Goal: Task Accomplishment & Management: Use online tool/utility

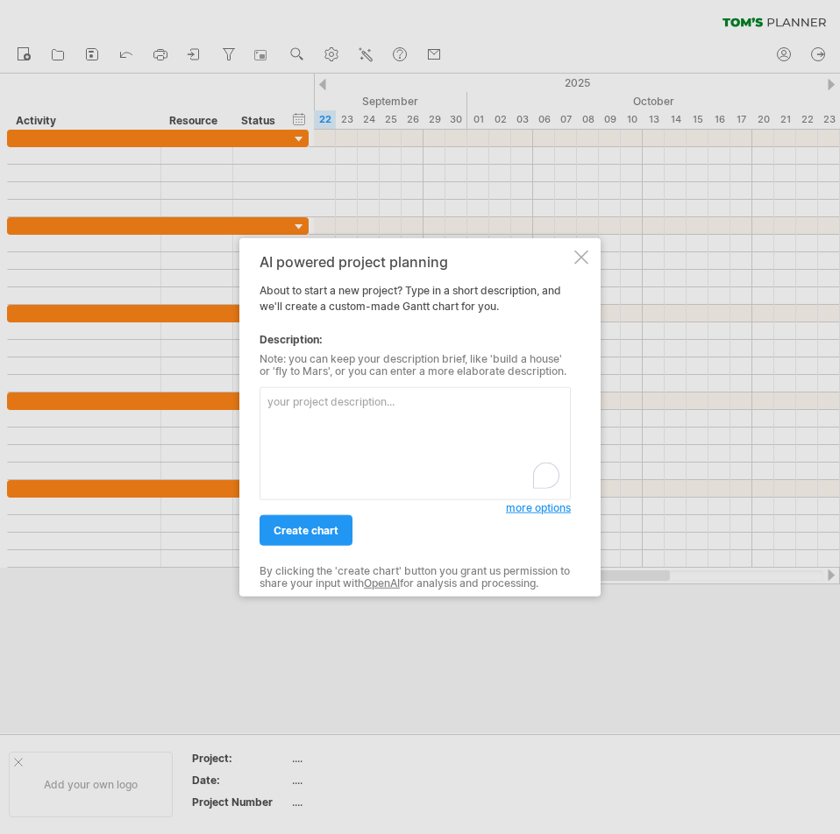
click at [566, 410] on textarea "To enrich screen reader interactions, please activate Accessibility in Grammarl…" at bounding box center [414, 443] width 311 height 113
paste textarea "Create a detailed [PERSON_NAME] chart for the project "Starry Night: Where Art …"
type textarea "Create a detailed [PERSON_NAME] chart for the project "Starry Night: Where Art …"
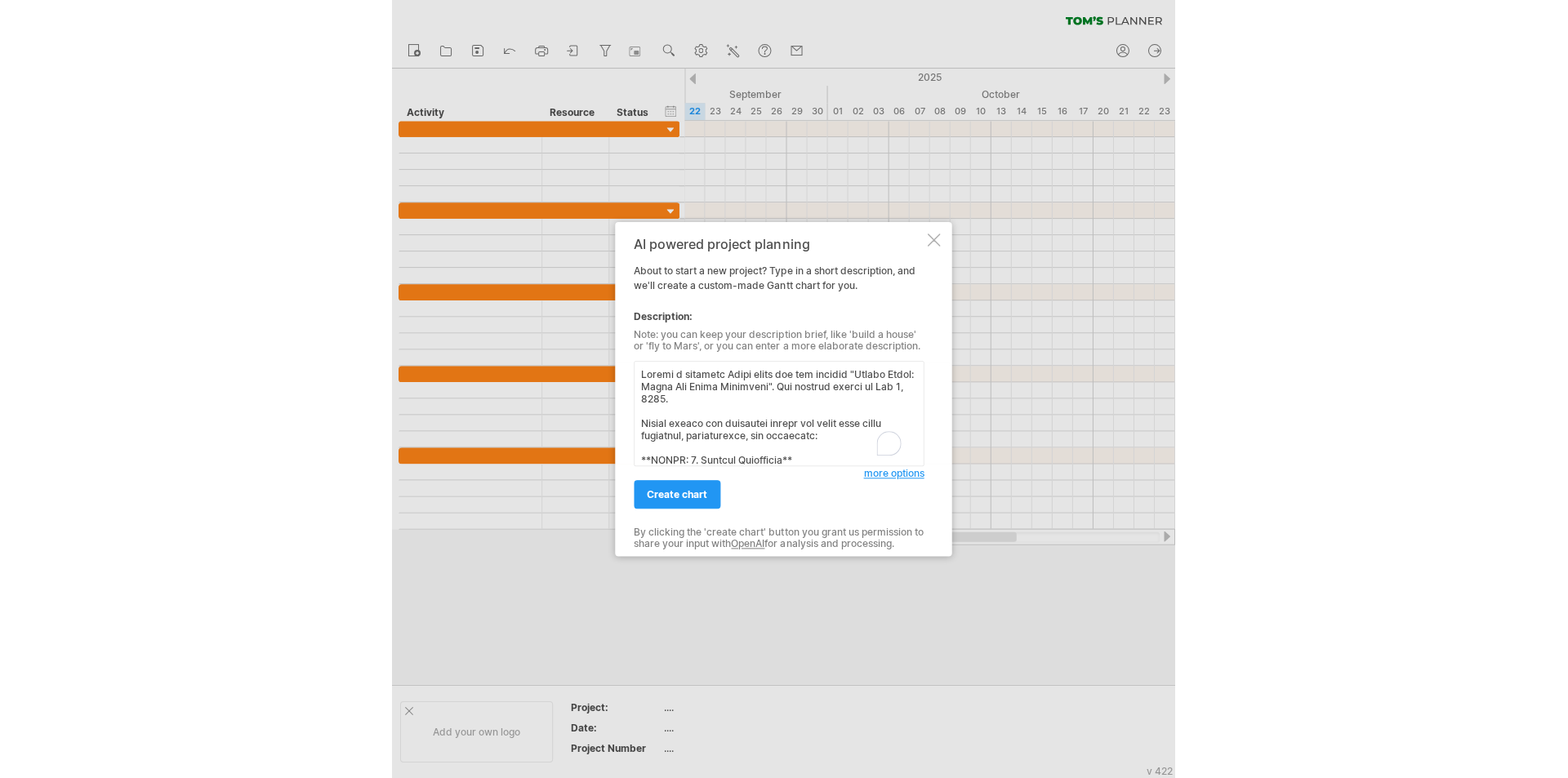
scroll to position [1471, 0]
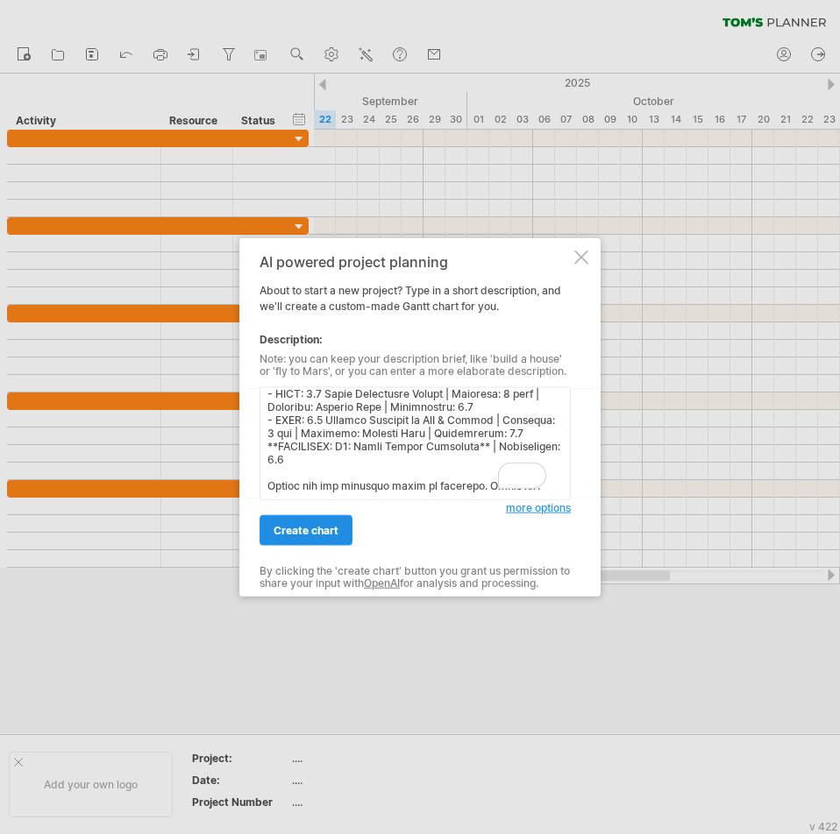
click at [317, 534] on span "create chart" at bounding box center [305, 530] width 65 height 13
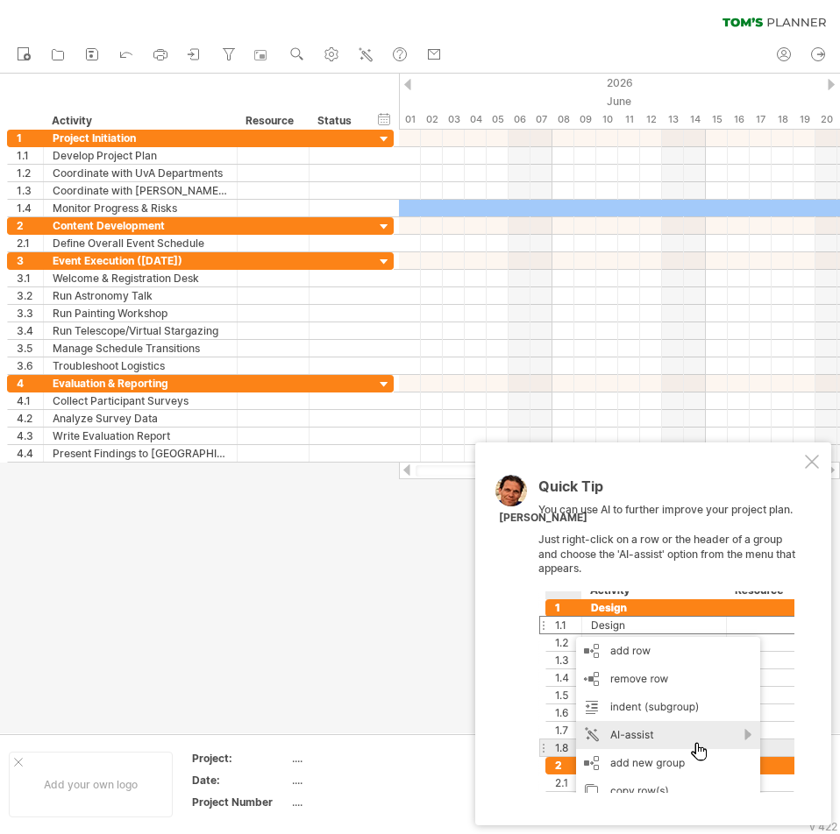
click at [817, 468] on div at bounding box center [811, 462] width 14 height 14
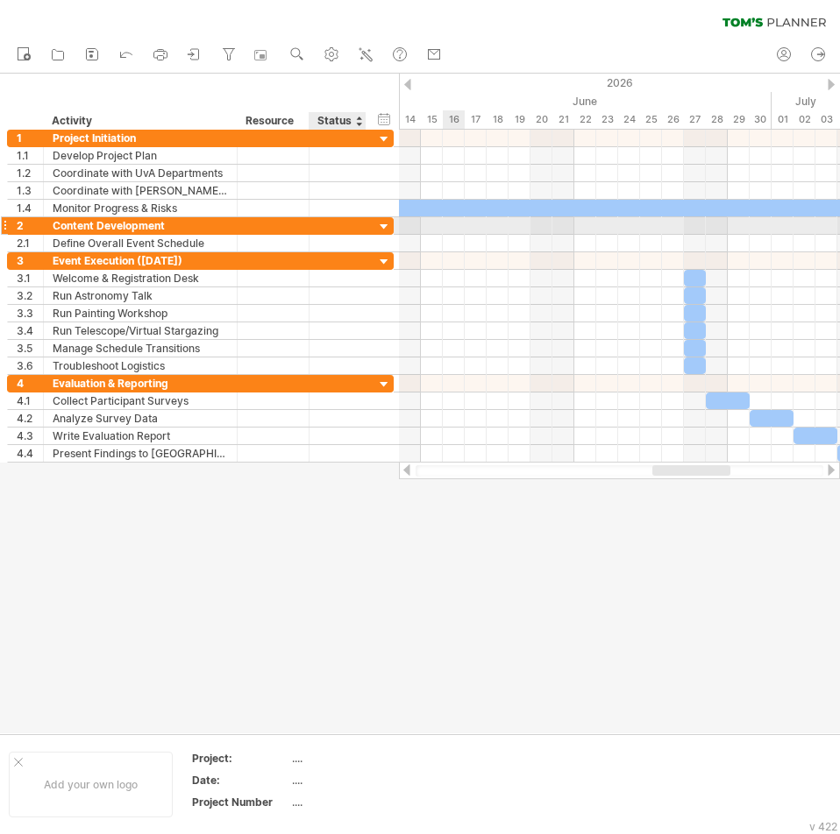
click at [384, 224] on div at bounding box center [384, 227] width 17 height 17
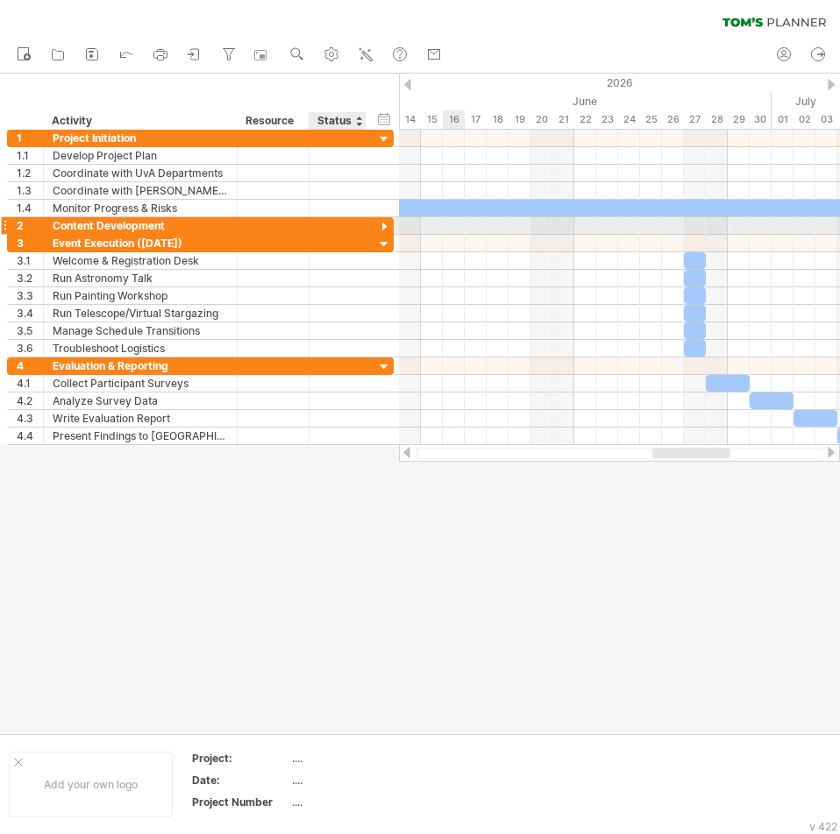
click at [385, 230] on div at bounding box center [384, 227] width 17 height 17
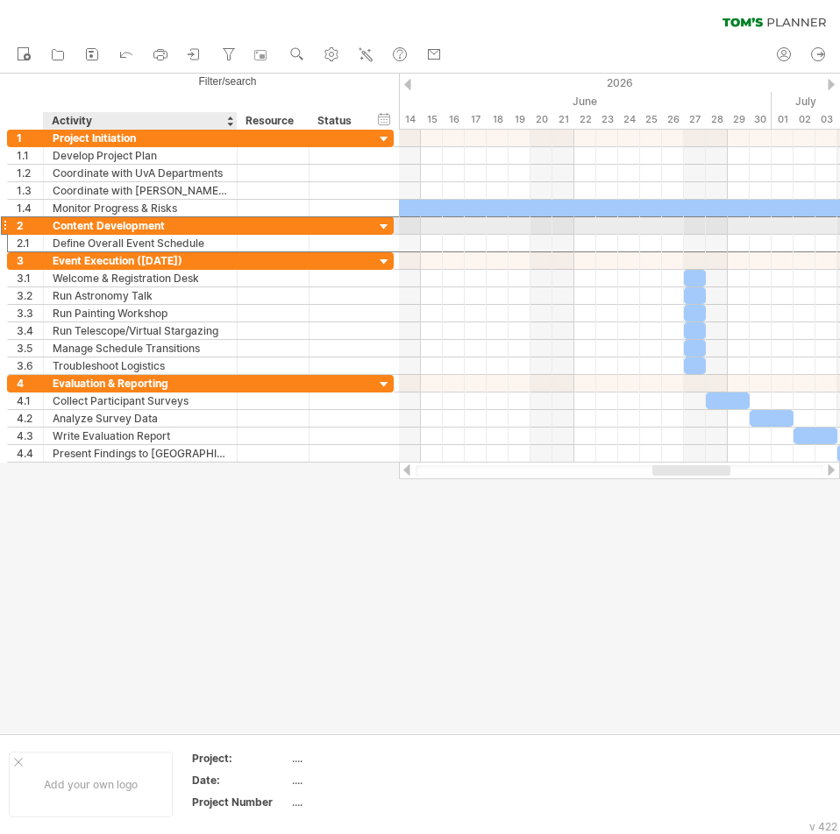
click at [238, 218] on div at bounding box center [273, 225] width 72 height 17
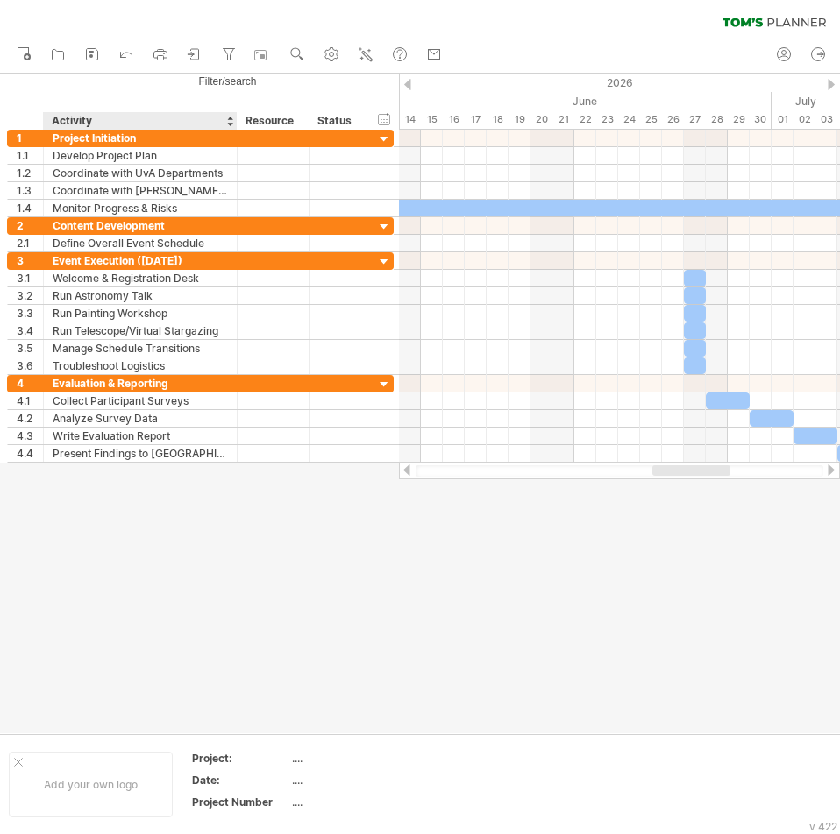
click at [236, 544] on div at bounding box center [420, 404] width 840 height 660
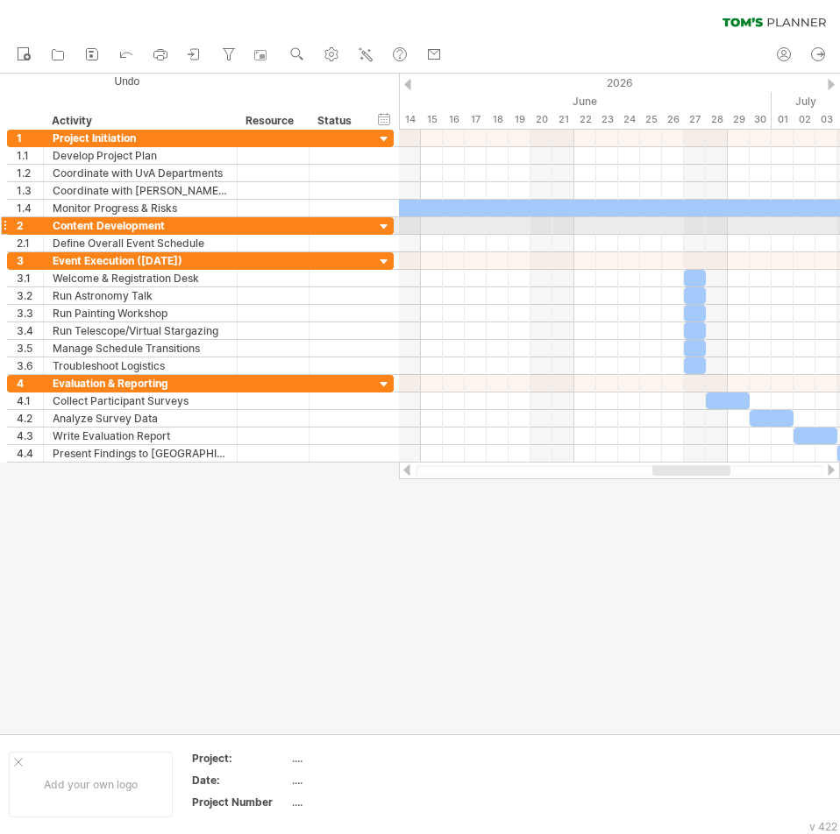
click at [4, 223] on div at bounding box center [4, 225] width 7 height 18
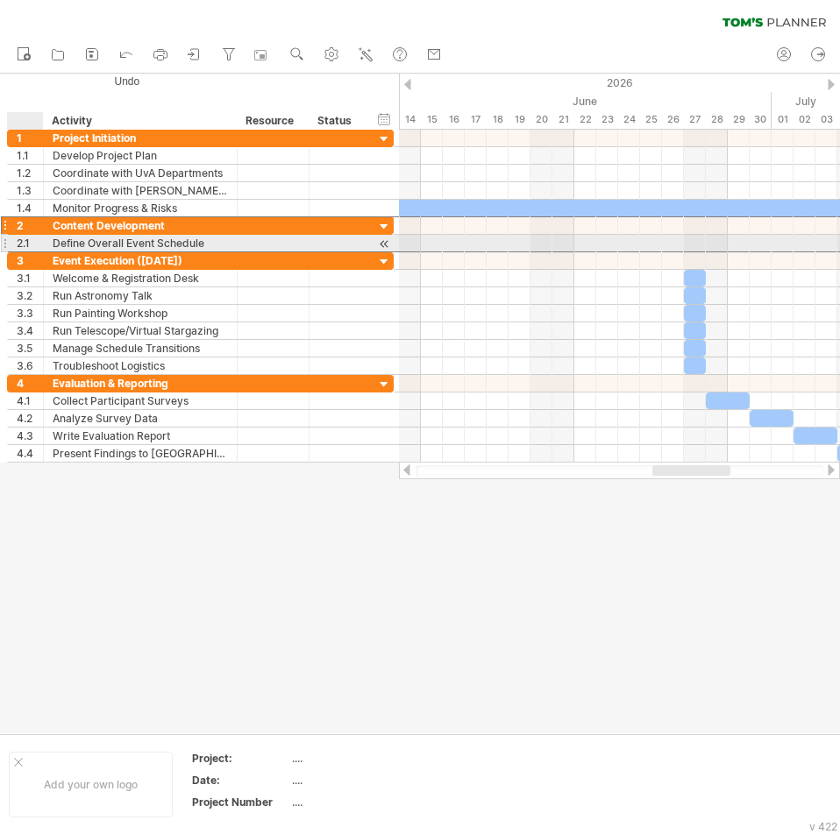
click at [48, 243] on div "**********" at bounding box center [141, 243] width 194 height 17
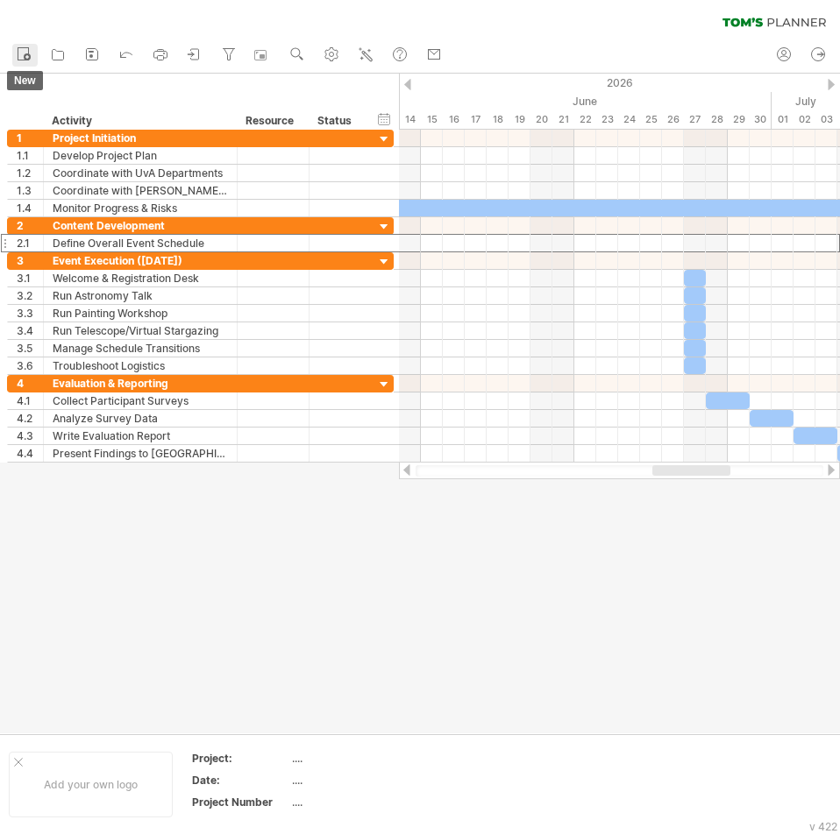
click at [21, 53] on icon at bounding box center [24, 54] width 18 height 18
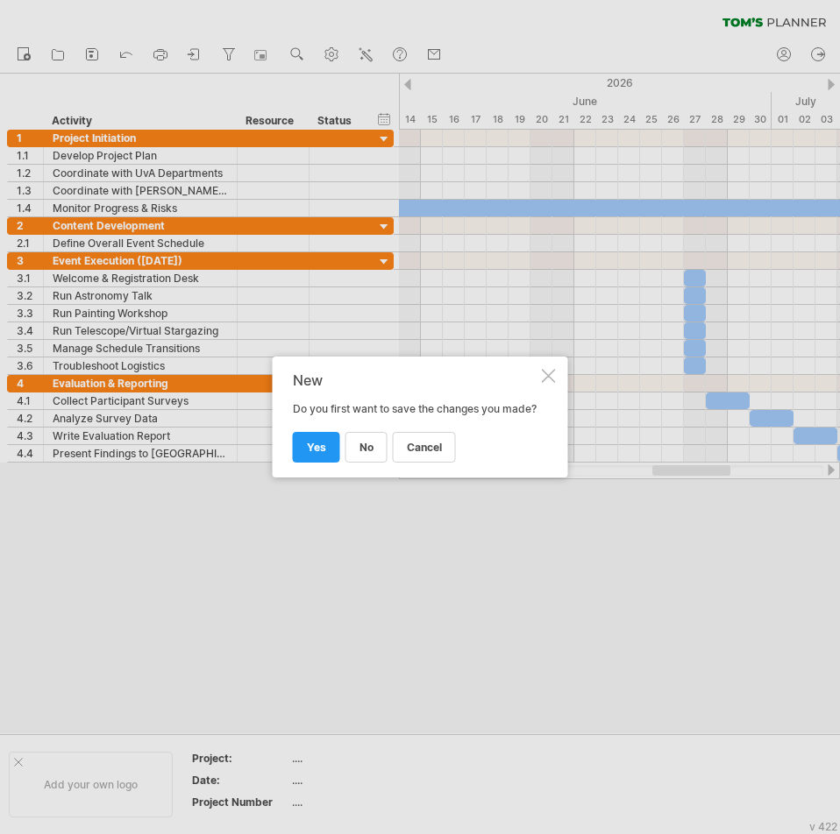
click at [553, 383] on div "New Do you first want to save the changes you made? cancel no yes" at bounding box center [420, 417] width 295 height 121
click at [549, 364] on div "New Do you first want to save the changes you made? cancel no yes" at bounding box center [420, 417] width 295 height 121
click at [549, 372] on div at bounding box center [549, 376] width 14 height 14
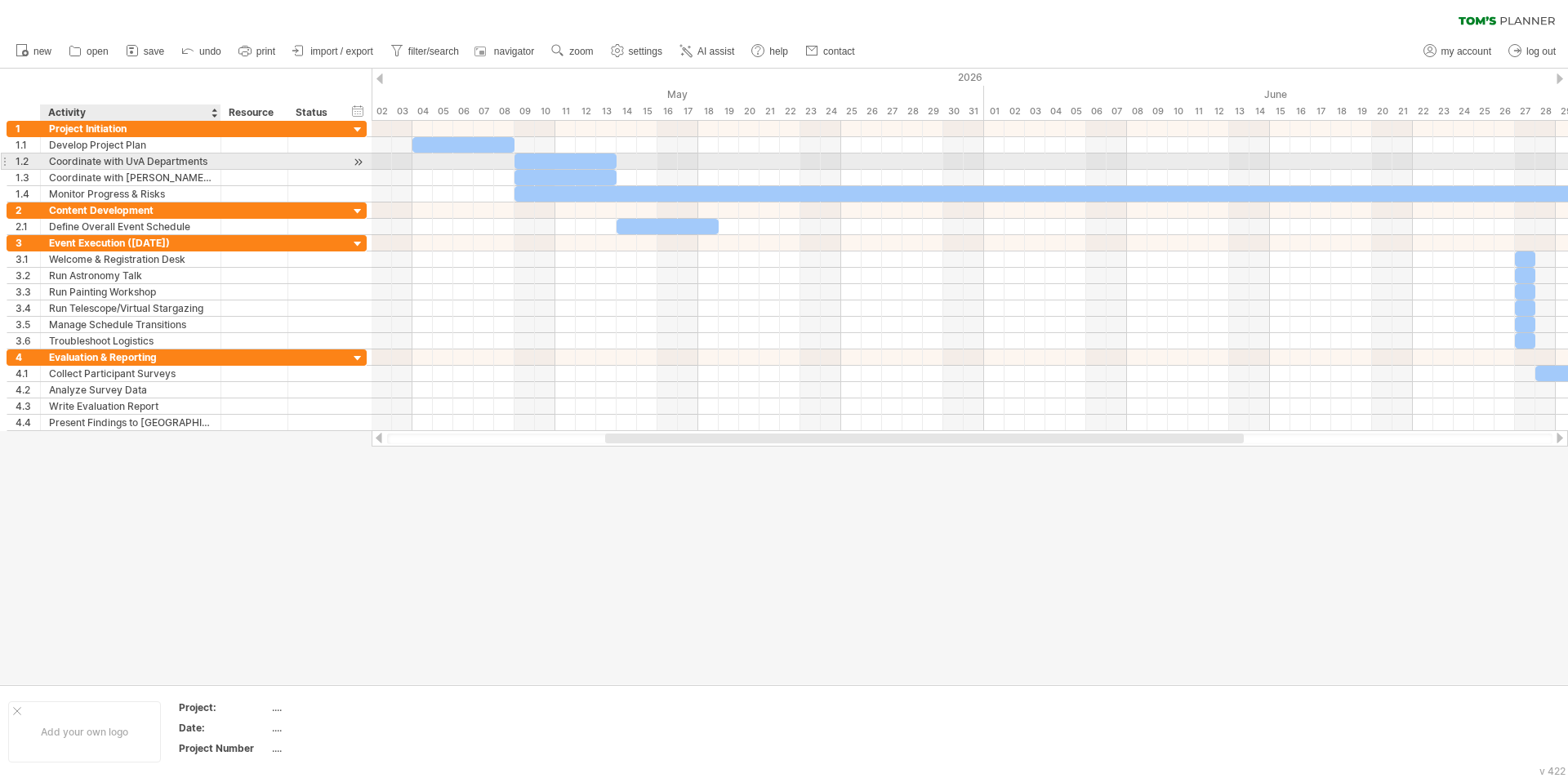
click at [106, 156] on div "Coordinate with UvA Departments" at bounding box center [130, 161] width 163 height 16
click at [357, 166] on div at bounding box center [358, 162] width 16 height 17
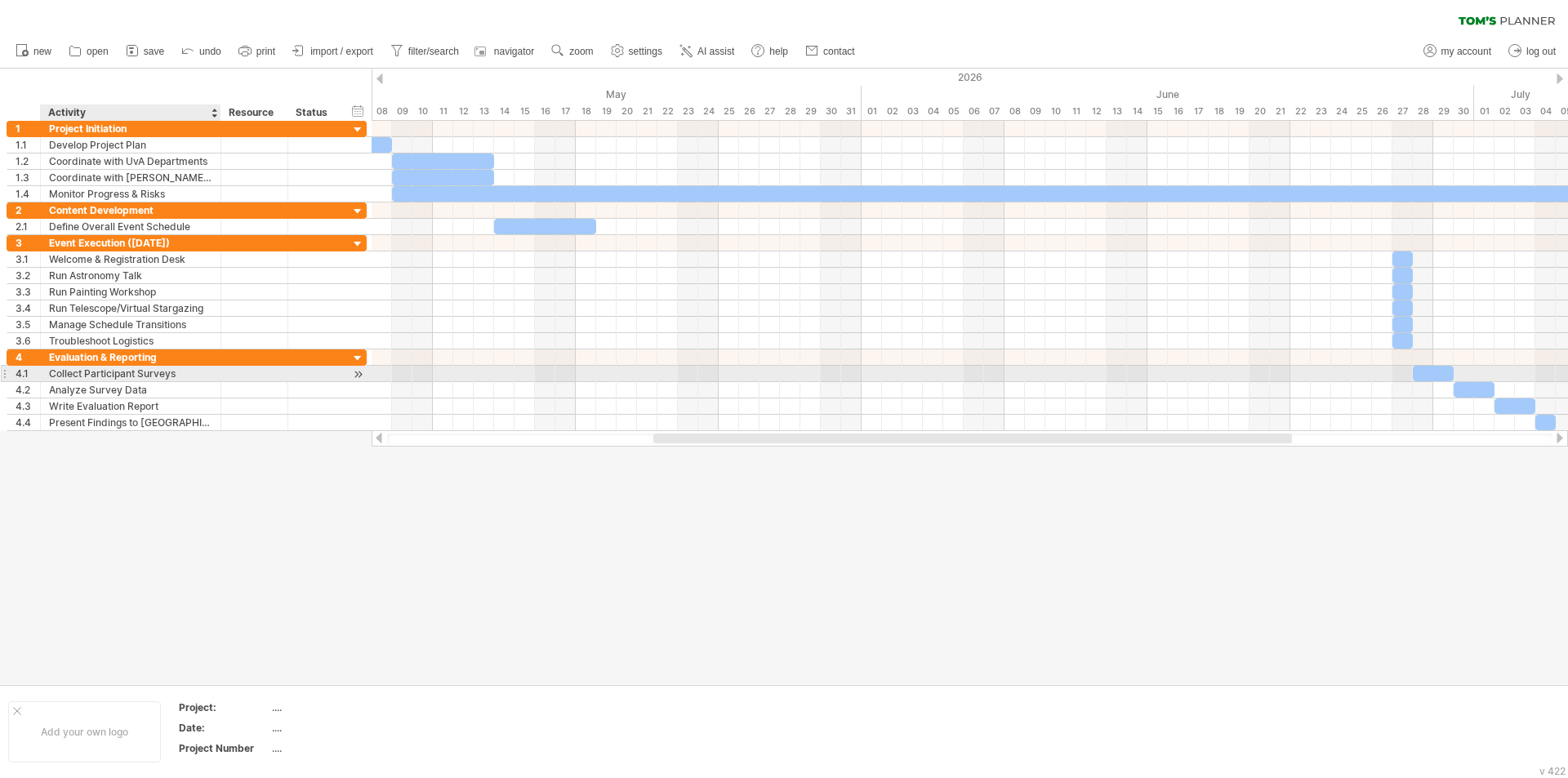
click at [168, 367] on div "Collect Participant Surveys" at bounding box center [130, 374] width 163 height 16
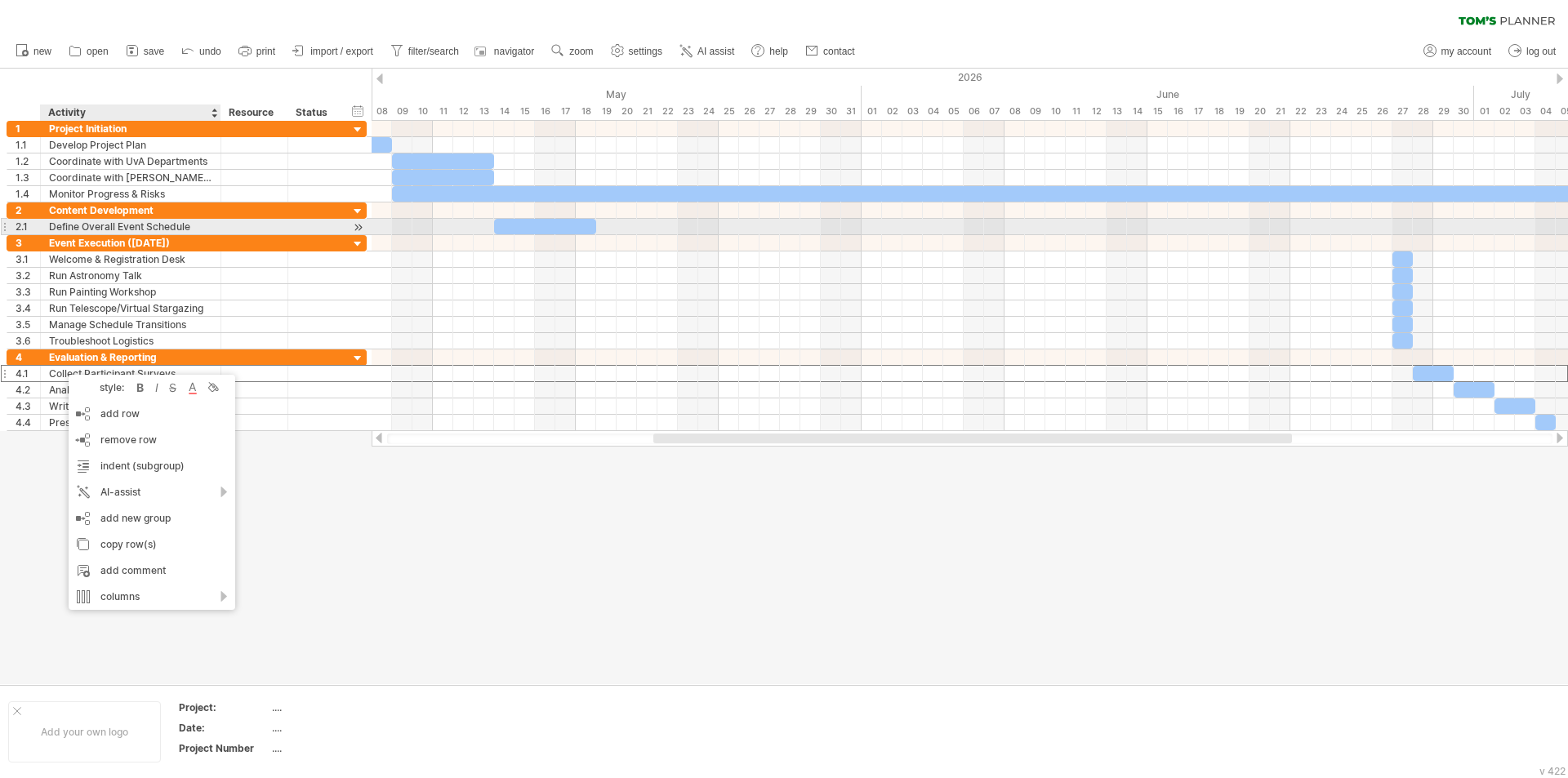
click at [108, 224] on div "Define Overall Event Schedule" at bounding box center [130, 226] width 163 height 16
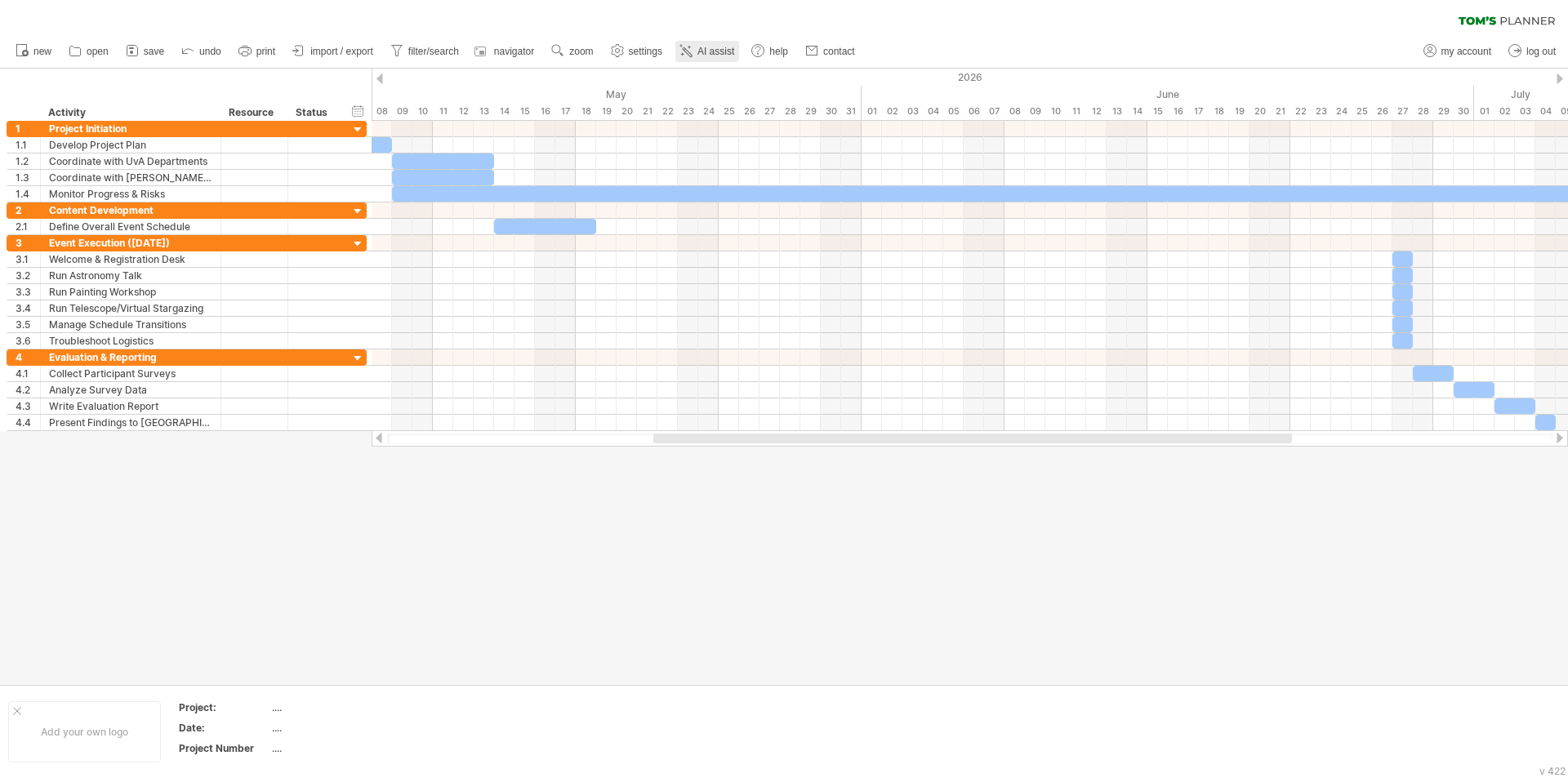
click at [711, 51] on span "AI assist" at bounding box center [715, 51] width 36 height 11
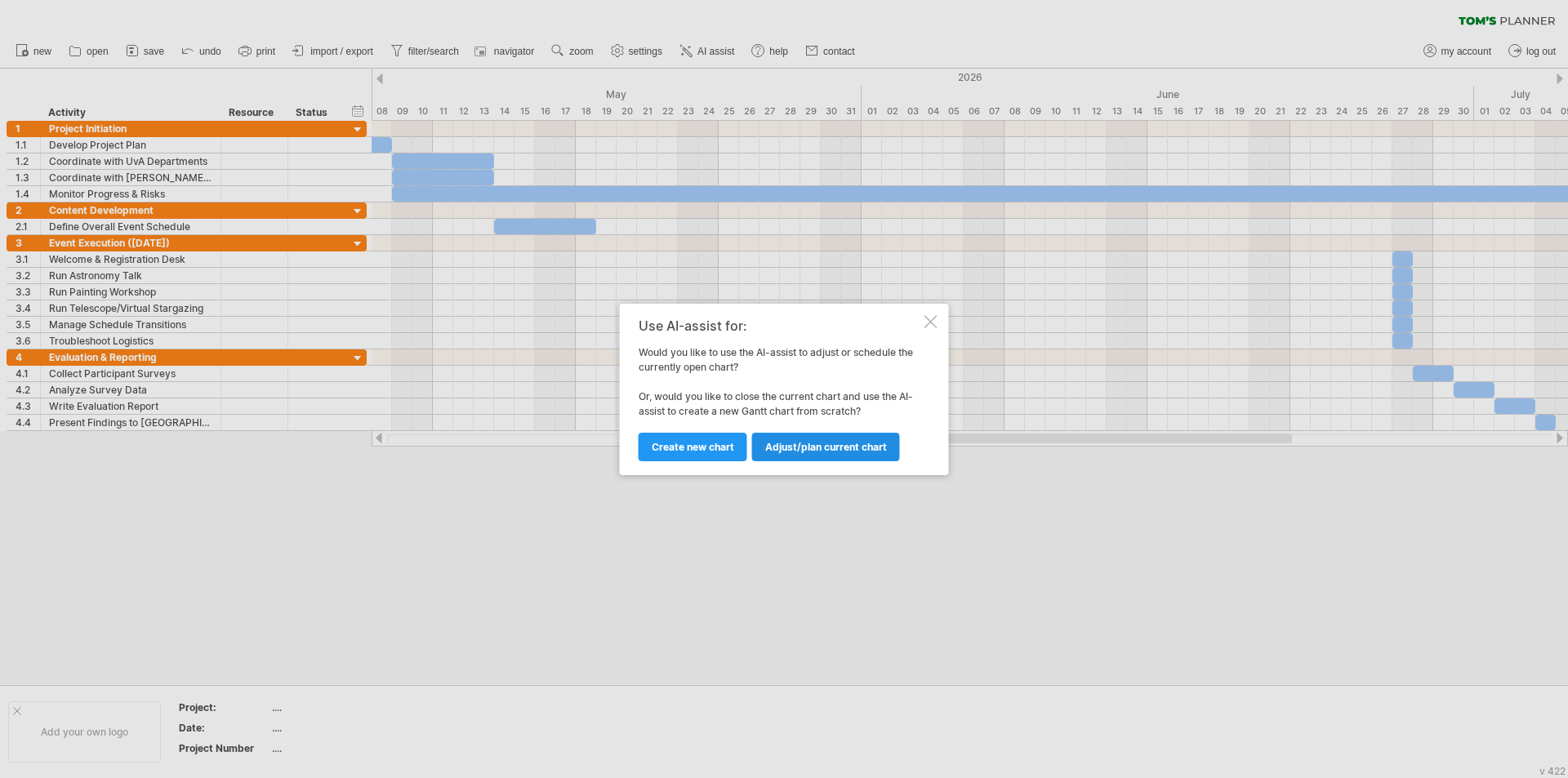
click at [782, 451] on span "Adjust/plan current chart" at bounding box center [825, 446] width 122 height 12
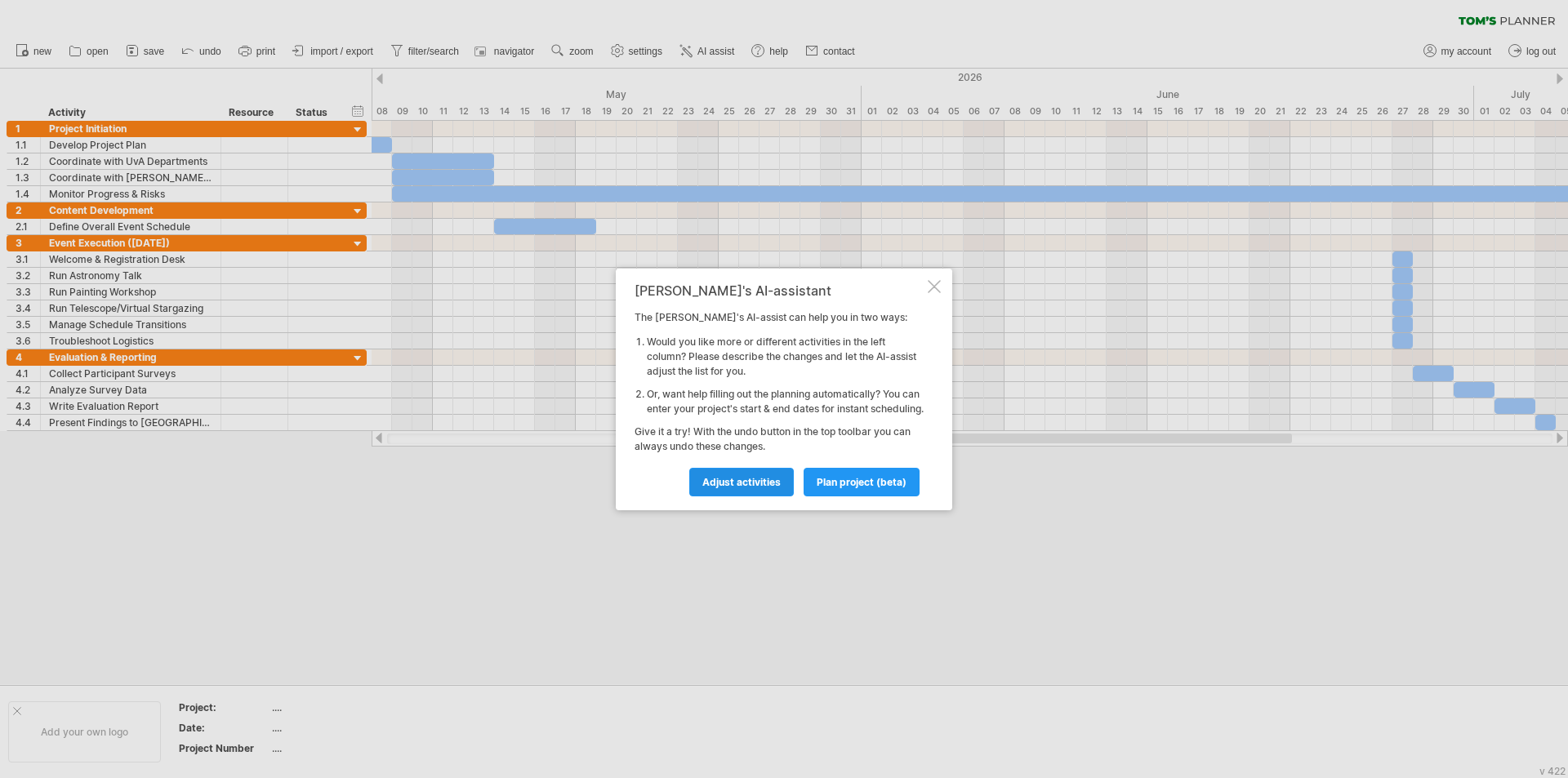
click at [767, 488] on span "Adjust activities" at bounding box center [742, 482] width 78 height 12
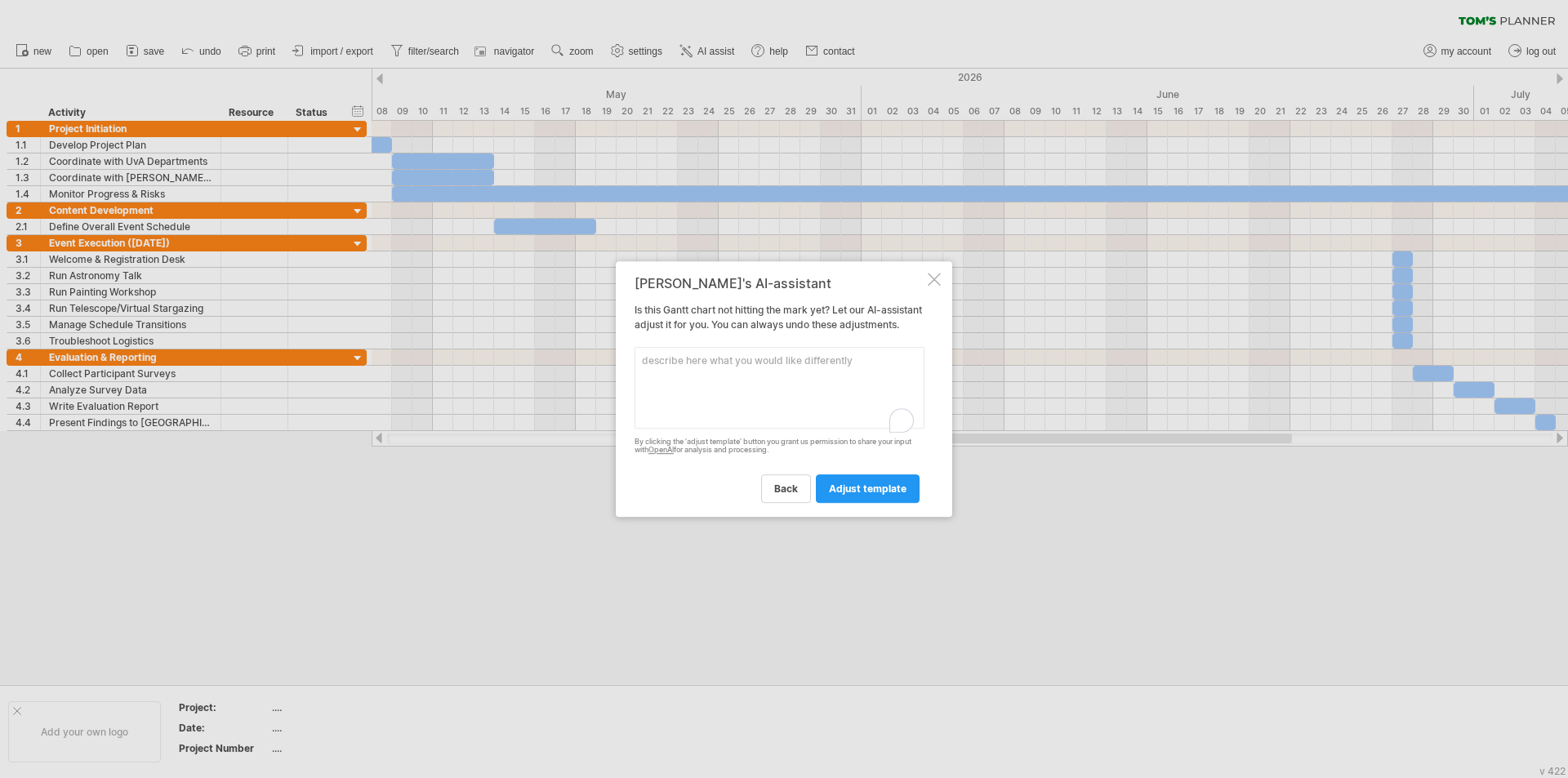
click at [725, 355] on textarea "To enrich screen reader interactions, please activate Accessibility in Grammarl…" at bounding box center [779, 388] width 290 height 82
paste textarea "Create a detailed [PERSON_NAME] chart for the project "Starry Night: Where Art …"
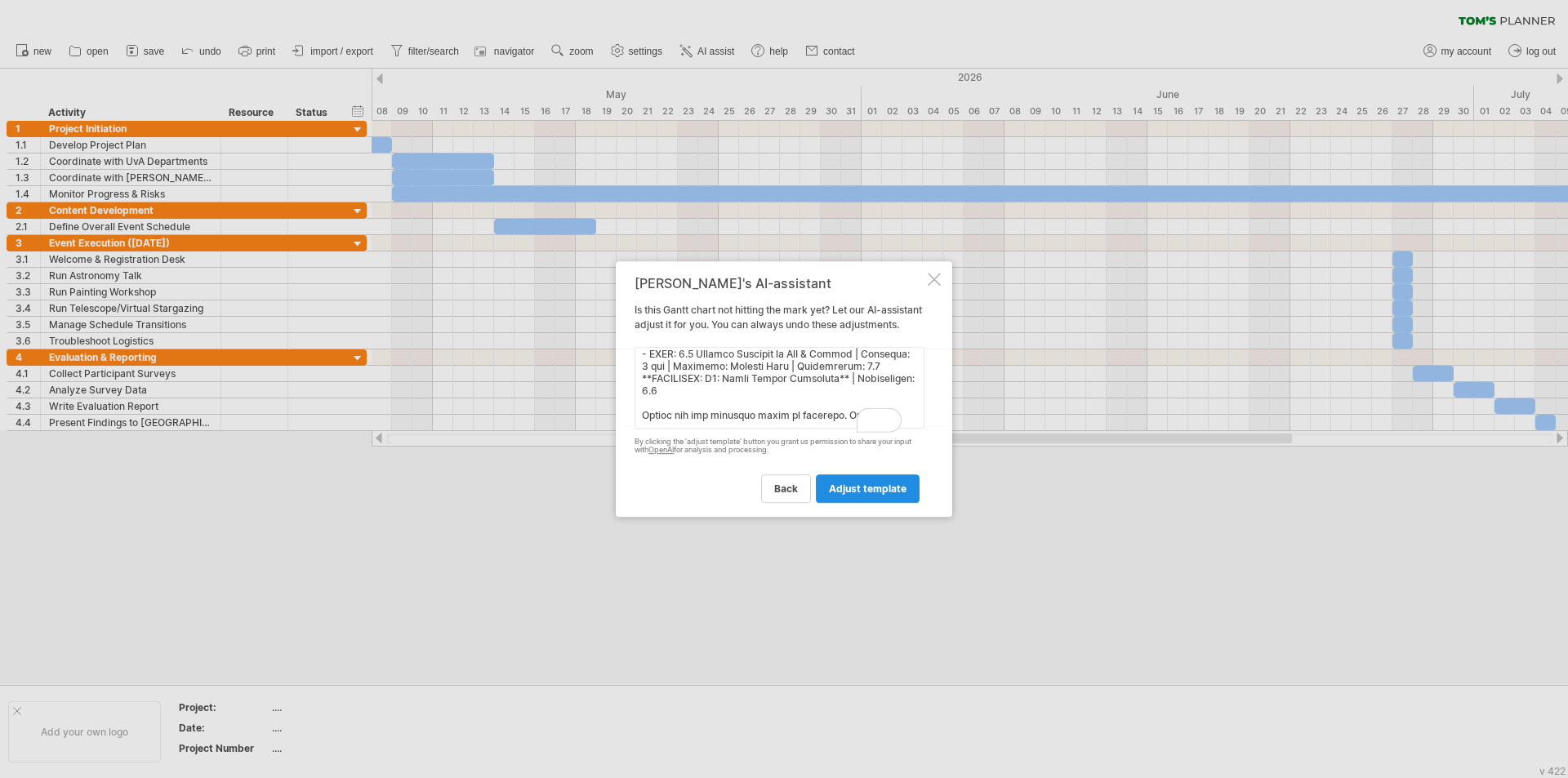
type textarea "Create a detailed [PERSON_NAME] chart for the project "Starry Night: Where Art …"
click at [782, 492] on span "adjust template" at bounding box center [866, 488] width 77 height 12
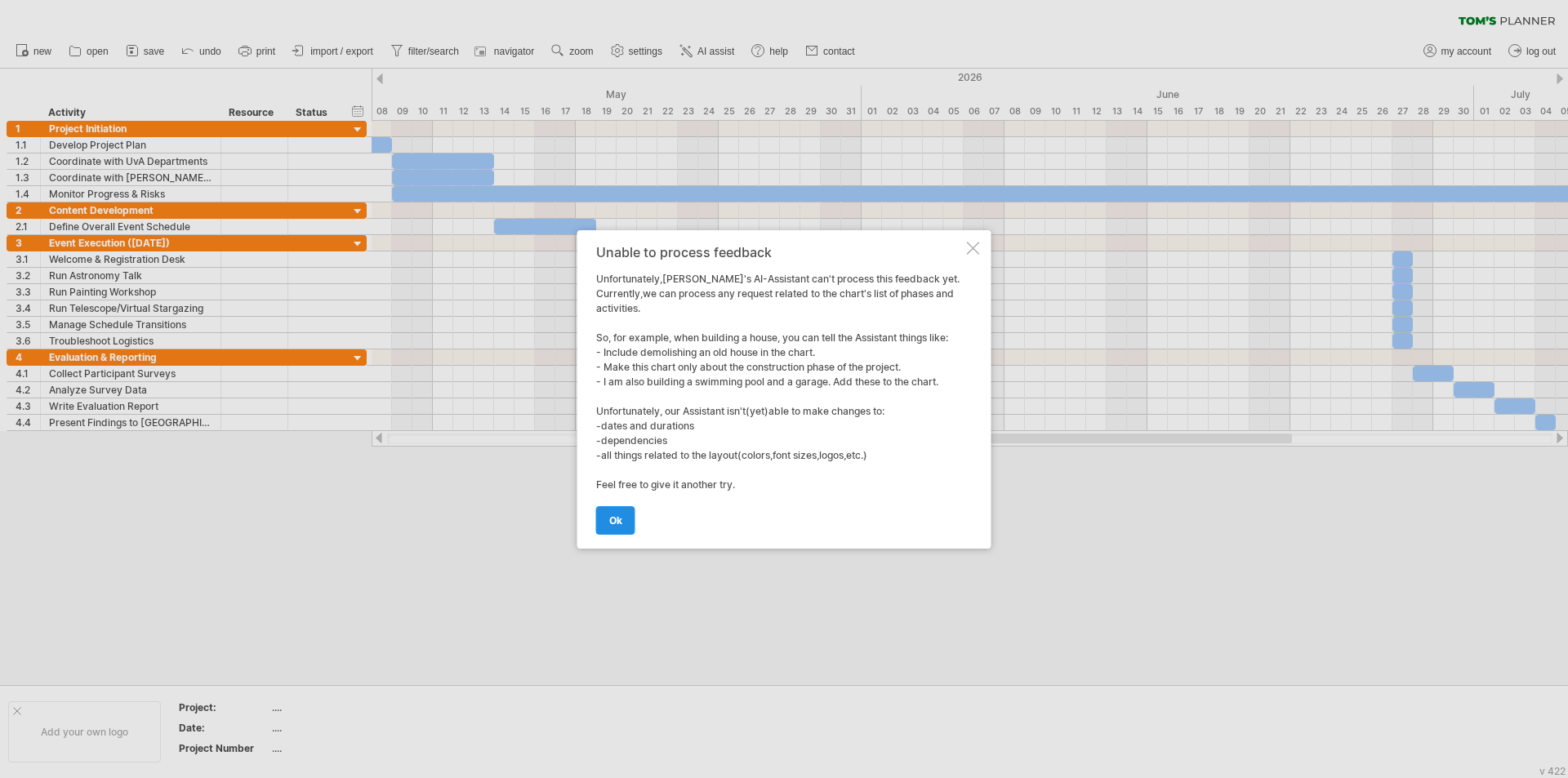
click at [614, 523] on span "ok" at bounding box center [616, 520] width 13 height 12
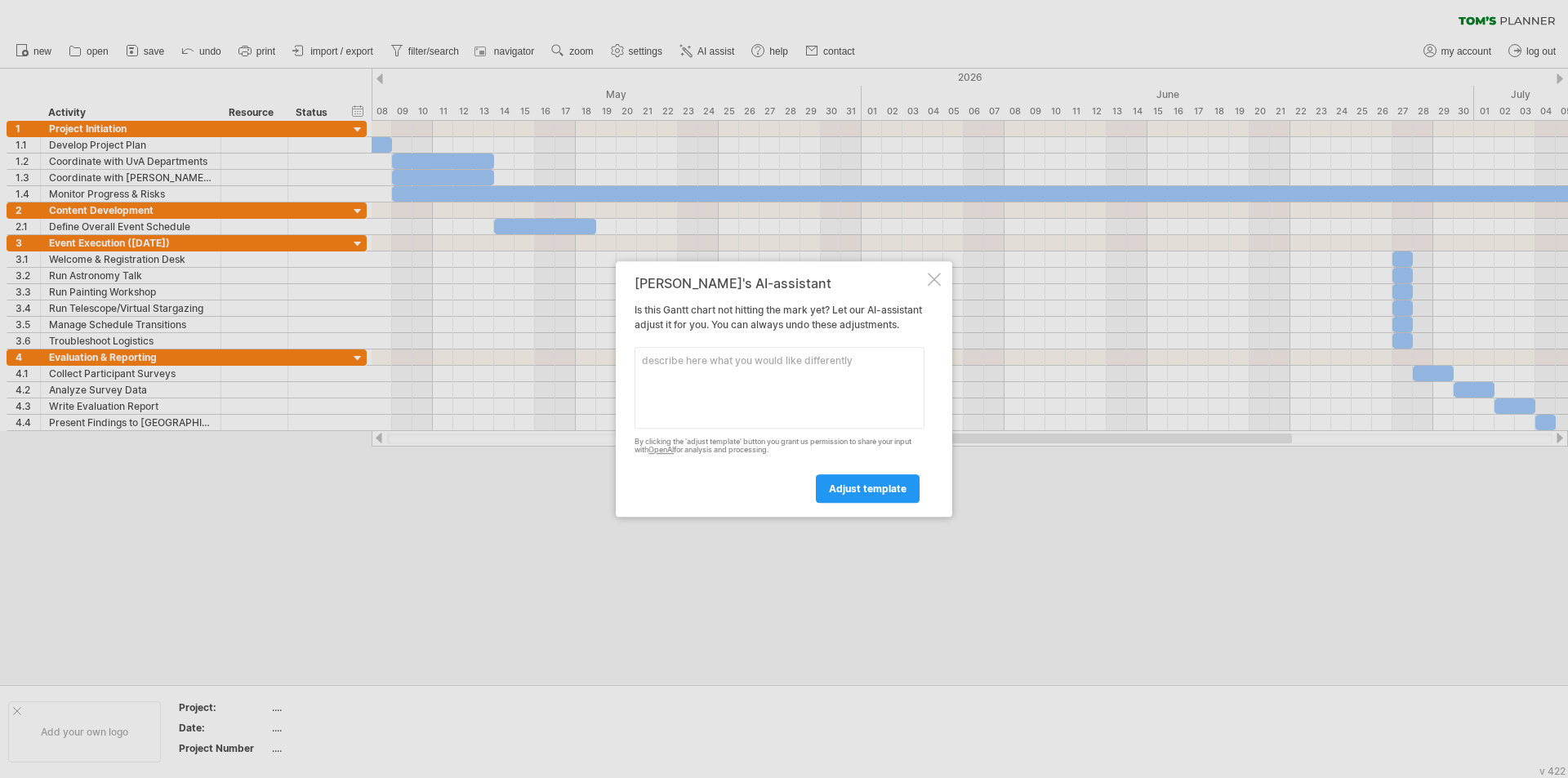
click at [782, 273] on div at bounding box center [934, 280] width 13 height 13
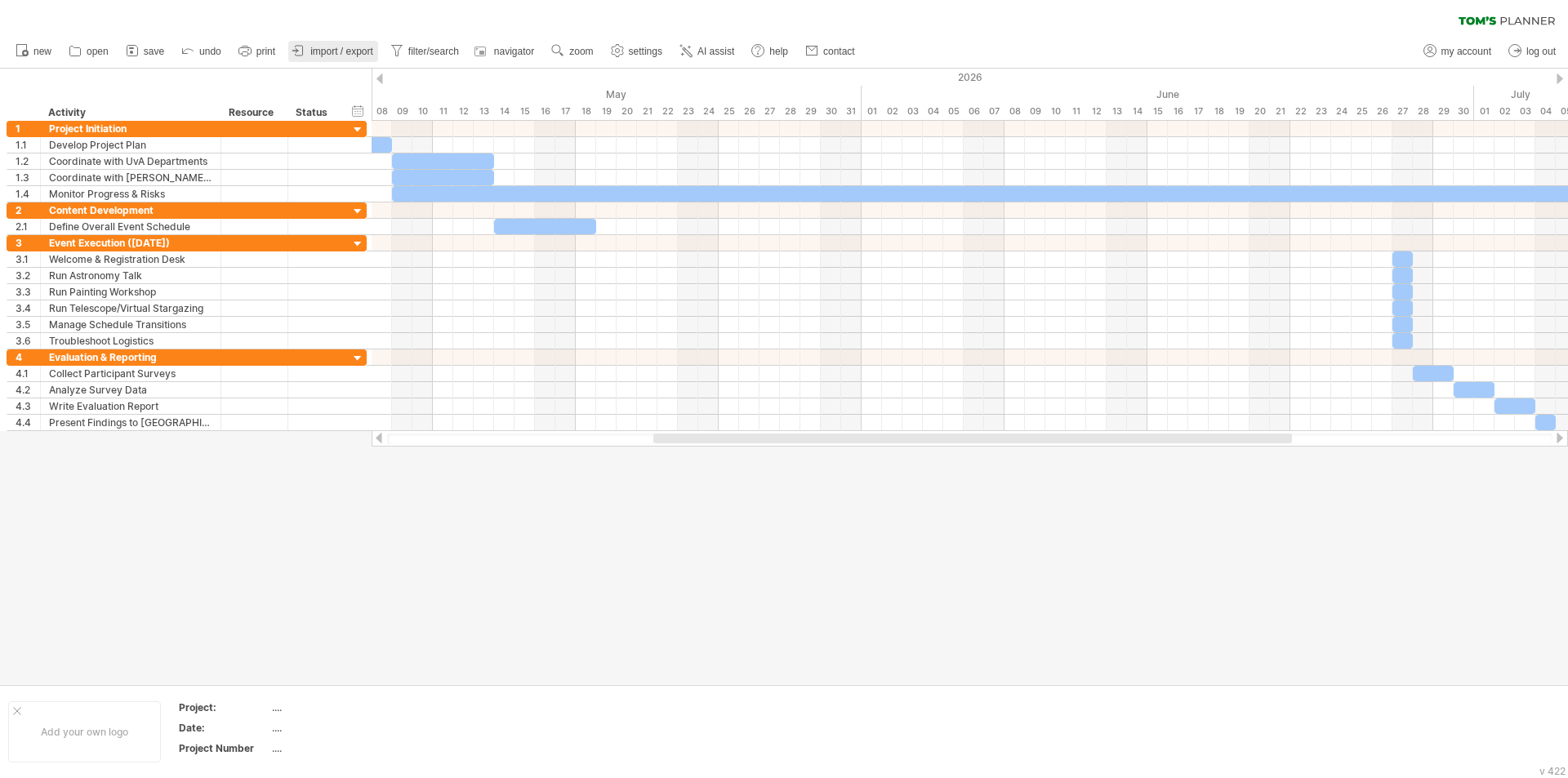
click at [340, 52] on span "import / export" at bounding box center [341, 51] width 62 height 11
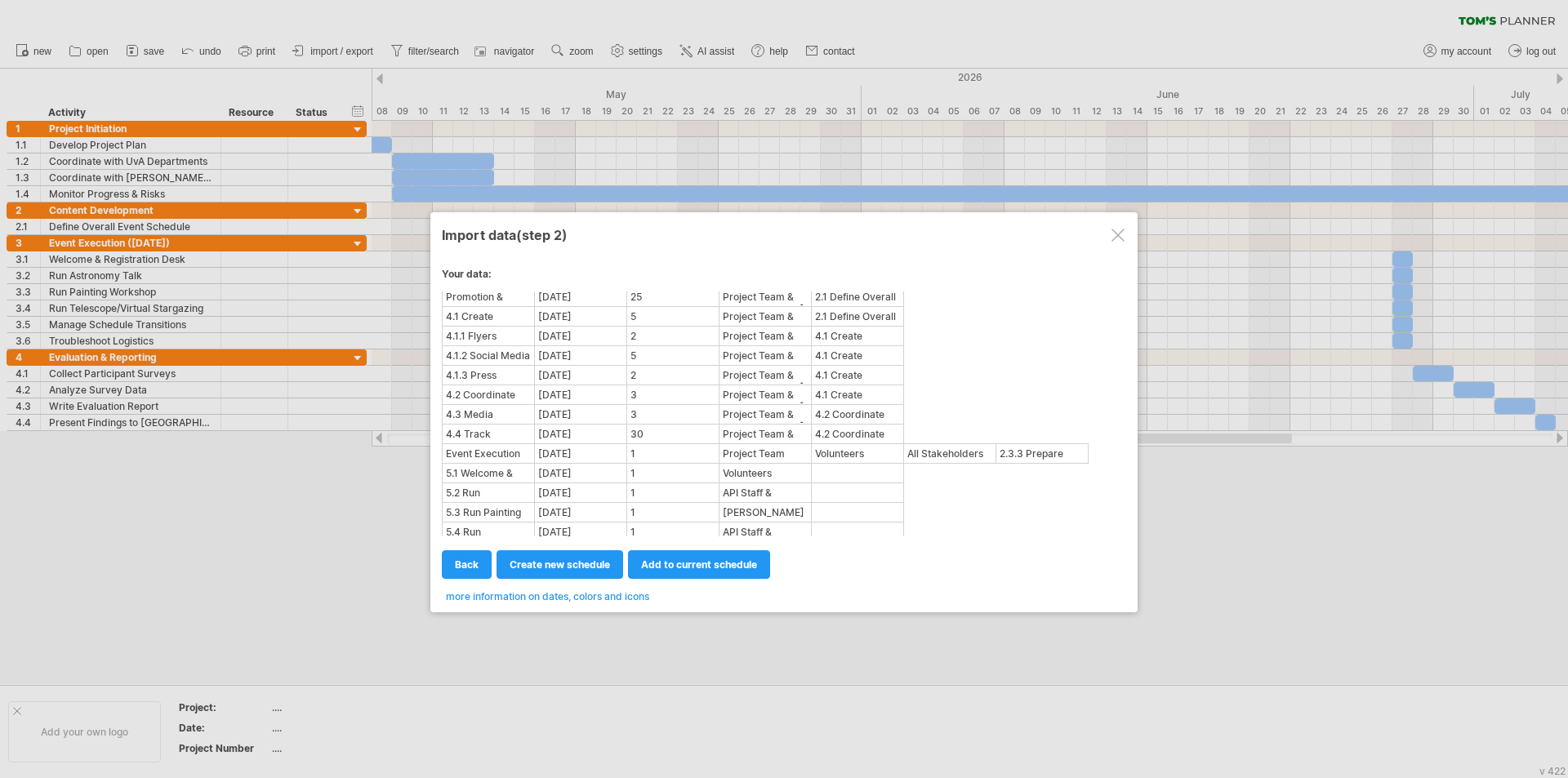
scroll to position [492, 0]
drag, startPoint x: 947, startPoint y: 458, endPoint x: 907, endPoint y: 464, distance: 40.4
click at [782, 464] on div "All Stakeholders" at bounding box center [949, 456] width 89 height 17
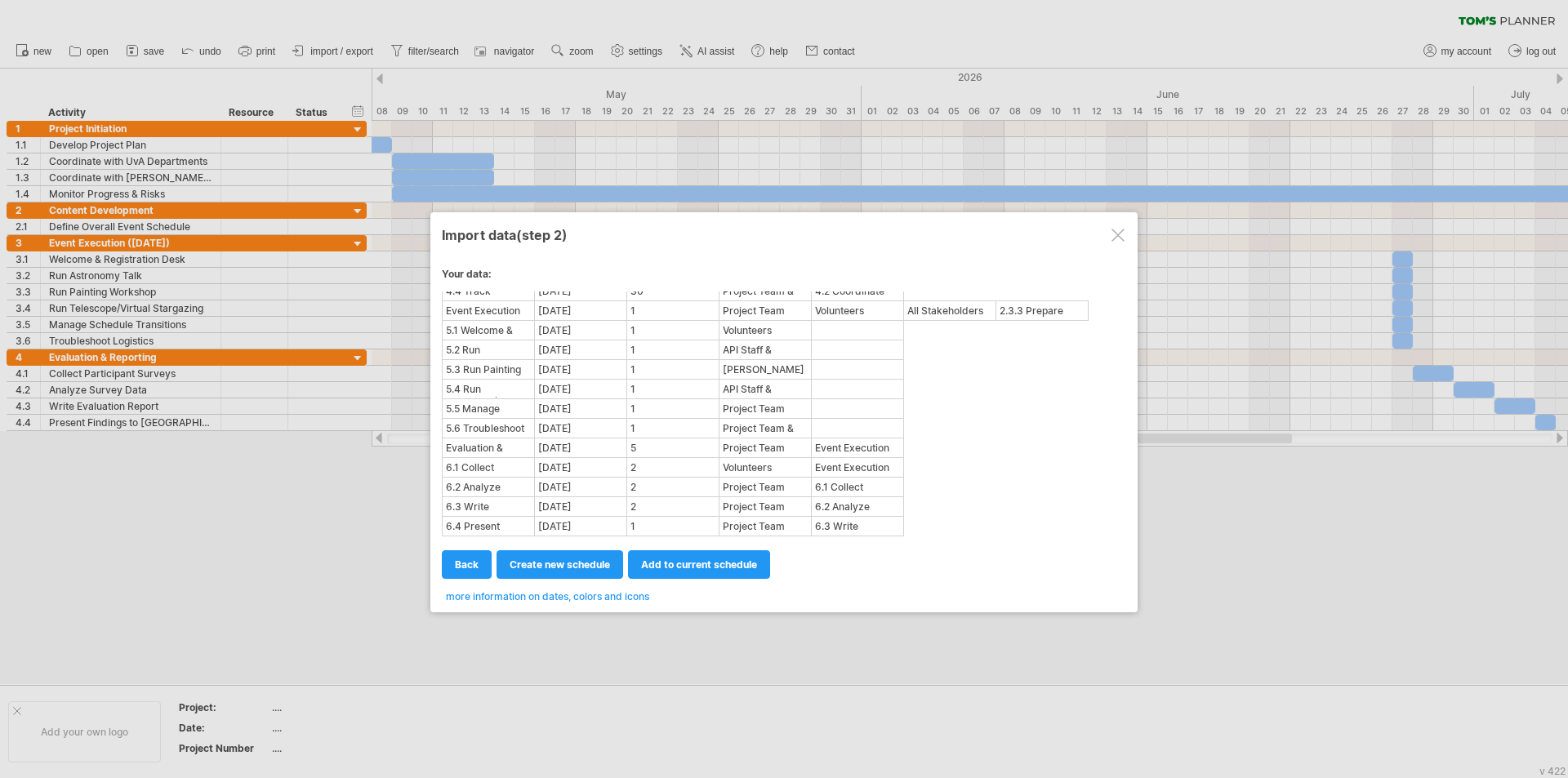
scroll to position [637, 0]
click at [531, 597] on span "more information on dates, colors and icons" at bounding box center [547, 596] width 203 height 12
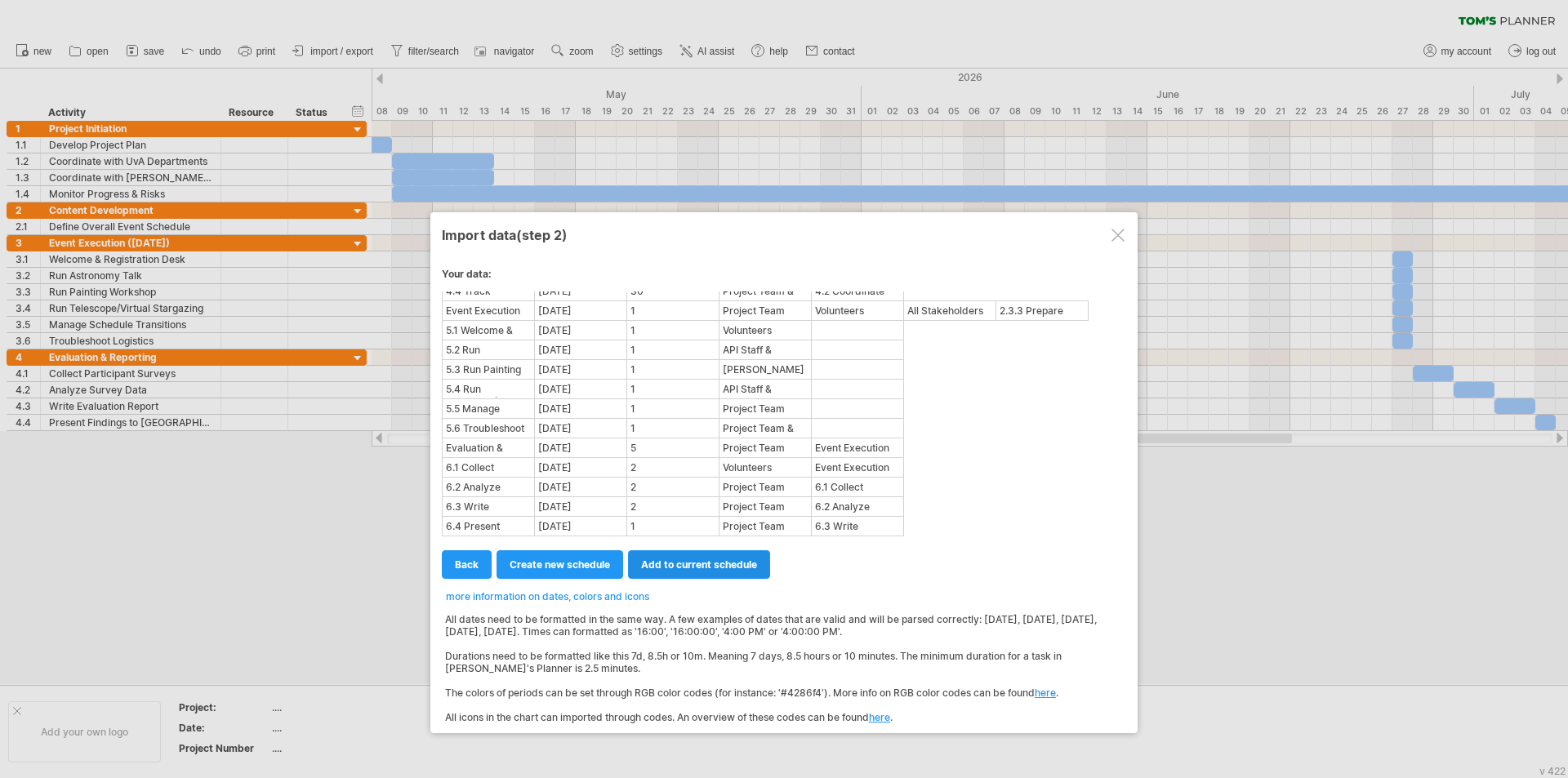
click at [676, 557] on link "add to current schedule" at bounding box center [699, 565] width 142 height 29
select select "*********"
select select "********"
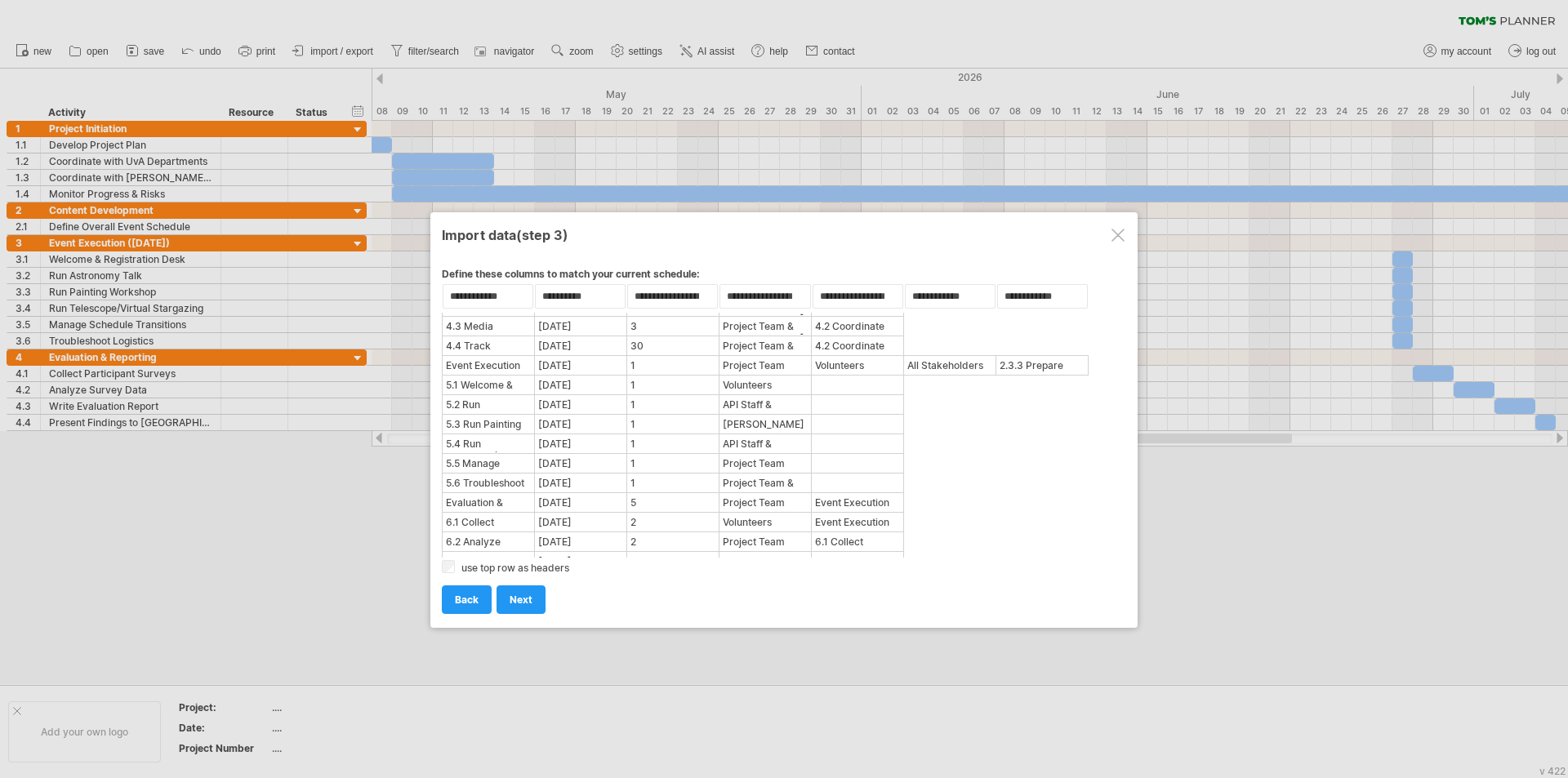
scroll to position [601, 0]
click at [479, 290] on select "**********" at bounding box center [487, 296] width 90 height 24
select select "***"
click at [443, 284] on select "**********" at bounding box center [487, 296] width 90 height 24
click at [566, 288] on select "**********" at bounding box center [579, 296] width 90 height 24
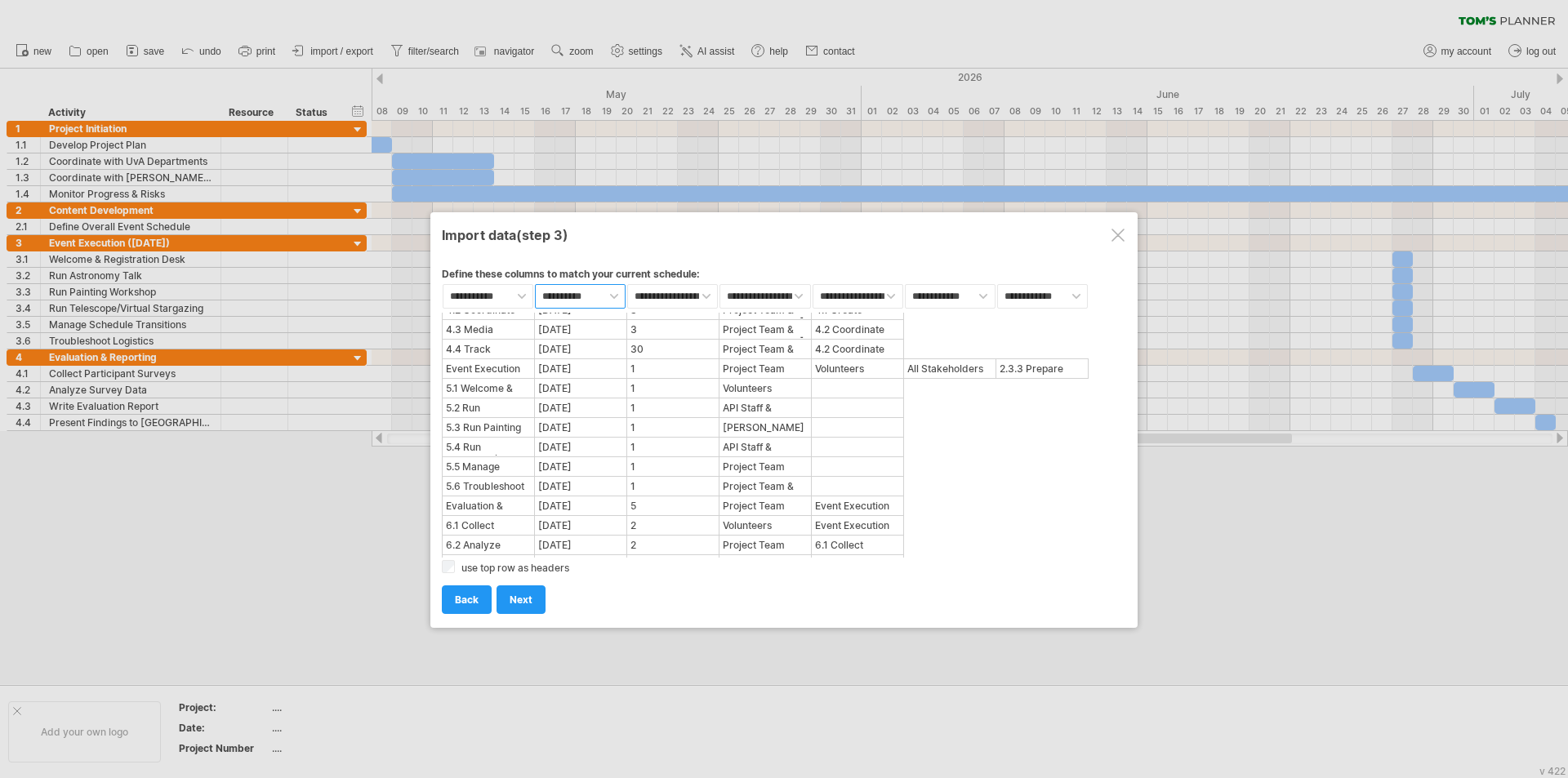
click at [566, 288] on select "**********" at bounding box center [579, 296] width 90 height 24
click at [657, 295] on select "**********" at bounding box center [672, 296] width 90 height 24
select select "********"
click at [627, 284] on select "**********" at bounding box center [672, 296] width 90 height 24
click at [771, 293] on select "**********" at bounding box center [764, 296] width 90 height 24
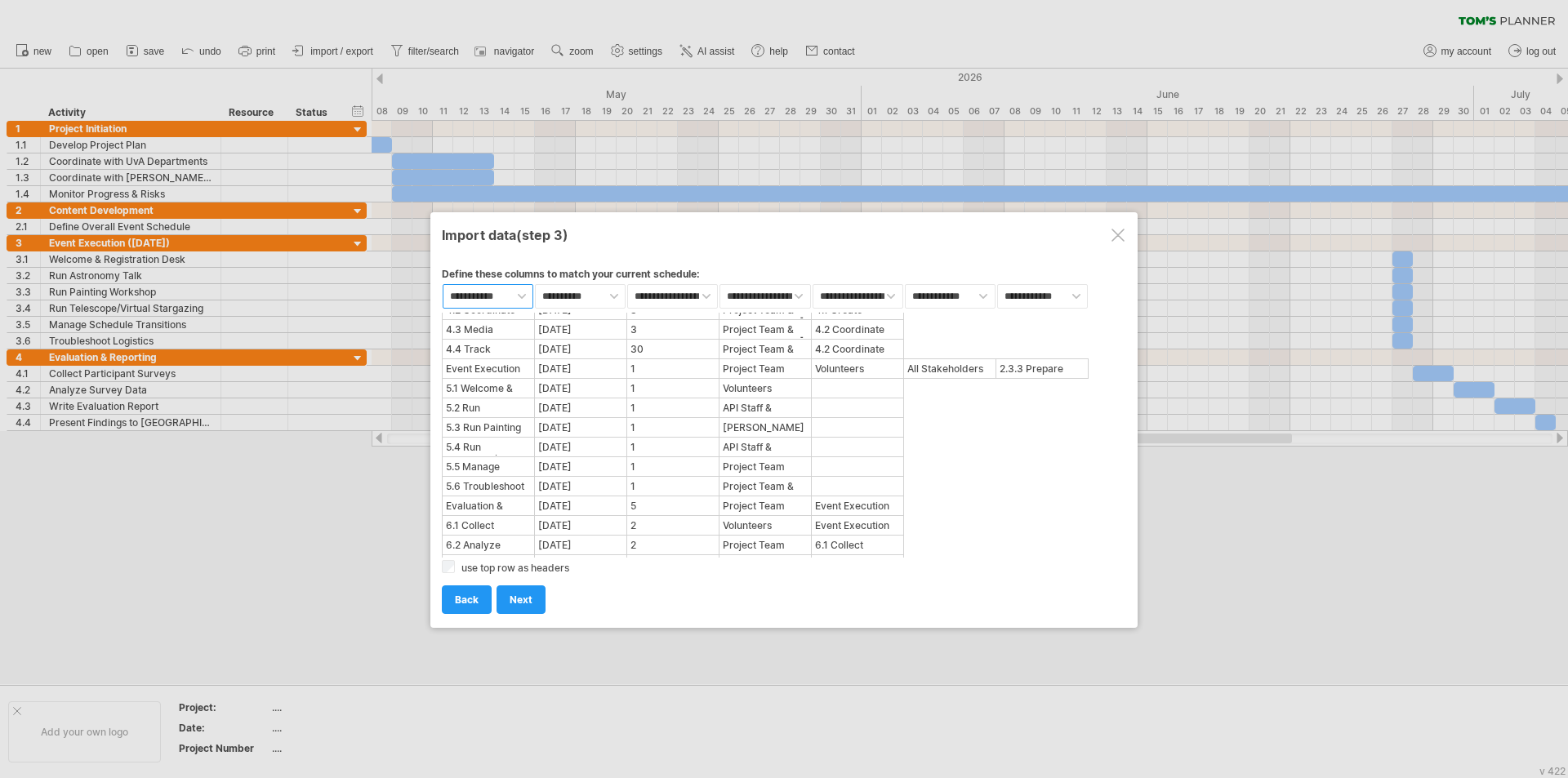
click at [487, 300] on select "**********" at bounding box center [487, 296] width 90 height 24
select select "********"
click at [443, 284] on select "**********" at bounding box center [487, 296] width 90 height 24
click at [761, 292] on select "**********" at bounding box center [764, 296] width 90 height 24
click at [782, 299] on select "**********" at bounding box center [857, 296] width 90 height 24
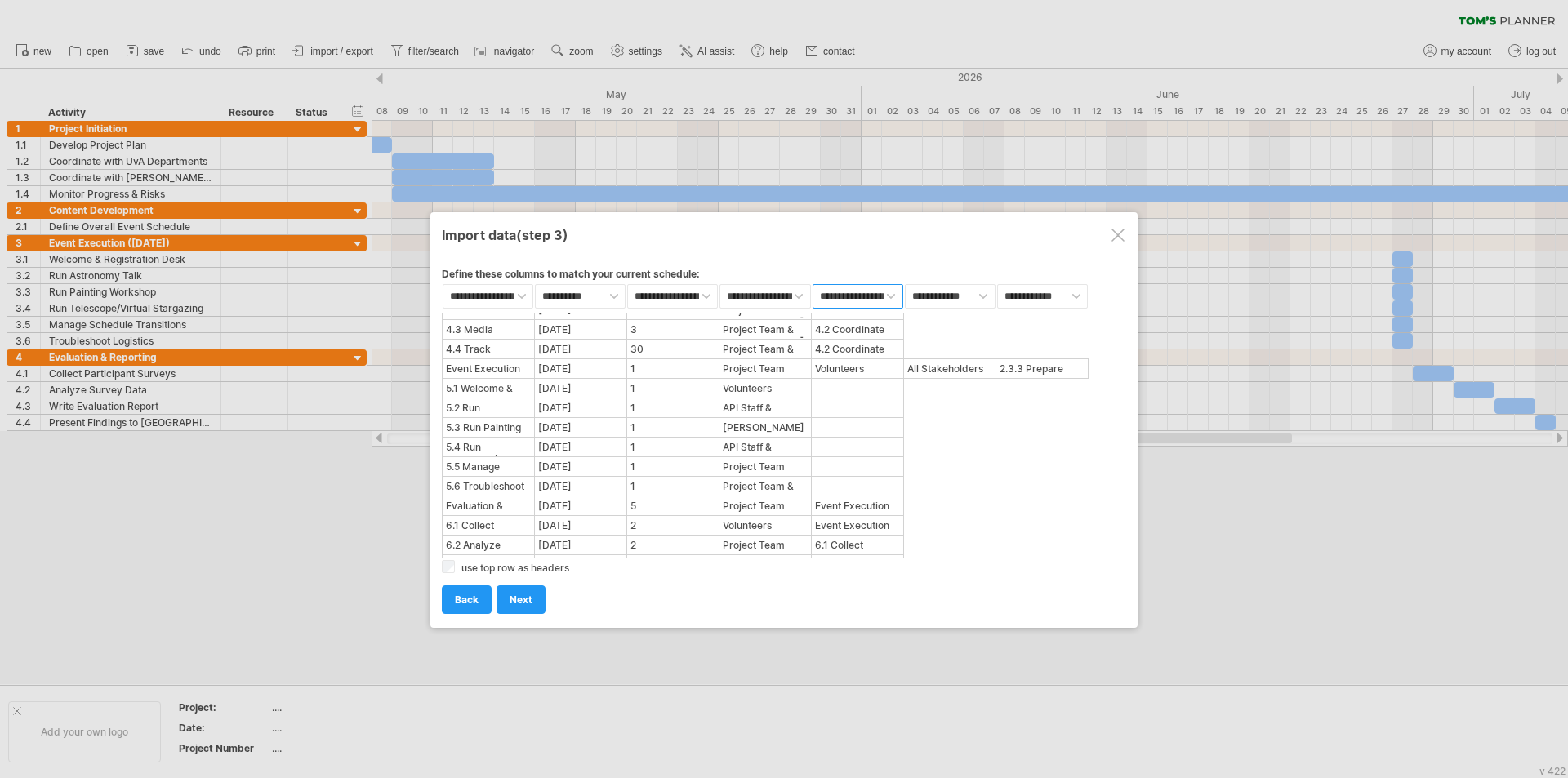
click at [782, 299] on select "**********" at bounding box center [857, 296] width 90 height 24
select select "***"
click at [782, 284] on select "**********" at bounding box center [857, 296] width 90 height 24
click at [770, 281] on div "Define these columns to match your current schedule:" at bounding box center [784, 275] width 684 height 16
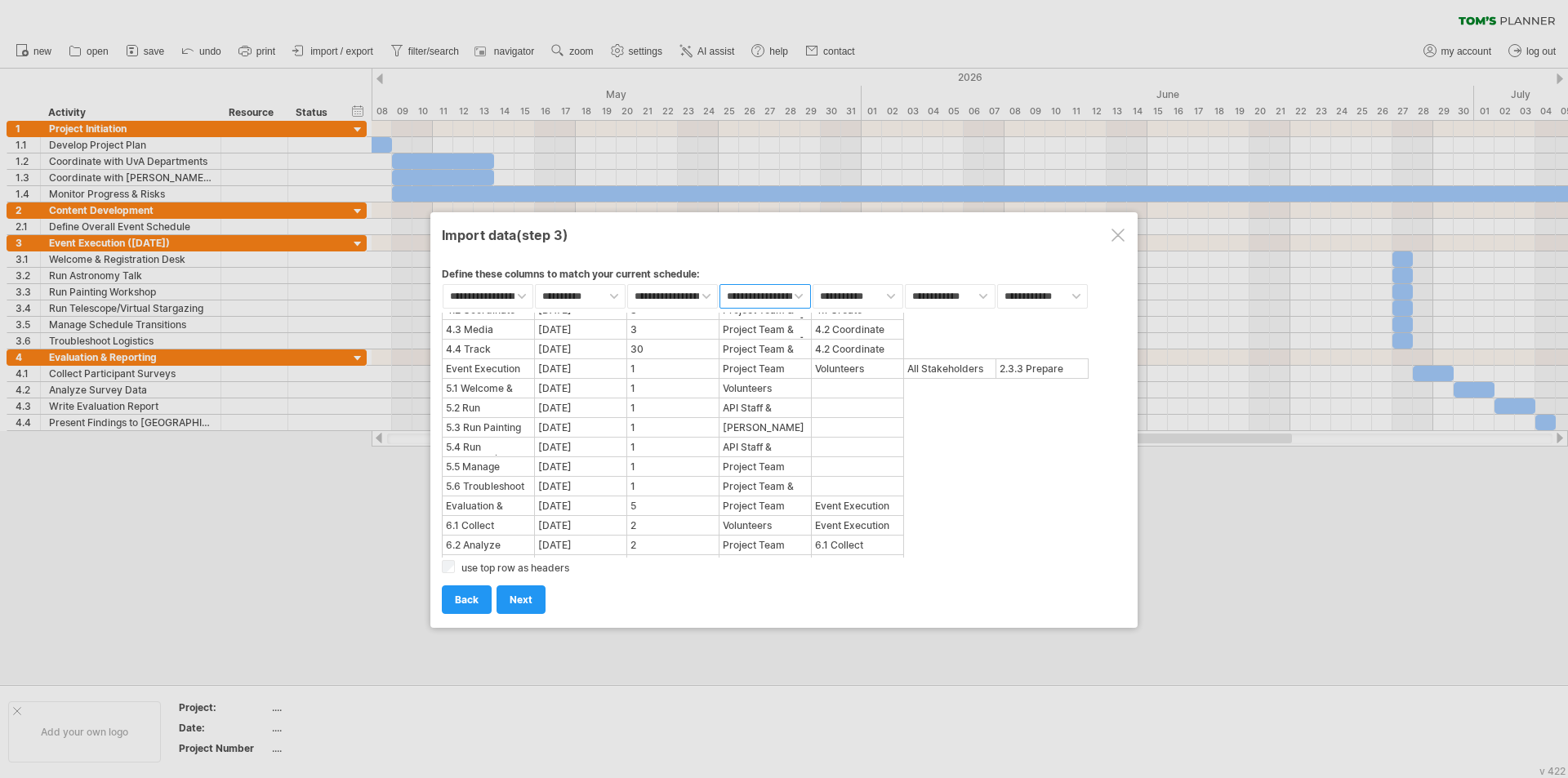
click at [770, 288] on select "**********" at bounding box center [764, 296] width 90 height 24
click at [719, 284] on select "**********" at bounding box center [764, 296] width 90 height 24
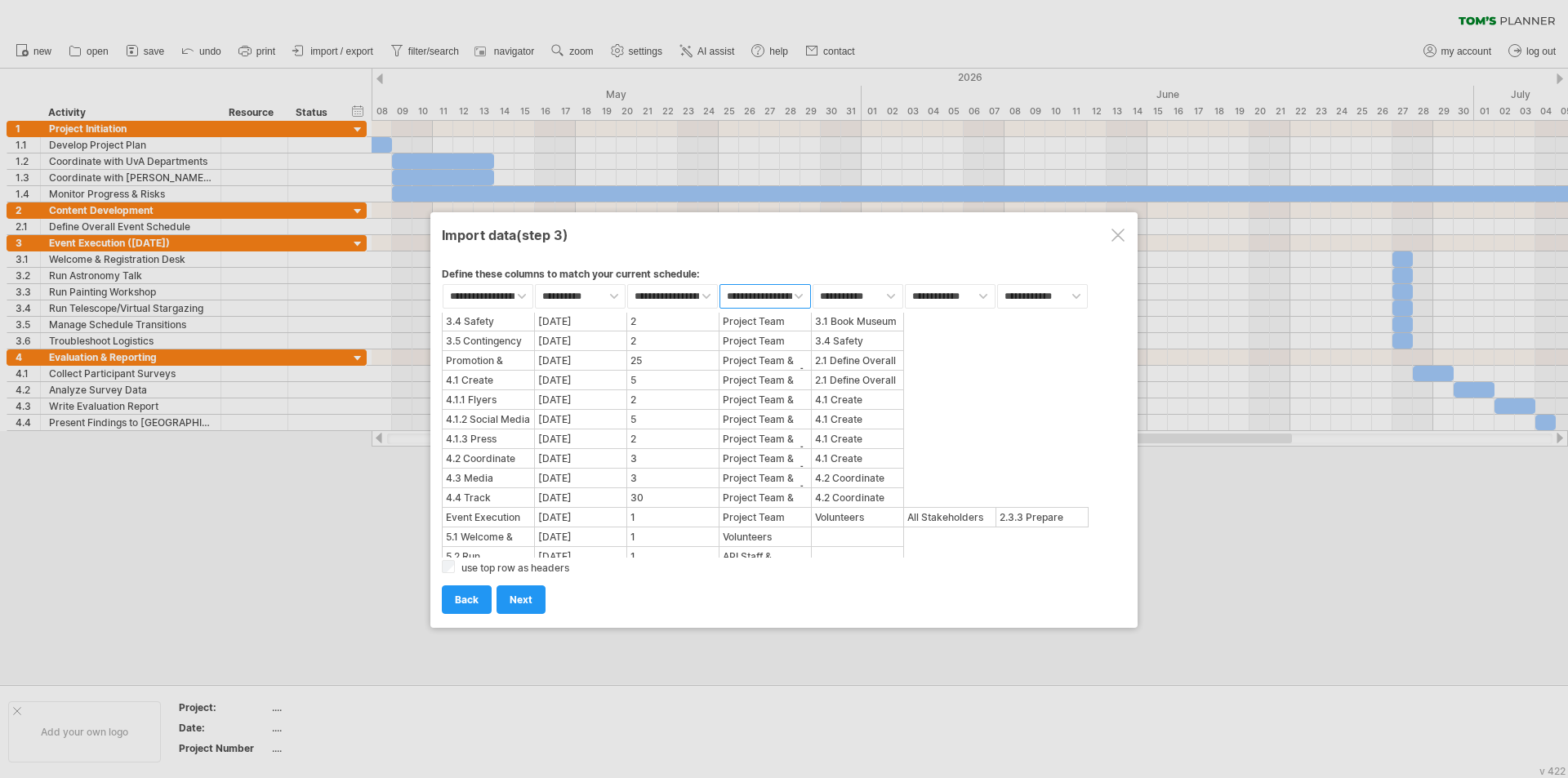
scroll to position [637, 0]
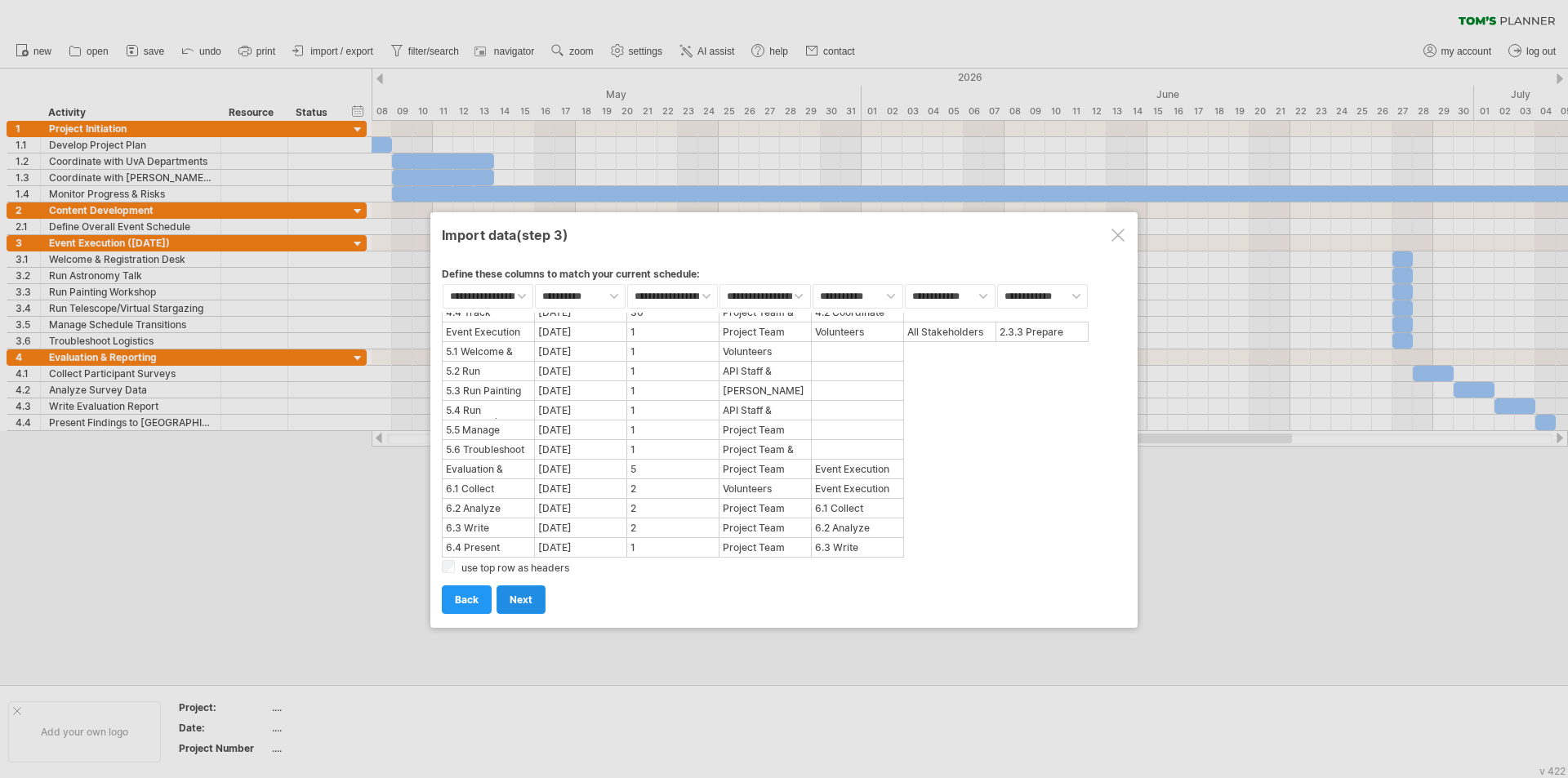
click at [539, 591] on link "next" at bounding box center [521, 599] width 49 height 29
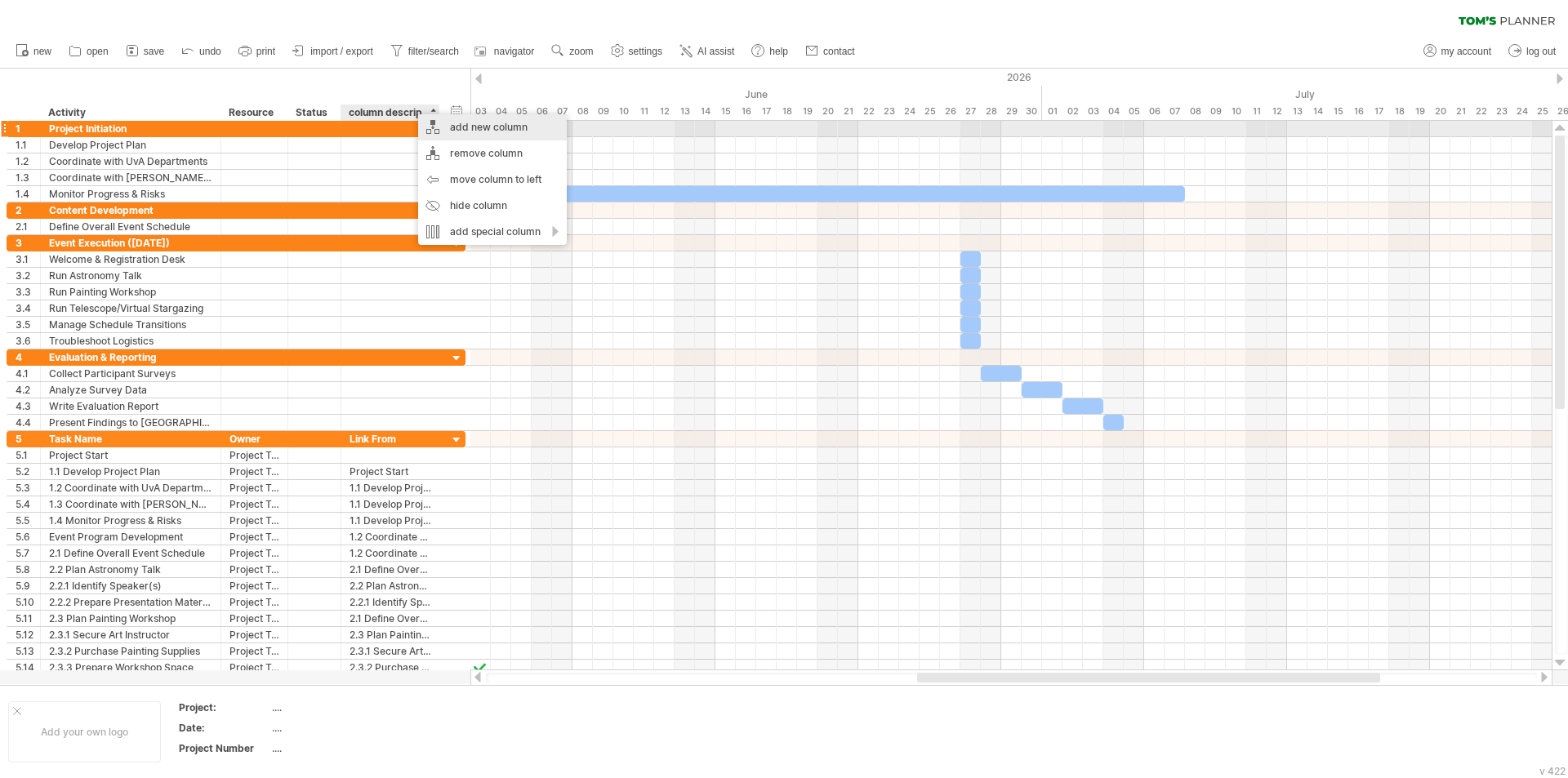
click at [444, 131] on div "add new column" at bounding box center [492, 128] width 148 height 26
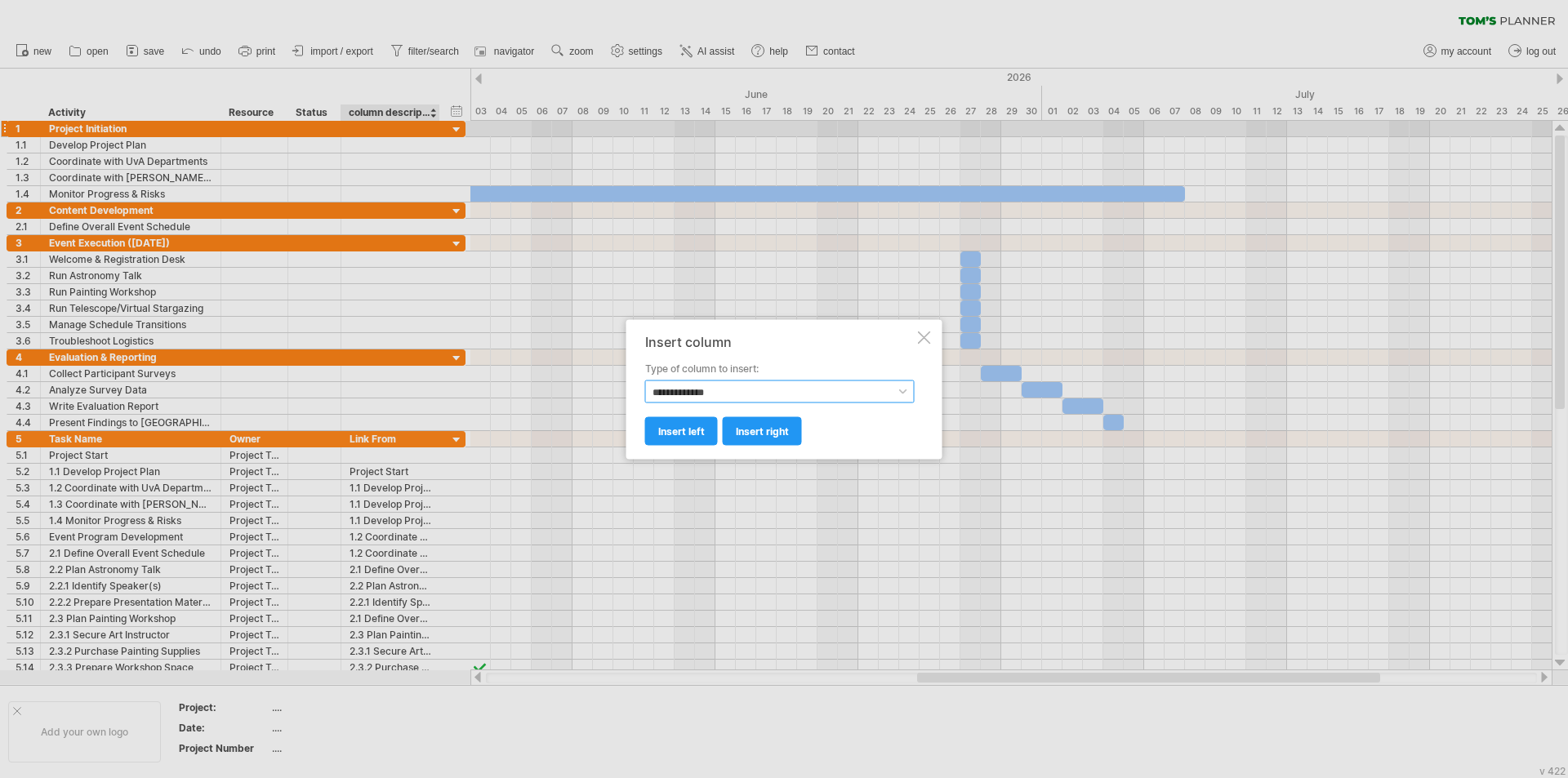
click at [740, 397] on select "**********" at bounding box center [779, 390] width 269 height 23
click at [645, 379] on select "**********" at bounding box center [779, 390] width 269 height 23
click at [747, 438] on link "insert right" at bounding box center [762, 430] width 79 height 29
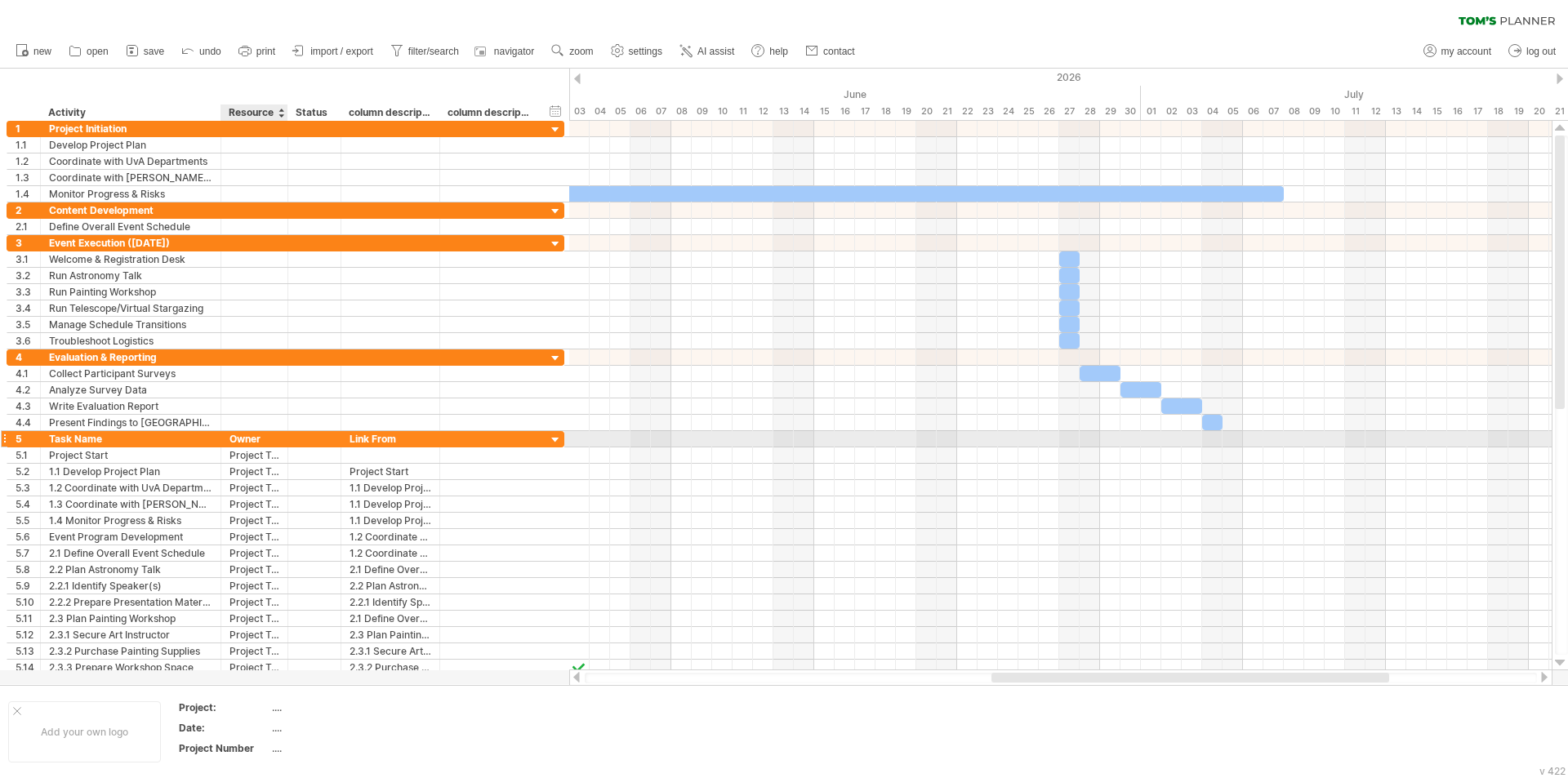
click at [244, 437] on div "Owner" at bounding box center [253, 439] width 49 height 16
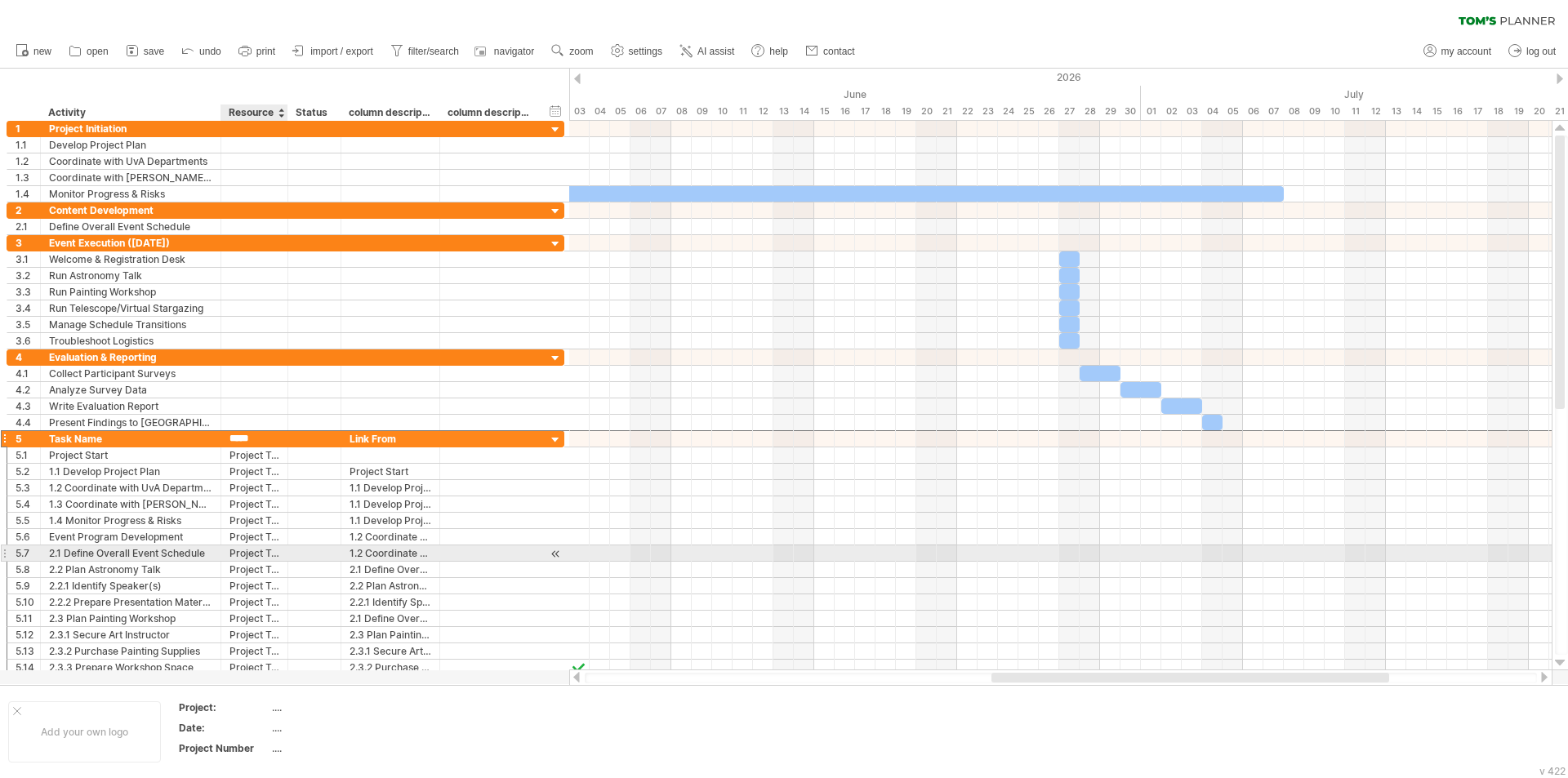
drag, startPoint x: 233, startPoint y: 436, endPoint x: 245, endPoint y: 550, distance: 114.6
click at [245, 550] on div "**********" at bounding box center [285, 553] width 558 height 246
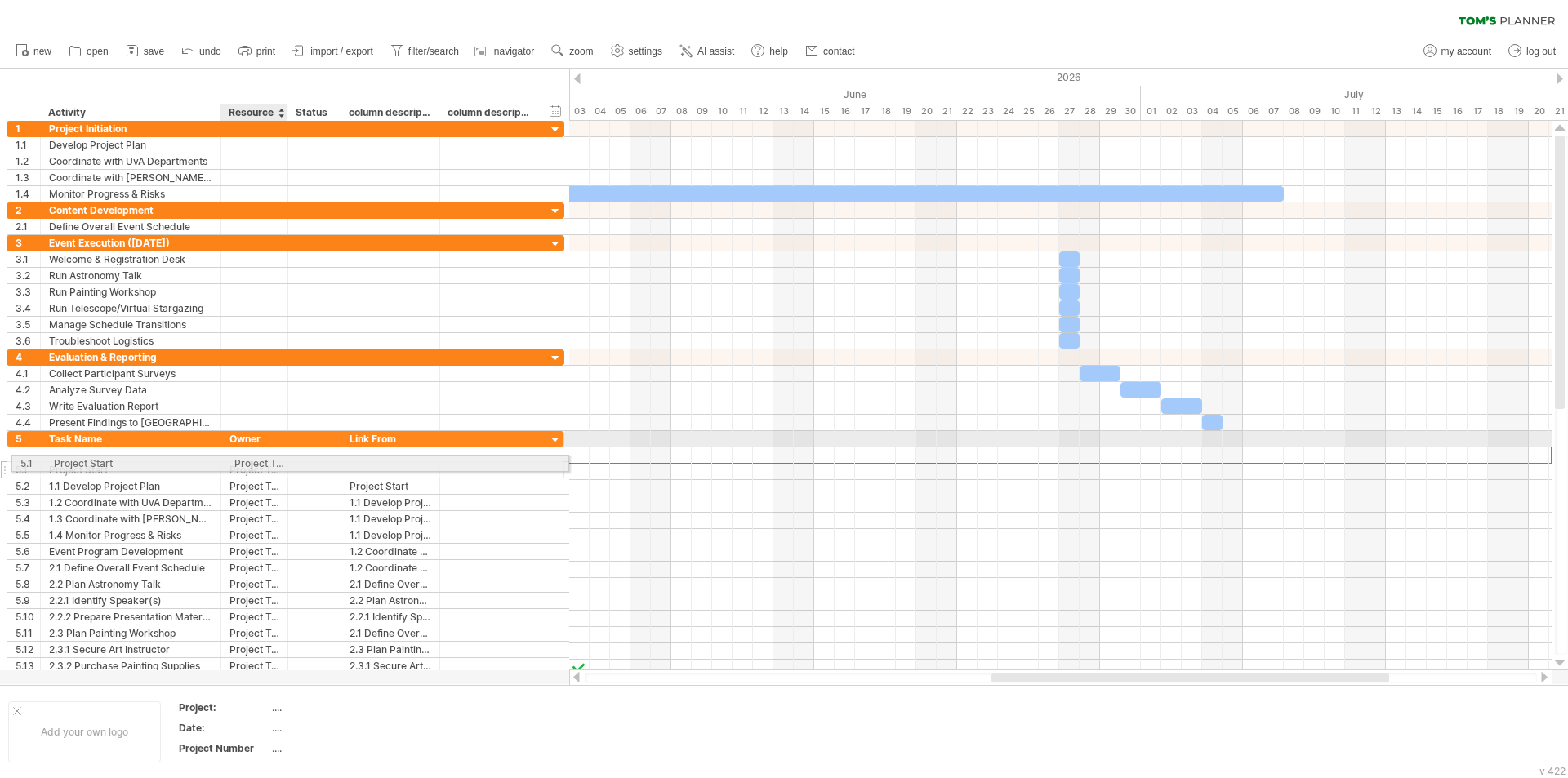
drag, startPoint x: 231, startPoint y: 452, endPoint x: 233, endPoint y: 460, distance: 8.2
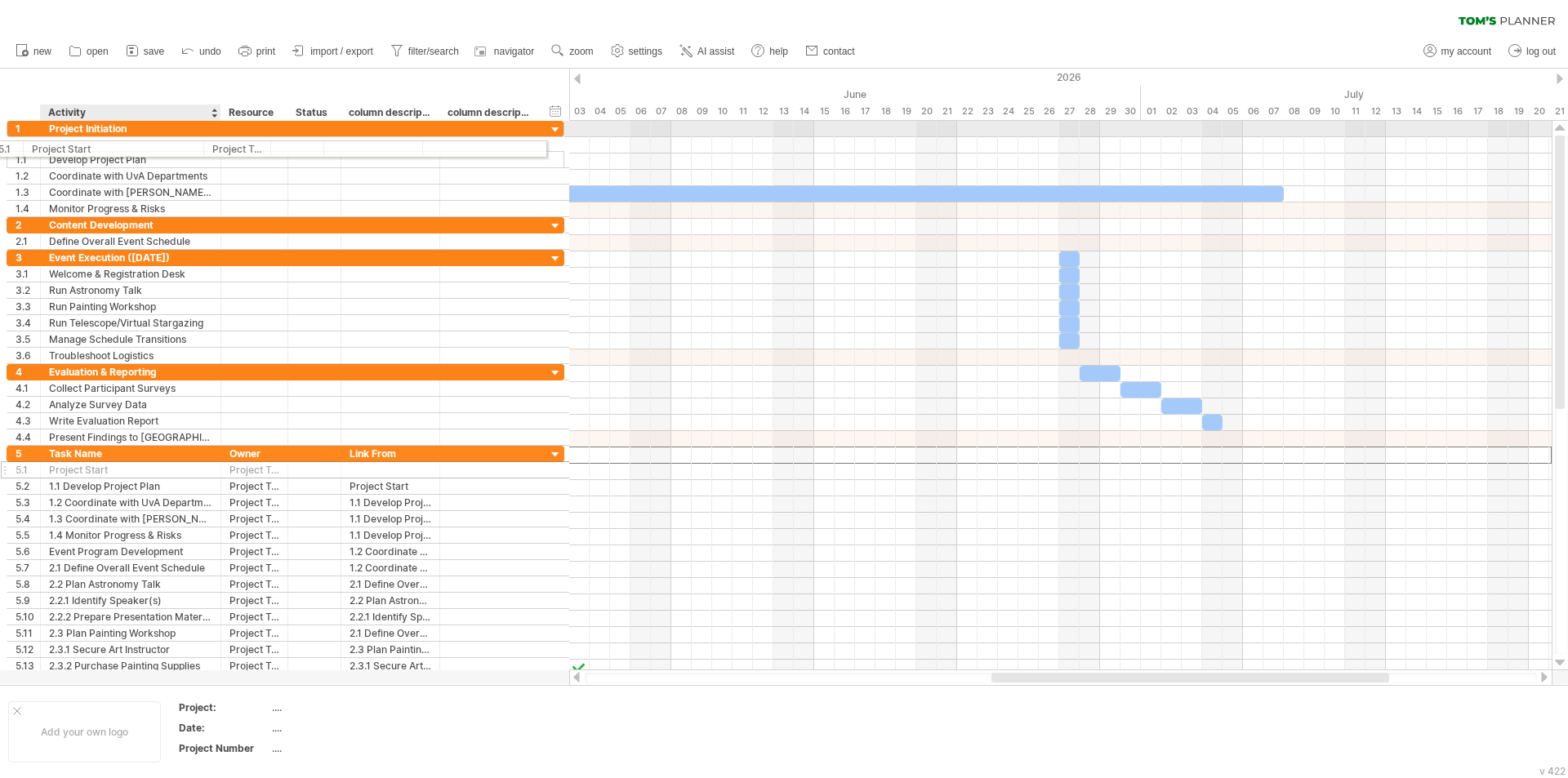
drag, startPoint x: 178, startPoint y: 456, endPoint x: 159, endPoint y: 146, distance: 310.6
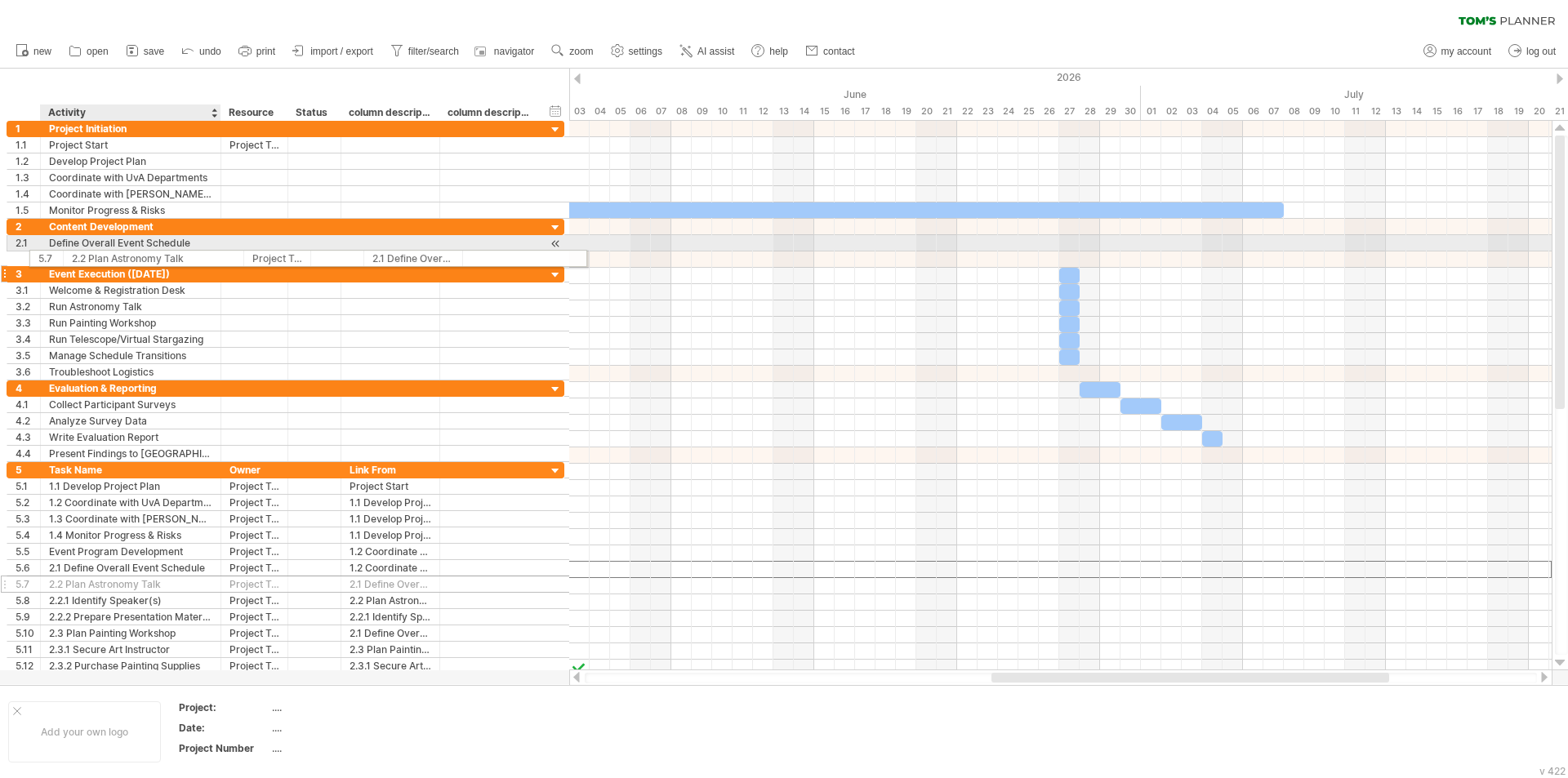
drag, startPoint x: 129, startPoint y: 573, endPoint x: 153, endPoint y: 255, distance: 318.9
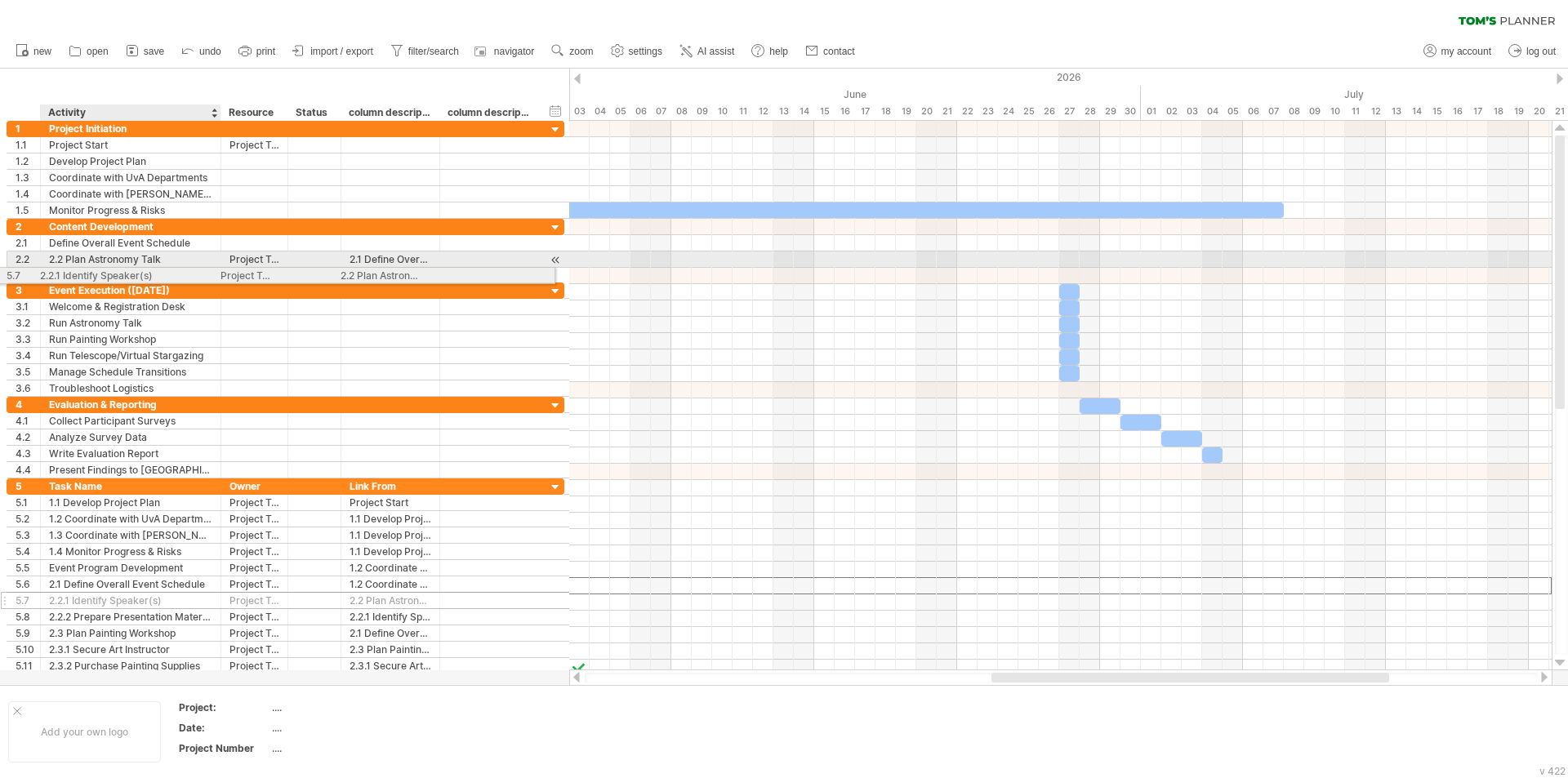
drag, startPoint x: 102, startPoint y: 584, endPoint x: 88, endPoint y: 273, distance: 311.3
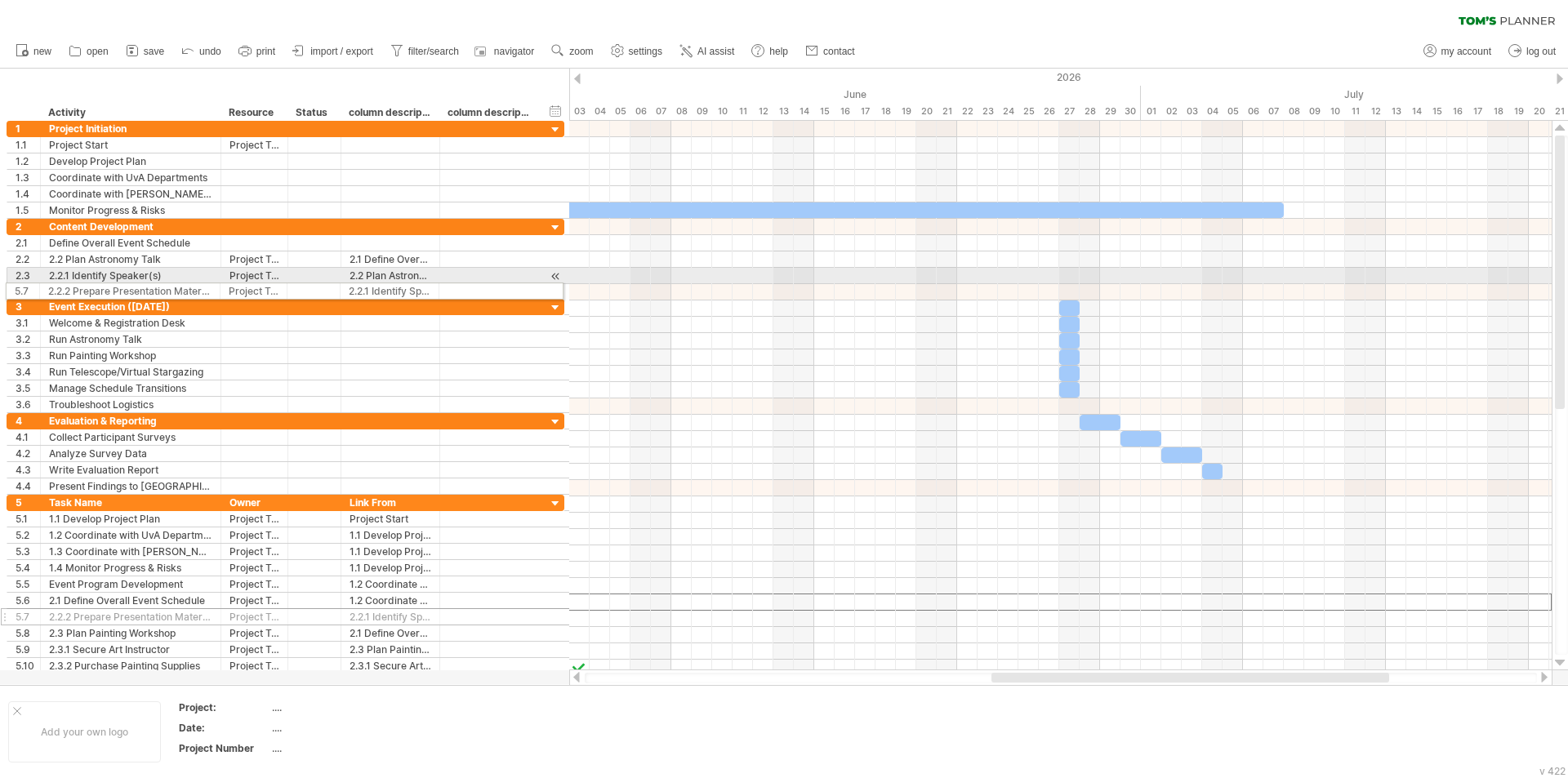
drag, startPoint x: 6, startPoint y: 601, endPoint x: 0, endPoint y: 288, distance: 313.1
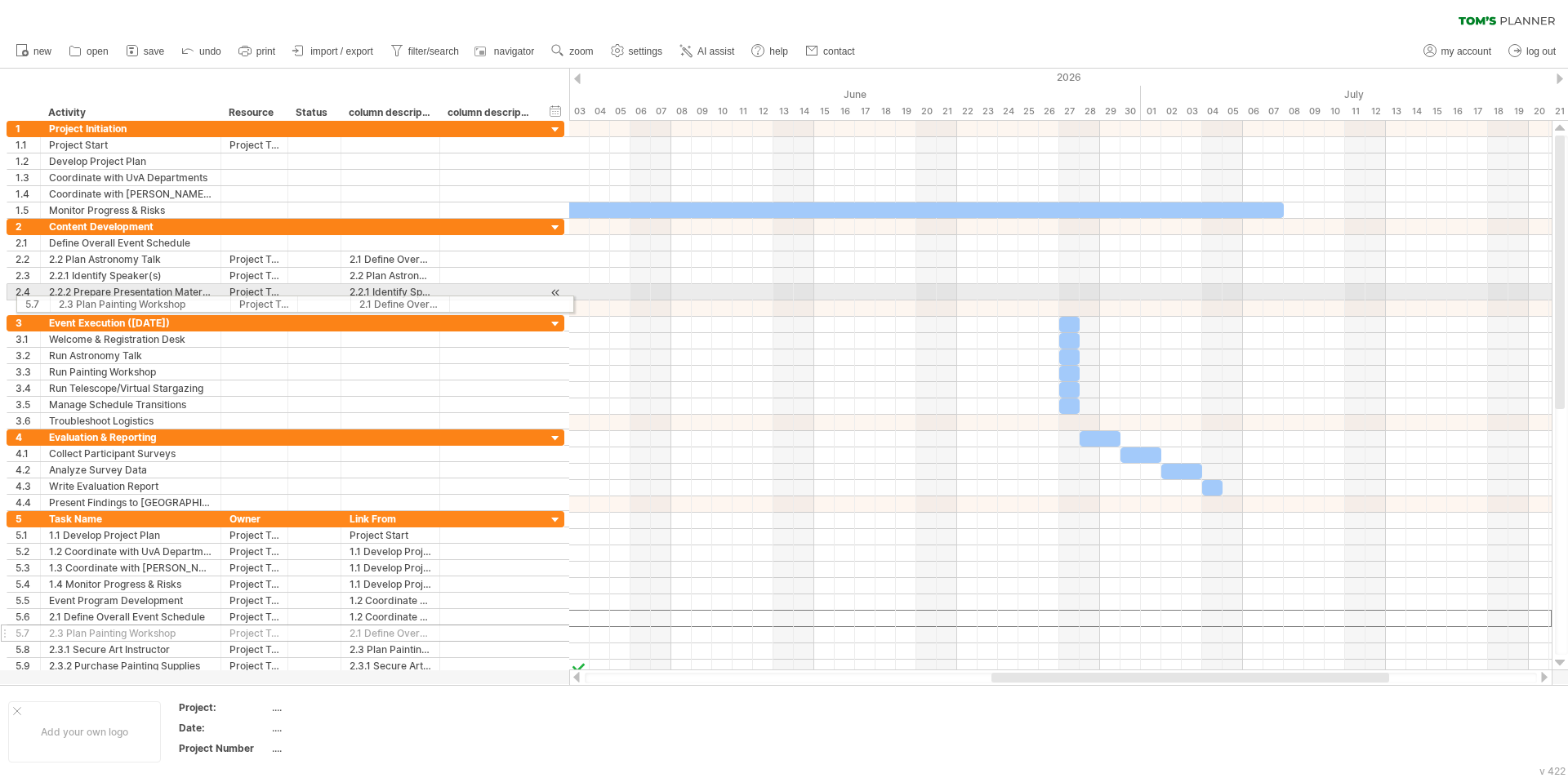
drag, startPoint x: 5, startPoint y: 621, endPoint x: 10, endPoint y: 301, distance: 320.0
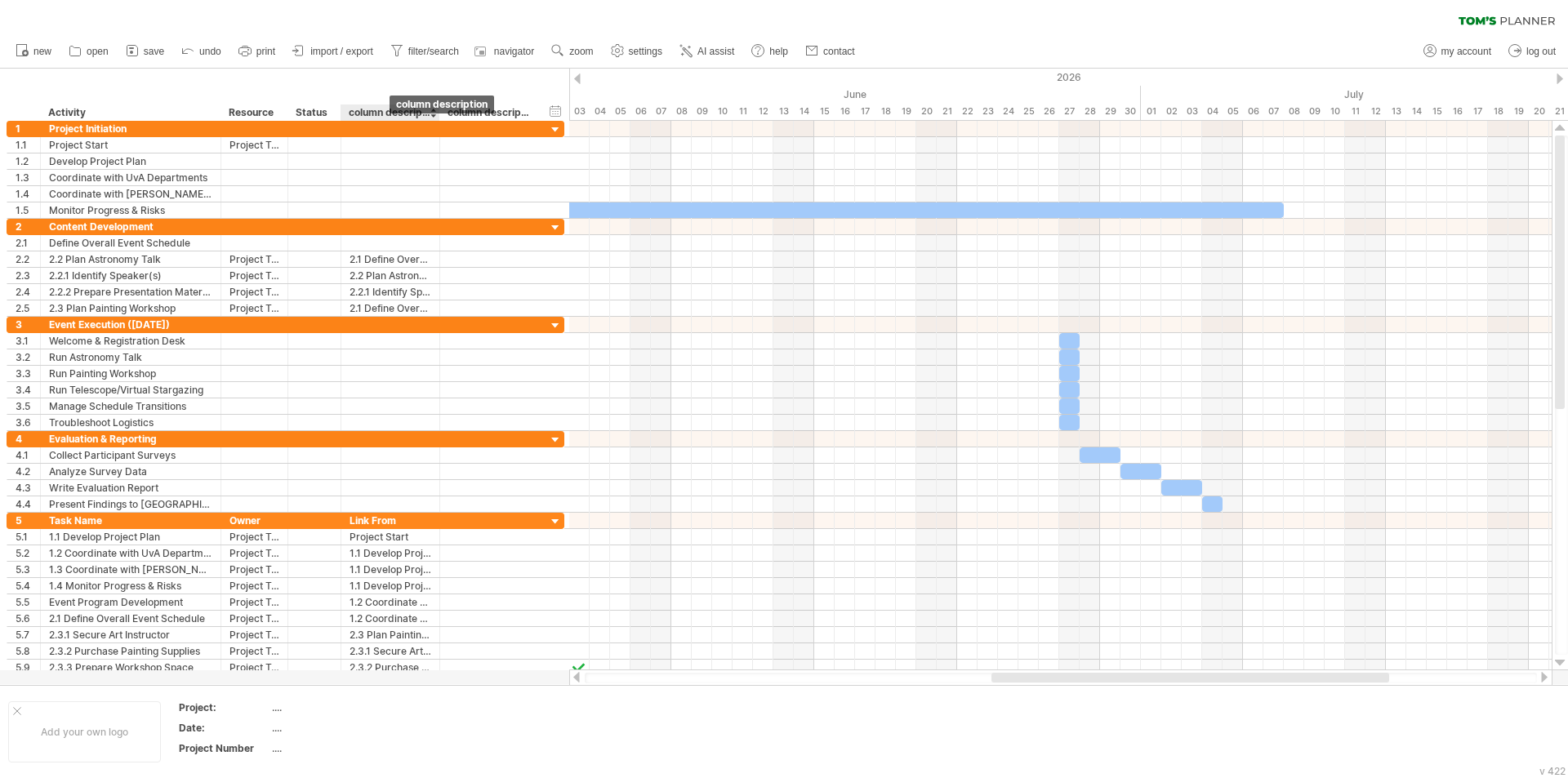
click at [389, 116] on div "column description" at bounding box center [389, 113] width 82 height 17
click at [408, 104] on input "**********" at bounding box center [389, 113] width 82 height 17
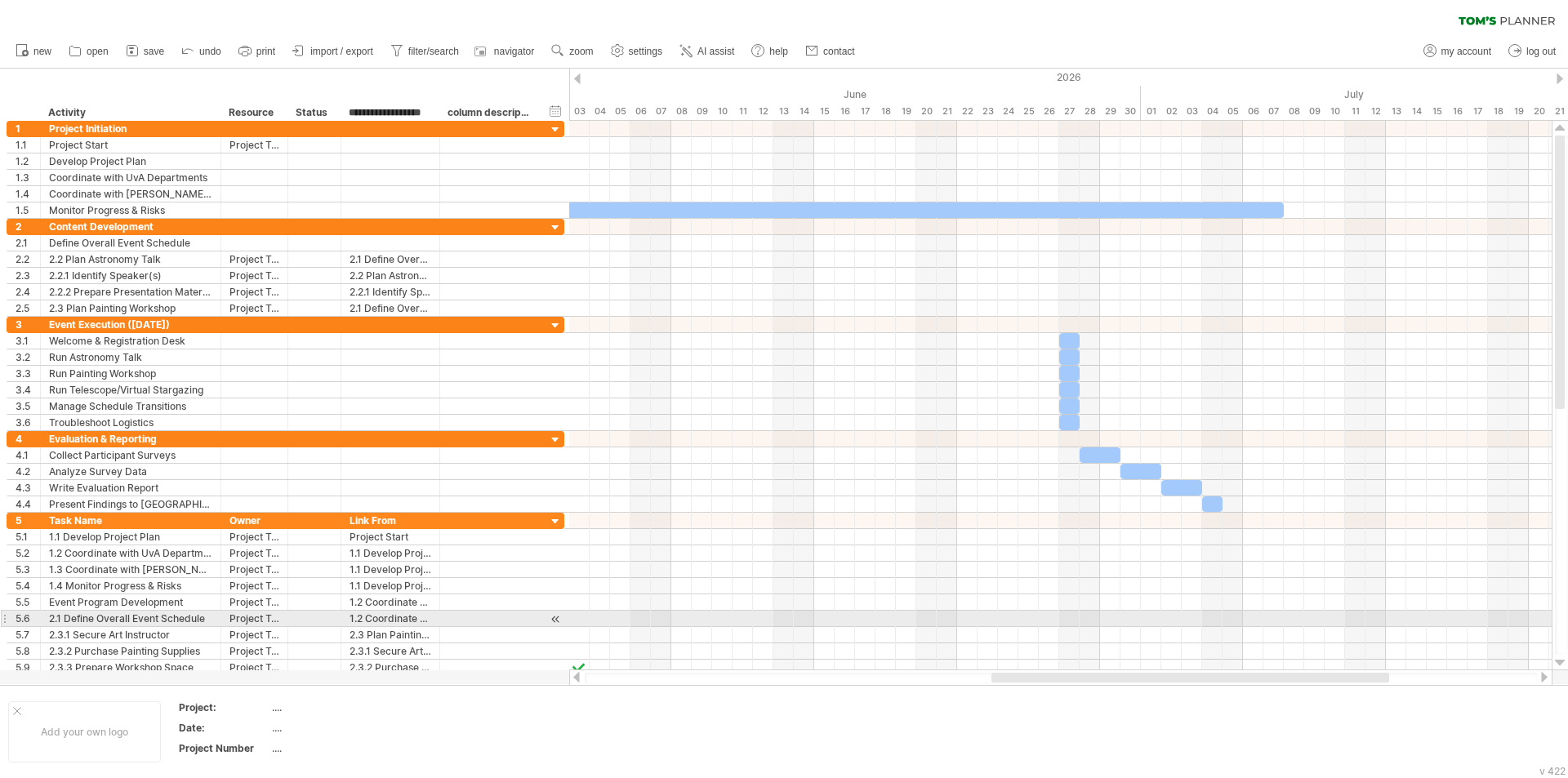
click at [7, 618] on div "5.6" at bounding box center [24, 619] width 34 height 16
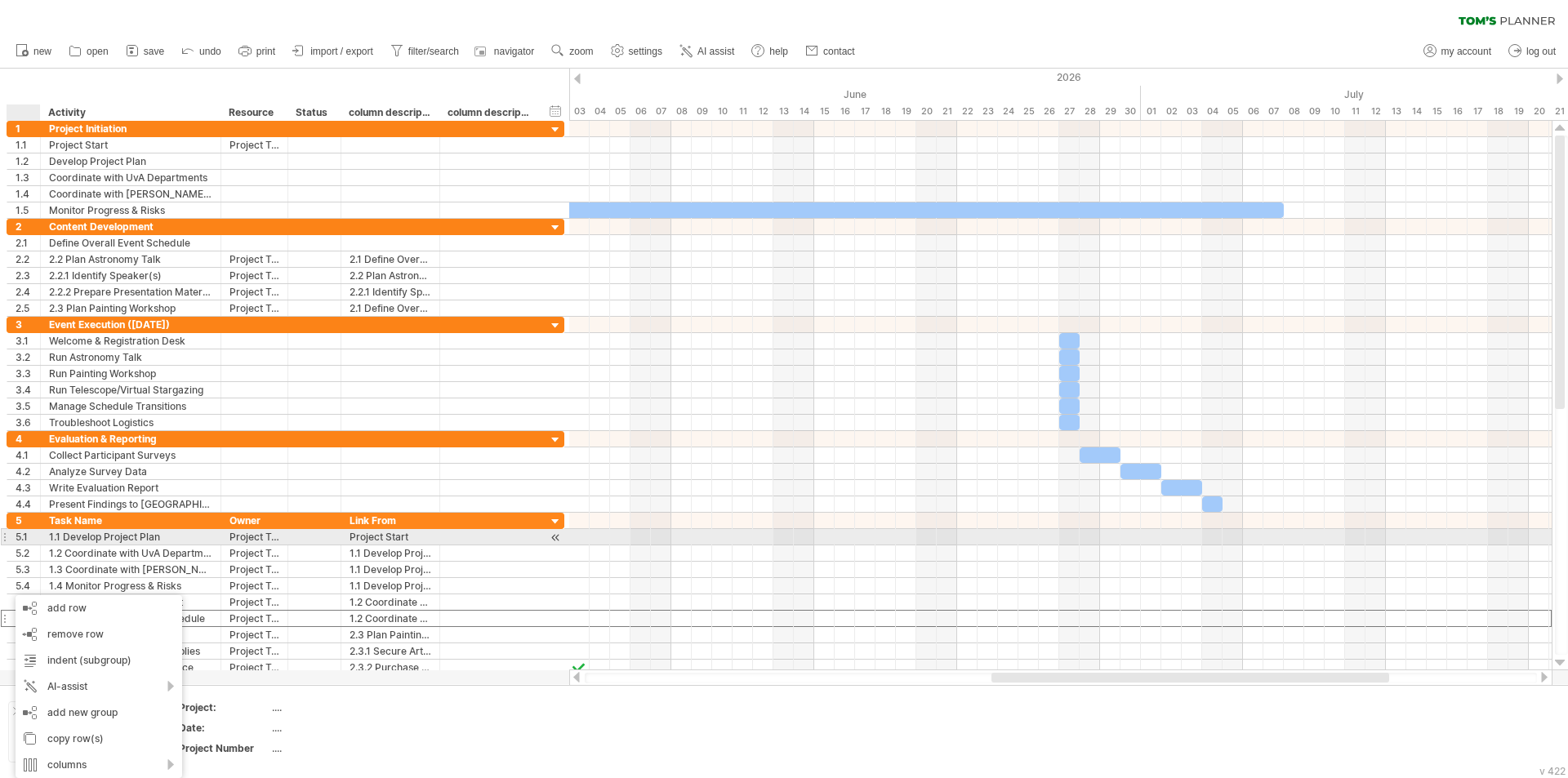
click at [3, 538] on div at bounding box center [4, 537] width 7 height 17
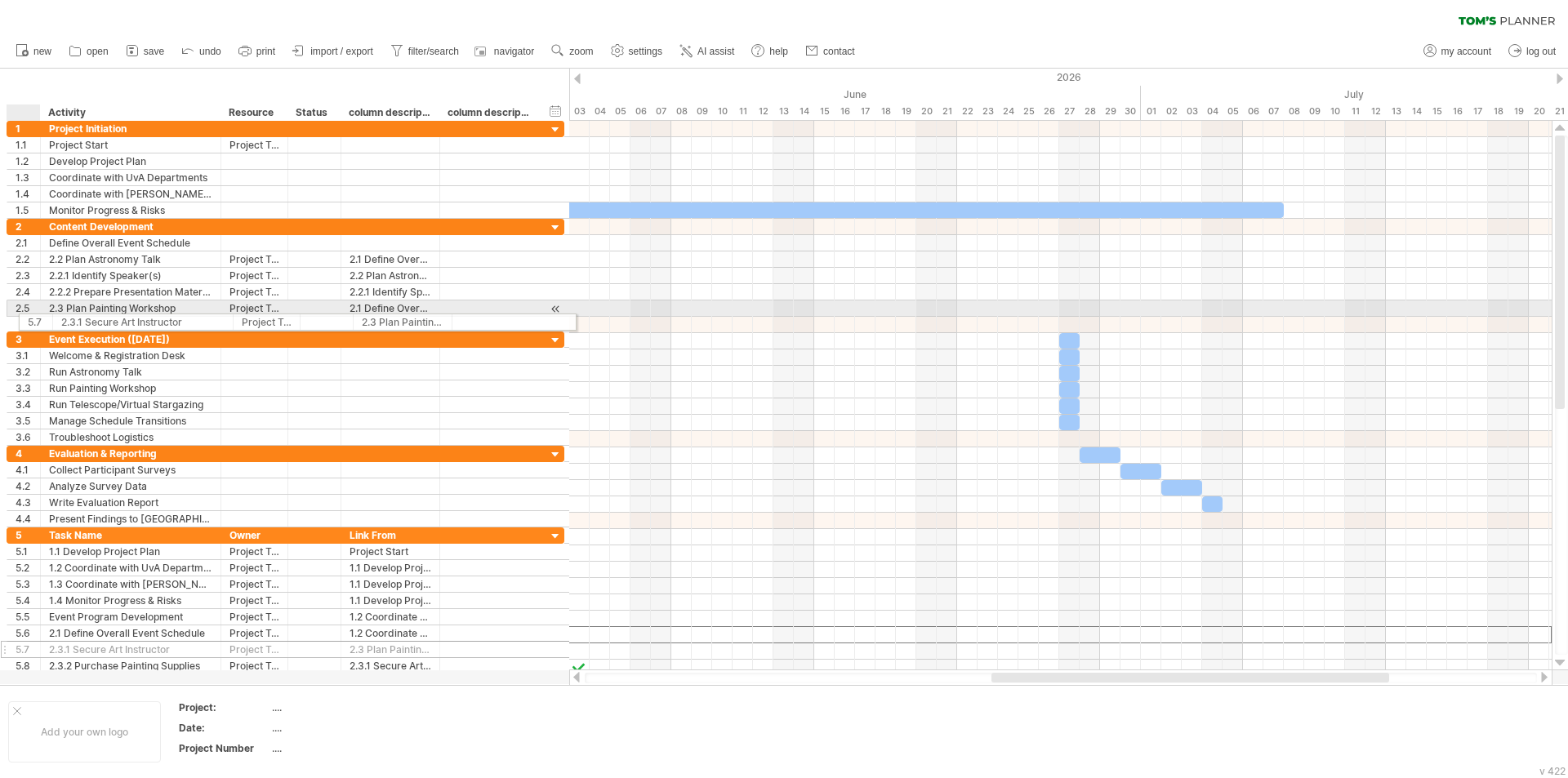
drag, startPoint x: 4, startPoint y: 628, endPoint x: 11, endPoint y: 320, distance: 308.1
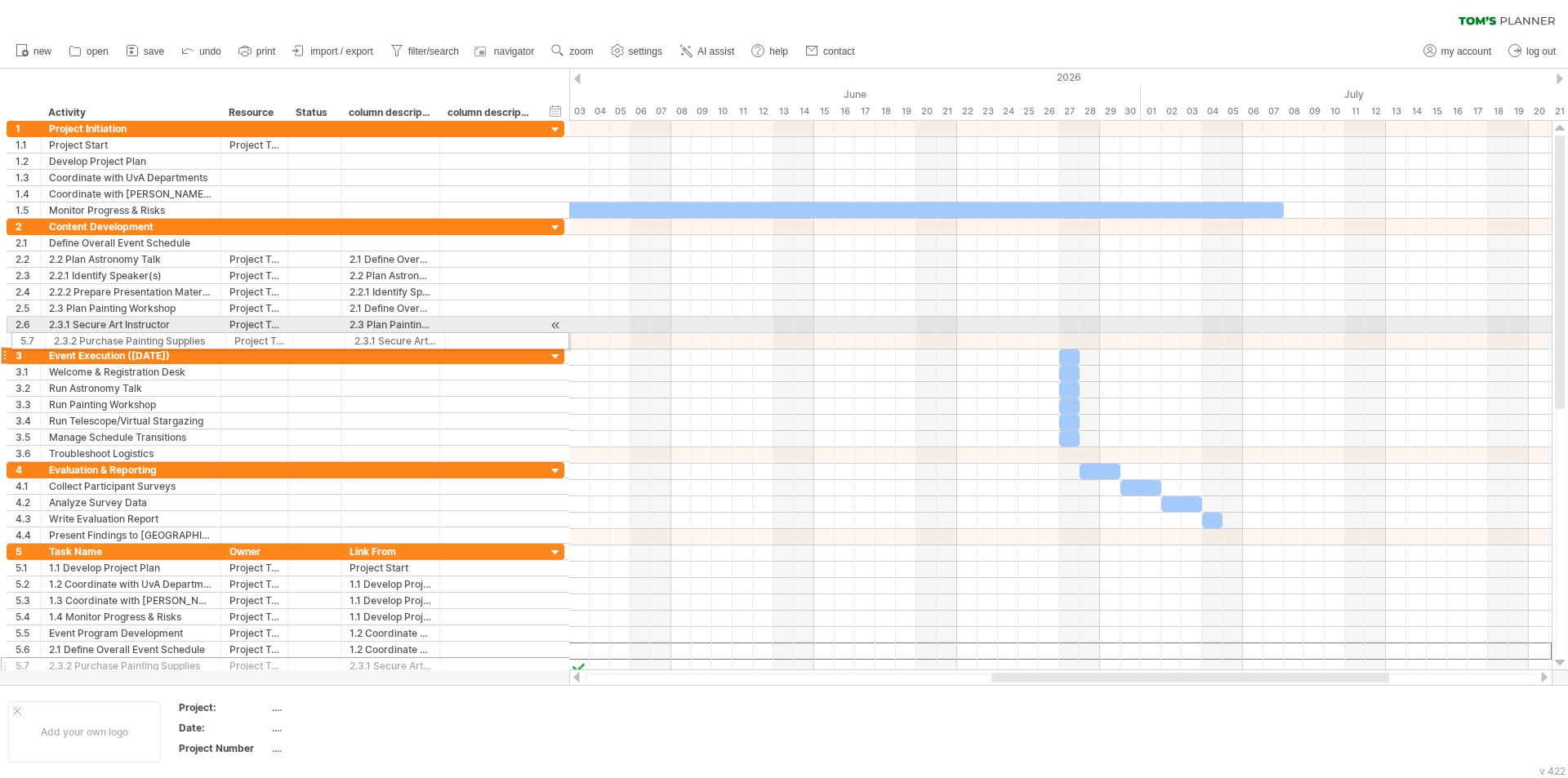
drag, startPoint x: 8, startPoint y: 649, endPoint x: 7, endPoint y: 338, distance: 311.0
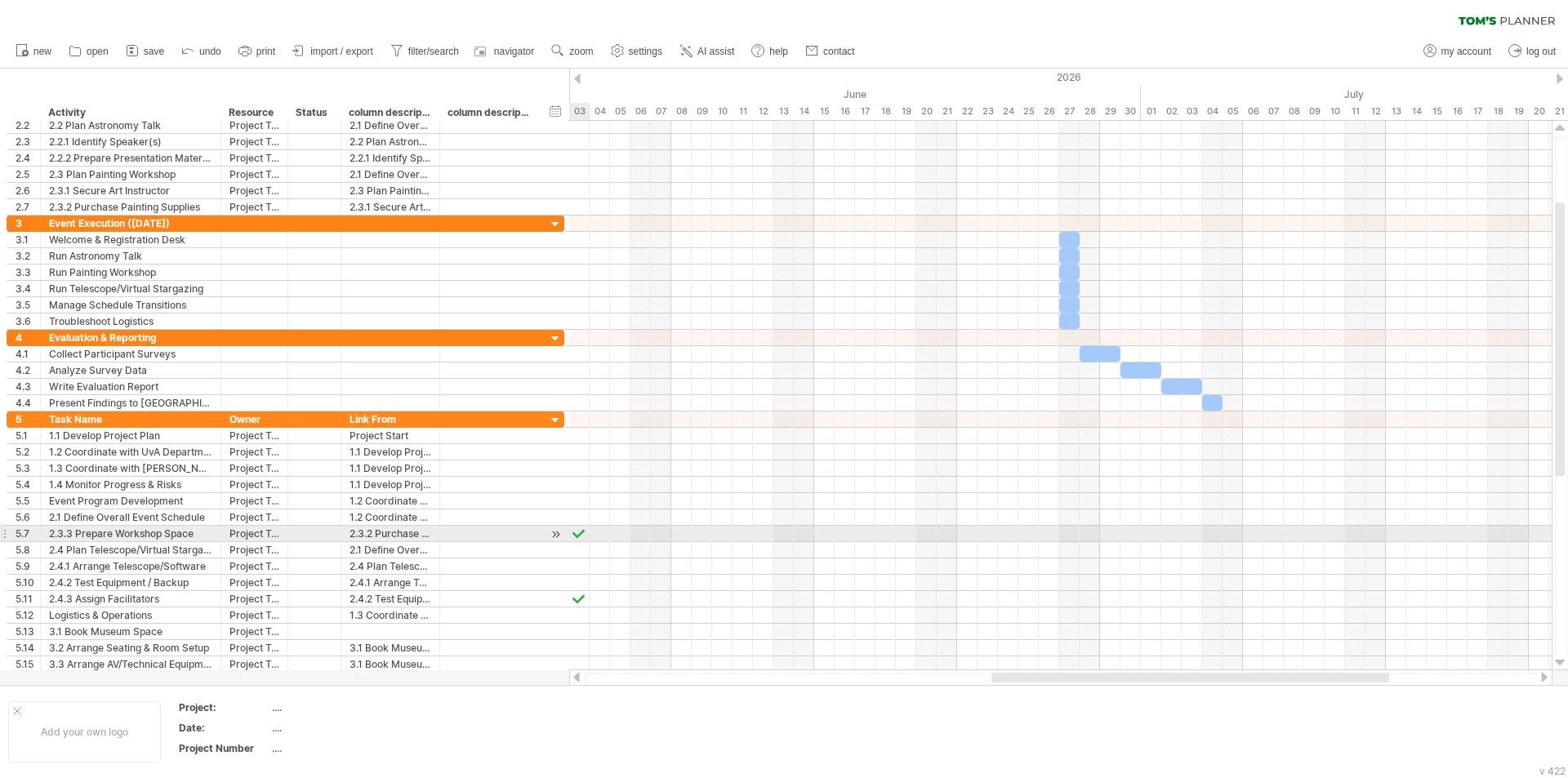
click at [0, 533] on div "**********" at bounding box center [282, 330] width 565 height 686
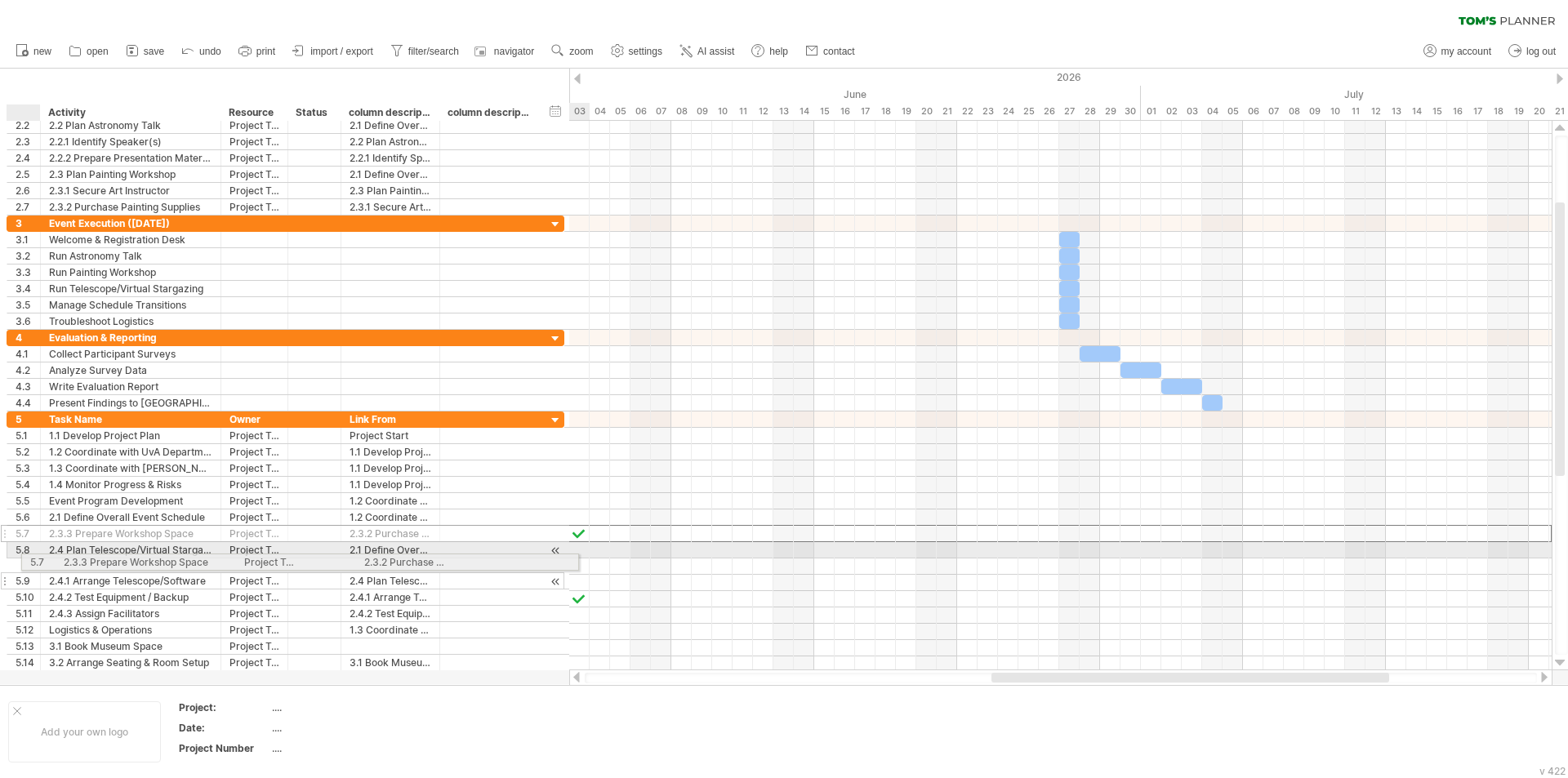
drag, startPoint x: 3, startPoint y: 536, endPoint x: 15, endPoint y: 558, distance: 25.1
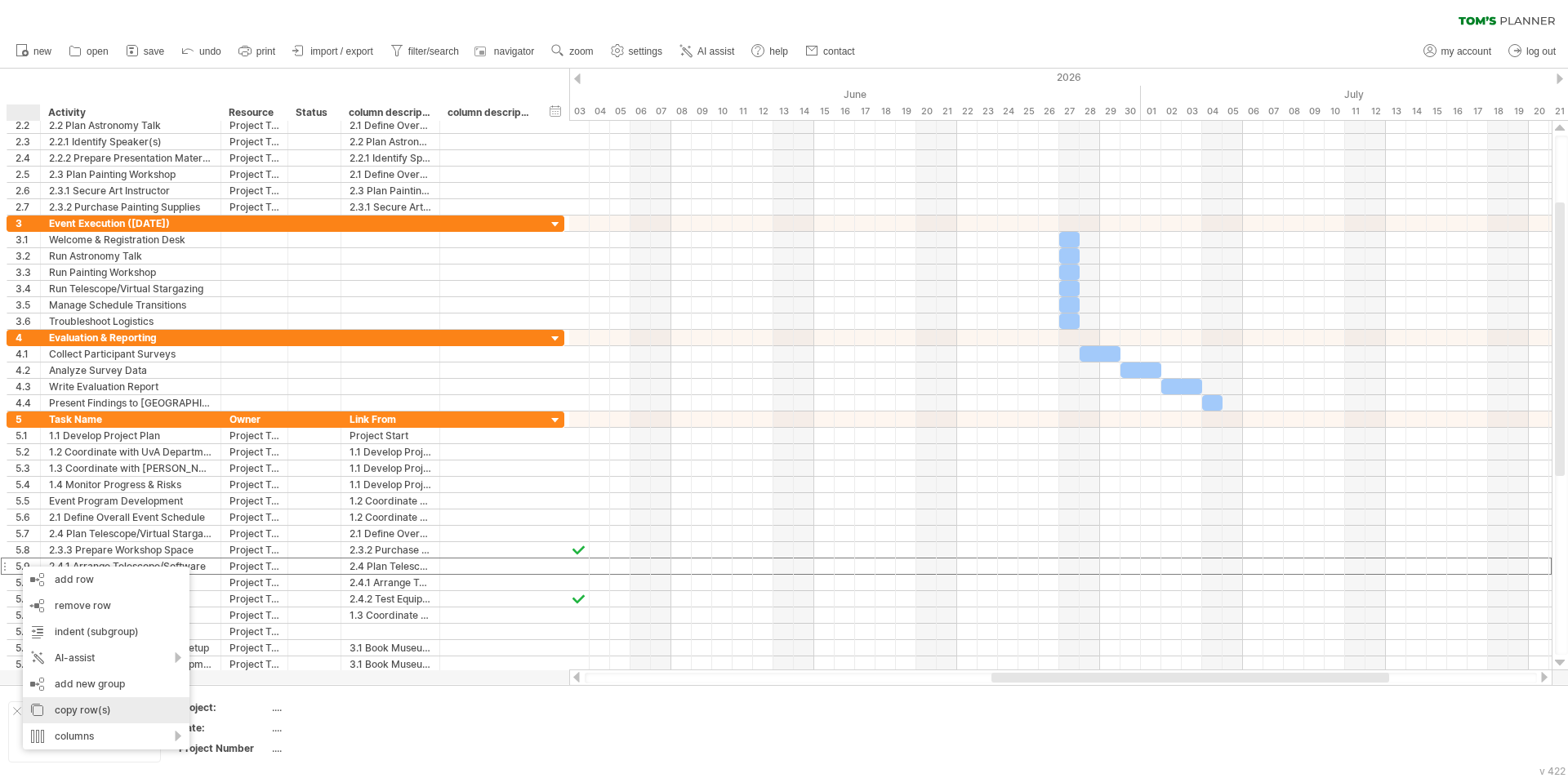
click at [34, 710] on div "copy row(s)" at bounding box center [106, 710] width 167 height 26
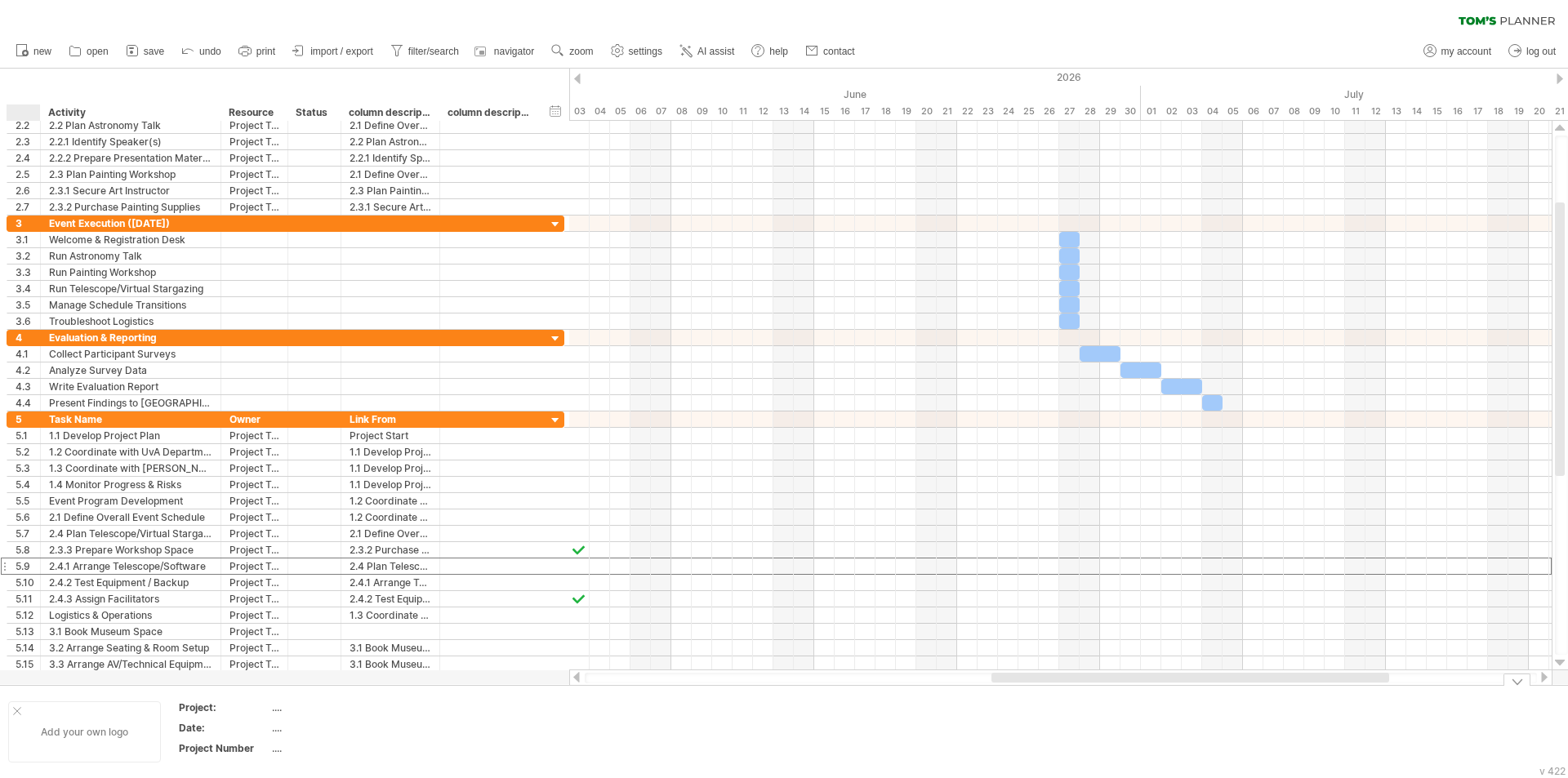
click at [22, 711] on div "Add your own logo" at bounding box center [85, 732] width 153 height 61
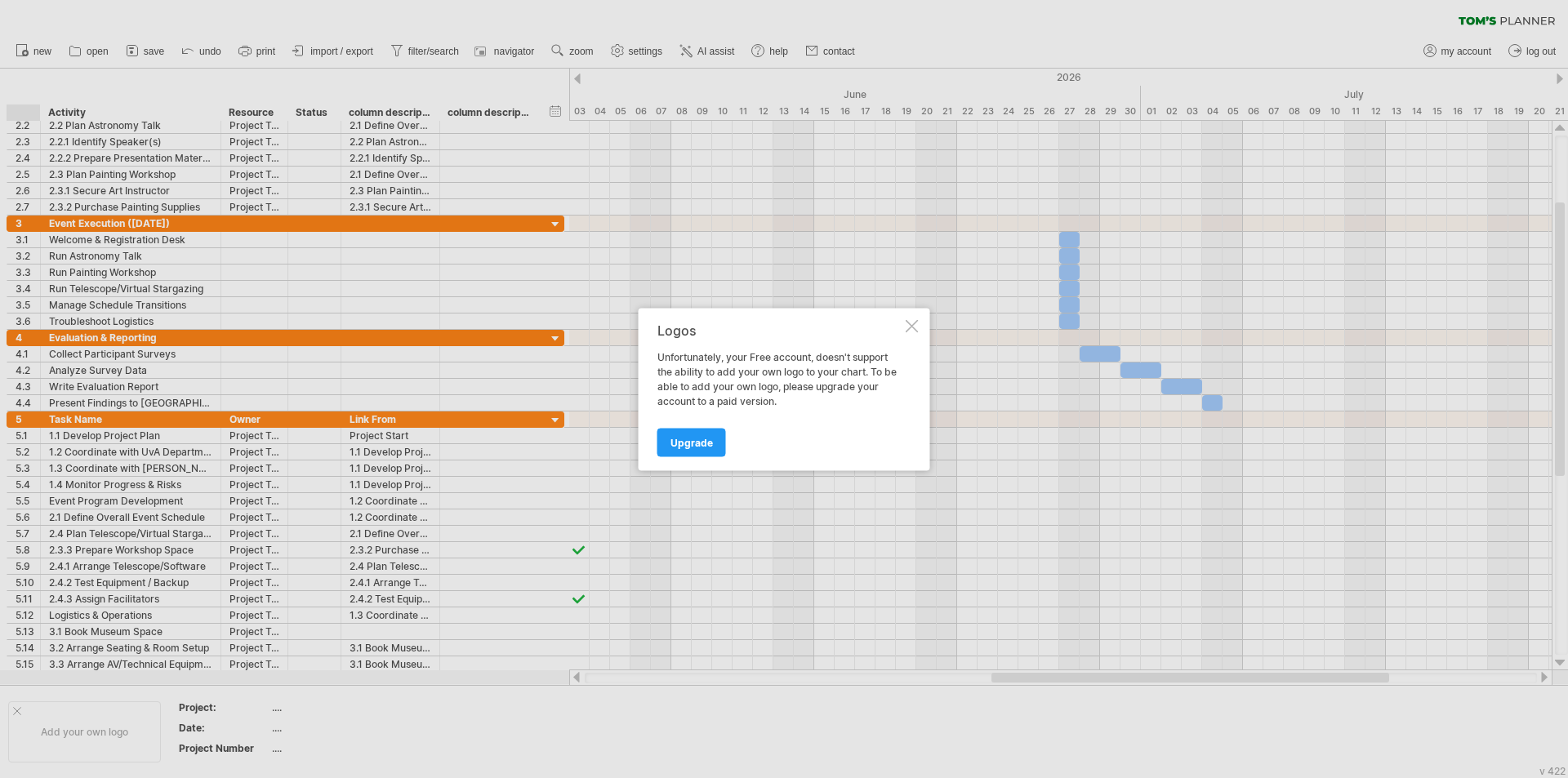
click at [782, 323] on div at bounding box center [912, 326] width 13 height 13
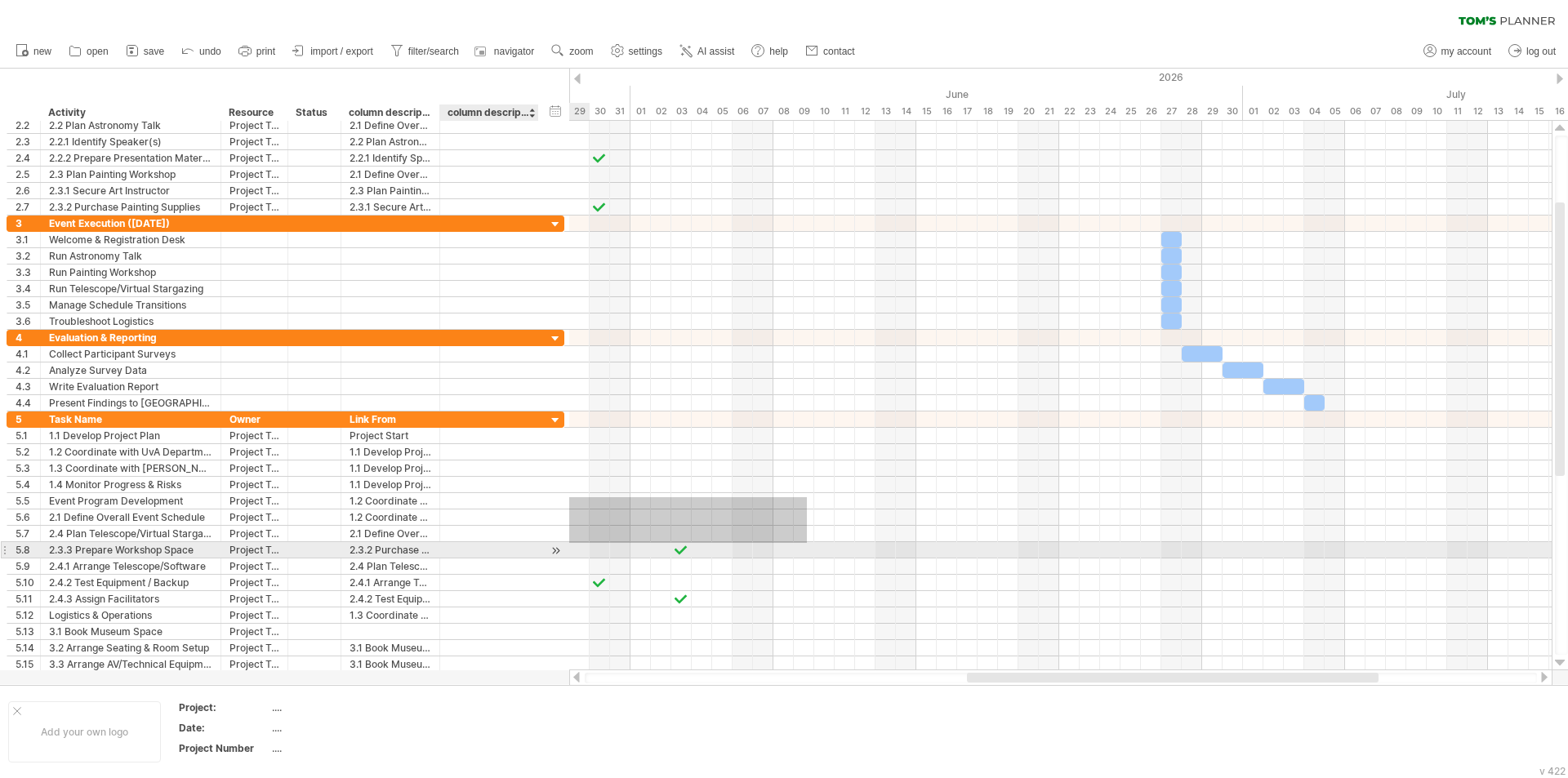
drag, startPoint x: 704, startPoint y: 498, endPoint x: 524, endPoint y: 548, distance: 186.8
click at [524, 548] on div "Trying to reach [DOMAIN_NAME] Connected again... processing file clear filter" at bounding box center [784, 389] width 1568 height 778
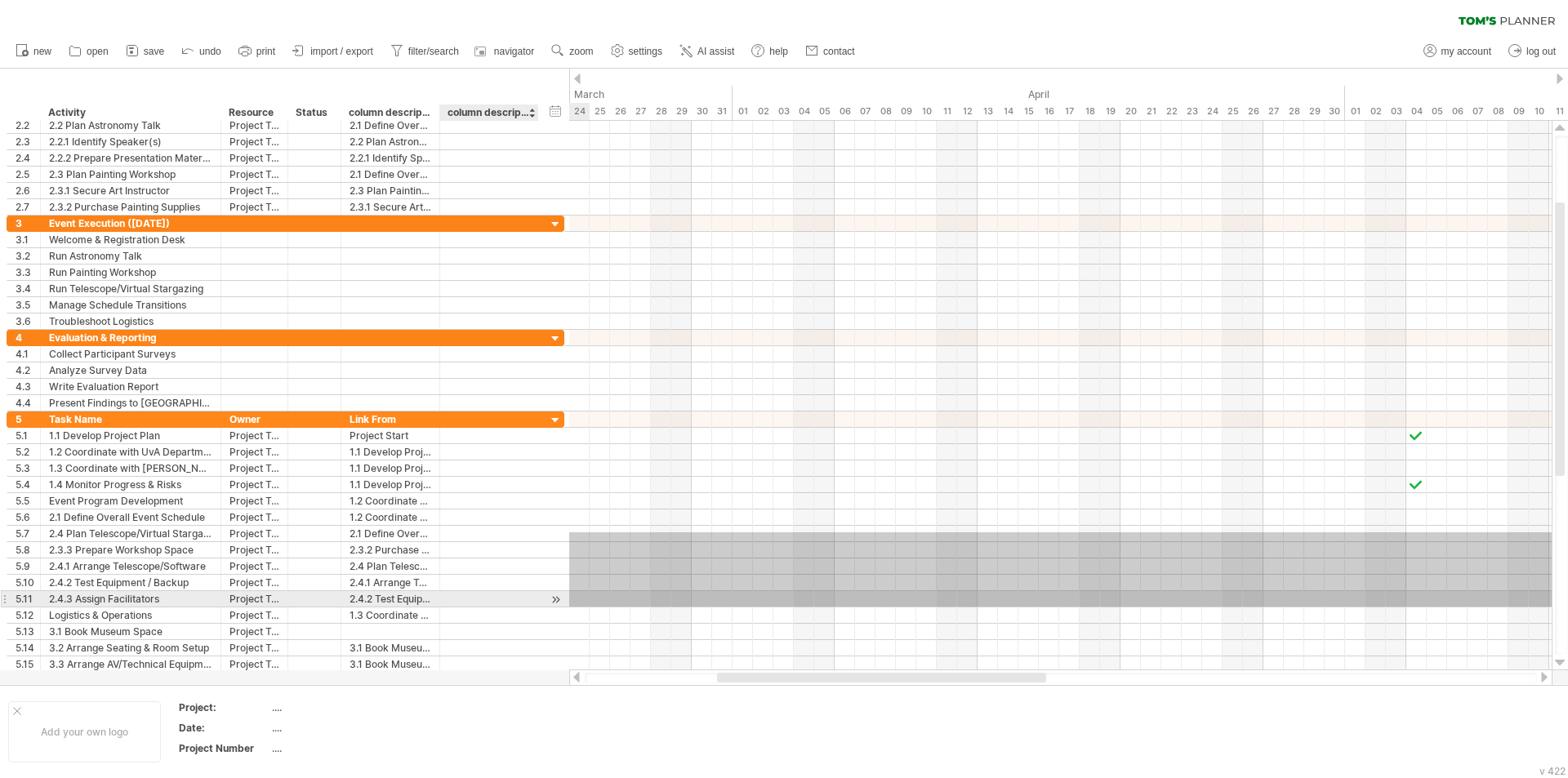
drag, startPoint x: 585, startPoint y: 532, endPoint x: 492, endPoint y: 607, distance: 119.5
click at [492, 607] on div "Trying to reach [DOMAIN_NAME] Connected again... processing file clear filter" at bounding box center [784, 389] width 1568 height 778
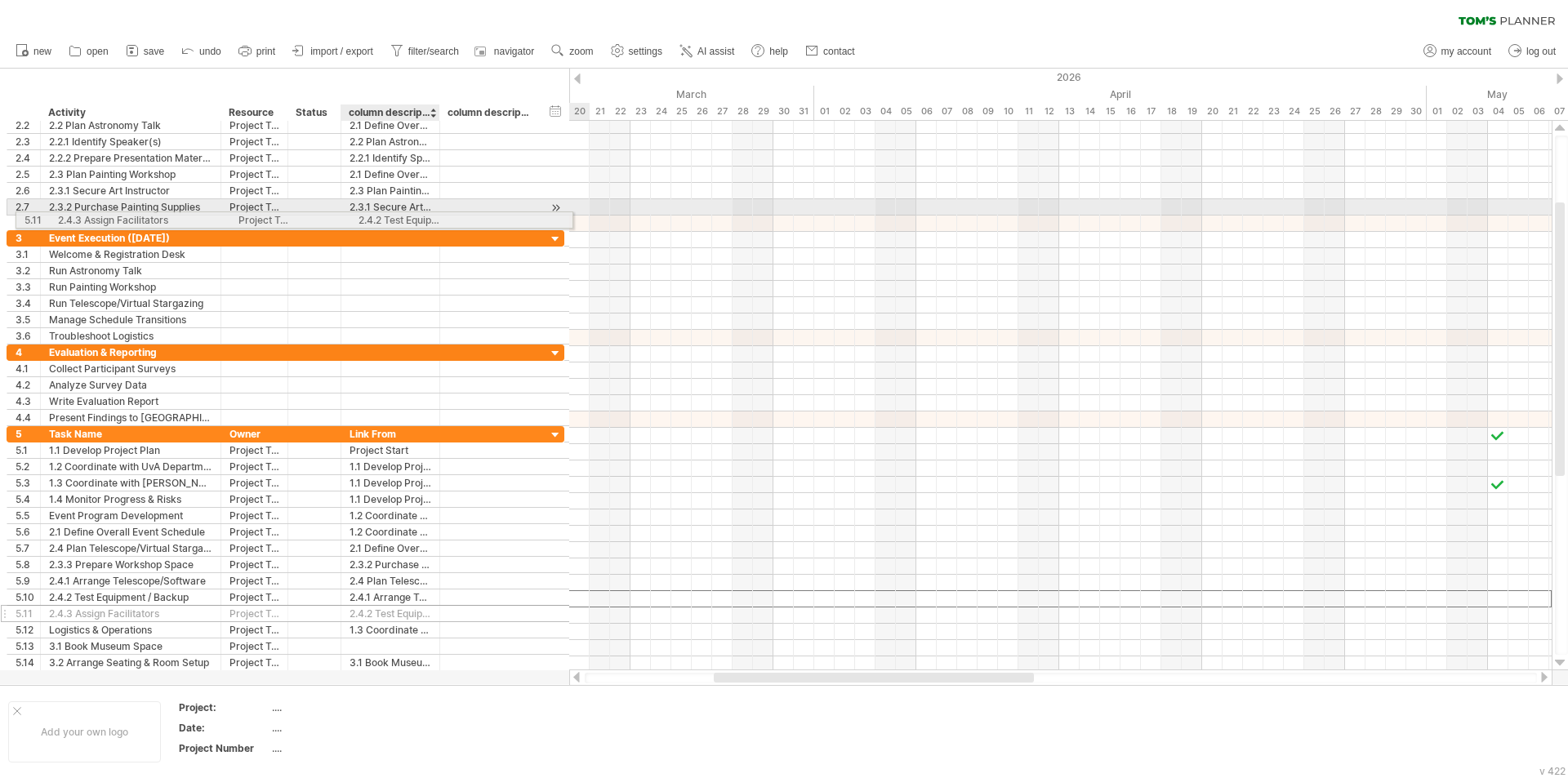
drag, startPoint x: 472, startPoint y: 602, endPoint x: 448, endPoint y: 217, distance: 385.7
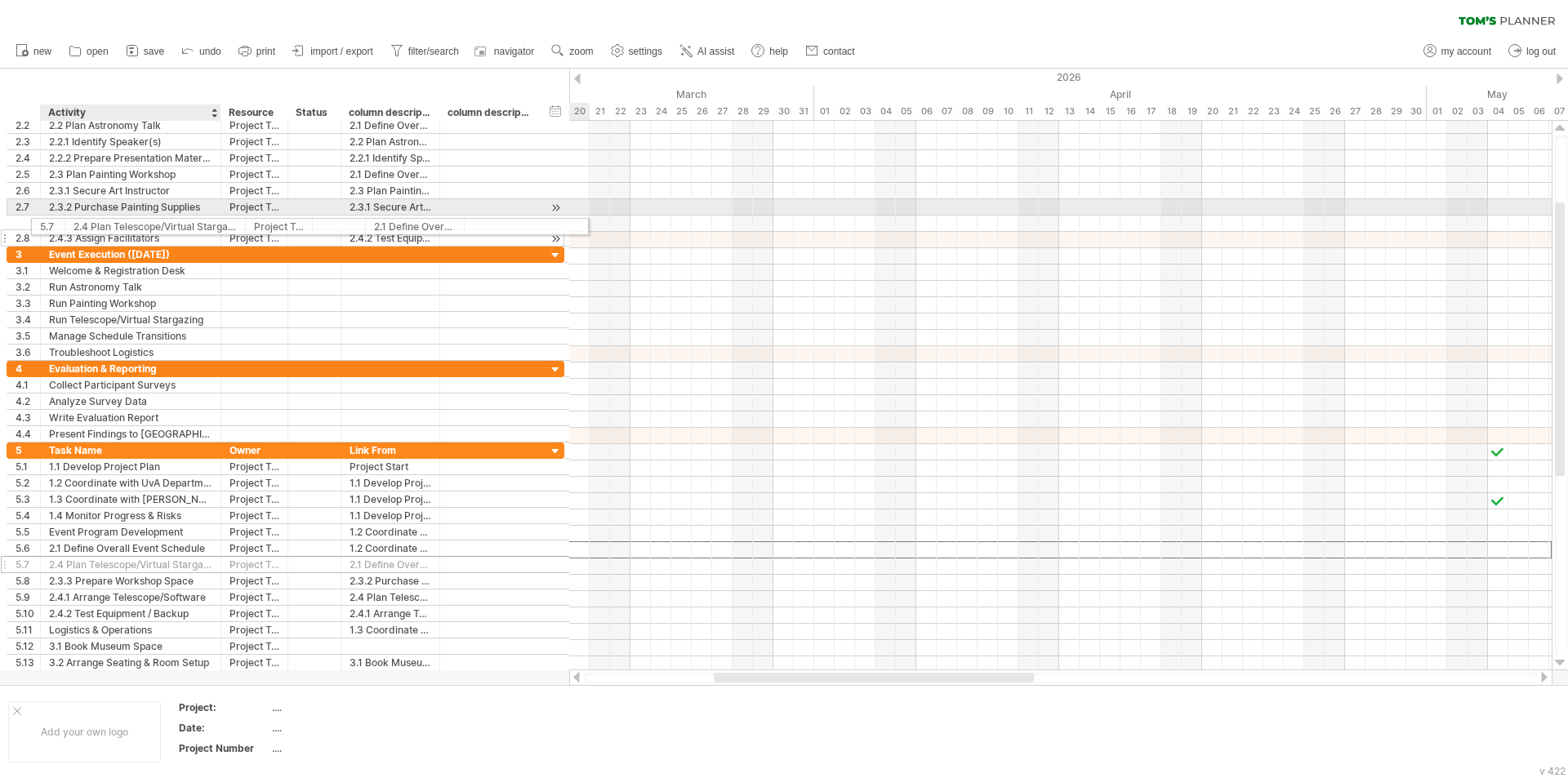
drag, startPoint x: 111, startPoint y: 547, endPoint x: 132, endPoint y: 224, distance: 323.7
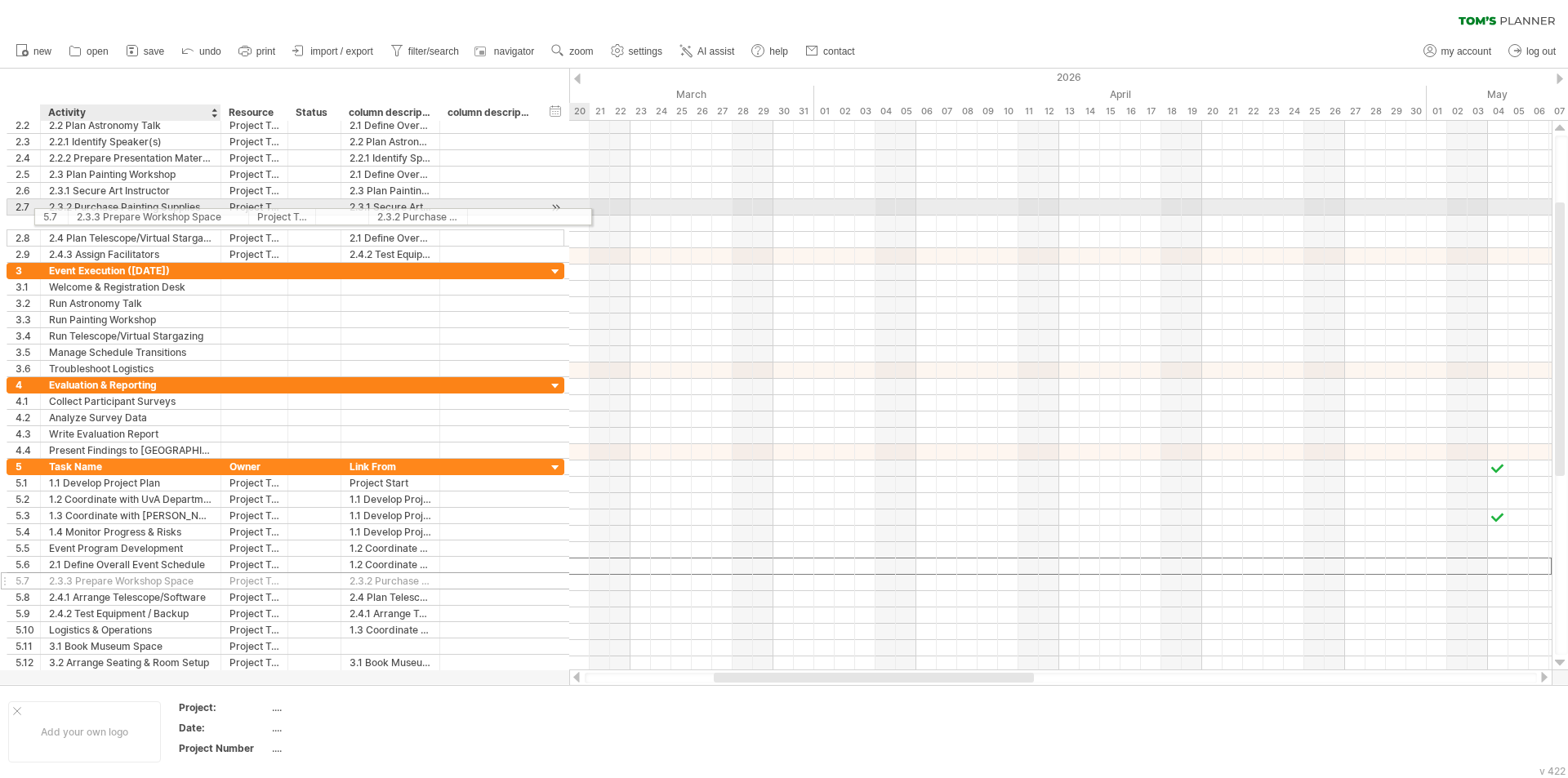
drag, startPoint x: 92, startPoint y: 569, endPoint x: 116, endPoint y: 214, distance: 355.8
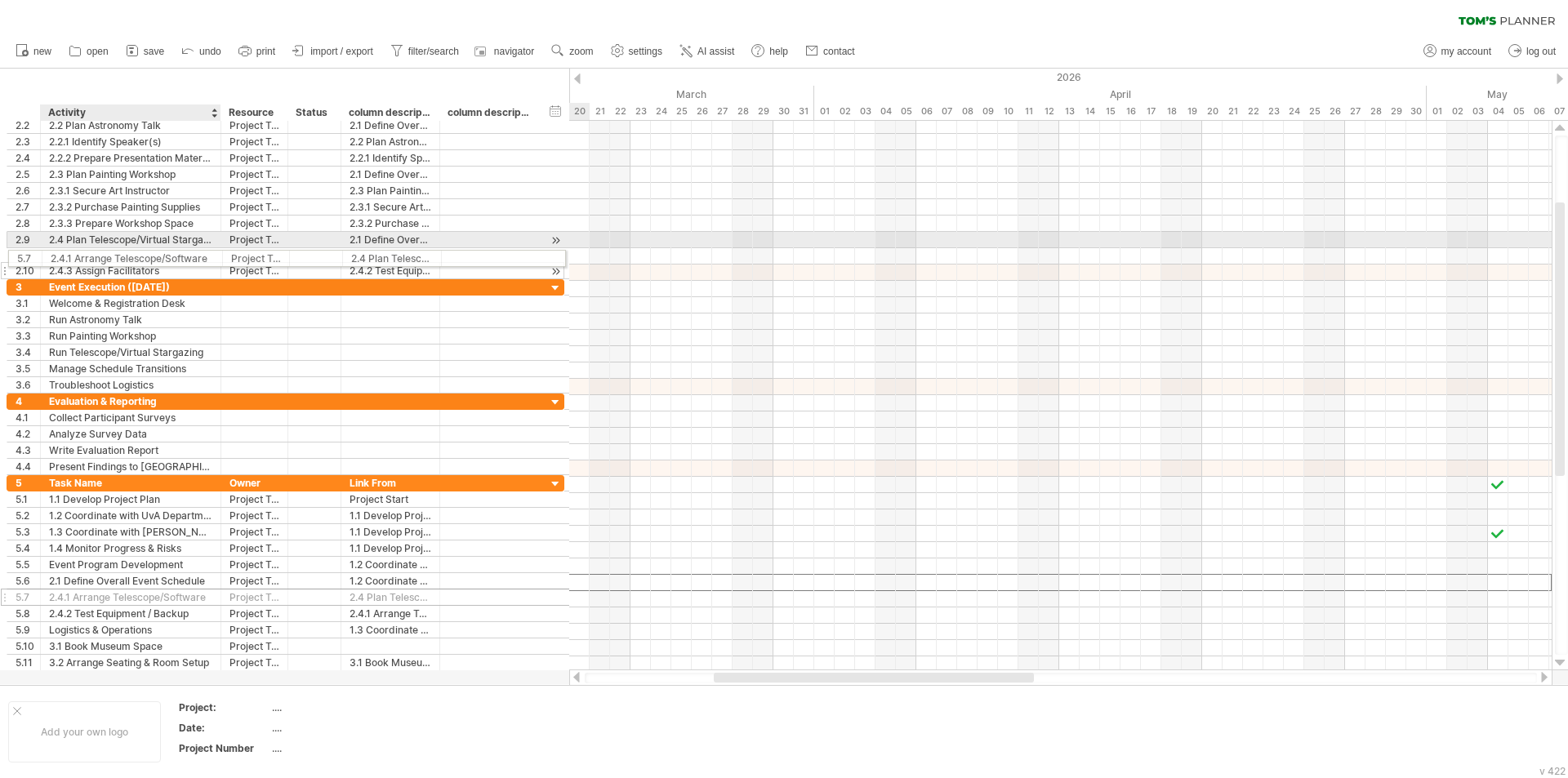
drag, startPoint x: 129, startPoint y: 580, endPoint x: 124, endPoint y: 255, distance: 325.0
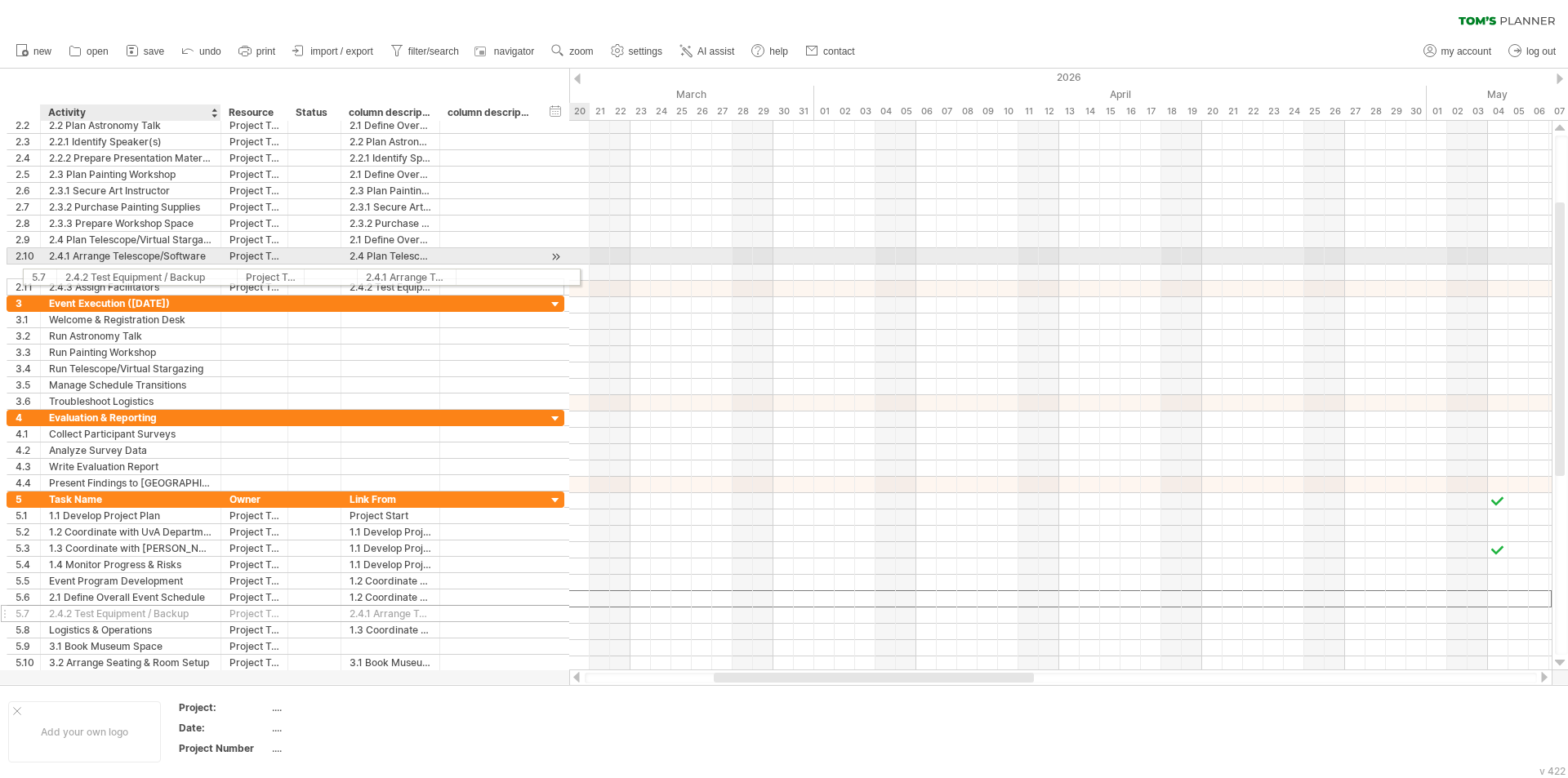
drag, startPoint x: 132, startPoint y: 592, endPoint x: 143, endPoint y: 274, distance: 318.2
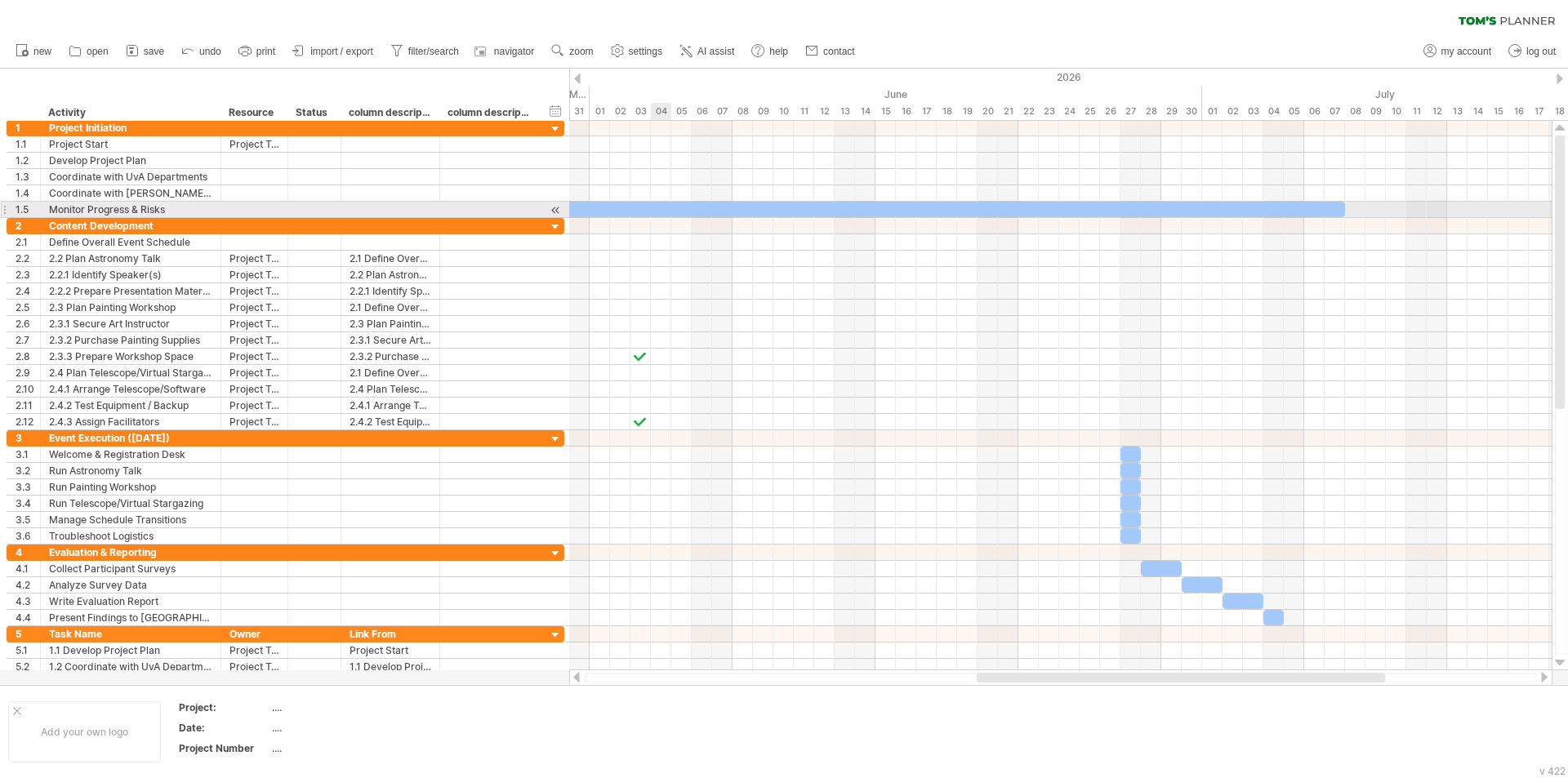
click at [650, 209] on div at bounding box center [732, 209] width 1225 height 16
click at [715, 57] on link "AI assist" at bounding box center [707, 51] width 63 height 21
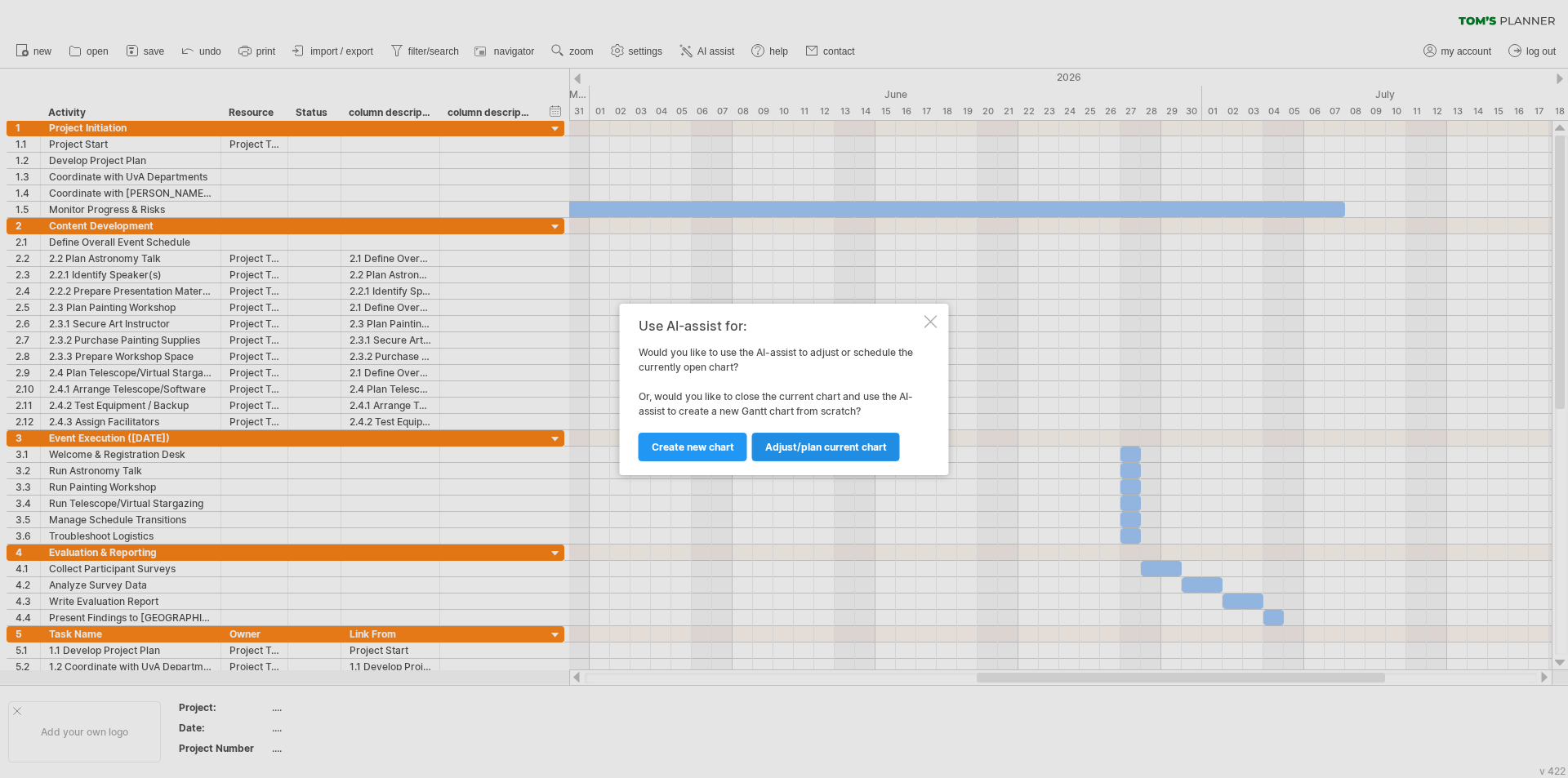
click at [782, 458] on link "Adjust/plan current chart" at bounding box center [825, 446] width 148 height 29
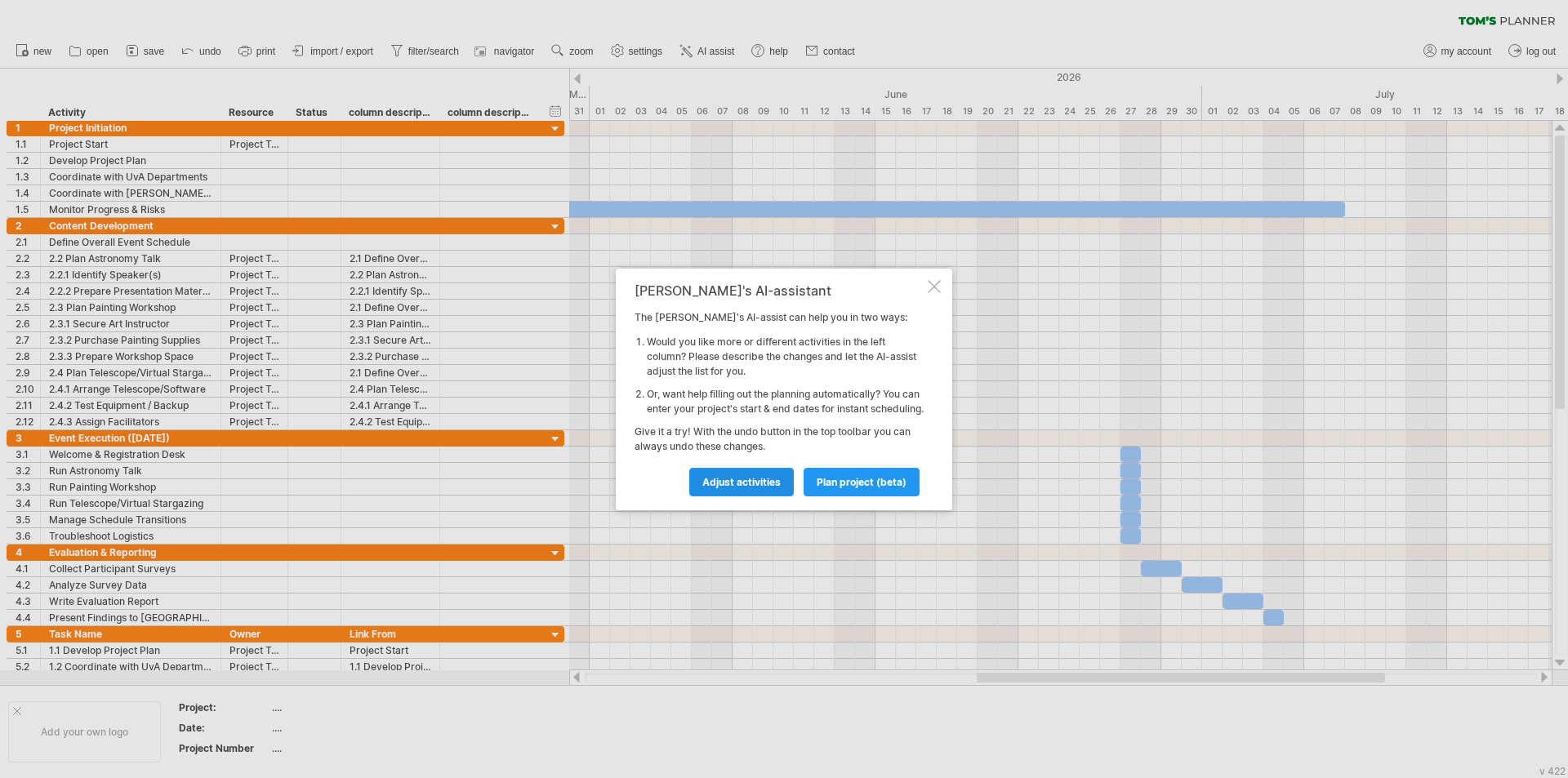
click at [762, 475] on link "Adjust activities" at bounding box center [742, 482] width 104 height 29
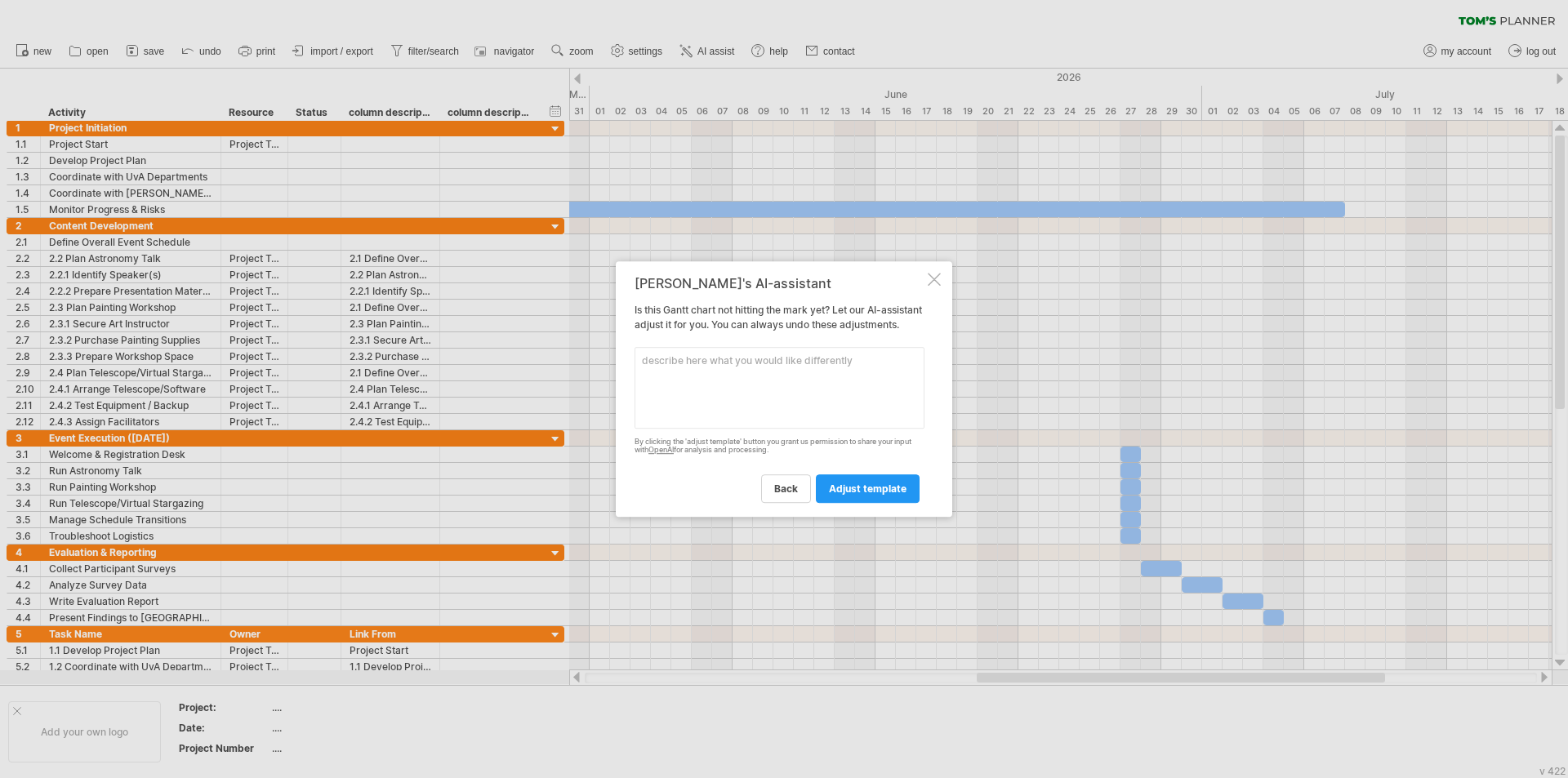
click at [740, 380] on textarea at bounding box center [779, 388] width 290 height 82
paste textarea "Create a detailed [PERSON_NAME] chart for the project "Starry Night: Where Art …"
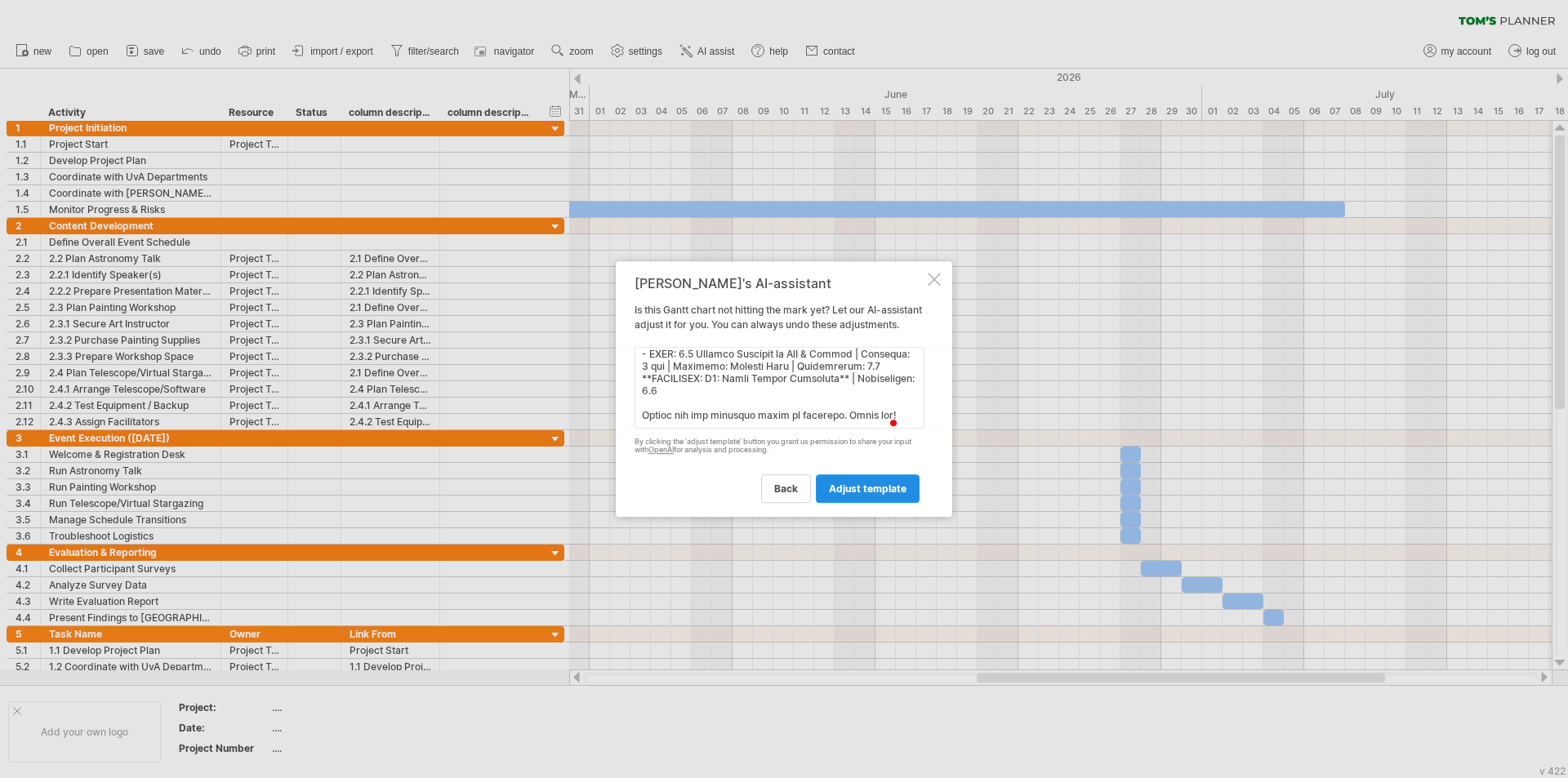
type textarea "Create a detailed [PERSON_NAME] chart for the project "Starry Night: Where Art …"
click at [782, 492] on span "adjust template" at bounding box center [866, 488] width 77 height 12
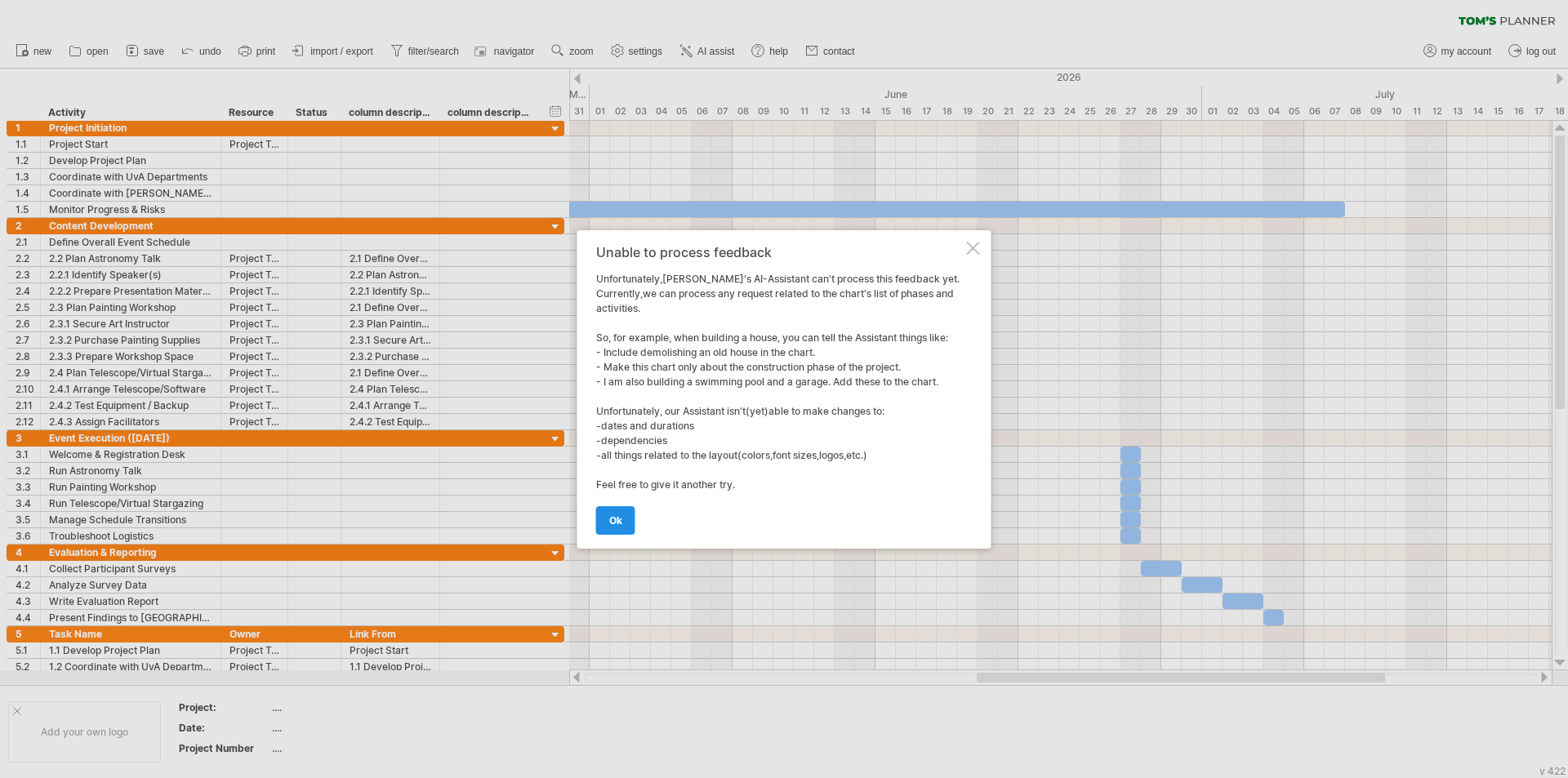
click at [607, 524] on link "ok" at bounding box center [616, 520] width 39 height 29
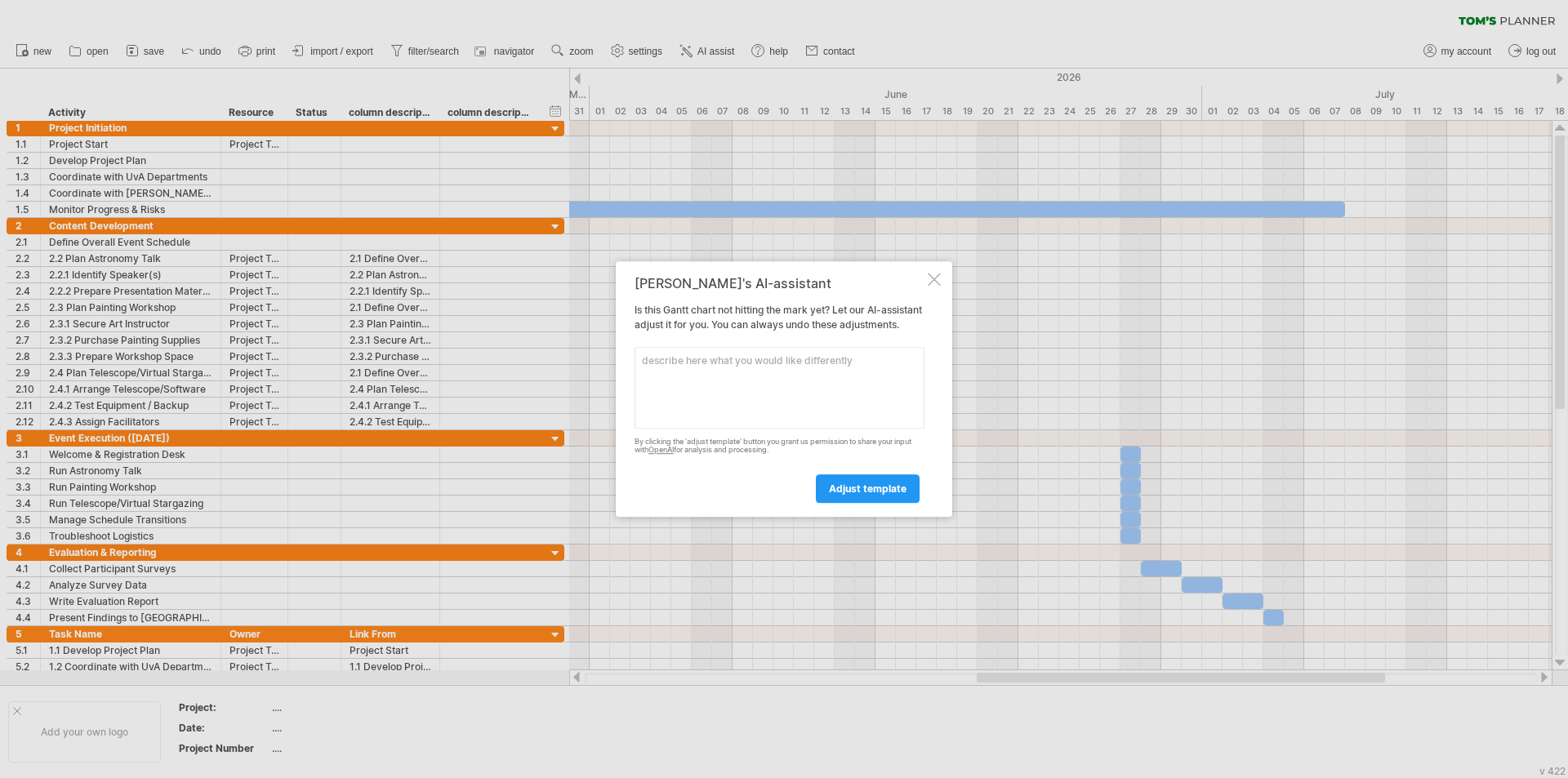
click at [782, 261] on div "[PERSON_NAME]'s AI-assistant Is this [PERSON_NAME] chart not hitting the mark y…" at bounding box center [784, 389] width 336 height 256
click at [782, 267] on div "[PERSON_NAME]'s AI-assistant Is this [PERSON_NAME] chart not hitting the mark y…" at bounding box center [784, 389] width 336 height 256
click at [782, 273] on div at bounding box center [934, 280] width 13 height 13
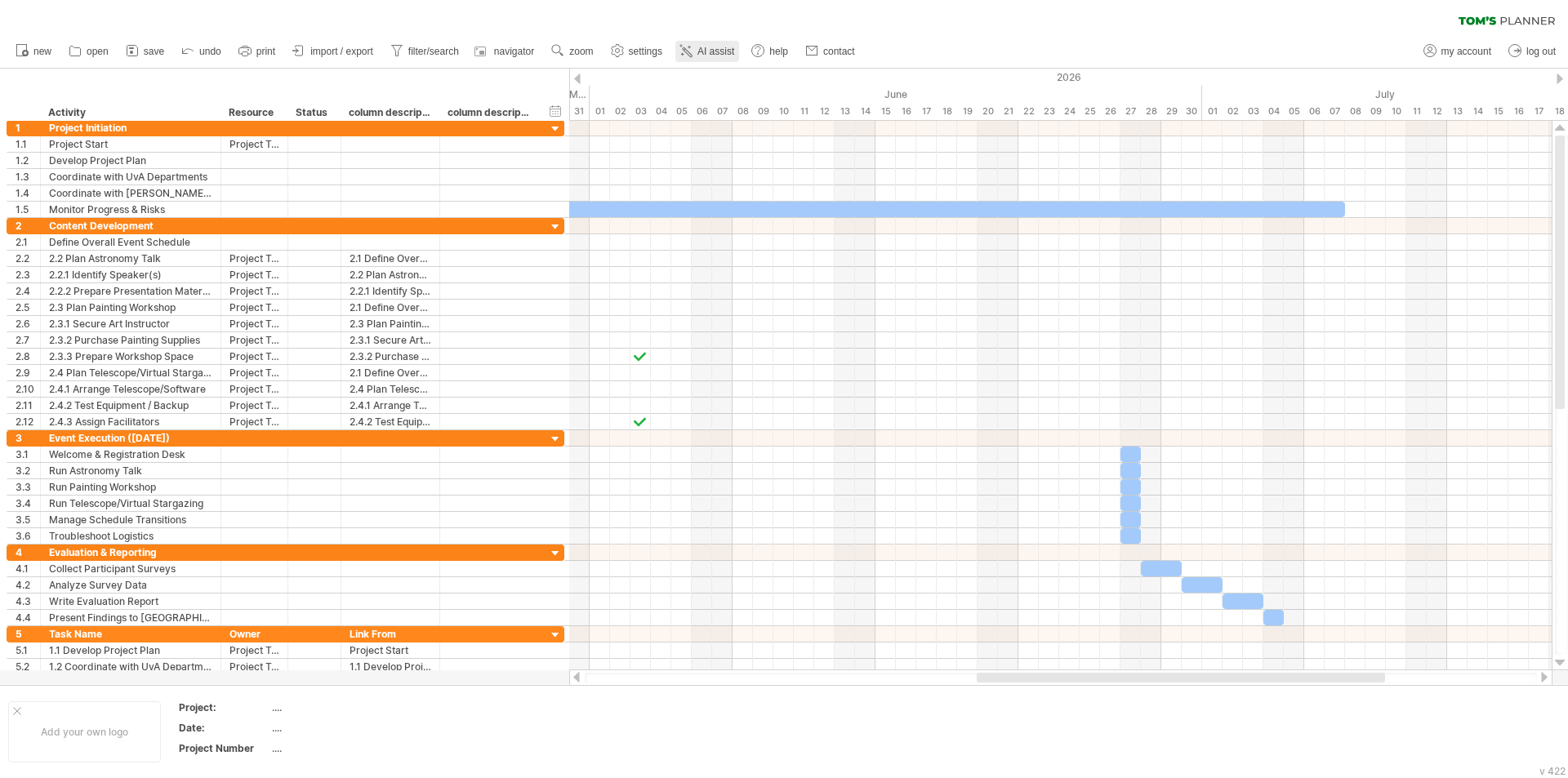
click at [690, 56] on icon at bounding box center [686, 51] width 17 height 17
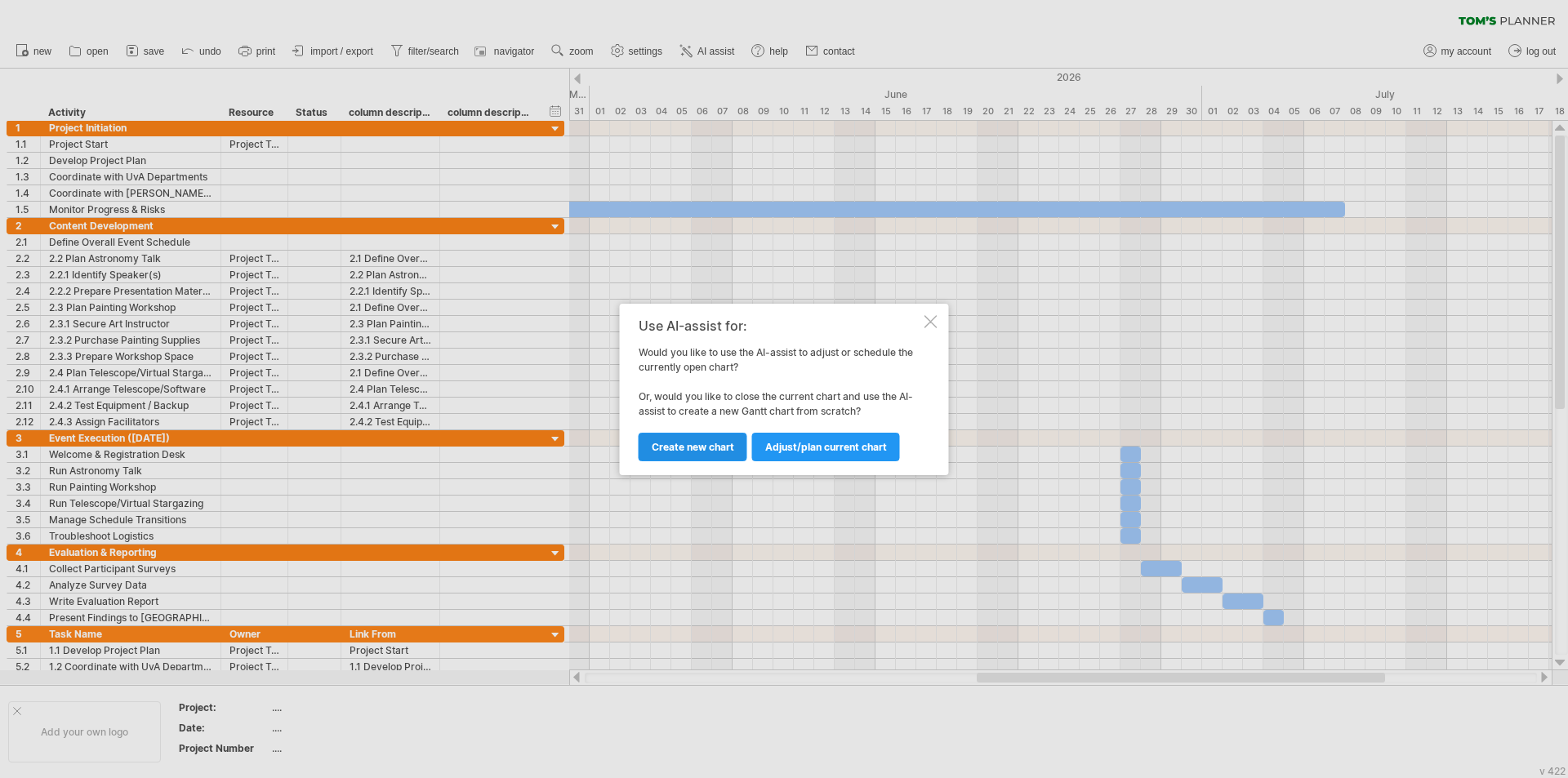
click at [676, 449] on span "Create new chart" at bounding box center [692, 446] width 83 height 12
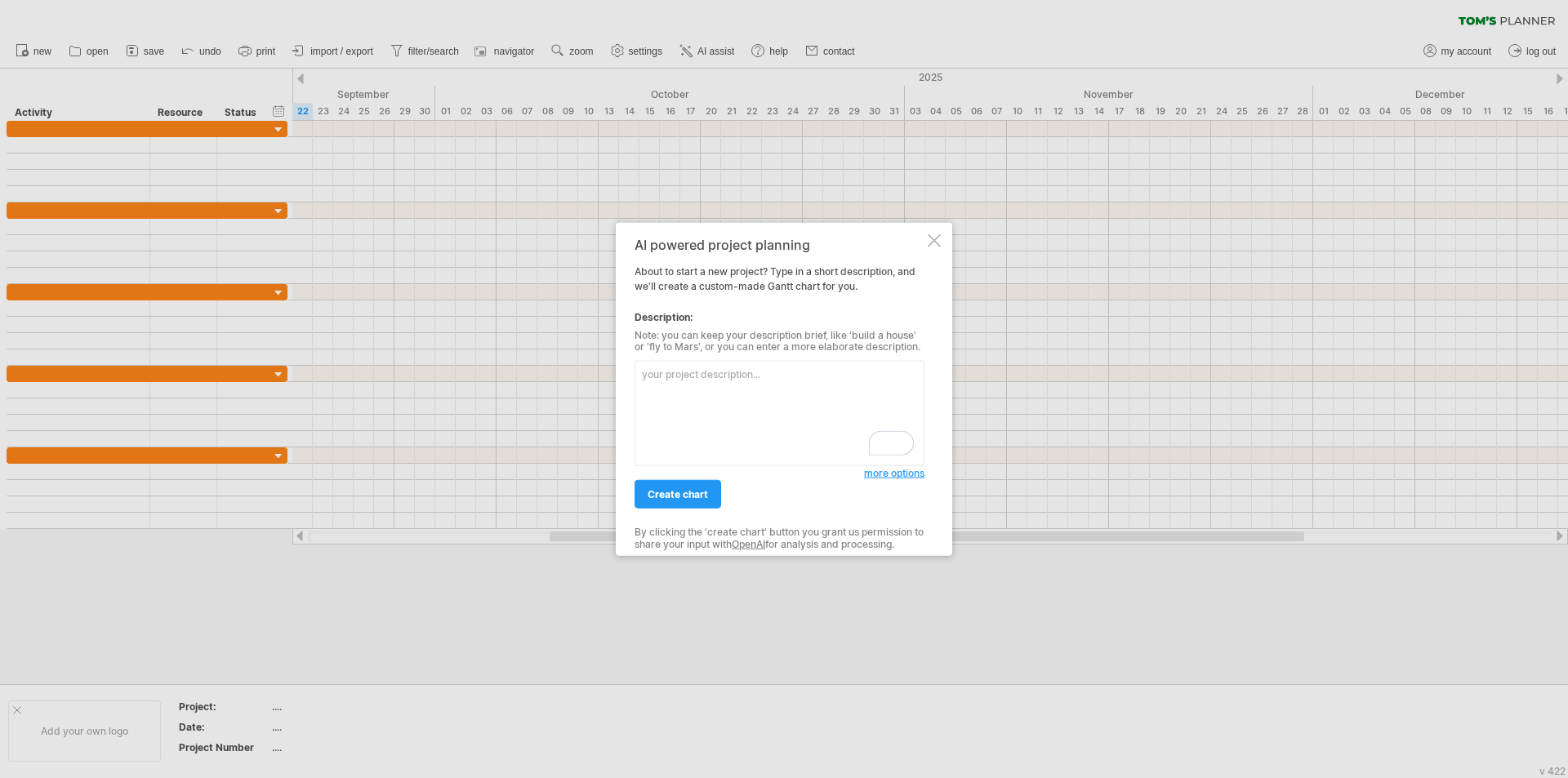
click at [763, 444] on textarea "To enrich screen reader interactions, please activate Accessibility in Grammarl…" at bounding box center [779, 413] width 290 height 105
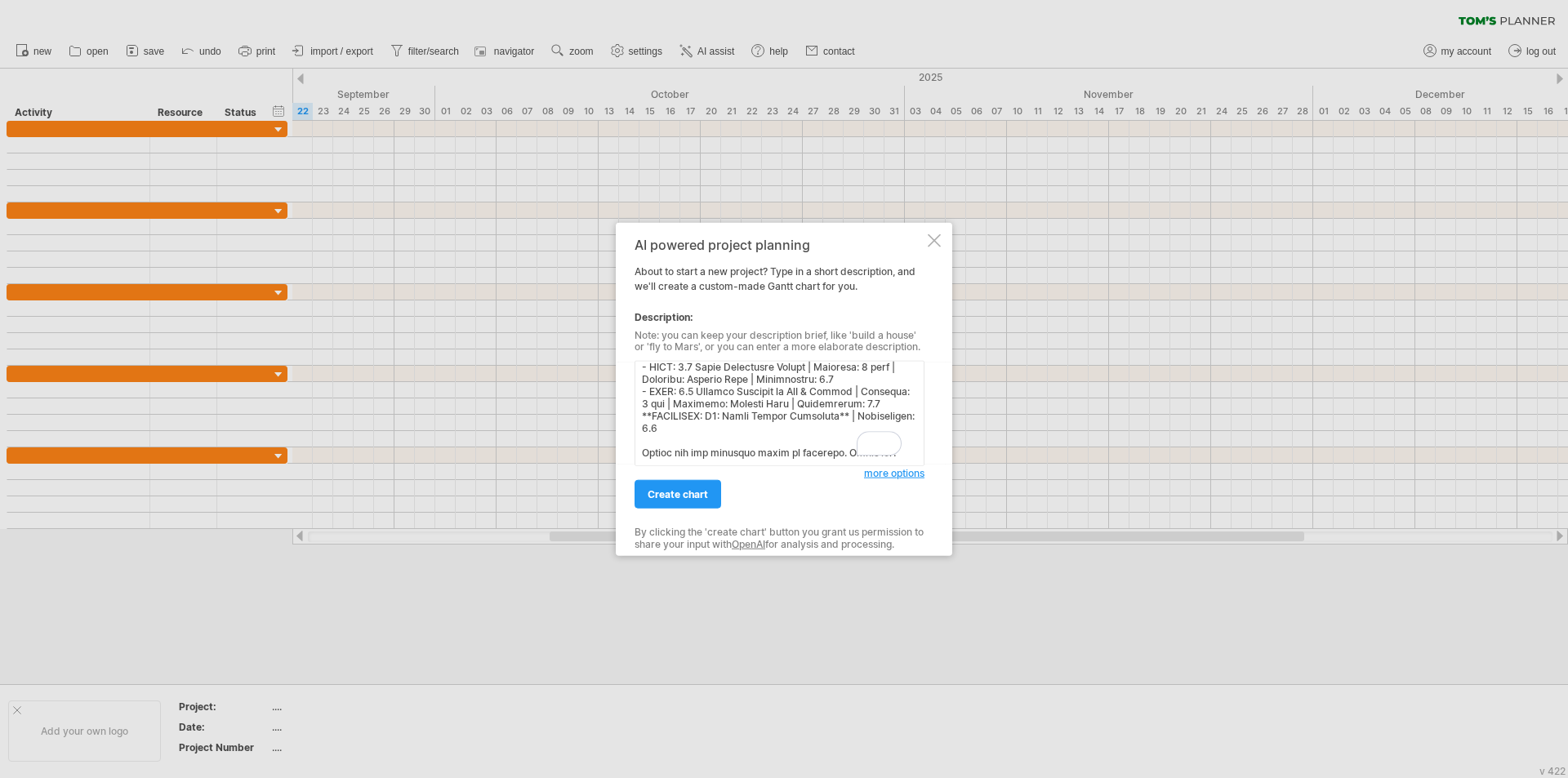
scroll to position [1482, 0]
type textarea "Create a detailed [PERSON_NAME] chart for the project "Starry Night: Where Art …"
click at [689, 489] on span "create chart" at bounding box center [677, 494] width 61 height 12
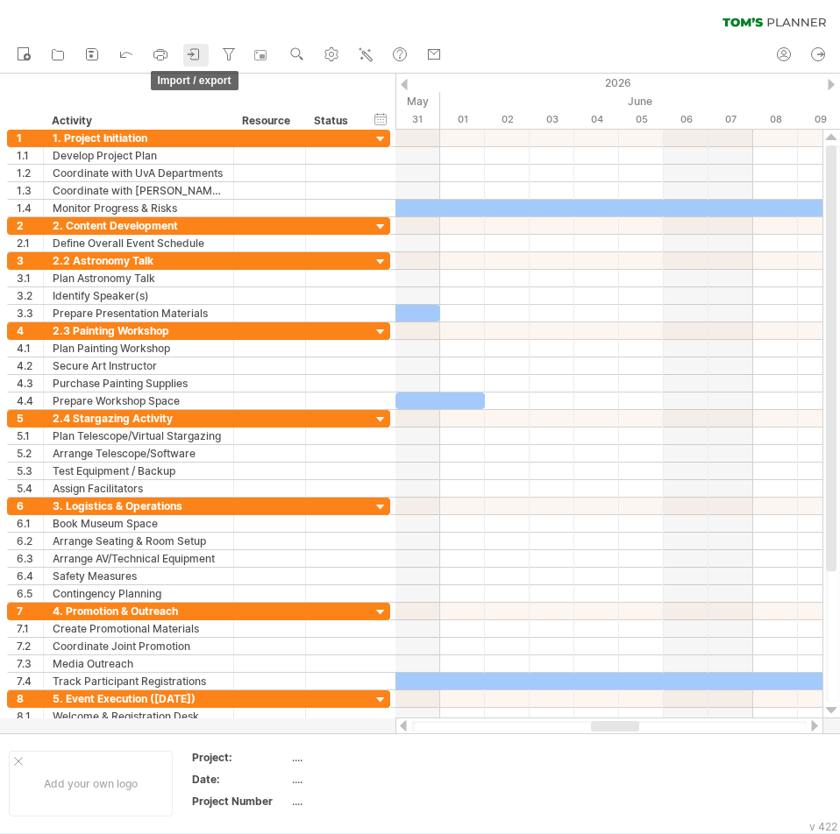
click at [202, 58] on icon at bounding box center [195, 55] width 18 height 18
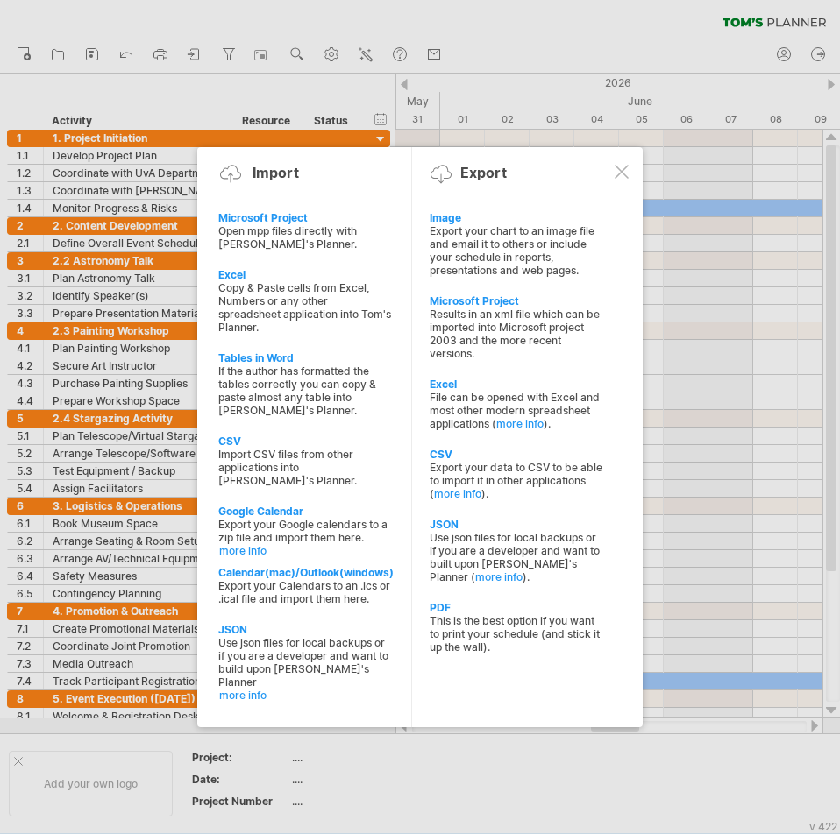
click at [202, 58] on div at bounding box center [420, 417] width 840 height 834
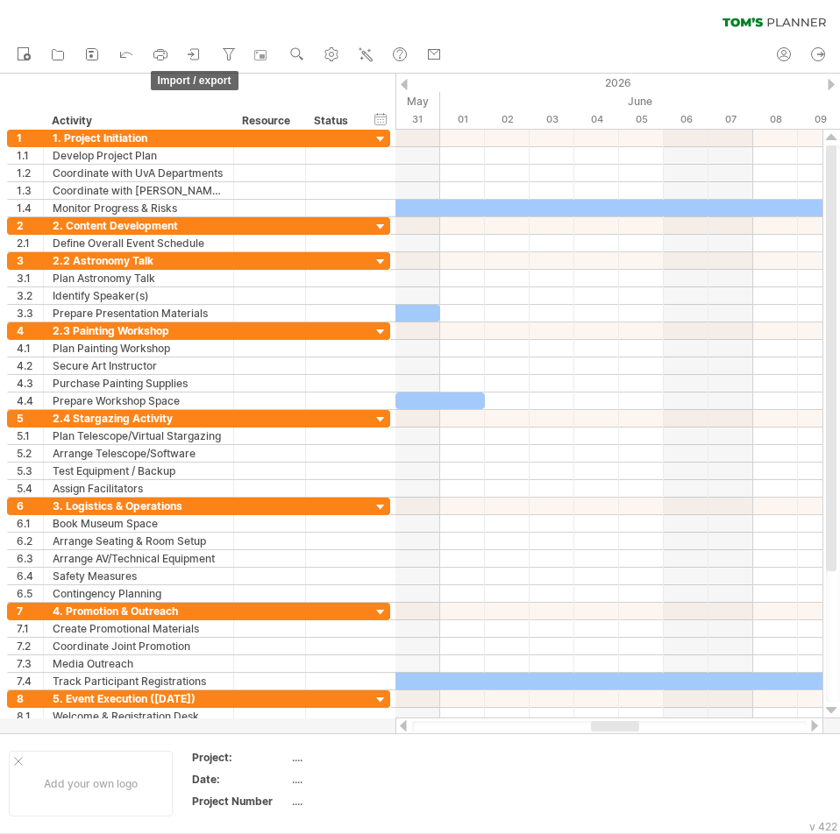
click at [202, 58] on icon at bounding box center [195, 55] width 18 height 18
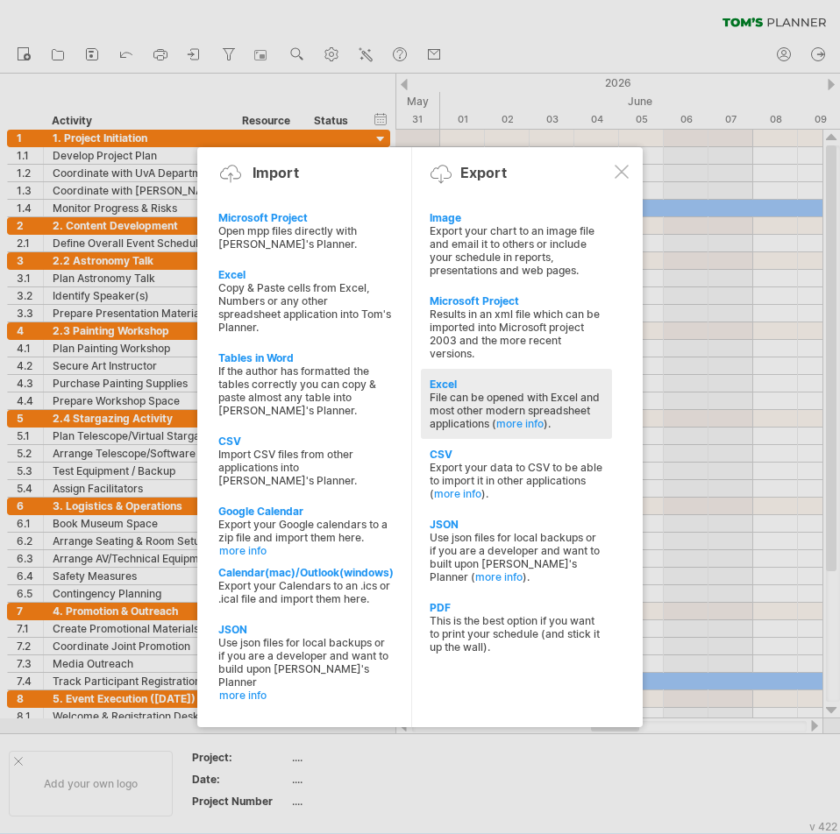
click at [453, 415] on div "File can be opened with Excel and most other modern spreadsheet applications ( …" at bounding box center [516, 410] width 174 height 39
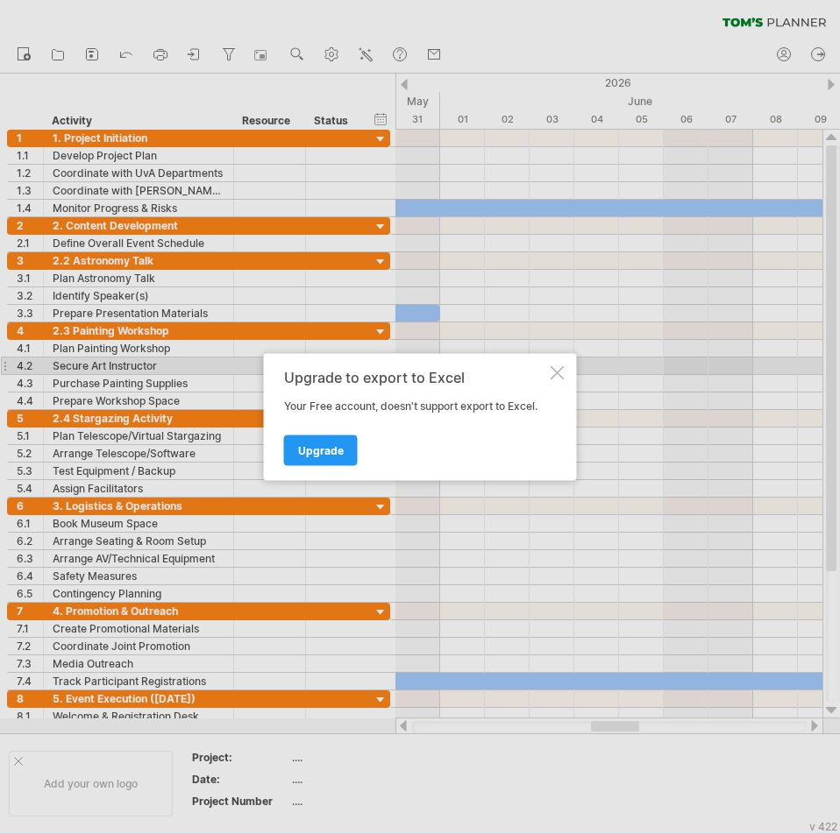
click at [544, 373] on div "Upgrade to export to Excel" at bounding box center [415, 378] width 263 height 16
click at [552, 373] on div at bounding box center [557, 373] width 14 height 14
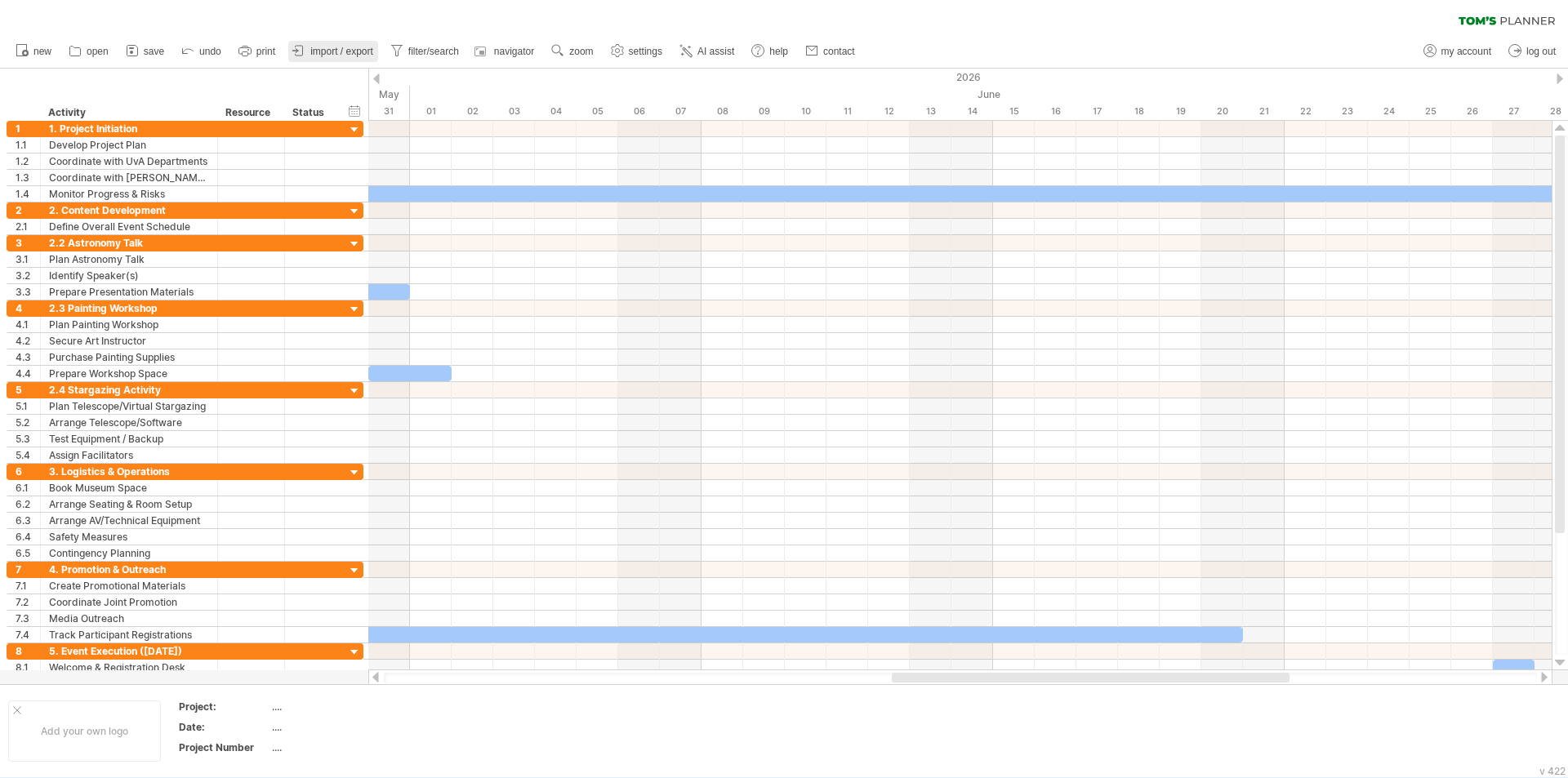
click at [317, 49] on span "import / export" at bounding box center [341, 51] width 62 height 11
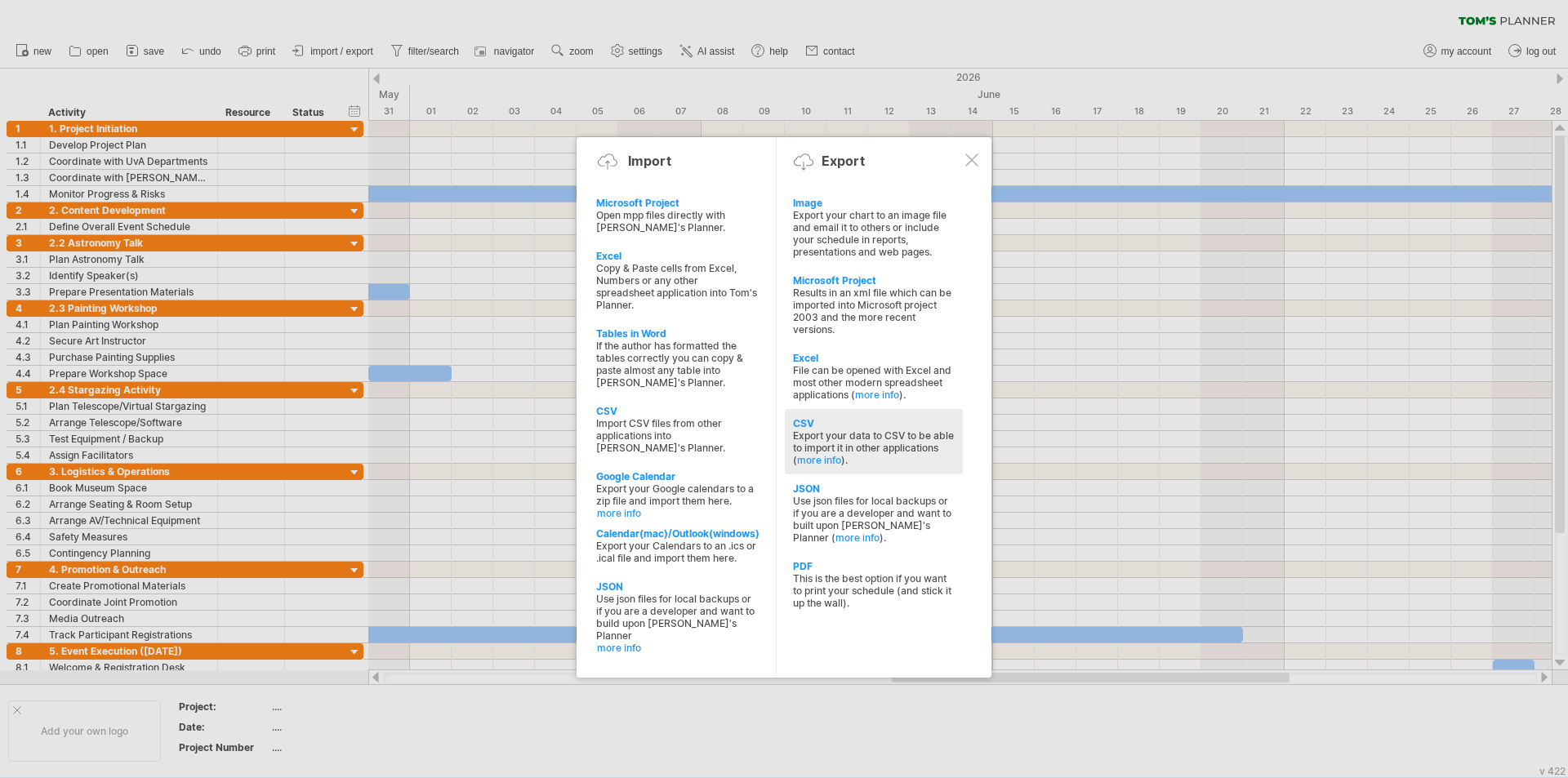
click at [782, 444] on div "Export your data to CSV to be able to import it in other applications ( more in…" at bounding box center [874, 447] width 162 height 36
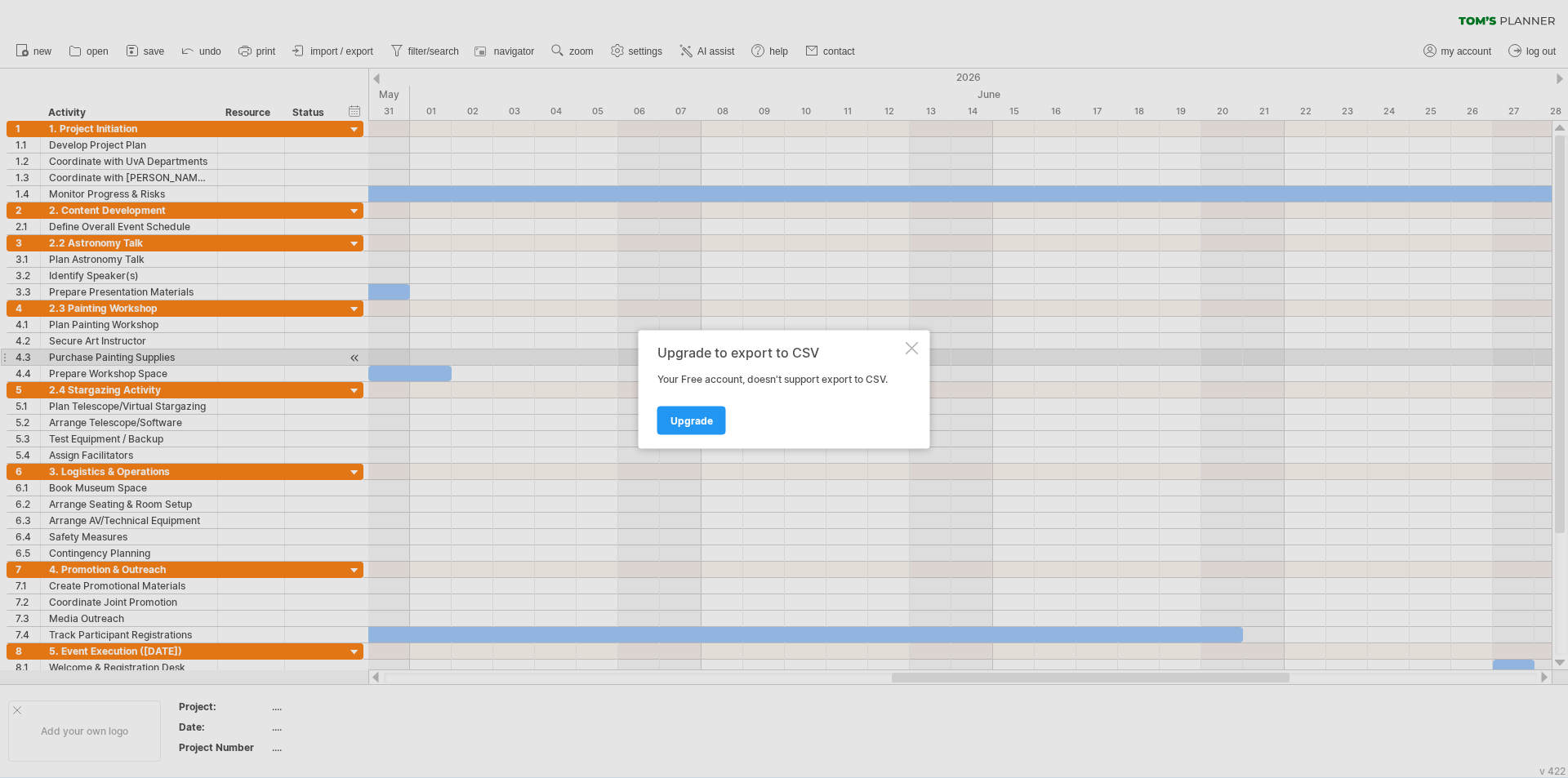
click at [782, 349] on div at bounding box center [912, 348] width 13 height 13
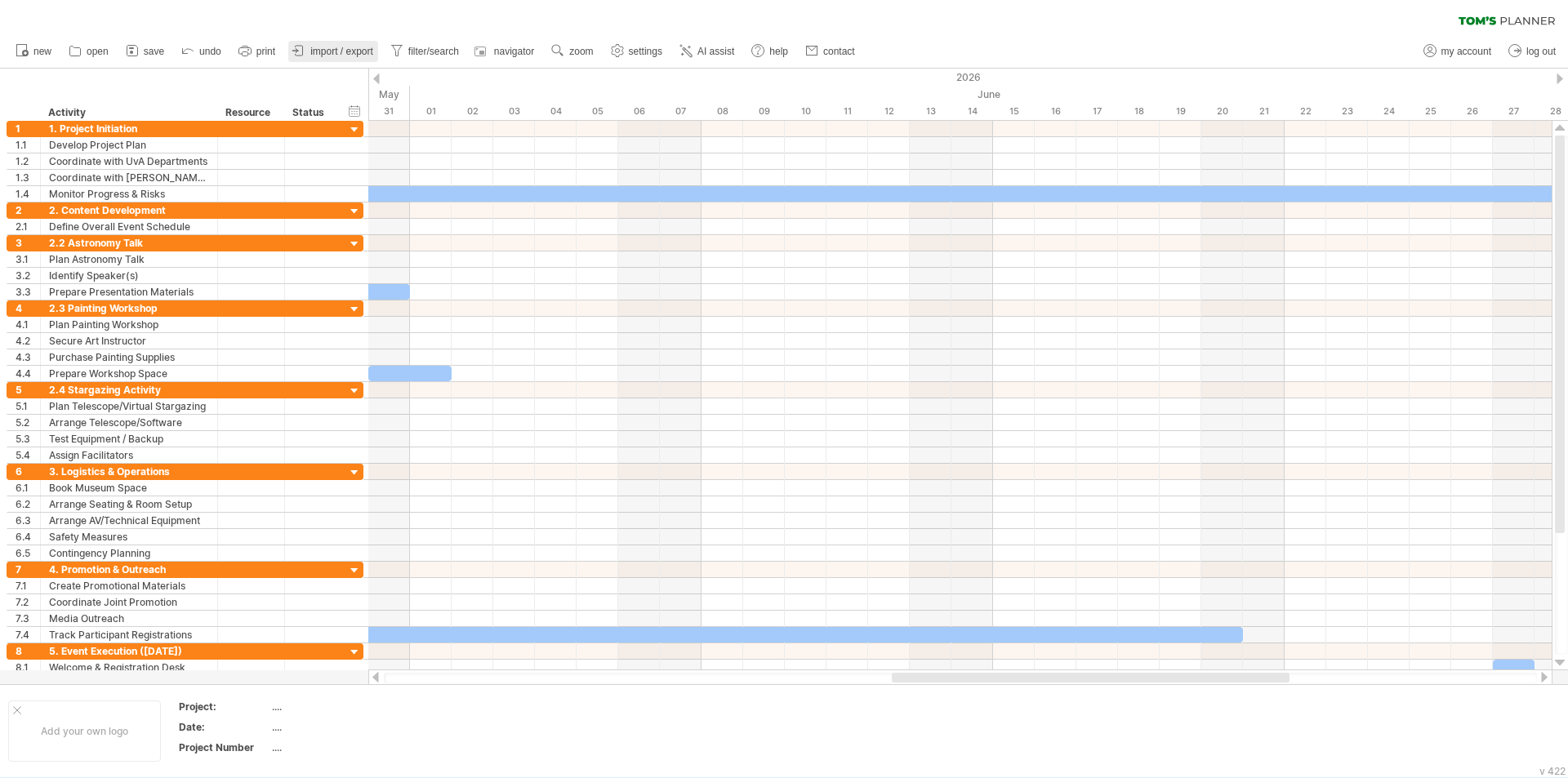
click at [357, 52] on span "import / export" at bounding box center [341, 51] width 62 height 11
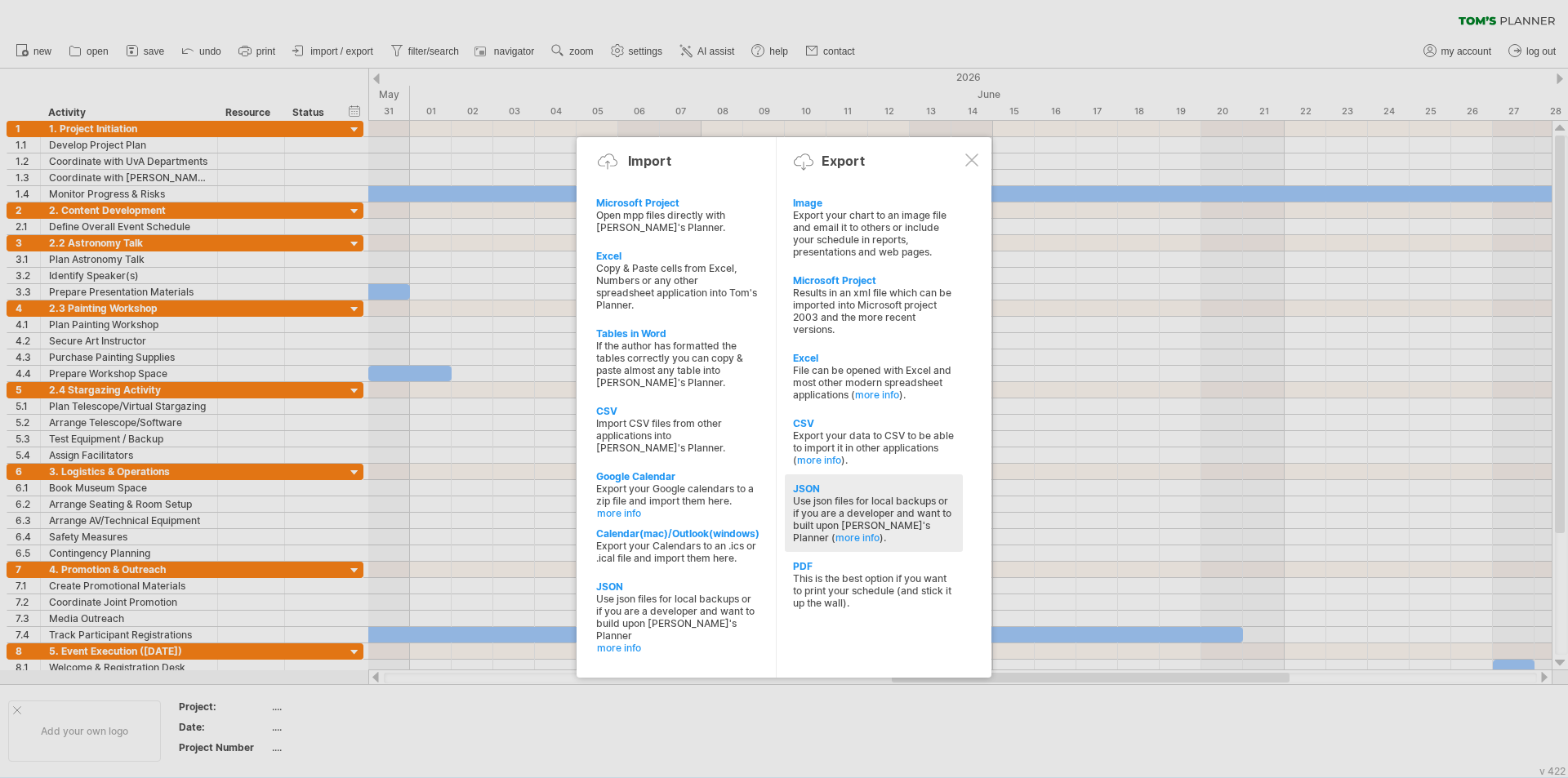
click at [782, 525] on div "Use json files for local backups or if you are a developer and want to built up…" at bounding box center [874, 519] width 162 height 49
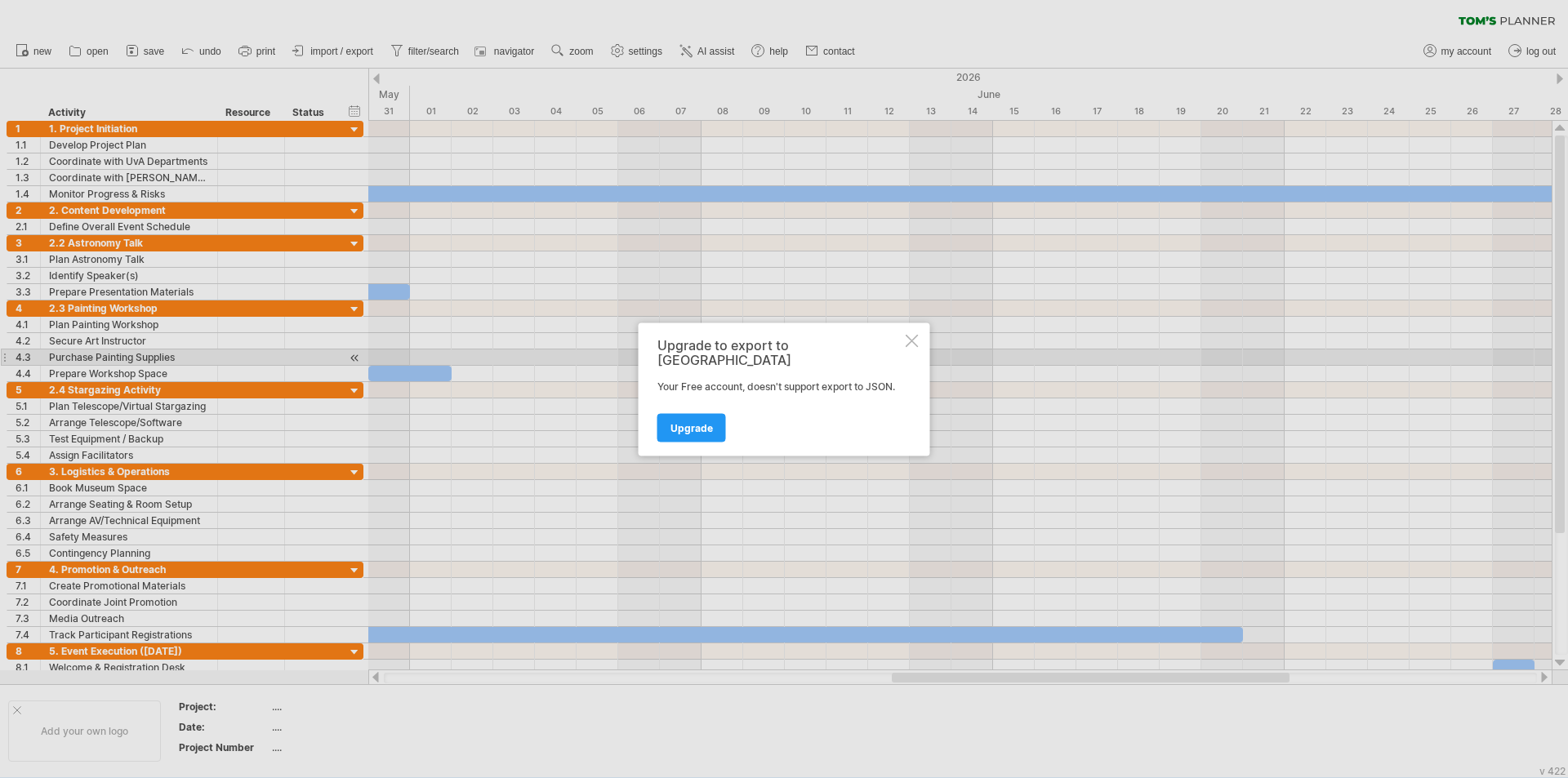
click at [782, 347] on div at bounding box center [912, 340] width 13 height 13
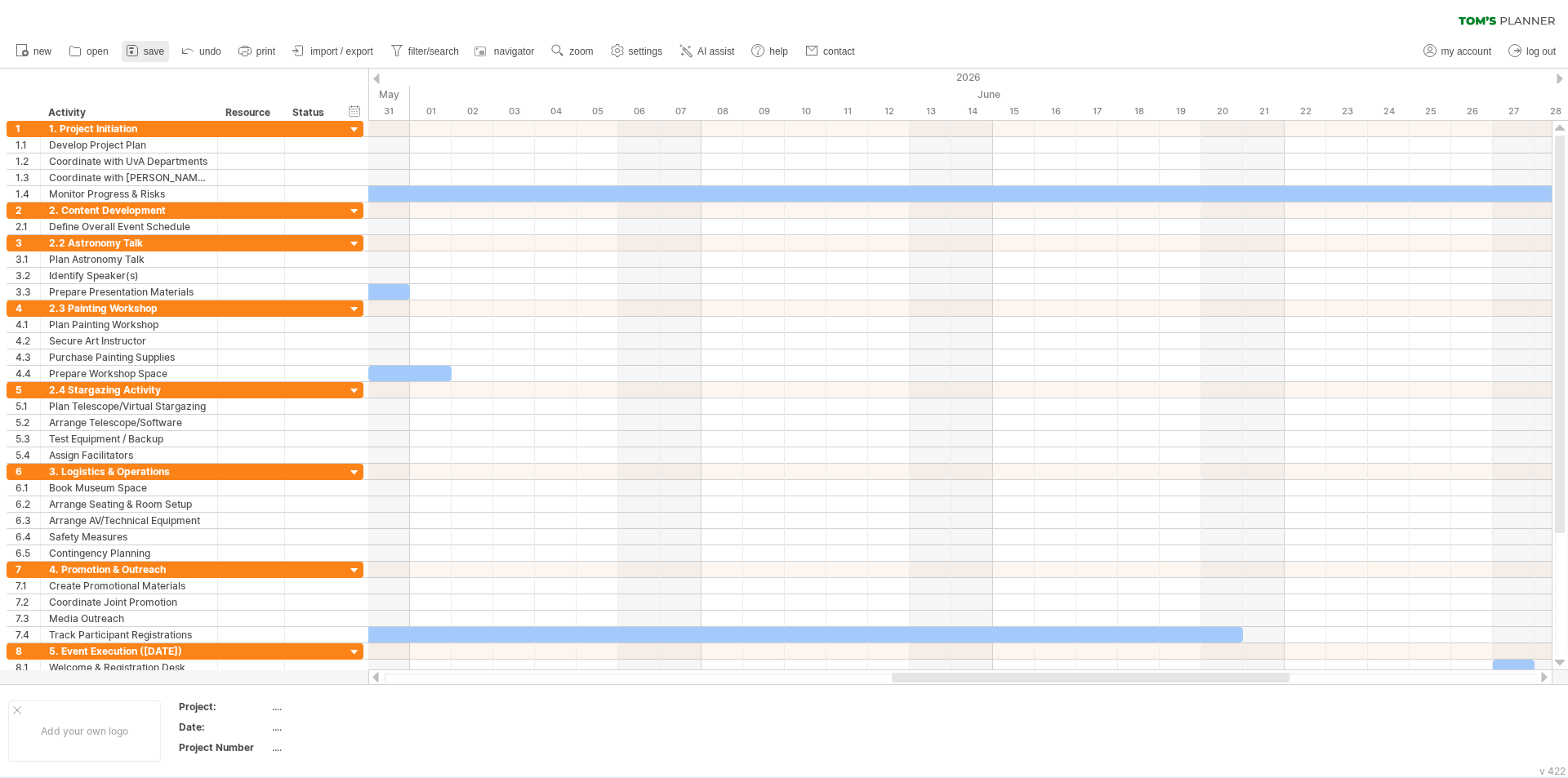
click at [143, 48] on link "save" at bounding box center [145, 51] width 48 height 21
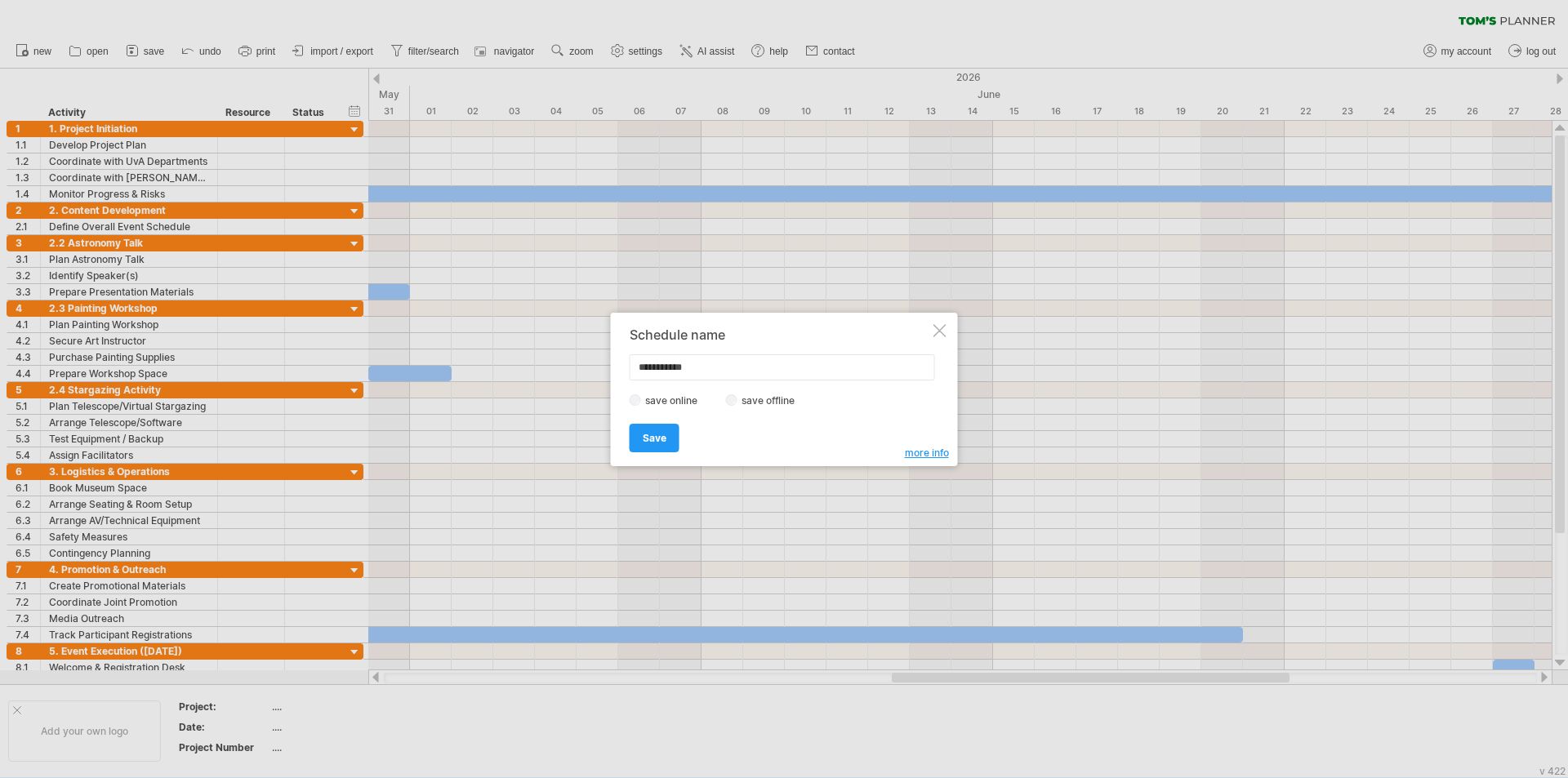
click at [782, 327] on div at bounding box center [940, 331] width 13 height 13
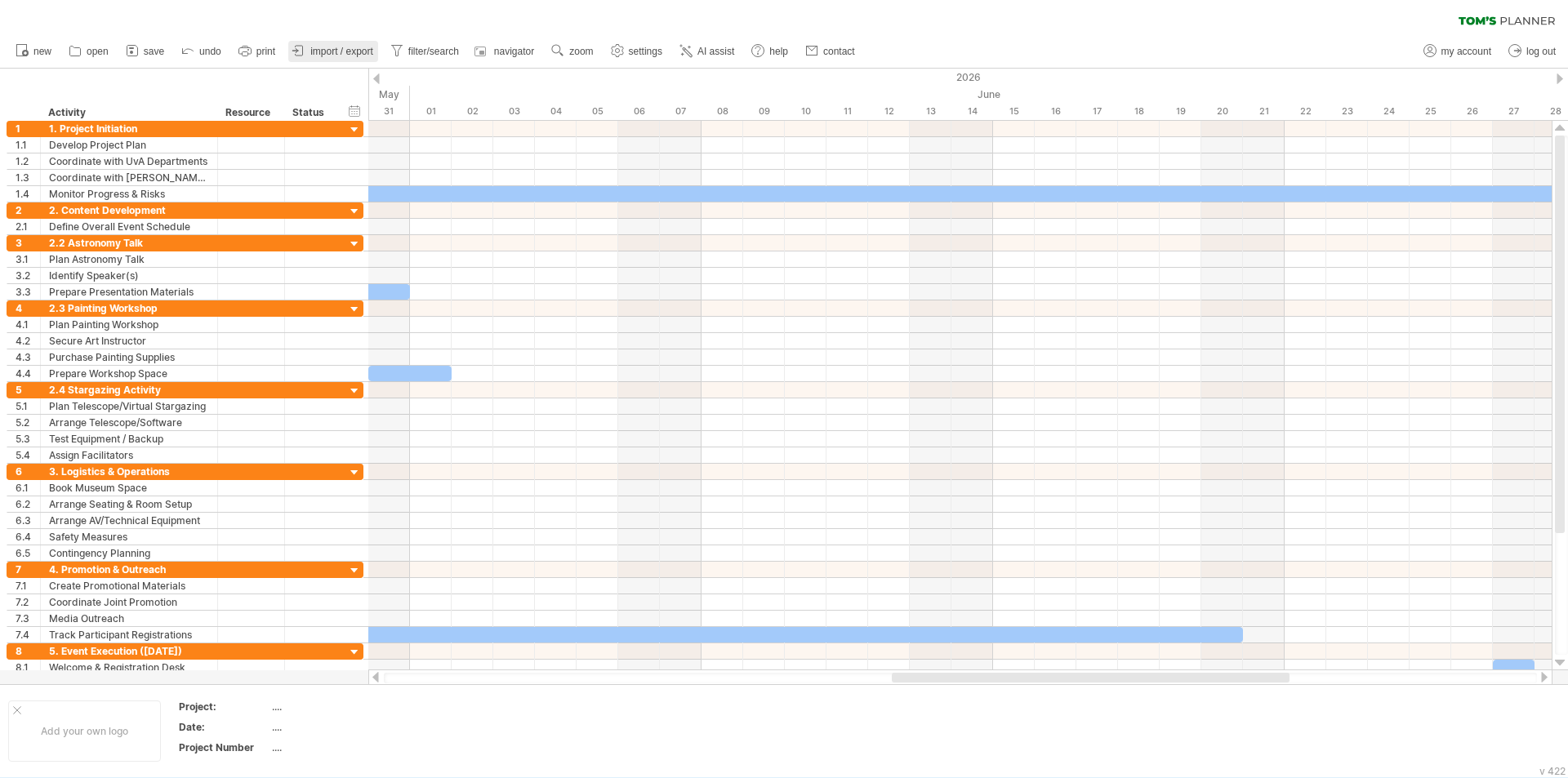
click at [293, 48] on icon at bounding box center [299, 51] width 17 height 17
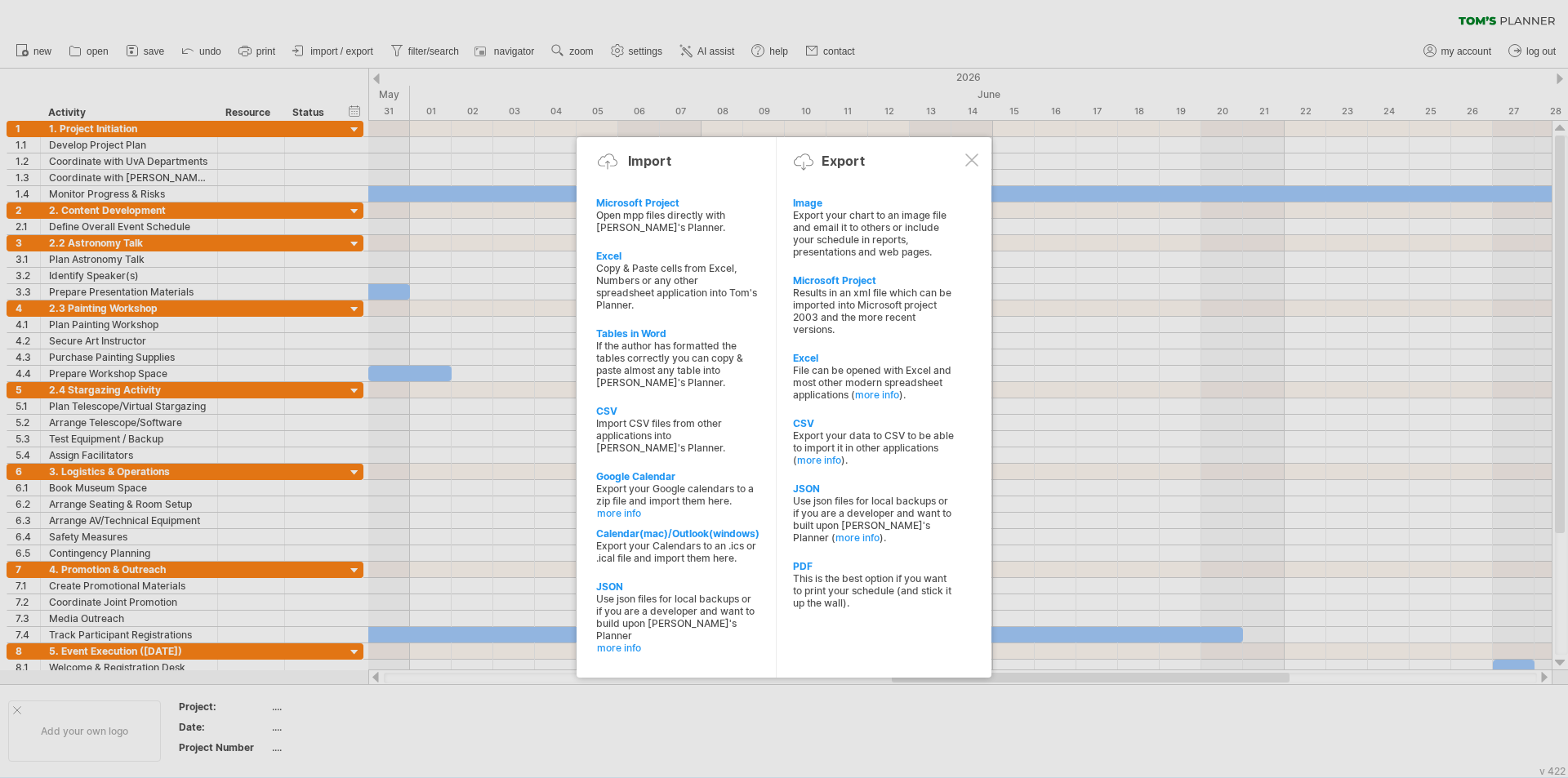
click at [266, 54] on div at bounding box center [784, 389] width 1568 height 778
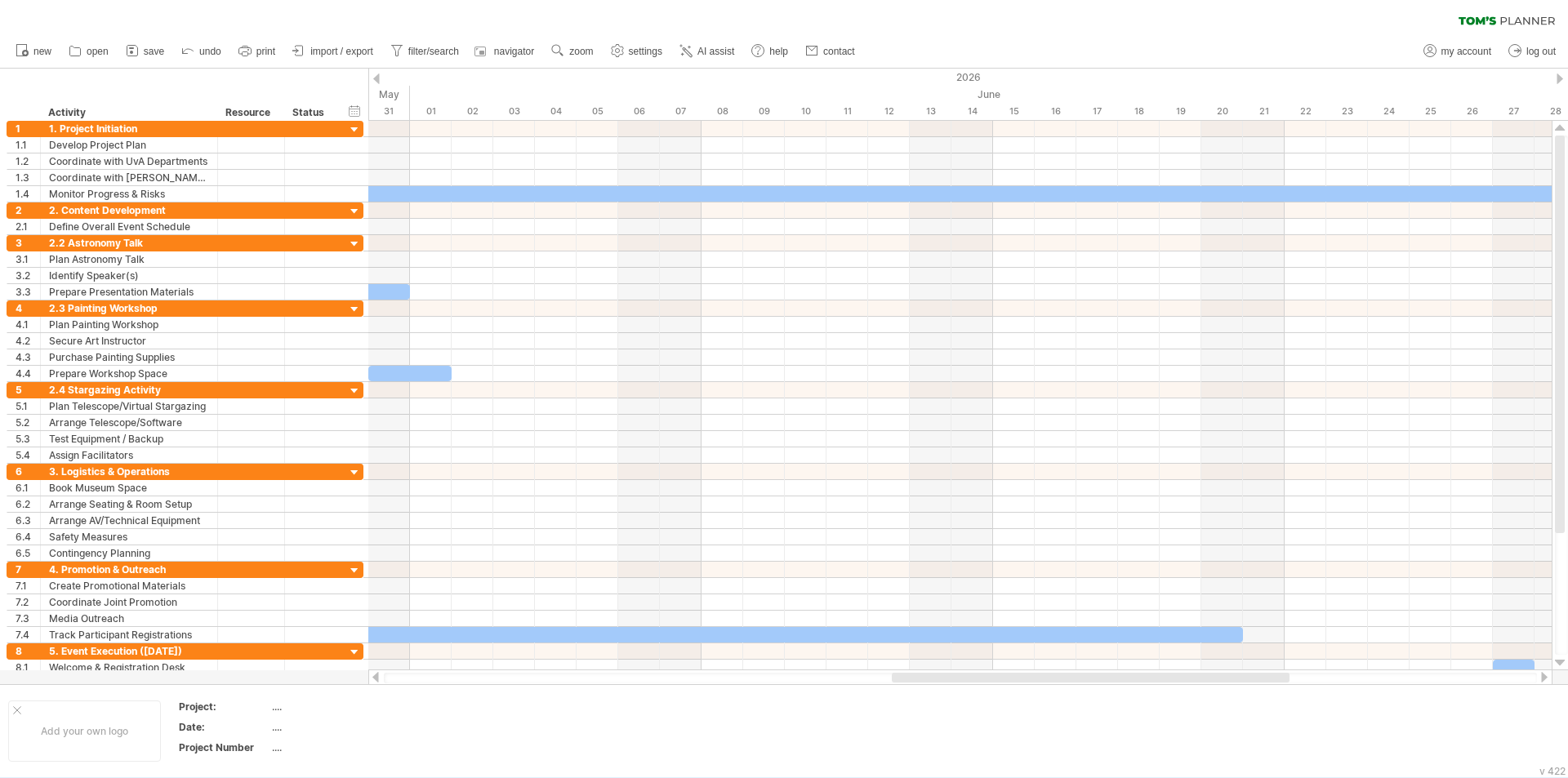
click at [266, 54] on span "print" at bounding box center [266, 51] width 19 height 11
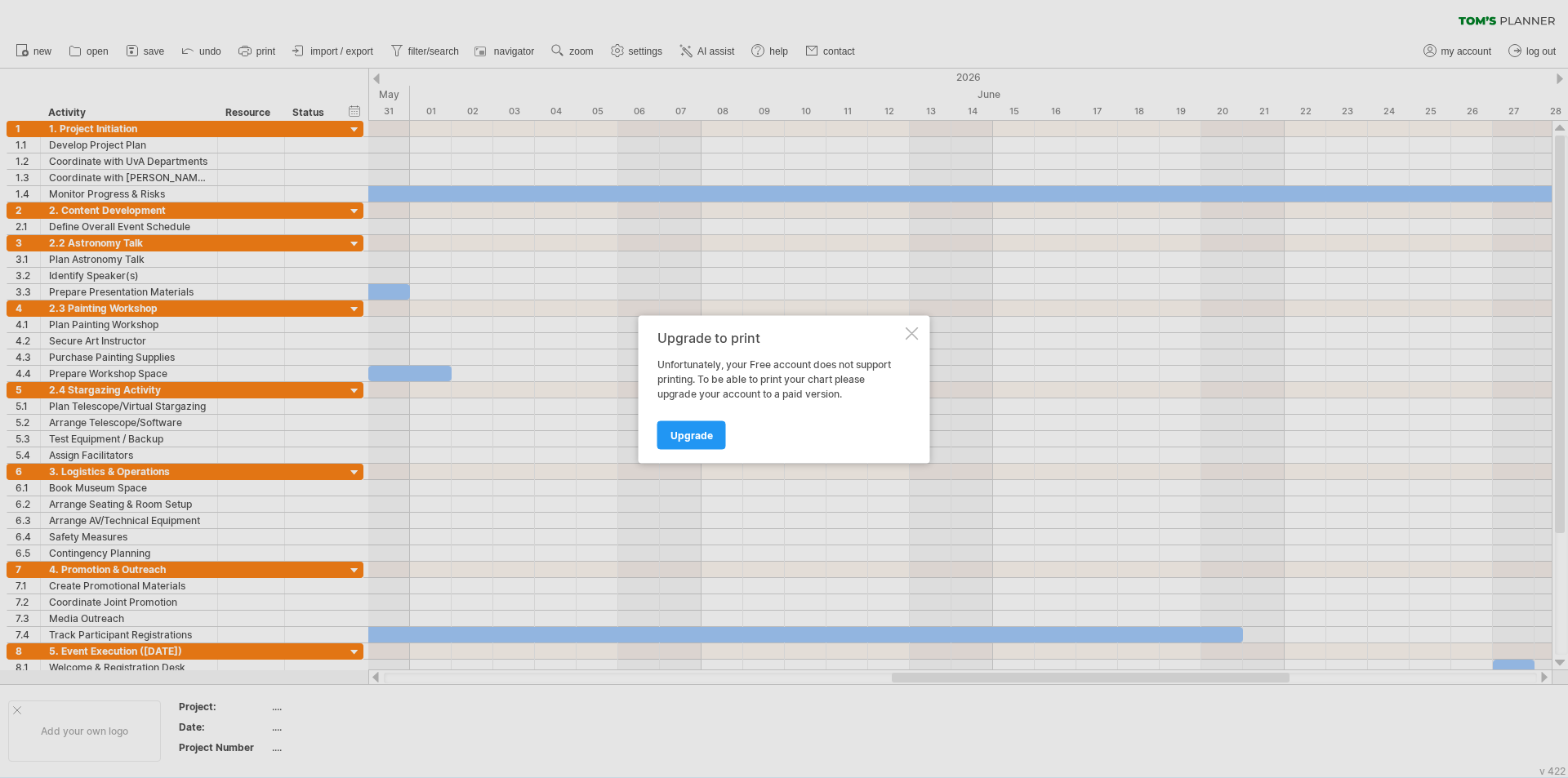
click at [347, 45] on div at bounding box center [784, 389] width 1568 height 778
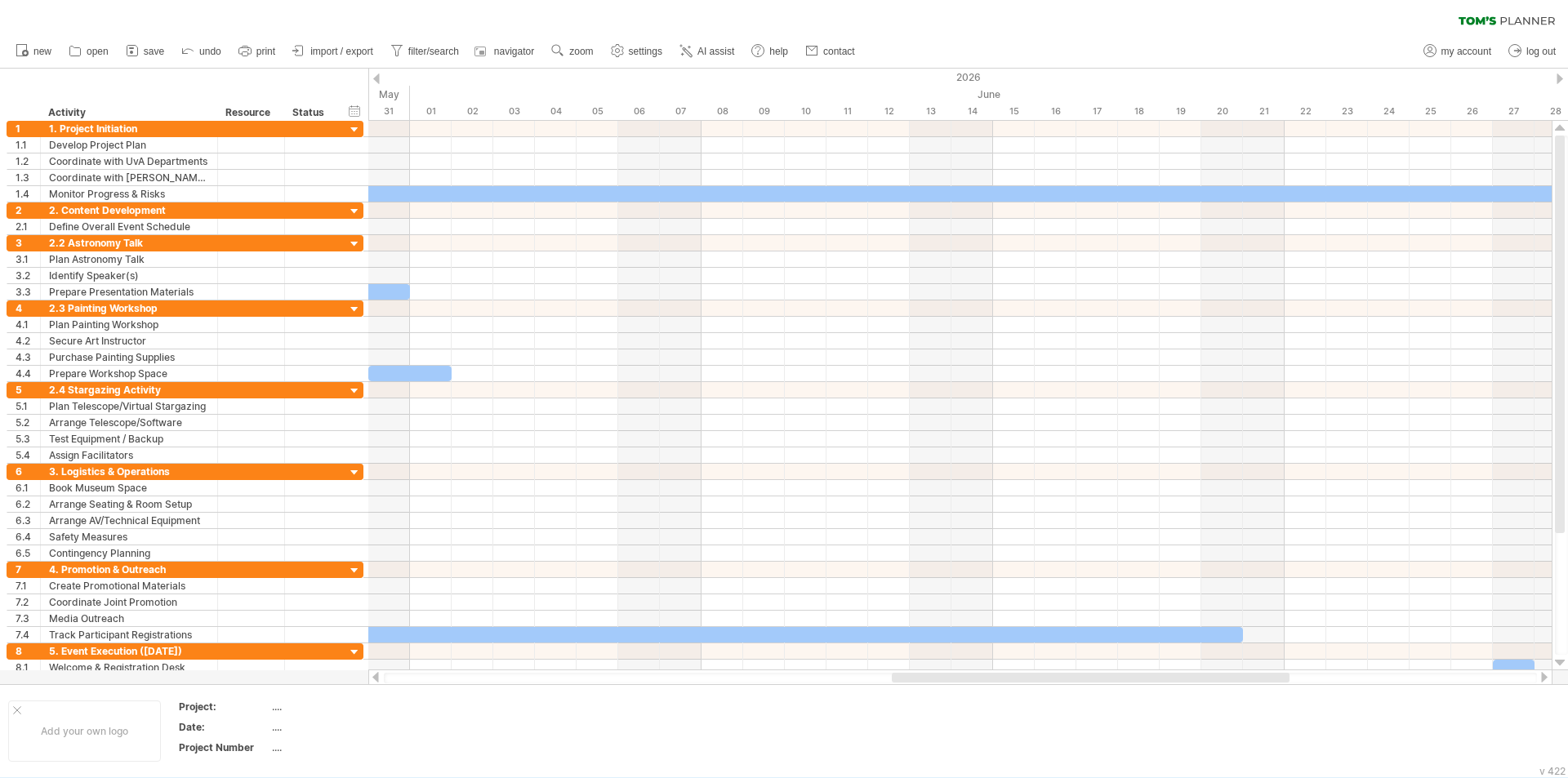
click at [347, 45] on link "import / export" at bounding box center [333, 51] width 89 height 21
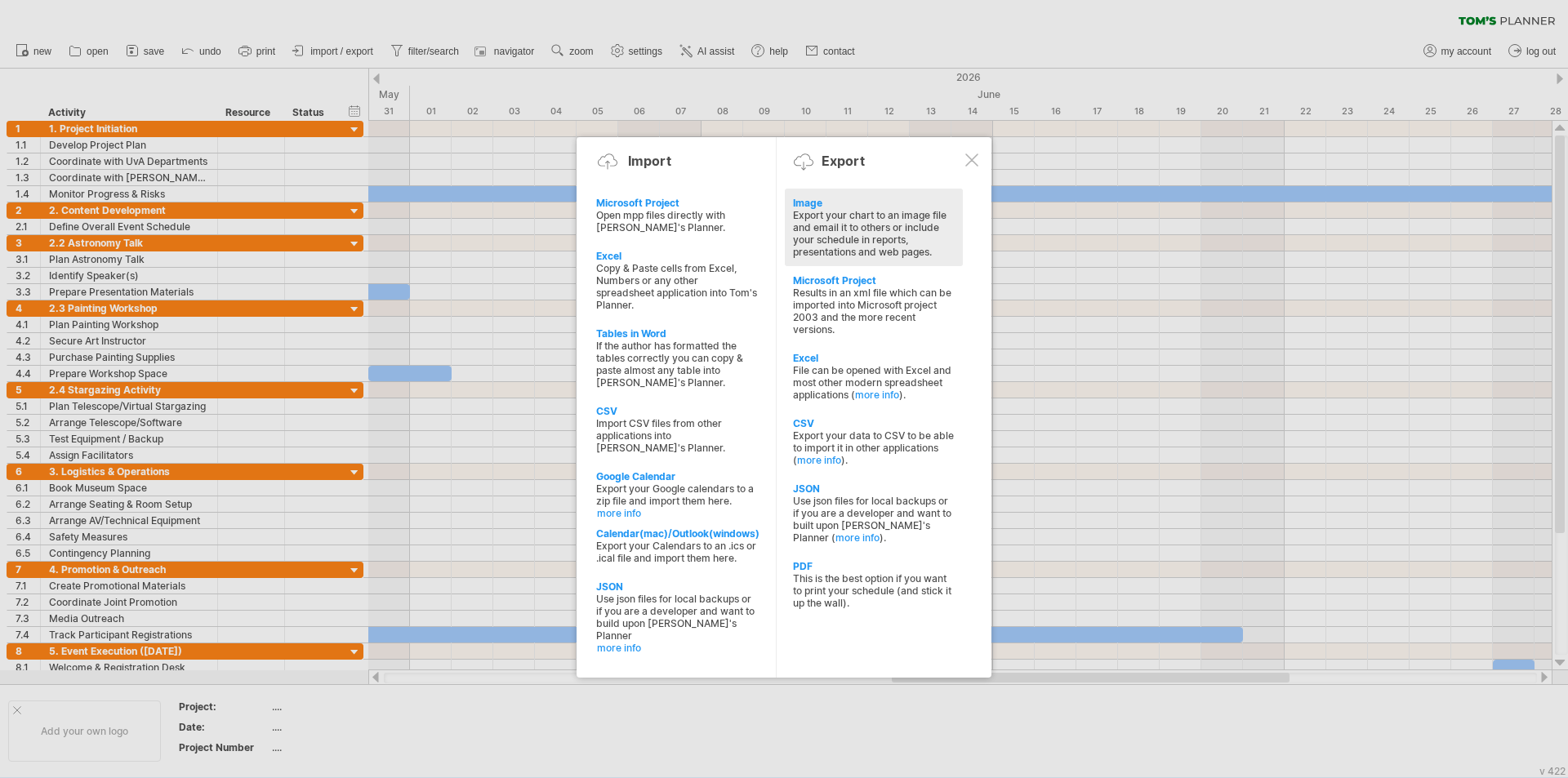
click at [782, 251] on div "Export your chart to an image file and email it to others or include your sched…" at bounding box center [874, 233] width 162 height 49
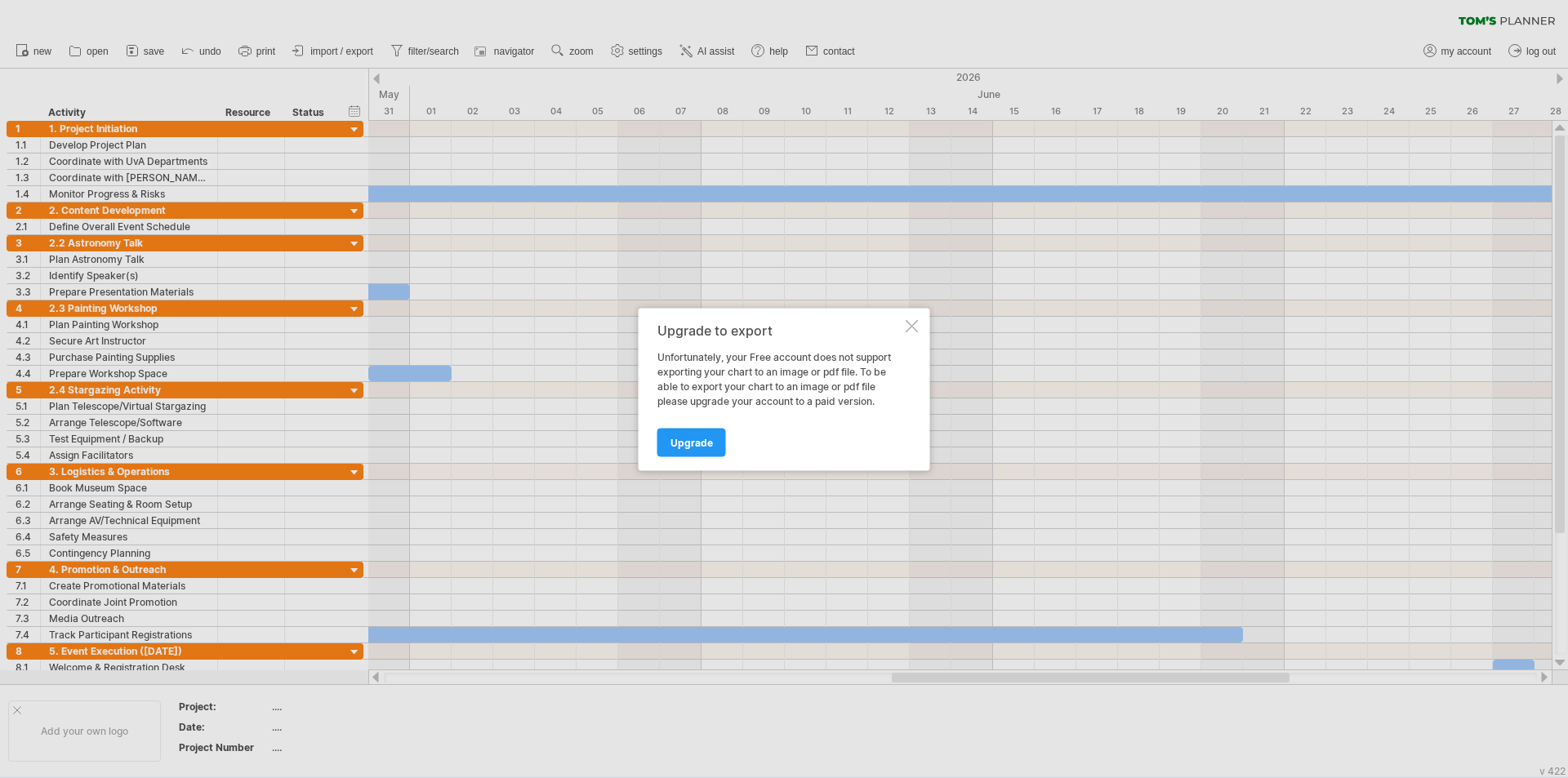
click at [782, 334] on div "Upgrade to export Unfortunately, your Free account does not support exporting y…" at bounding box center [784, 389] width 292 height 162
click at [782, 323] on div at bounding box center [912, 326] width 13 height 13
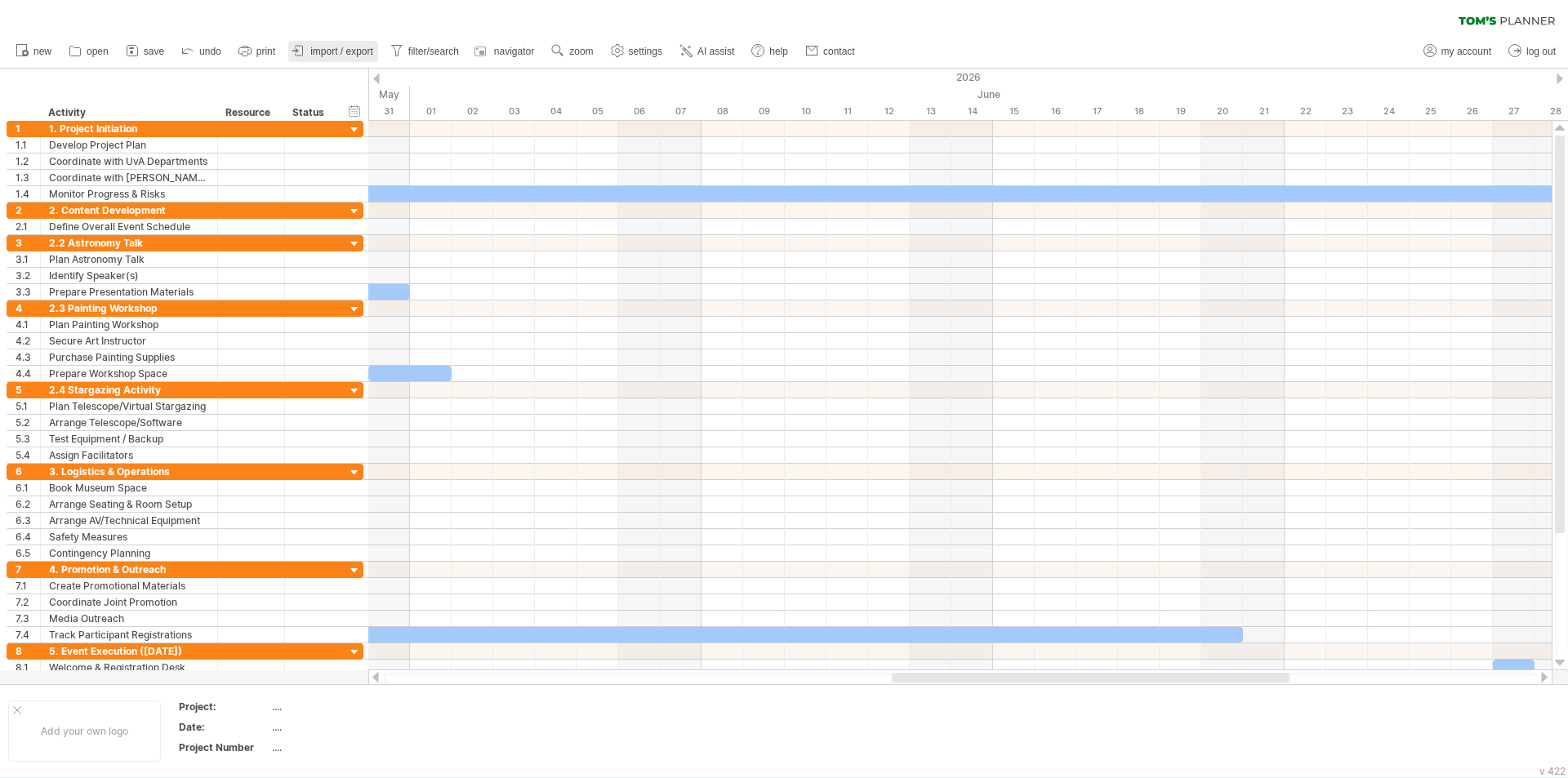
click at [325, 43] on link "import / export" at bounding box center [333, 51] width 89 height 21
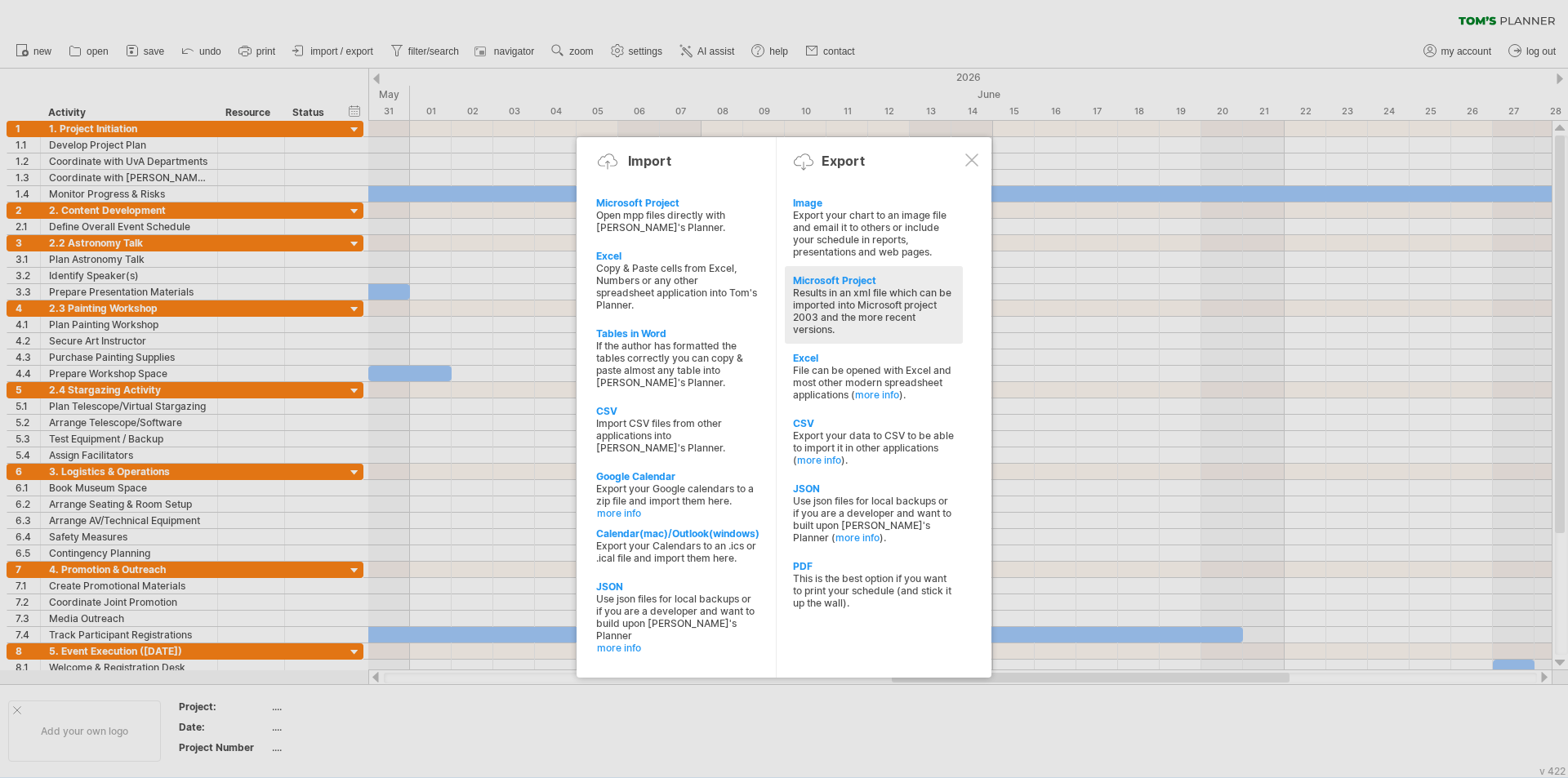
click at [782, 284] on div "Microsoft Project" at bounding box center [874, 280] width 162 height 12
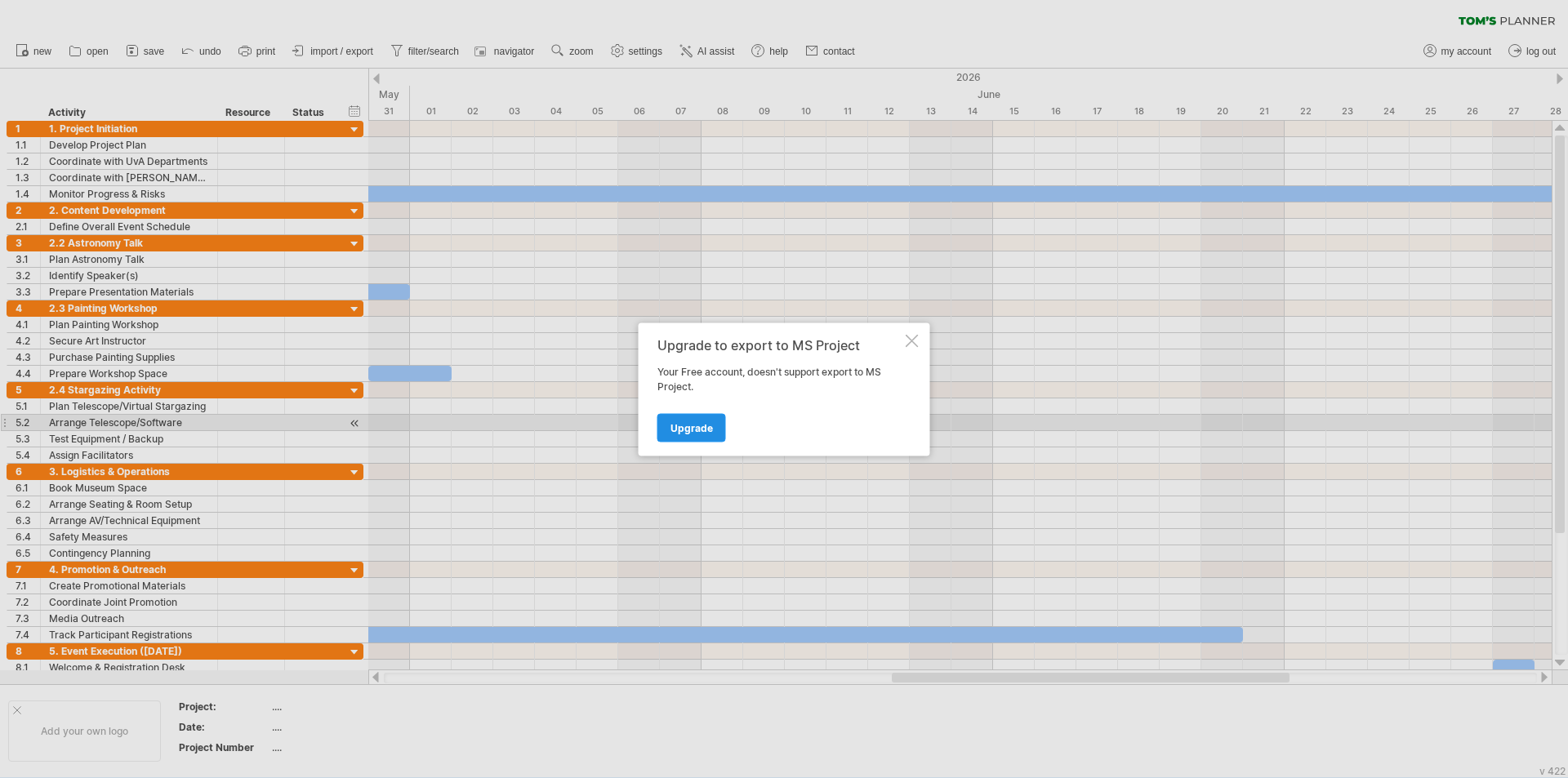
click at [691, 421] on span "Upgrade" at bounding box center [691, 427] width 43 height 12
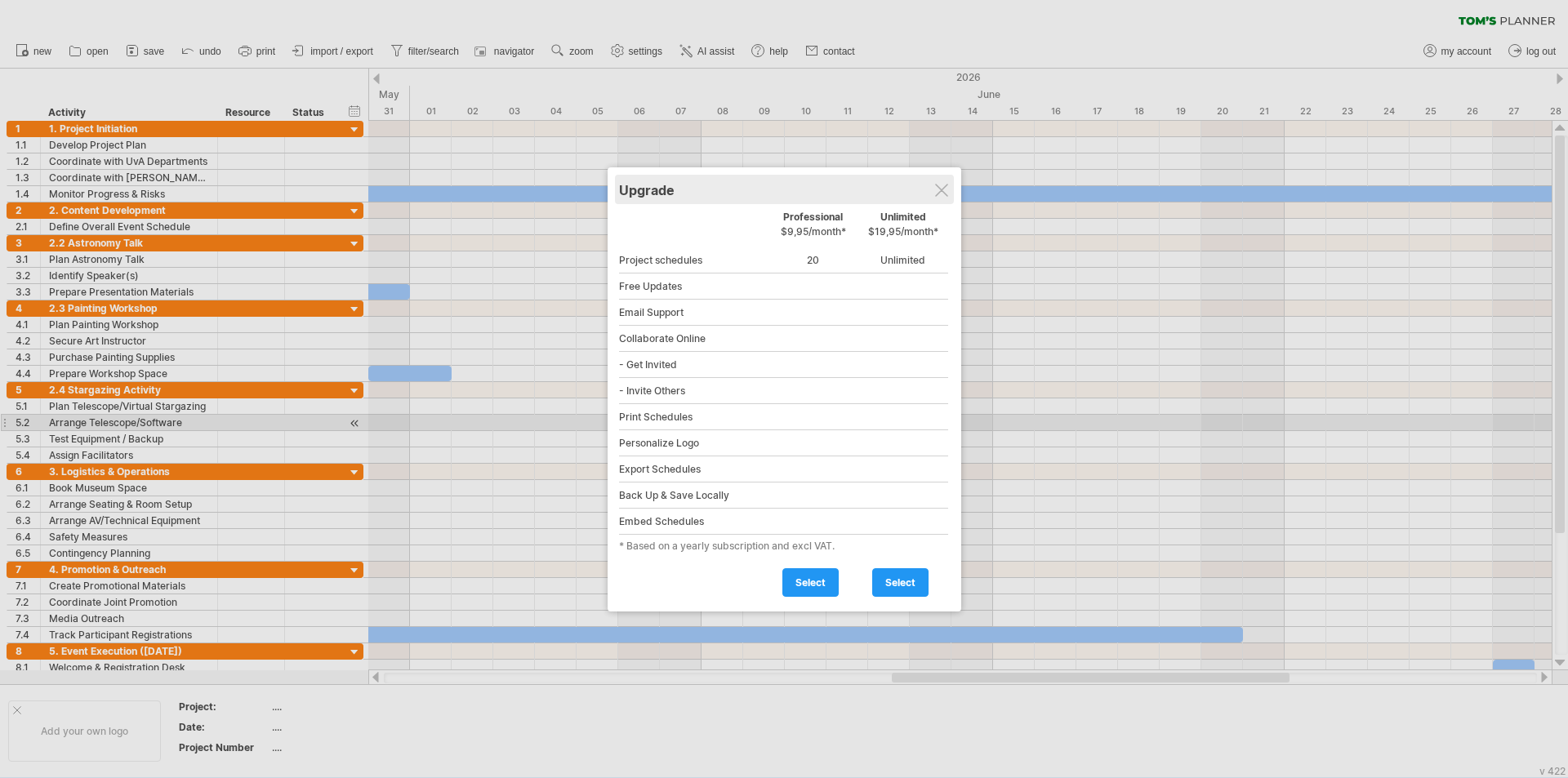
click at [782, 186] on div "Upgrade" at bounding box center [784, 190] width 331 height 30
click at [782, 190] on div at bounding box center [941, 190] width 13 height 13
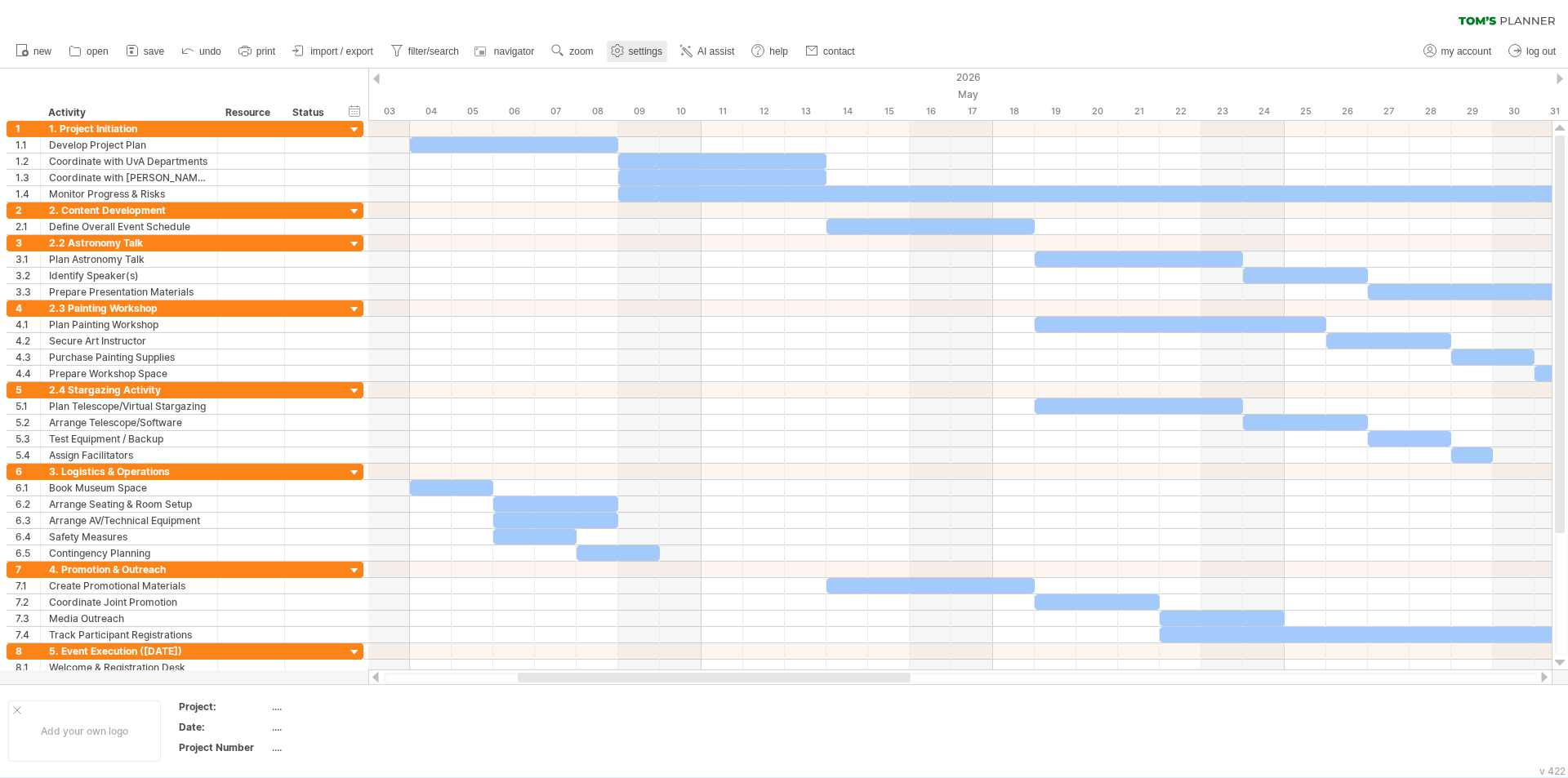
click at [644, 55] on span "settings" at bounding box center [646, 51] width 34 height 11
select select "*"
select select "**"
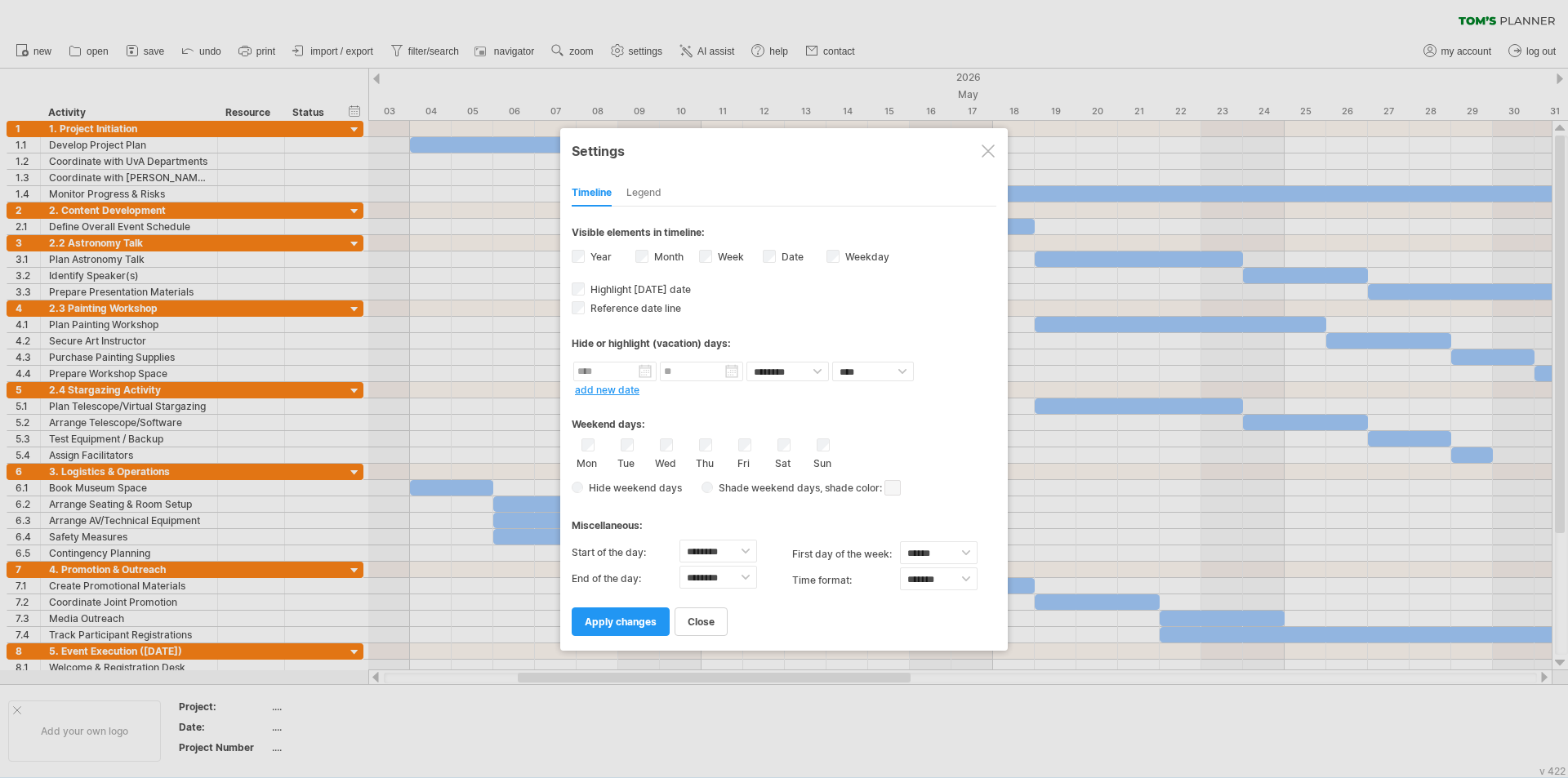
click at [647, 195] on div "Legend" at bounding box center [644, 194] width 35 height 26
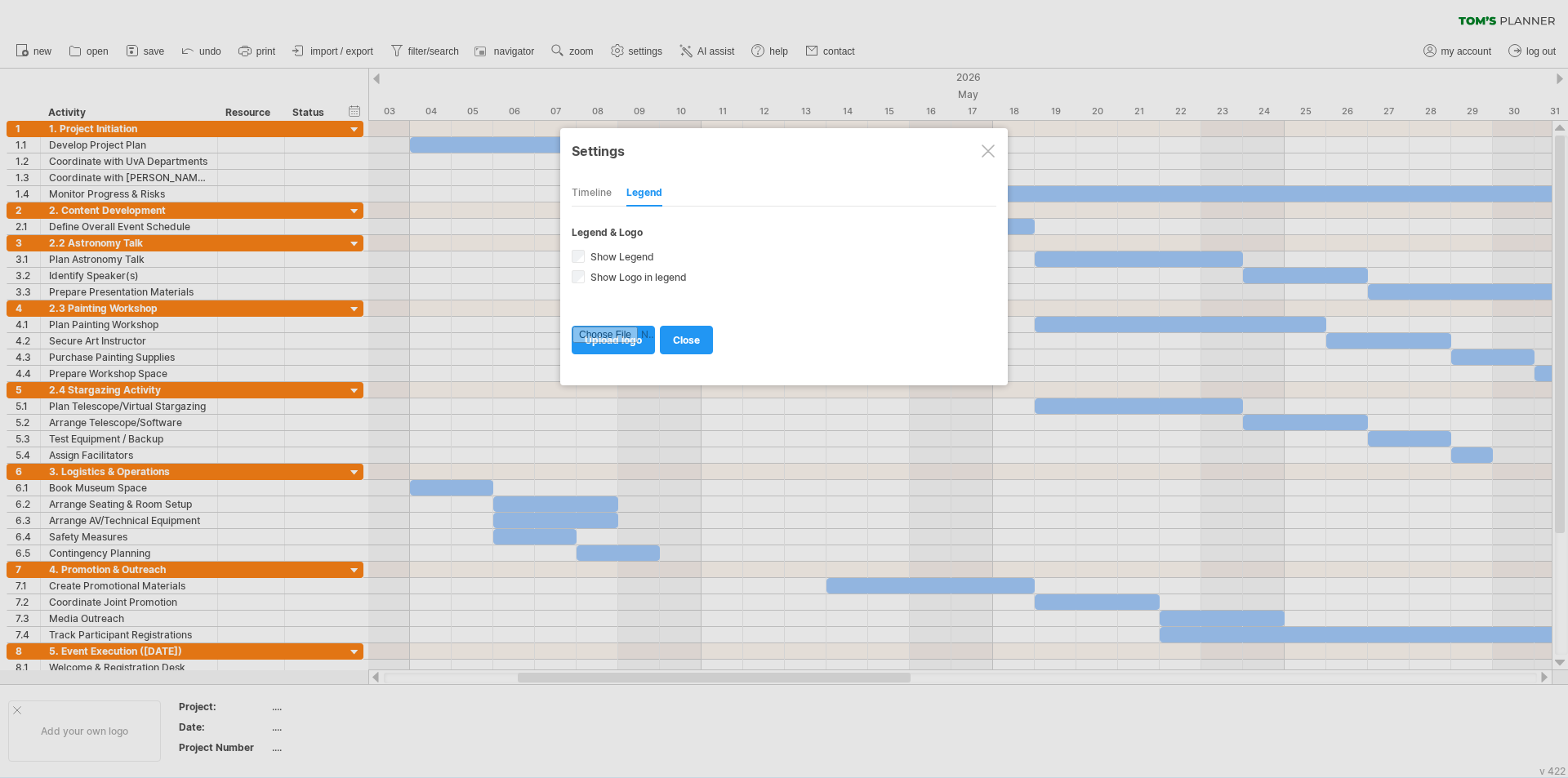
click at [782, 147] on div at bounding box center [988, 151] width 13 height 13
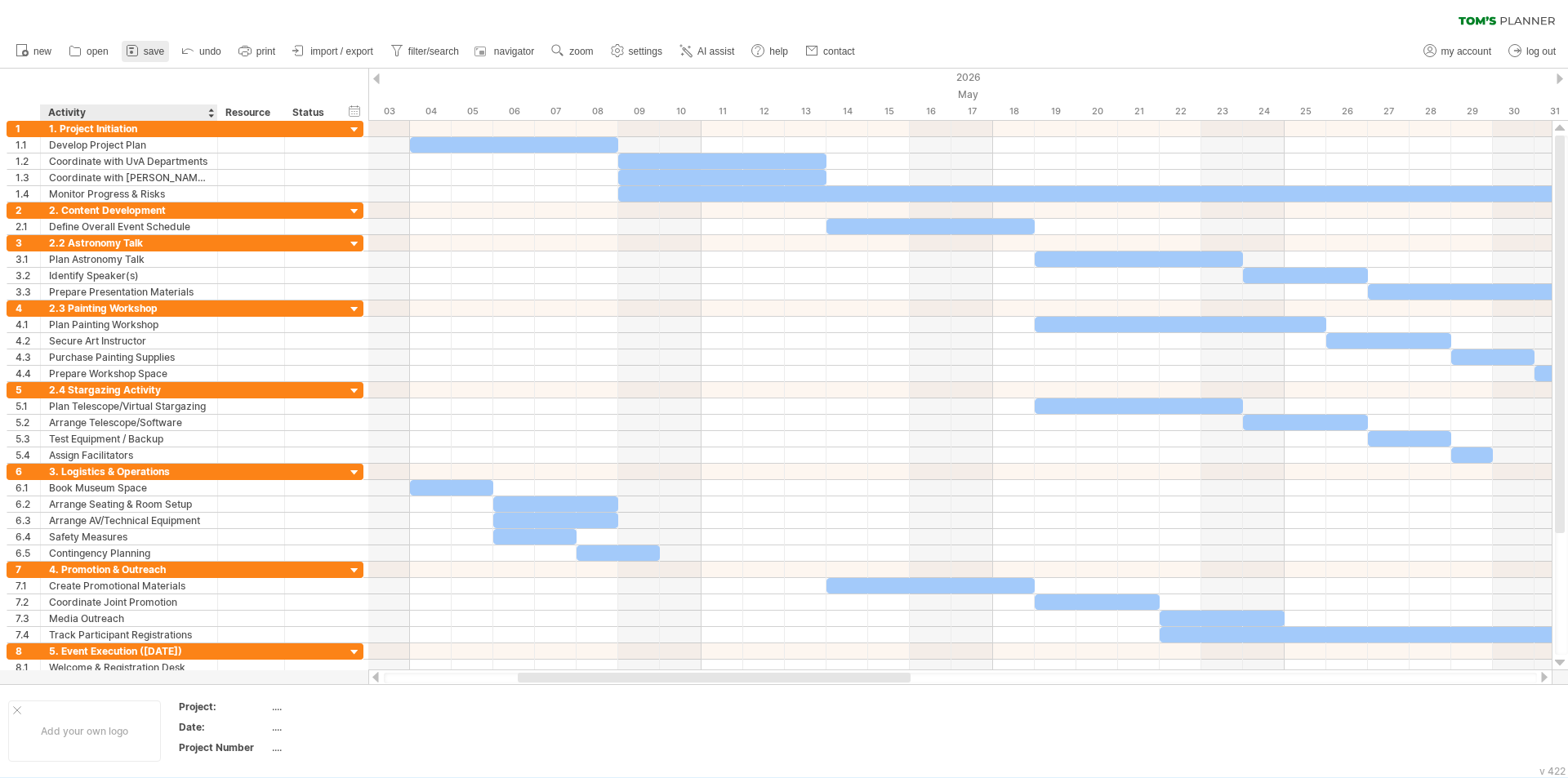
click at [150, 58] on link "save" at bounding box center [145, 51] width 48 height 21
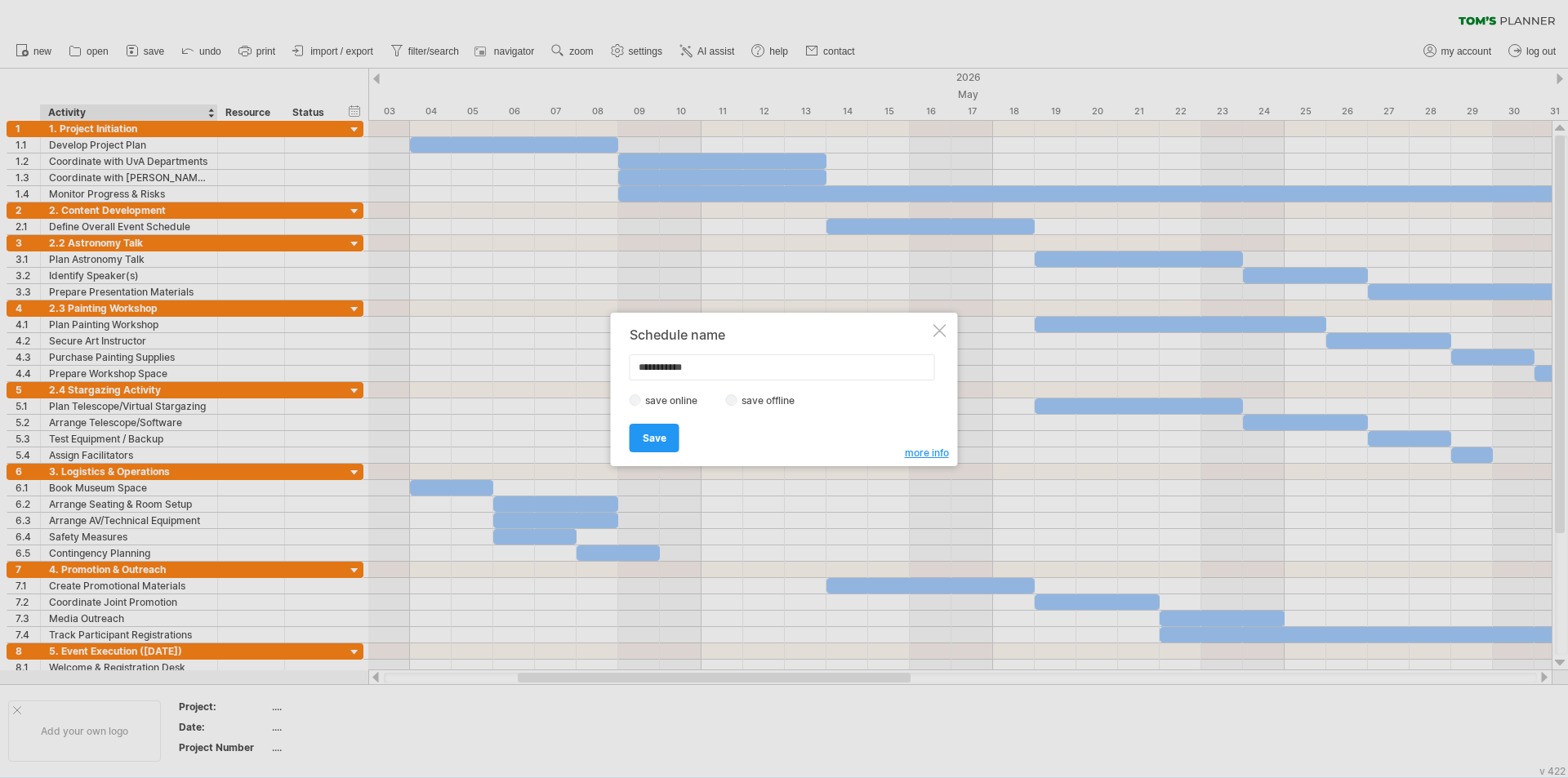
click at [743, 403] on label "save offline" at bounding box center [772, 400] width 71 height 12
click at [782, 454] on span "more info" at bounding box center [926, 452] width 44 height 12
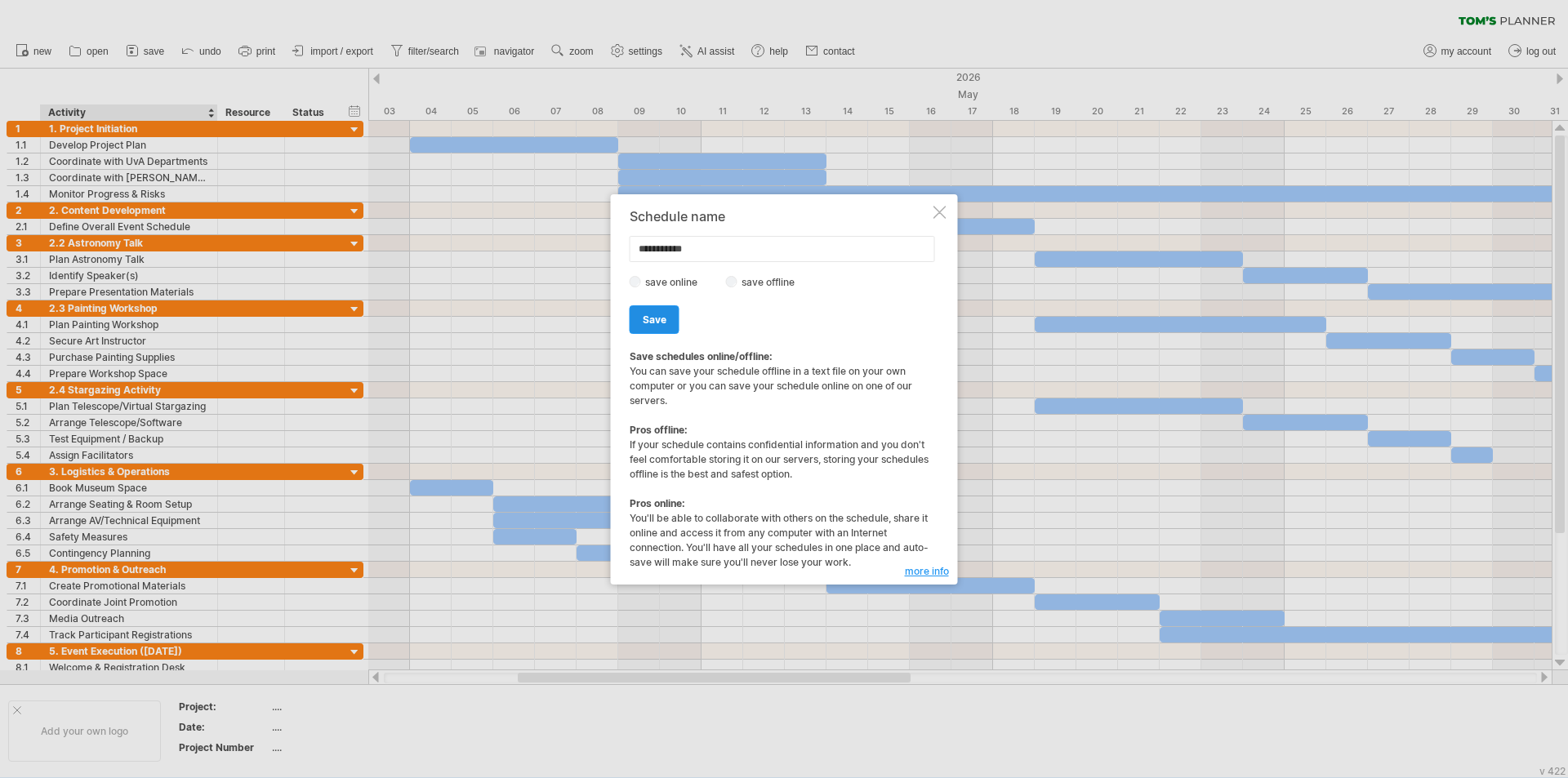
click at [655, 314] on span "Save" at bounding box center [654, 320] width 23 height 12
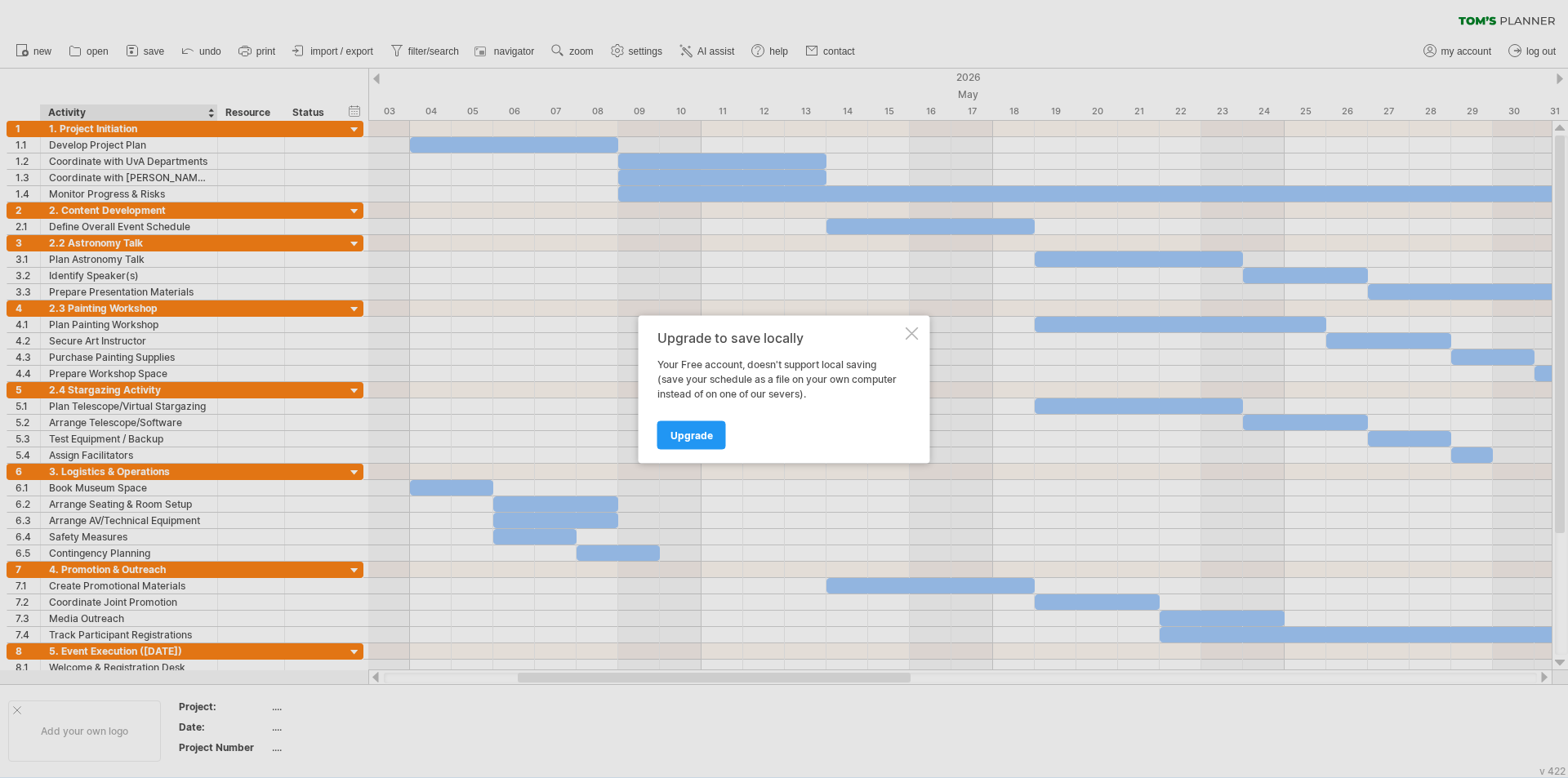
click at [782, 334] on div at bounding box center [912, 334] width 13 height 13
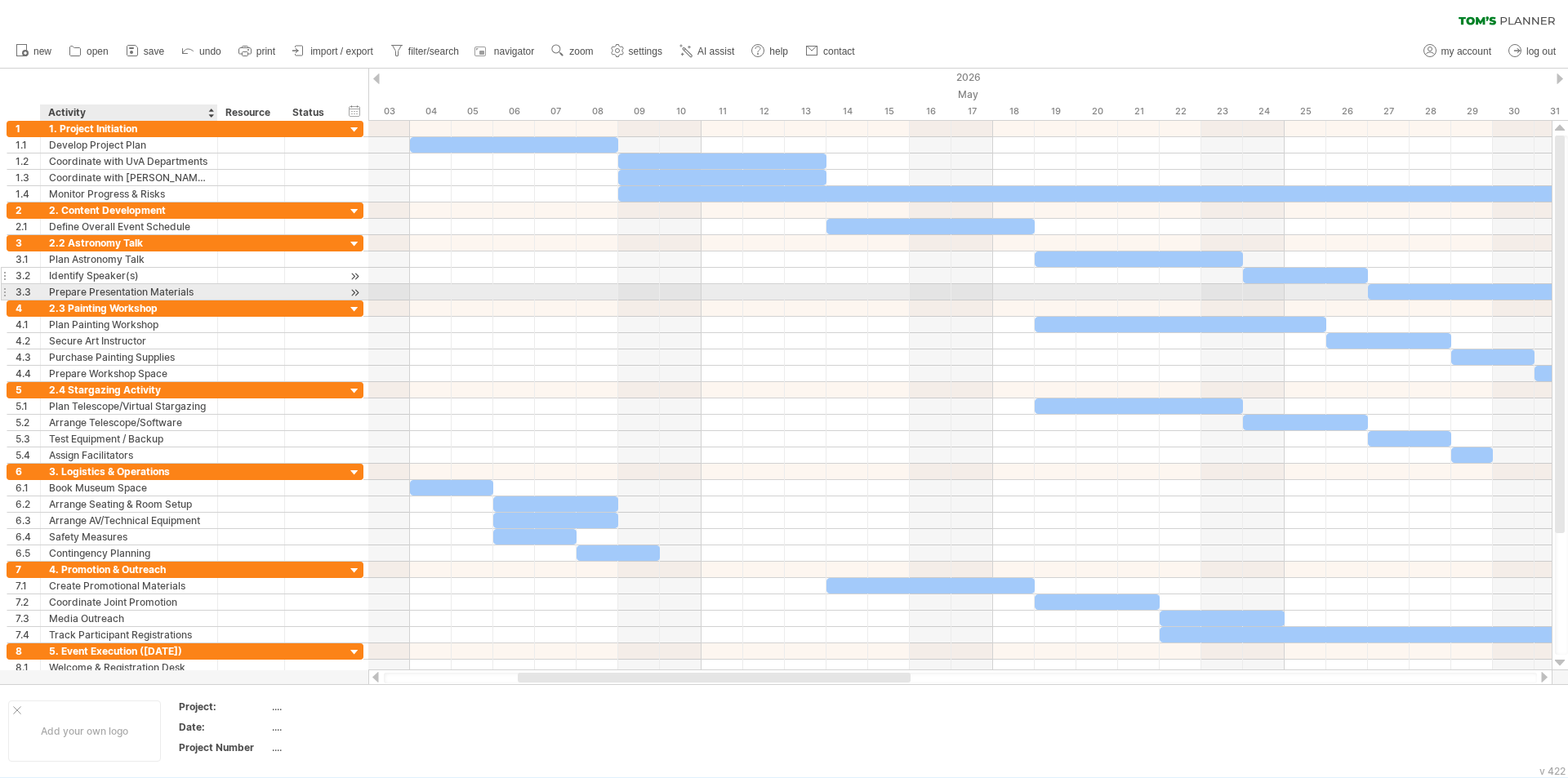
drag, startPoint x: 10, startPoint y: 101, endPoint x: 189, endPoint y: 276, distance: 250.3
click at [189, 276] on div "Trying to reach [DOMAIN_NAME] Connected again... clear filter new open" at bounding box center [784, 389] width 1568 height 778
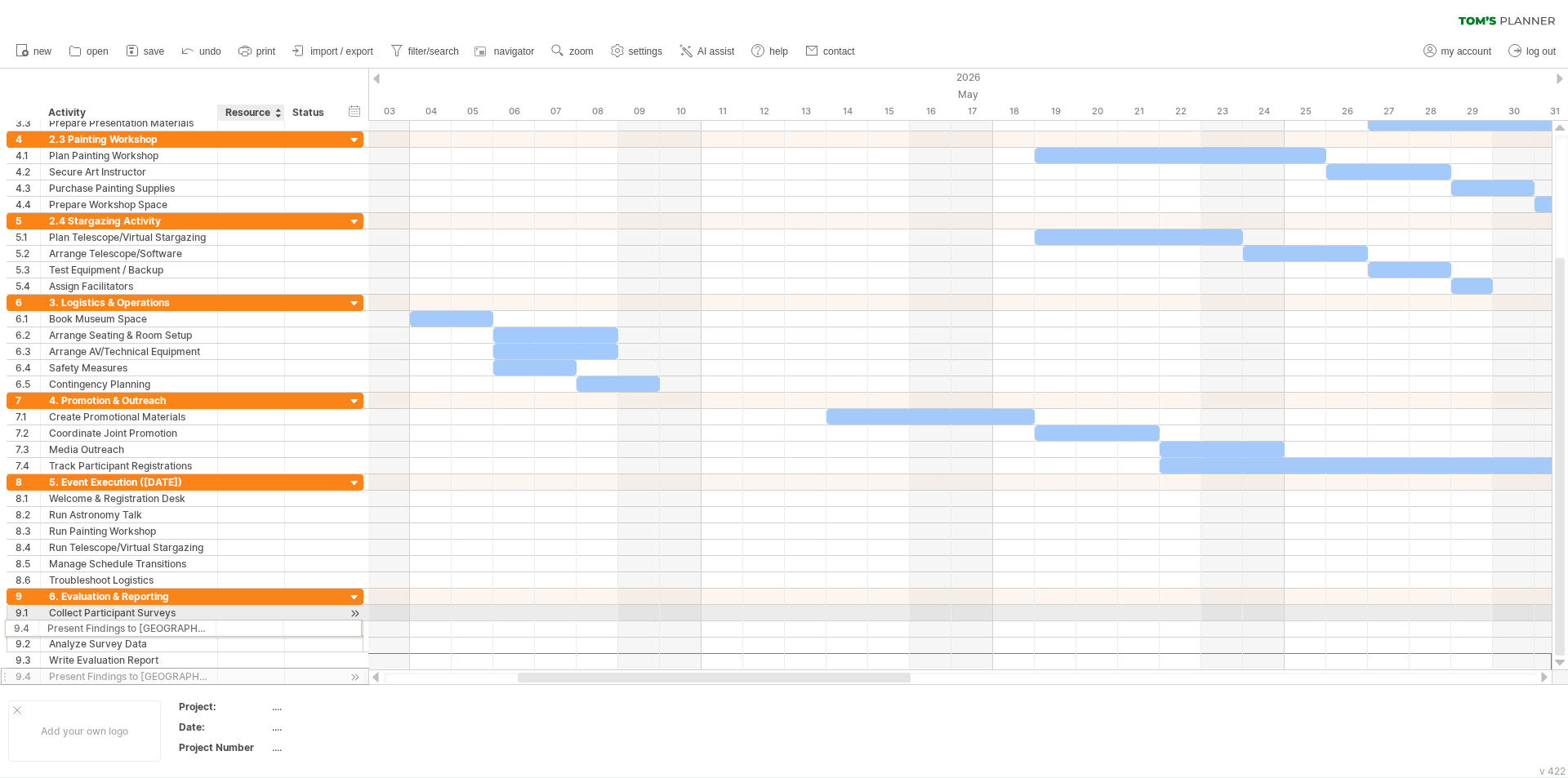
drag, startPoint x: 235, startPoint y: 657, endPoint x: 227, endPoint y: 627, distance: 31.0
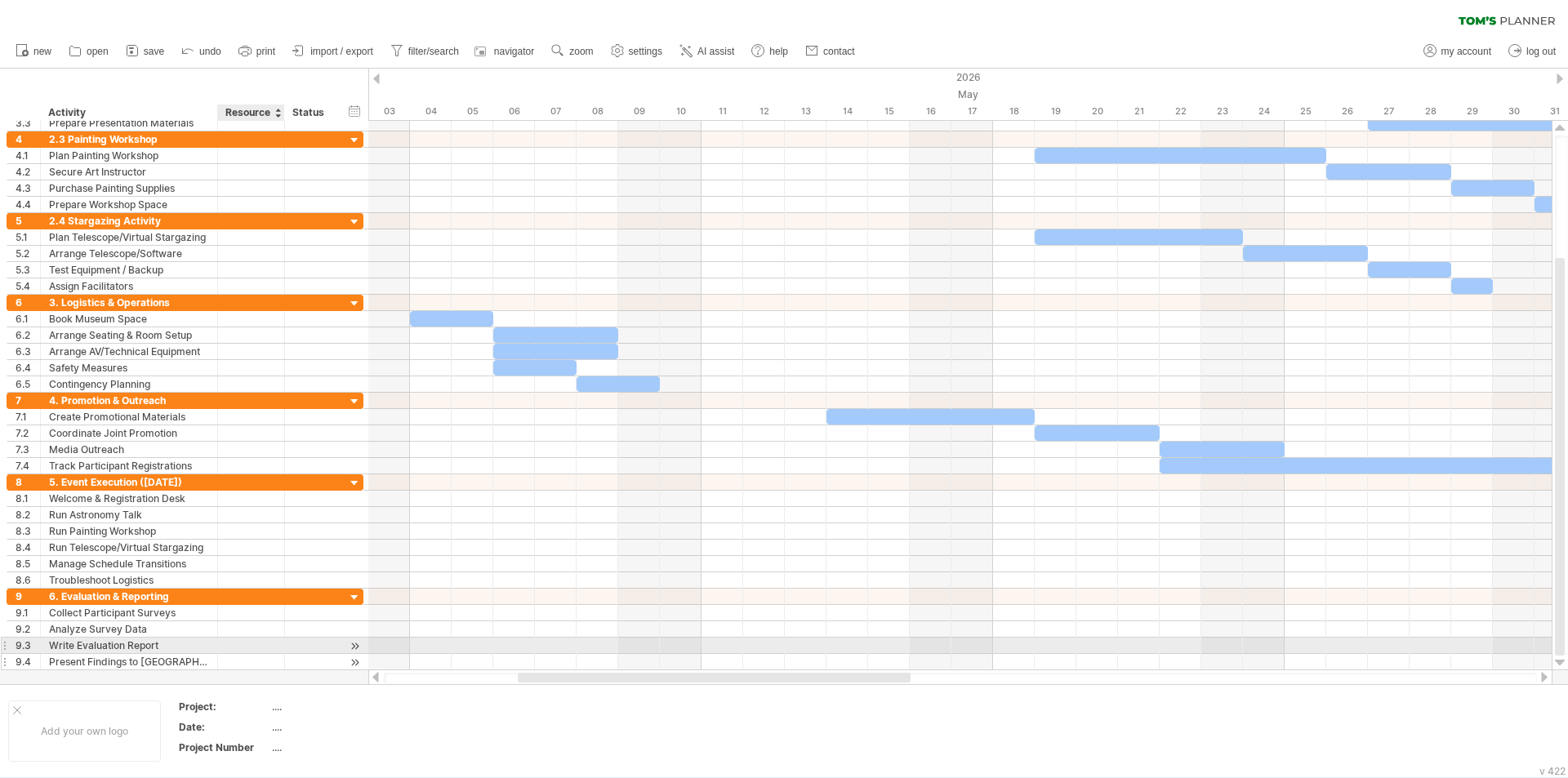
drag, startPoint x: 280, startPoint y: 676, endPoint x: 233, endPoint y: 663, distance: 48.8
click at [233, 663] on div "Trying to reach [DOMAIN_NAME] Connected again... clear filter new open" at bounding box center [784, 389] width 1568 height 778
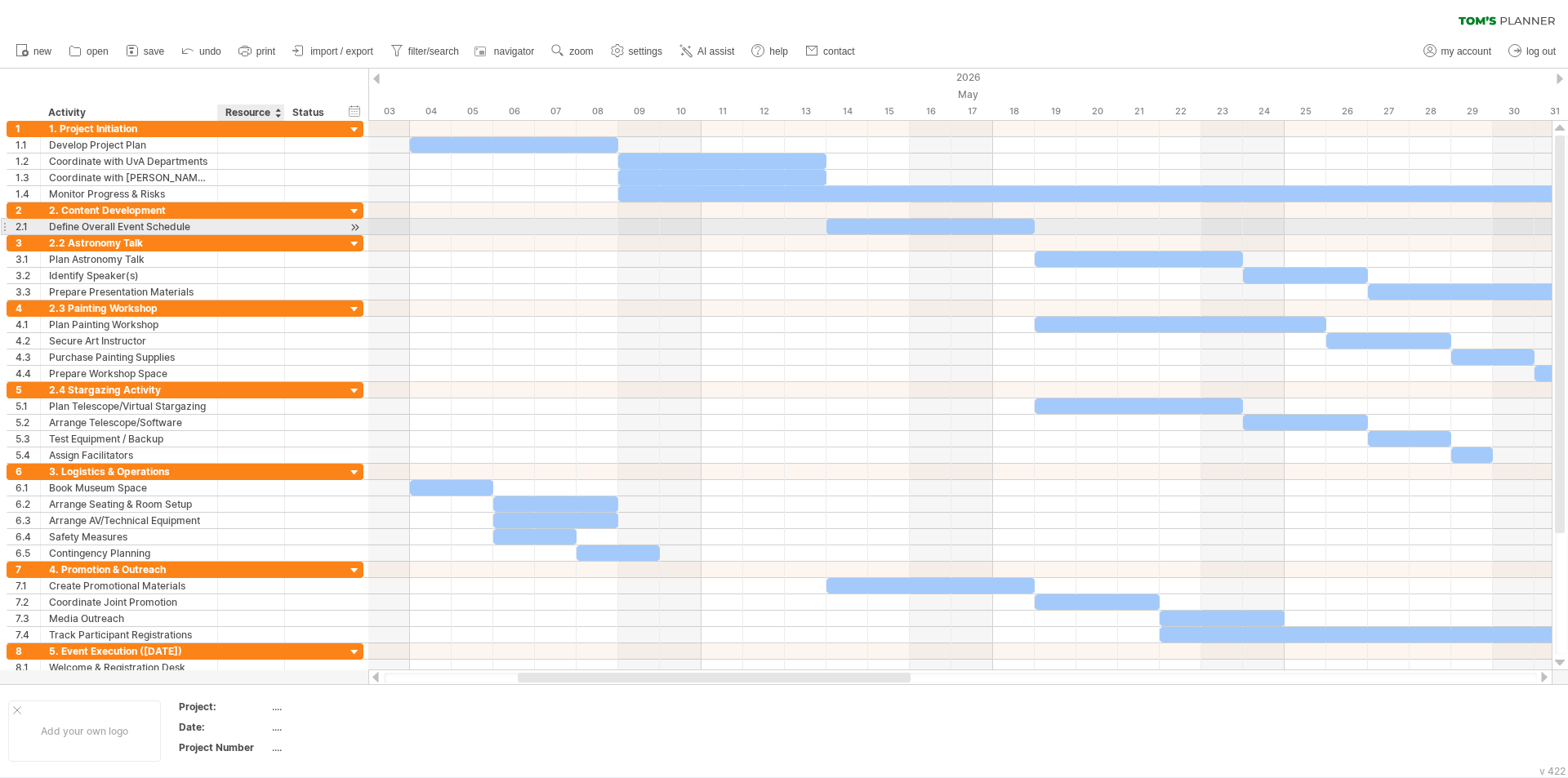
drag, startPoint x: 21, startPoint y: 83, endPoint x: 38, endPoint y: 88, distance: 17.7
click at [75, 108] on div "hide start/end/duration show start/end/duration ******** Activity ******** Reso…" at bounding box center [184, 95] width 368 height 52
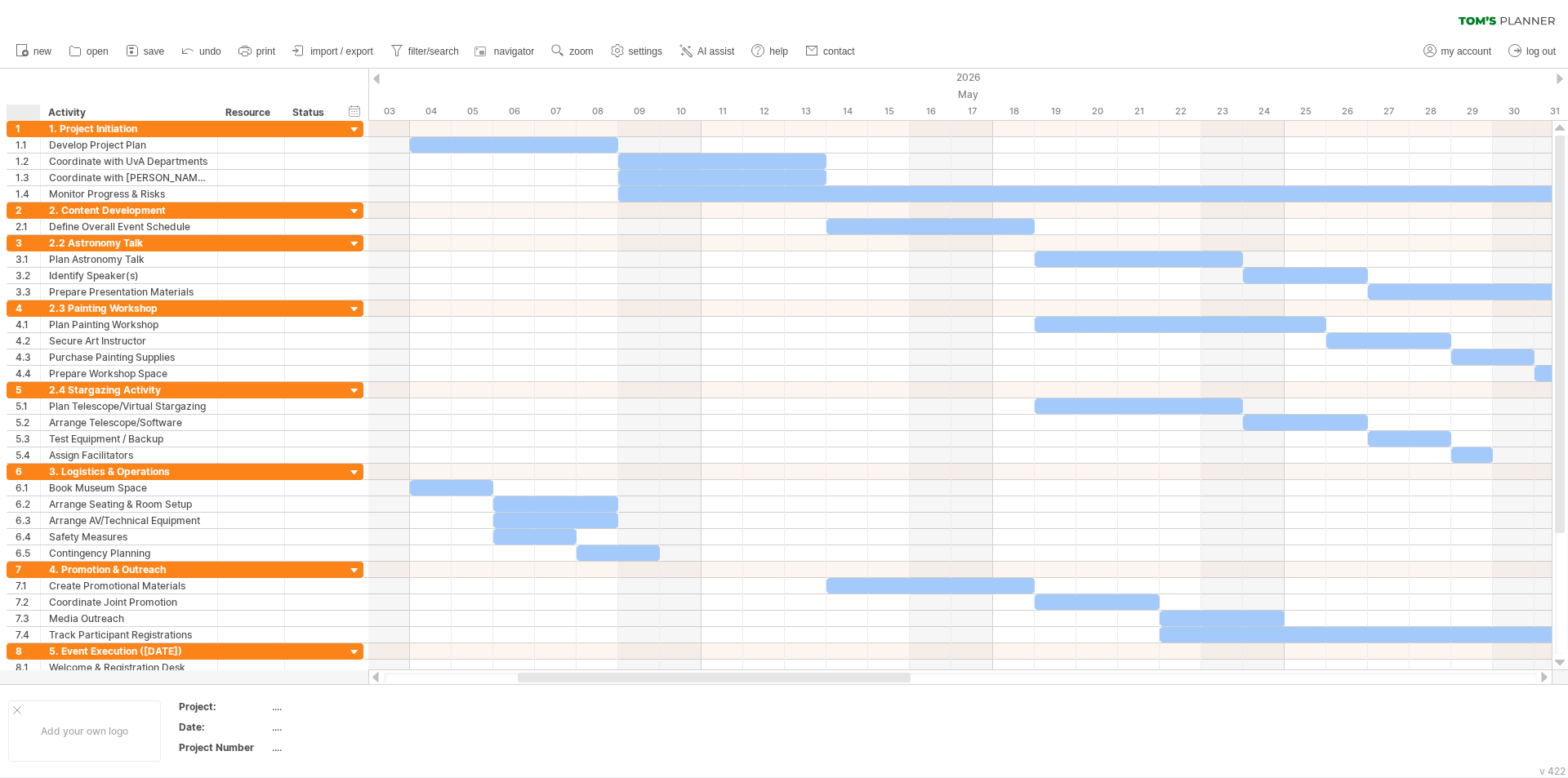
click at [21, 118] on div at bounding box center [27, 113] width 24 height 17
click at [19, 110] on input "text" at bounding box center [27, 113] width 24 height 17
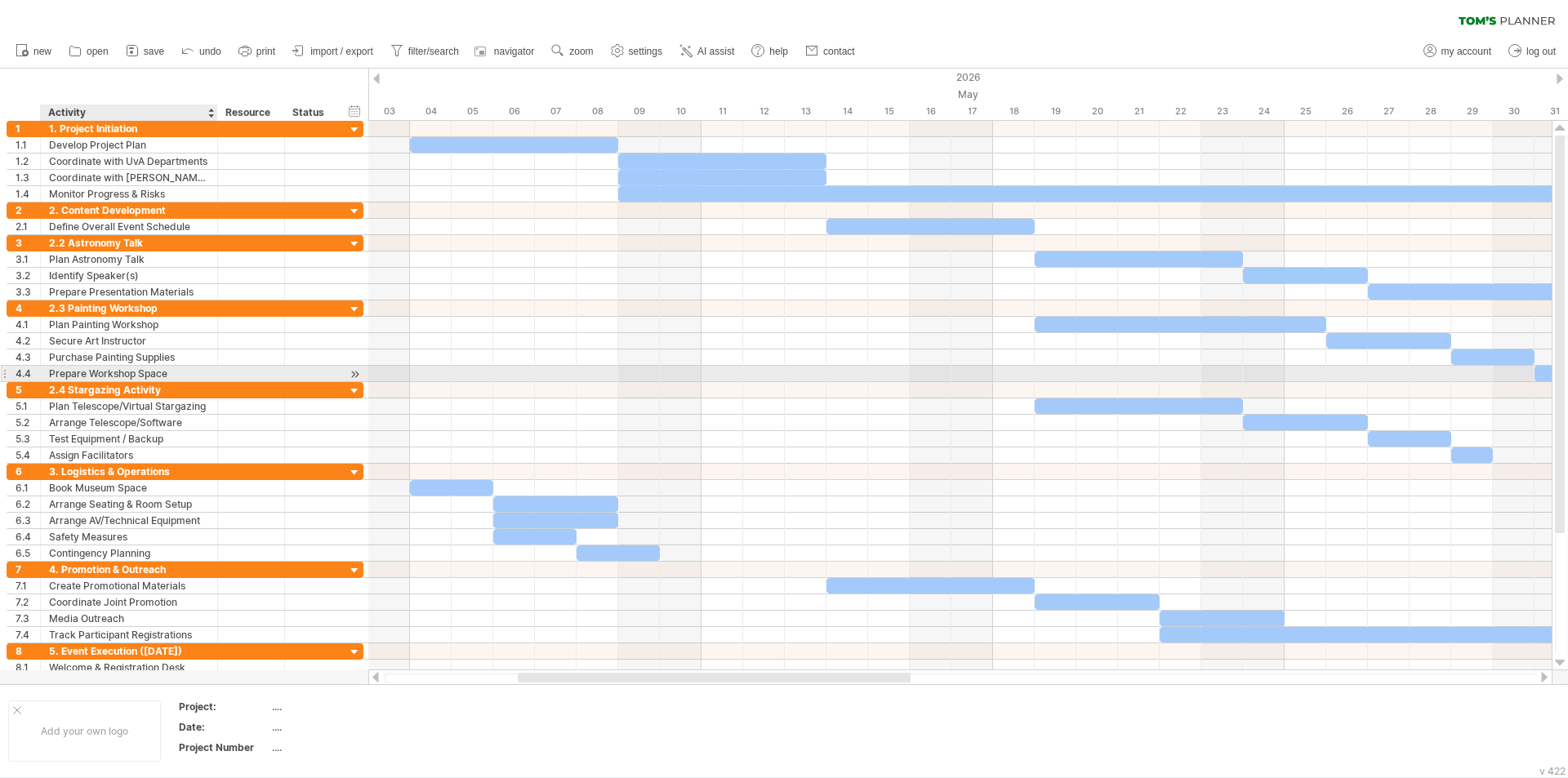
drag, startPoint x: 10, startPoint y: 91, endPoint x: 262, endPoint y: 65, distance: 253.3
click at [262, 75] on div "hide start/end/duration show start/end/duration ******** Activity ******** Reso…" at bounding box center [184, 95] width 368 height 52
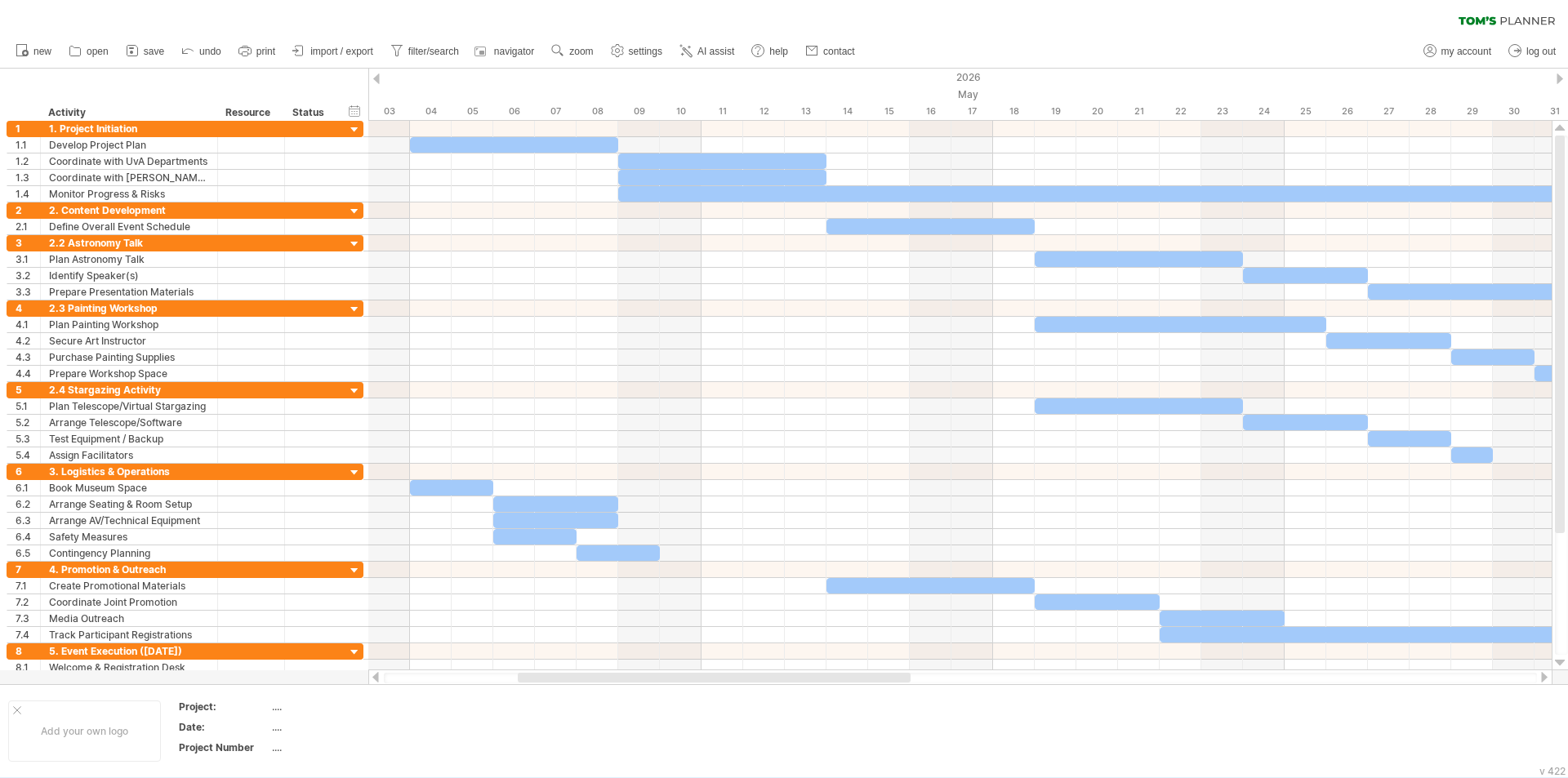
click at [356, 83] on div "hide start/end/duration show start/end/duration ******** Activity ******** Reso…" at bounding box center [184, 95] width 368 height 52
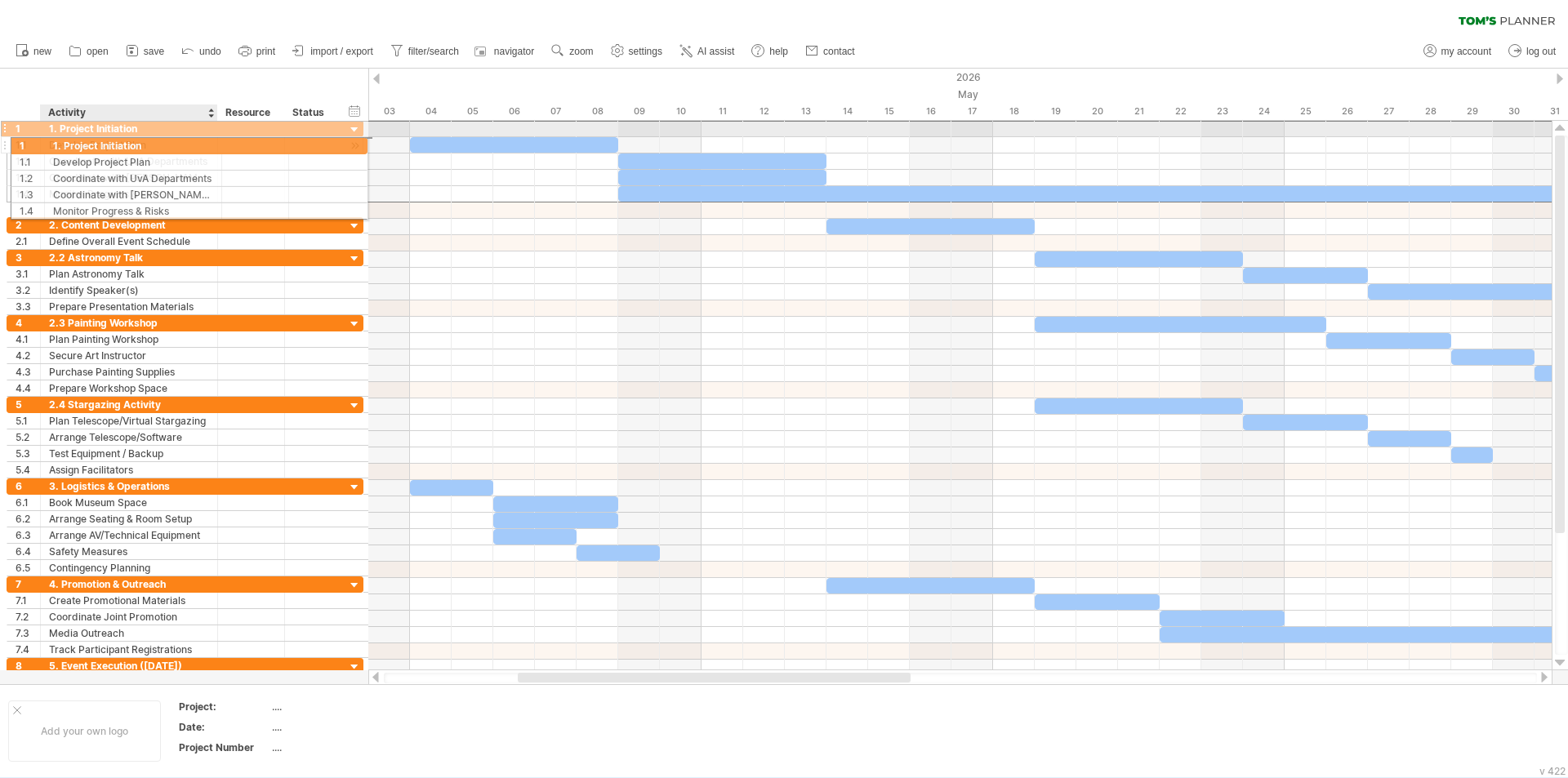
drag, startPoint x: 56, startPoint y: 125, endPoint x: 57, endPoint y: 141, distance: 16.0
click at [57, 141] on div "**********" at bounding box center [184, 161] width 357 height 83
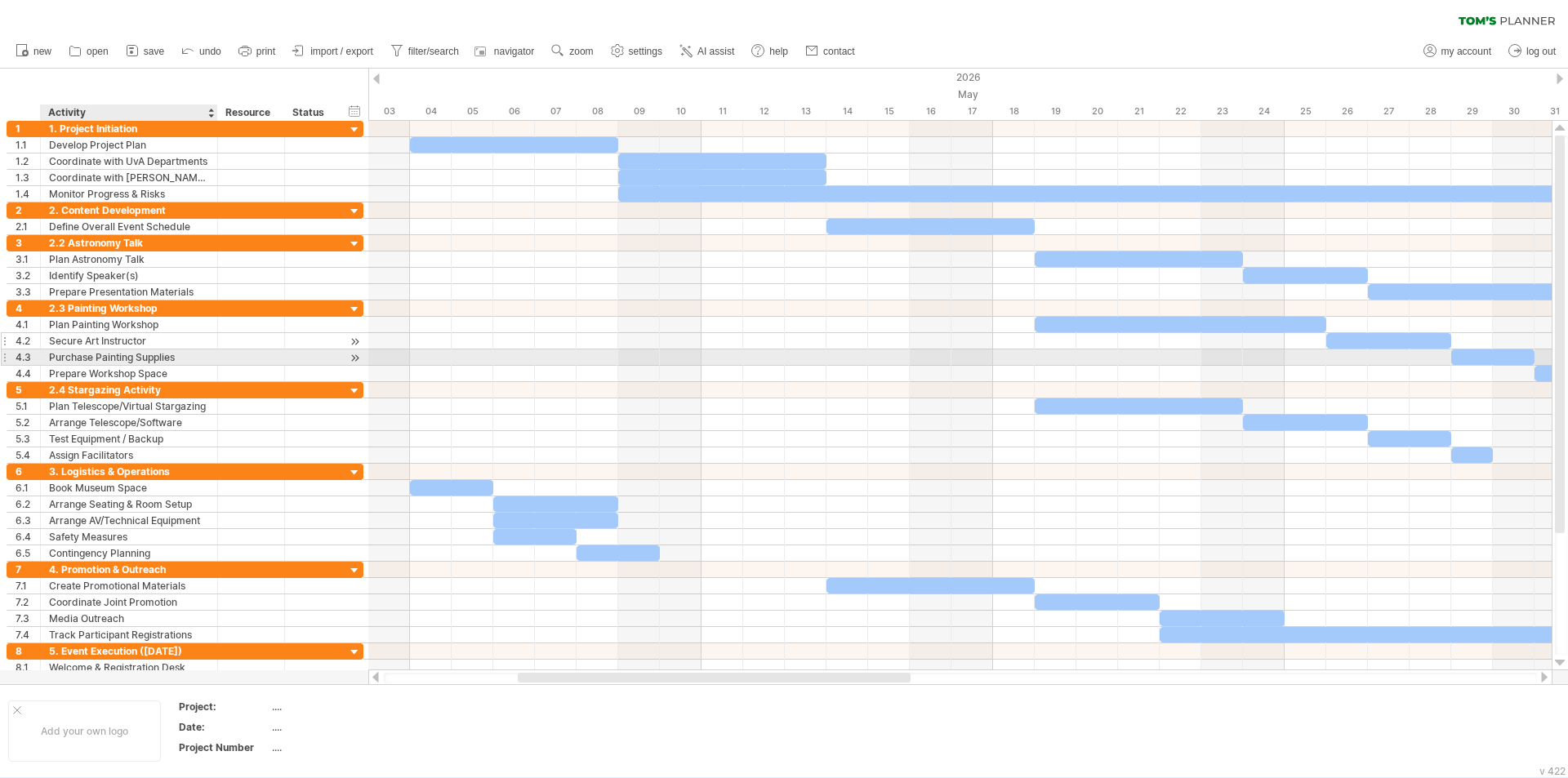
drag, startPoint x: 51, startPoint y: 91, endPoint x: 86, endPoint y: 348, distance: 259.4
click at [86, 348] on div "Trying to reach [DOMAIN_NAME] Connected again... clear filter new open" at bounding box center [784, 389] width 1568 height 778
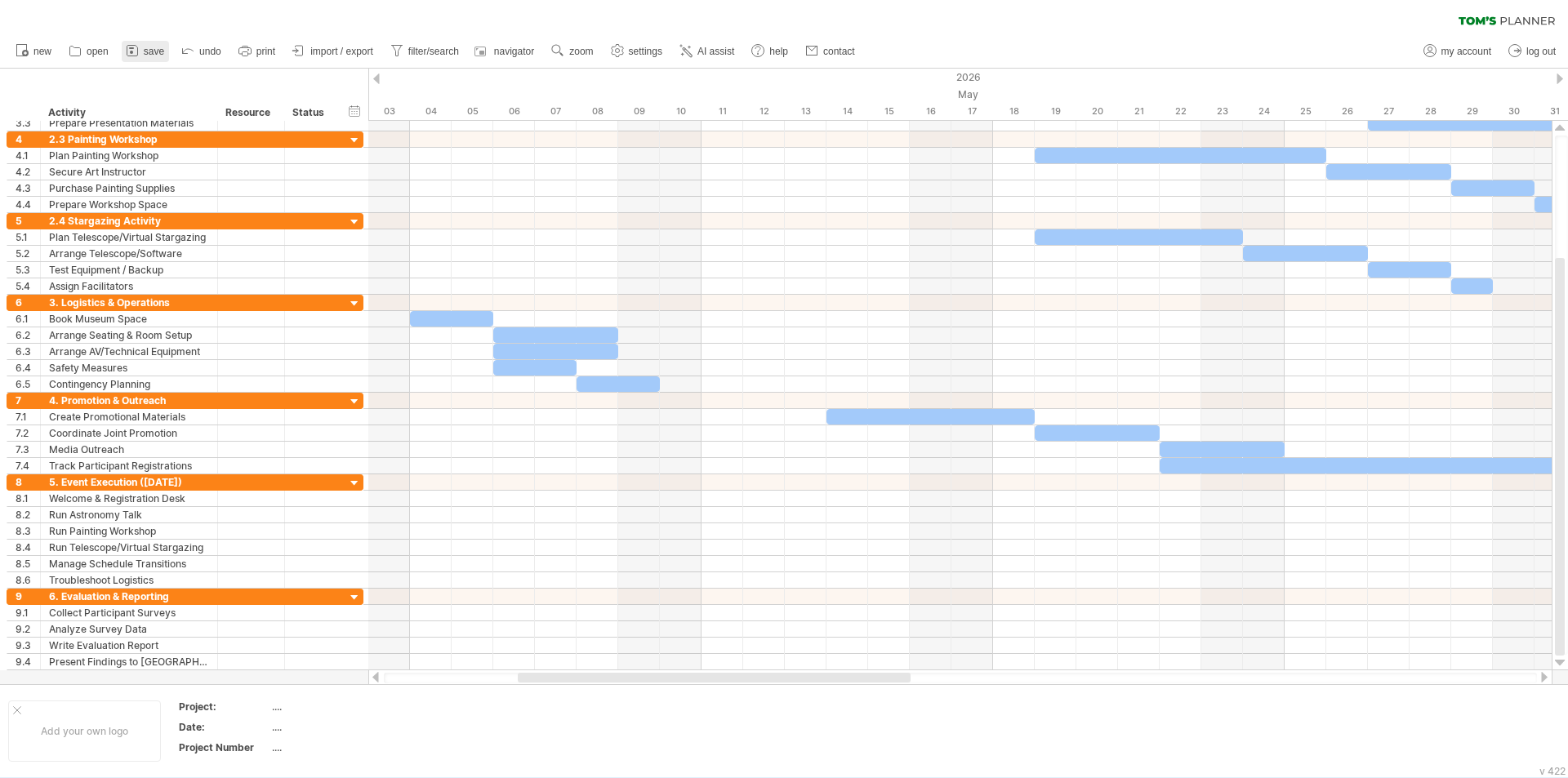
click at [143, 48] on link "save" at bounding box center [145, 51] width 48 height 21
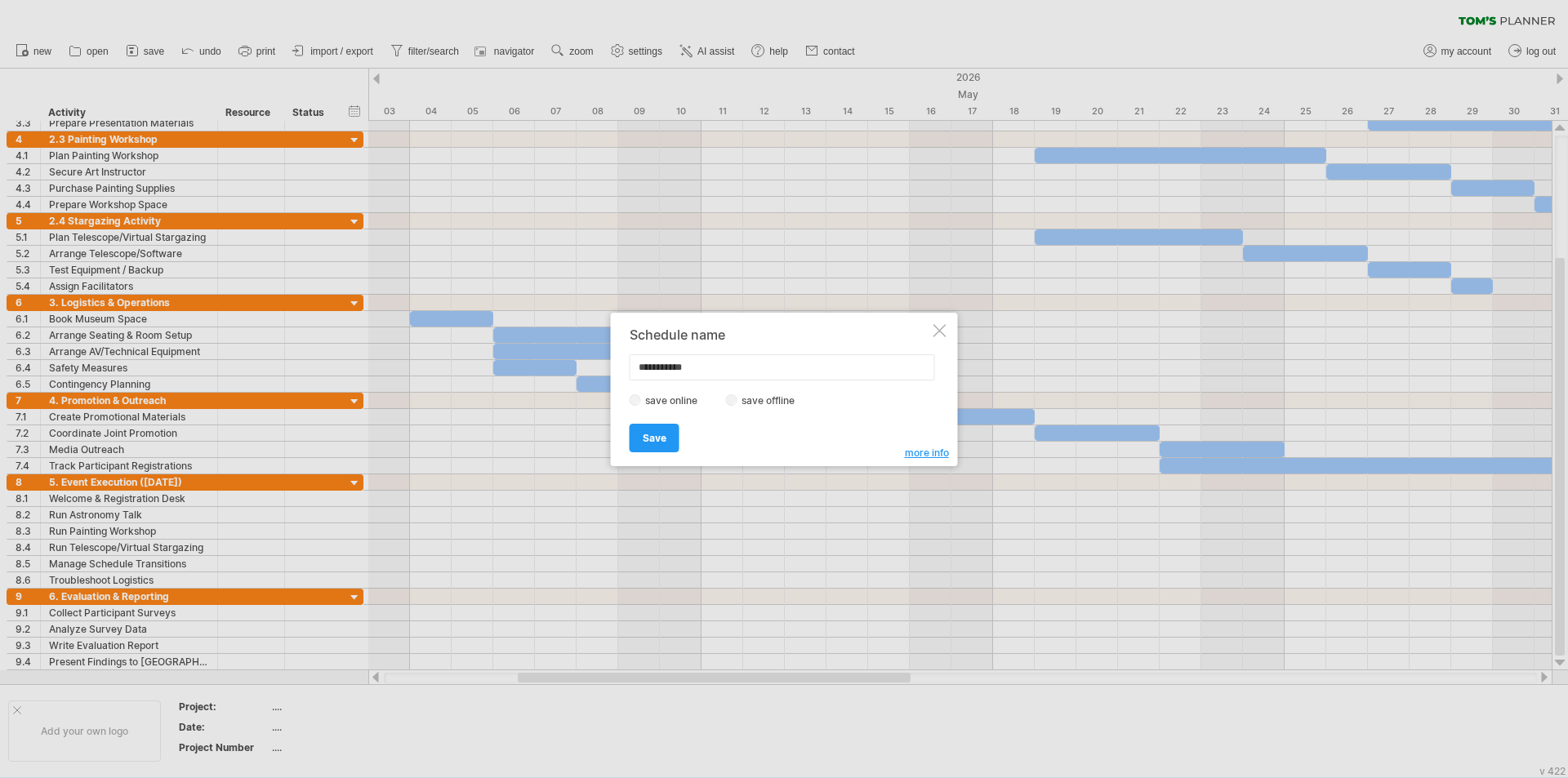
click at [782, 333] on div at bounding box center [940, 331] width 13 height 13
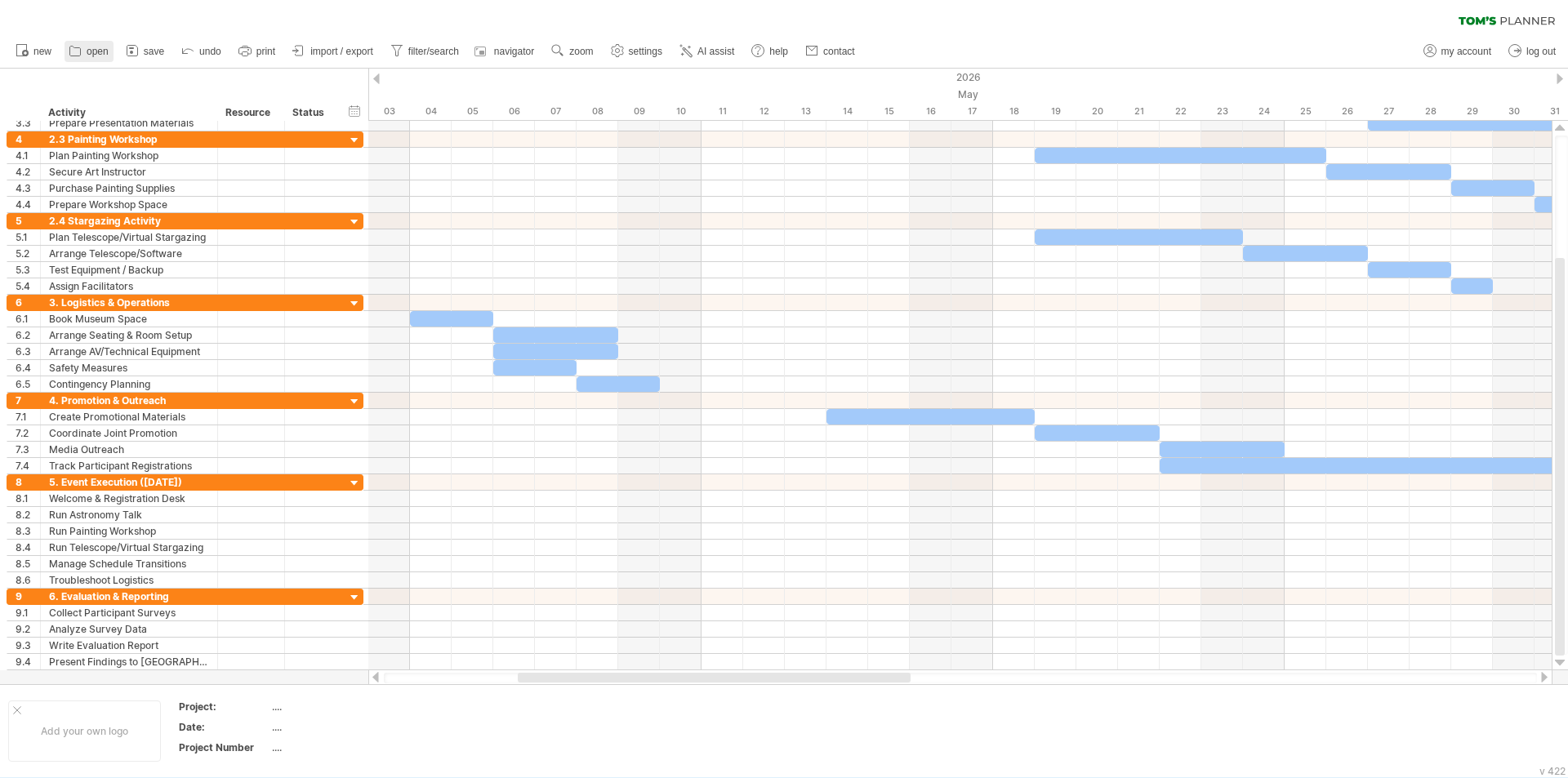
click at [94, 49] on span "open" at bounding box center [98, 51] width 22 height 11
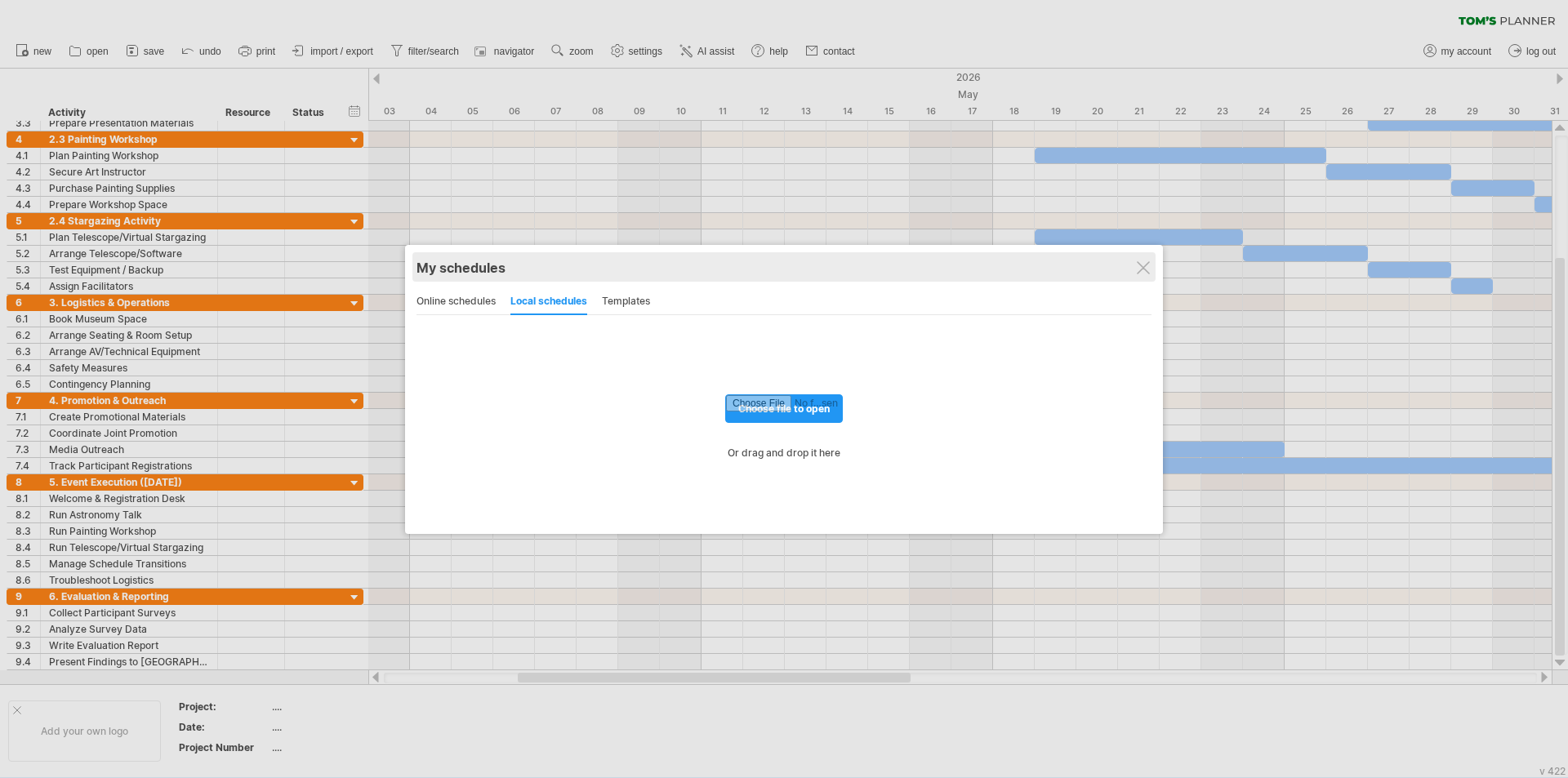
click at [782, 266] on div "My schedules" at bounding box center [784, 268] width 735 height 17
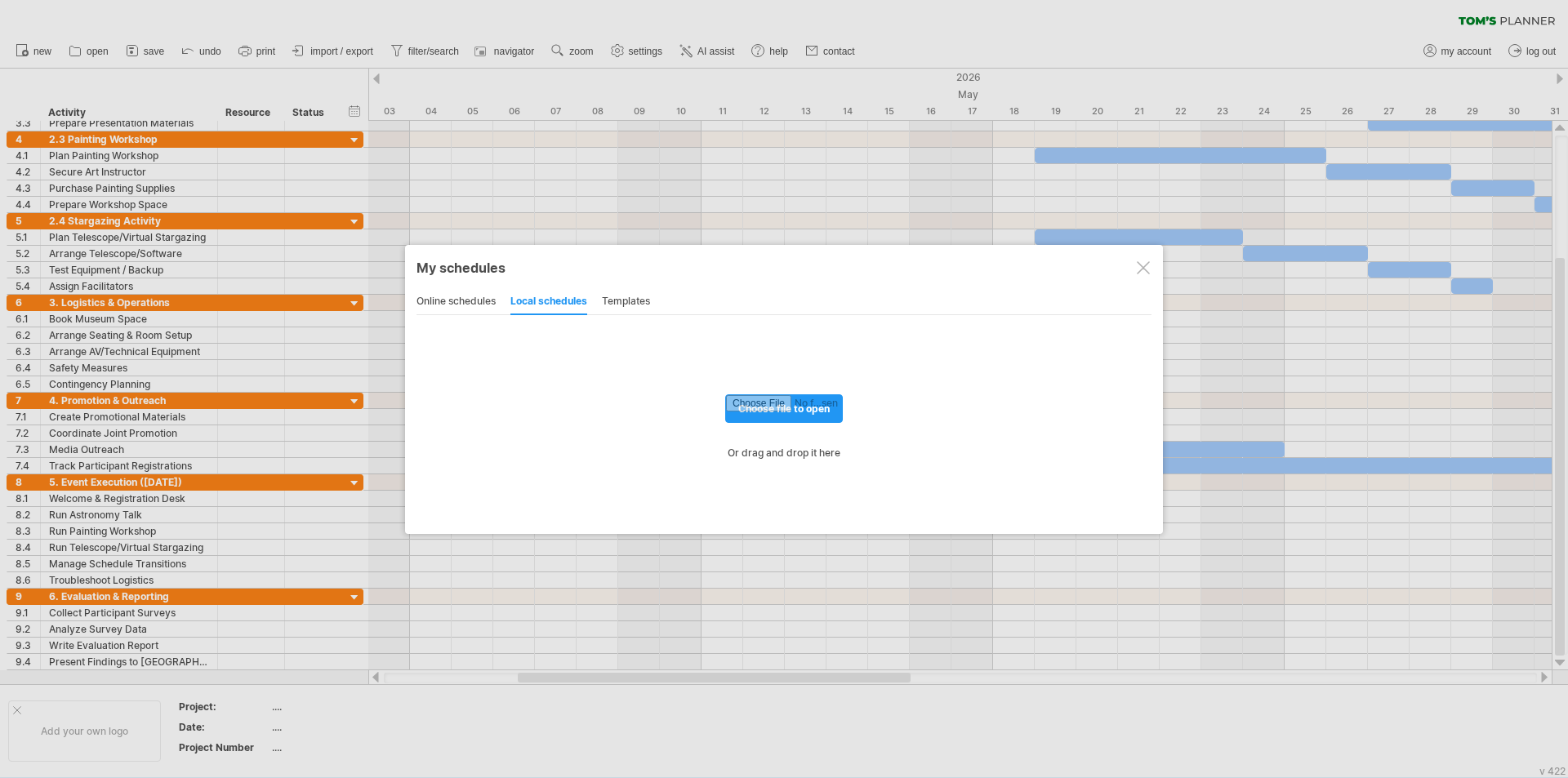
click at [782, 268] on div at bounding box center [1143, 267] width 13 height 13
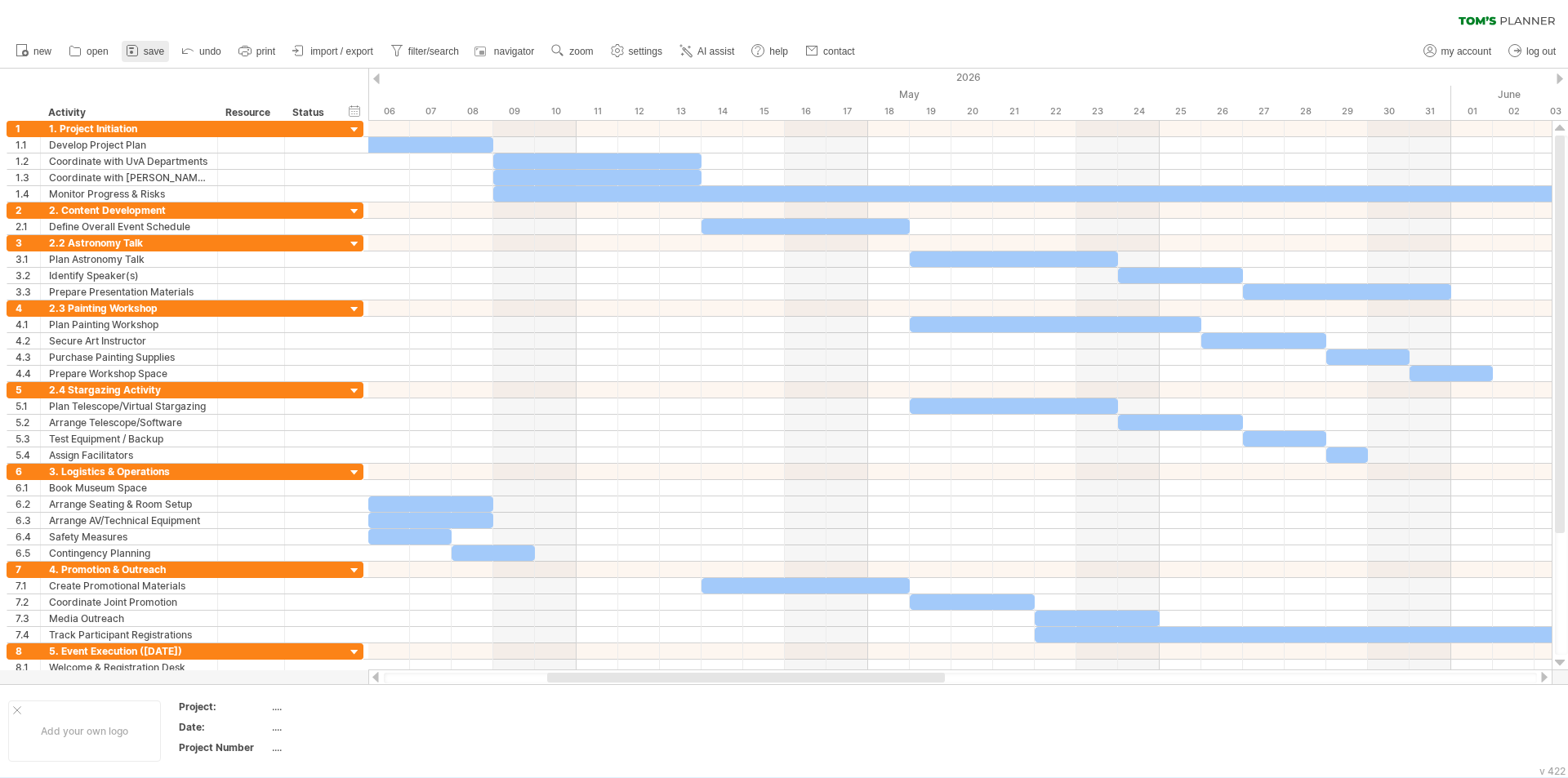
click at [123, 54] on link "save" at bounding box center [145, 51] width 48 height 21
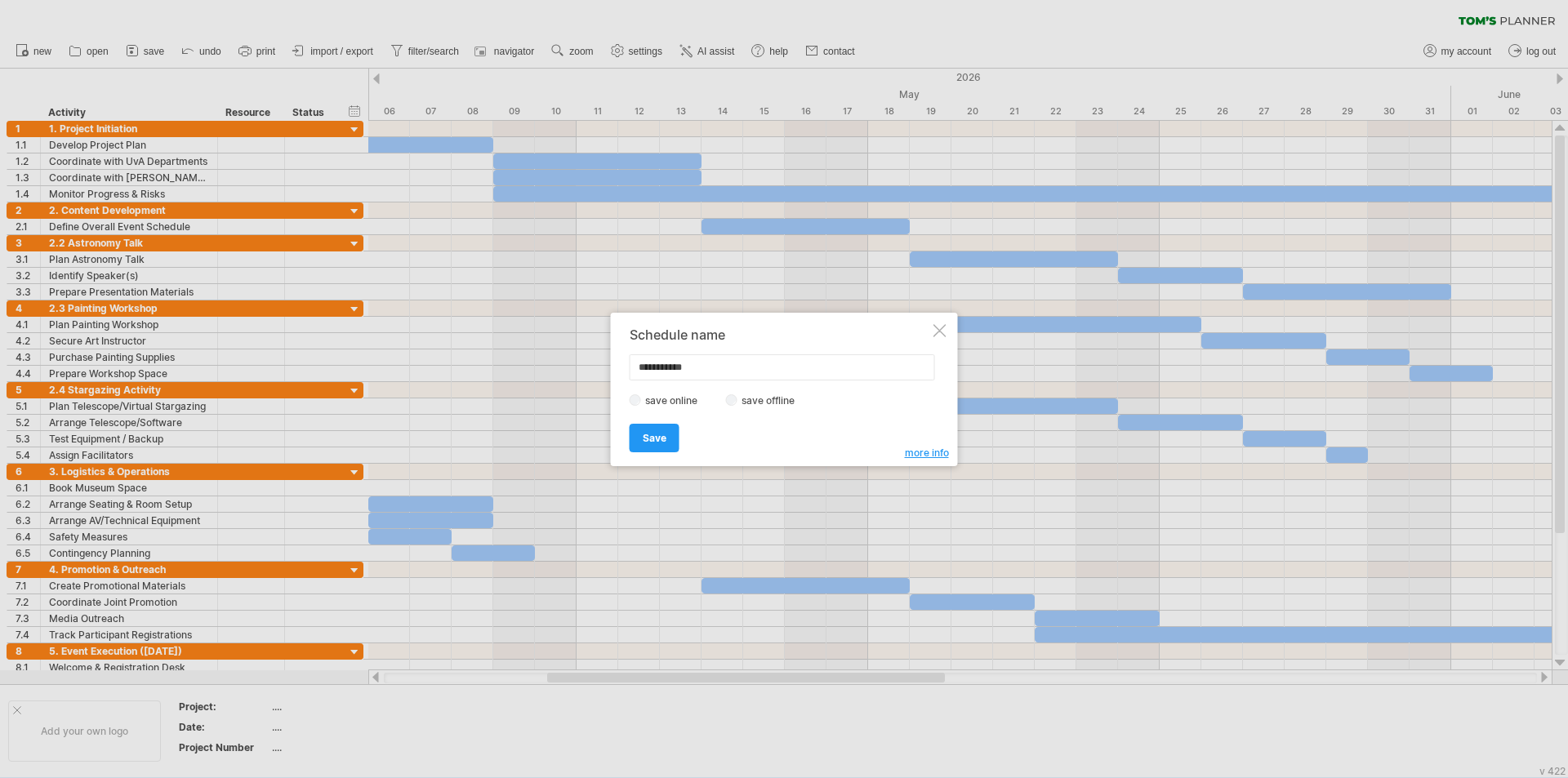
click at [705, 372] on input "**********" at bounding box center [783, 367] width 306 height 26
type input "*"
type input "**********"
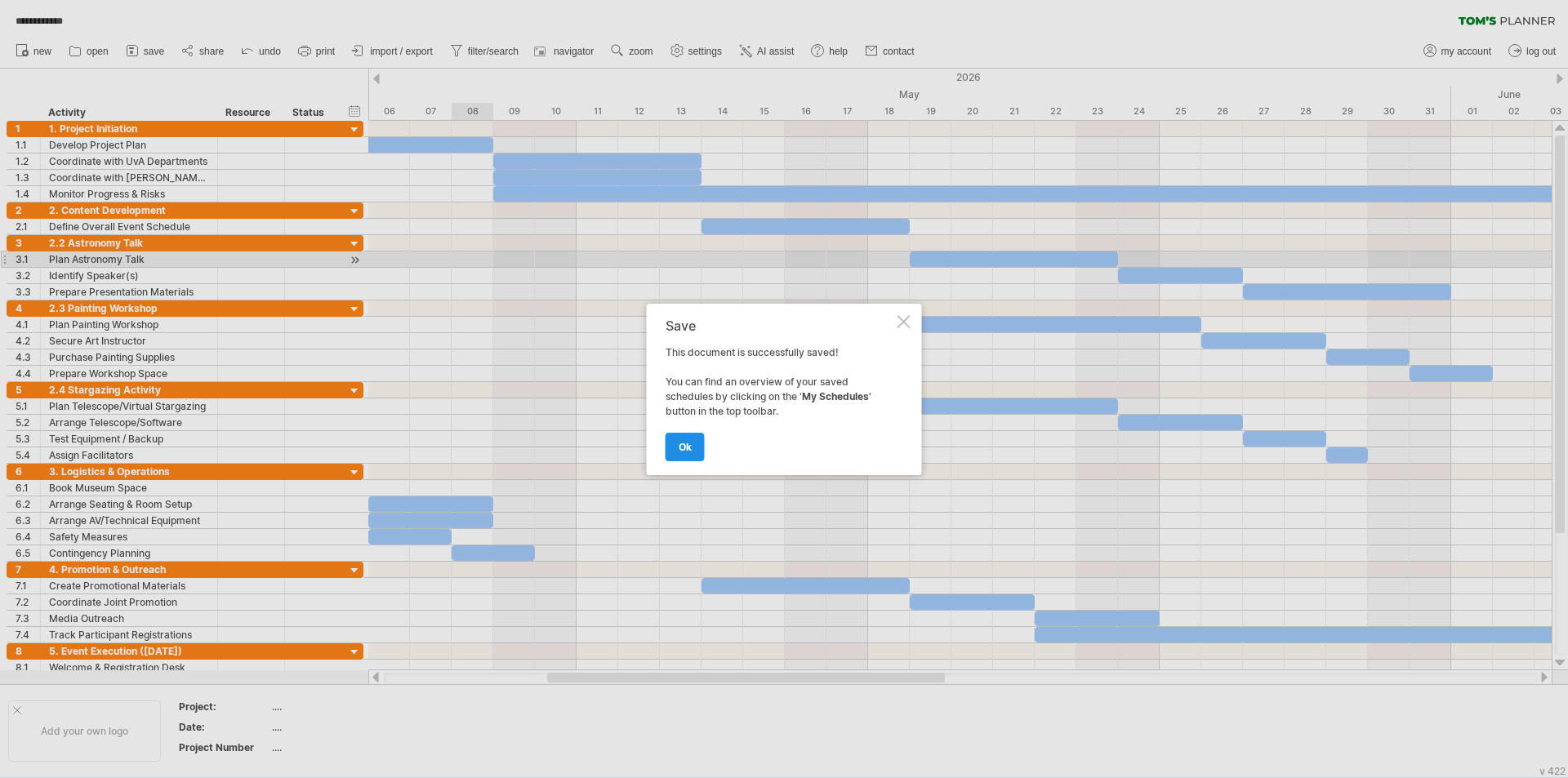
click at [675, 445] on link "ok" at bounding box center [685, 446] width 39 height 29
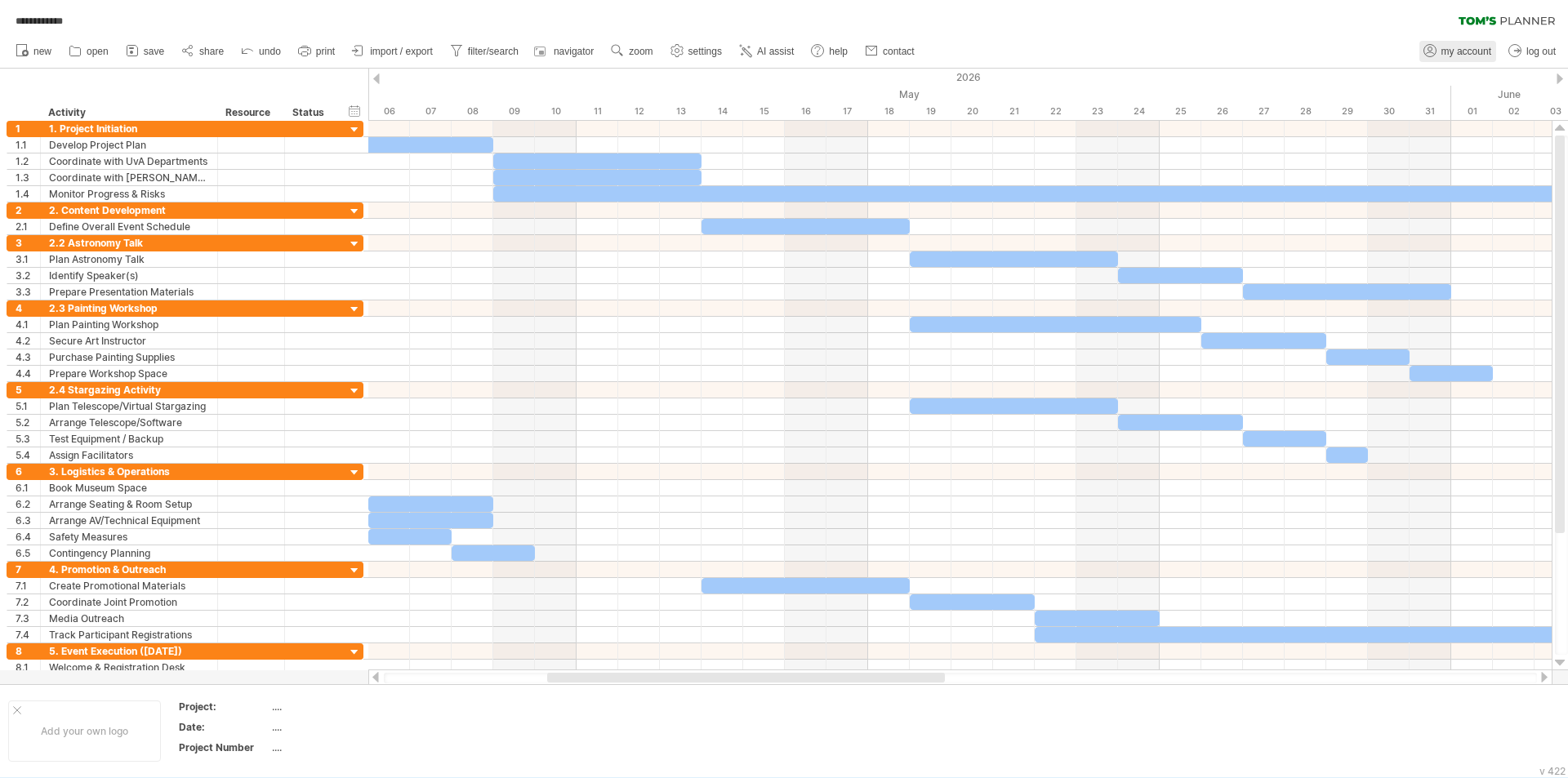
click at [782, 48] on span "my account" at bounding box center [1466, 51] width 49 height 11
type input "**********"
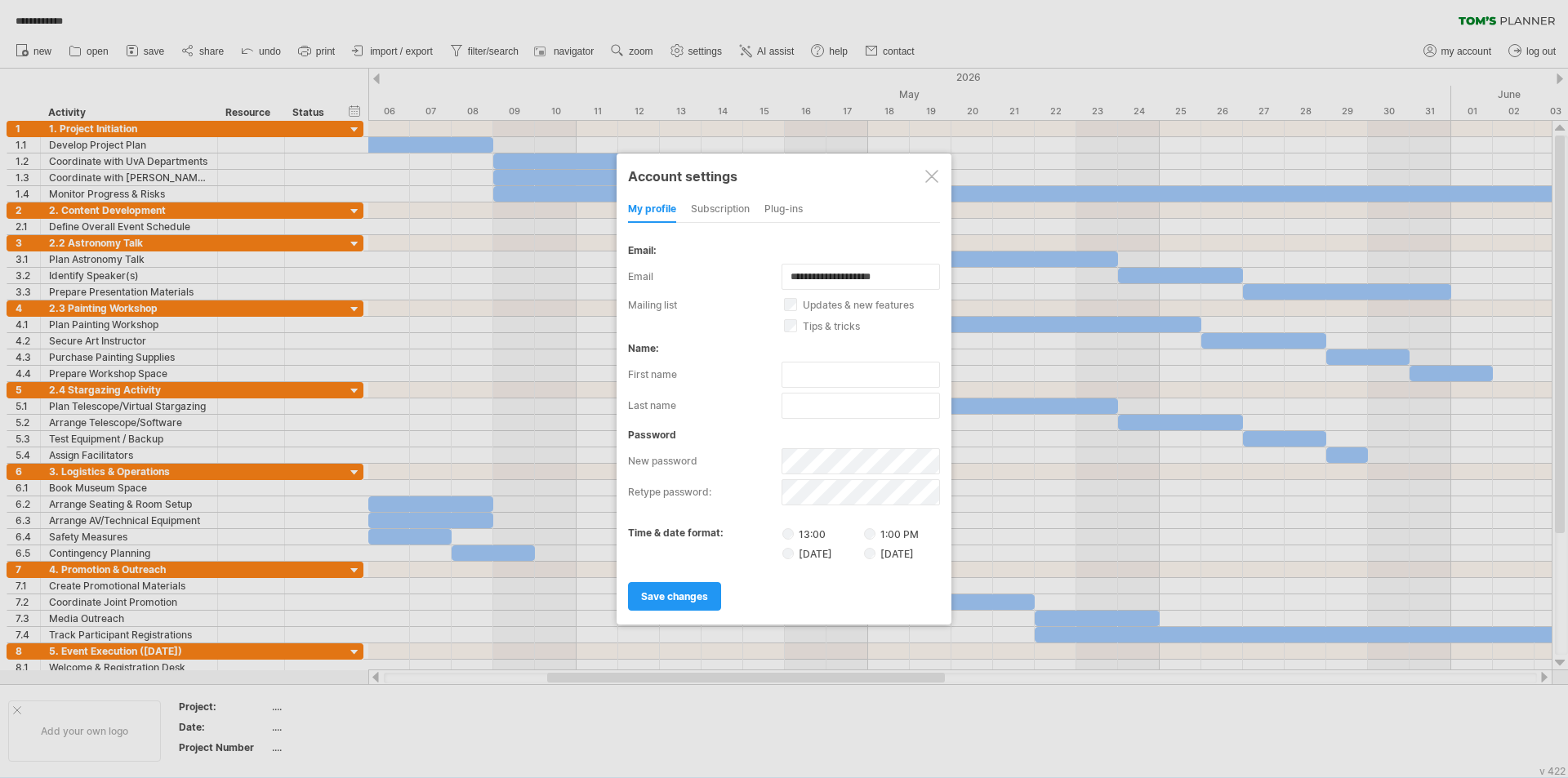
click at [718, 208] on div "subscription" at bounding box center [719, 210] width 59 height 26
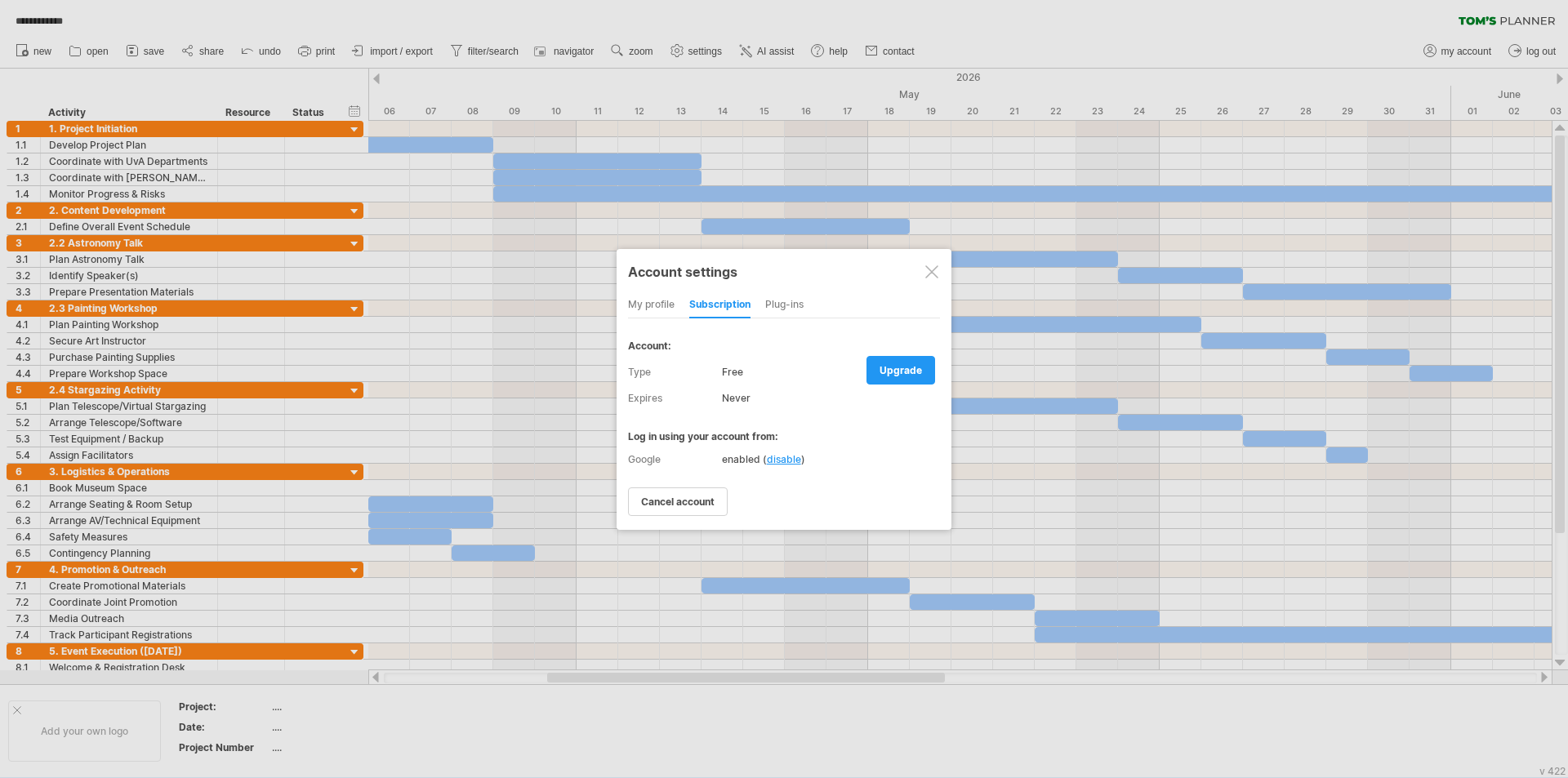
click at [782, 307] on div "Plug-ins" at bounding box center [784, 306] width 38 height 26
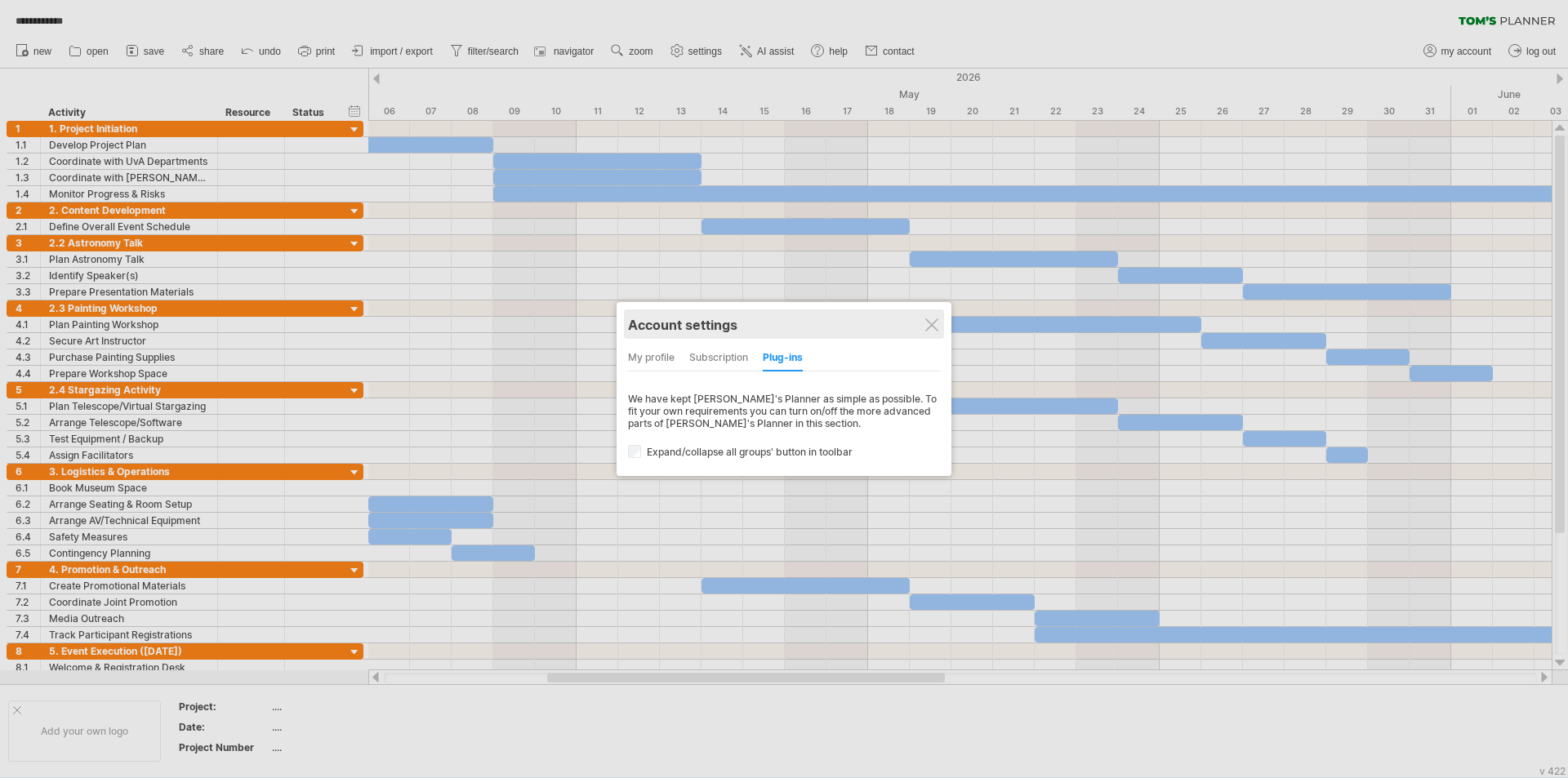
click at [782, 321] on div "Account settings" at bounding box center [784, 324] width 312 height 30
click at [782, 321] on div at bounding box center [932, 325] width 13 height 13
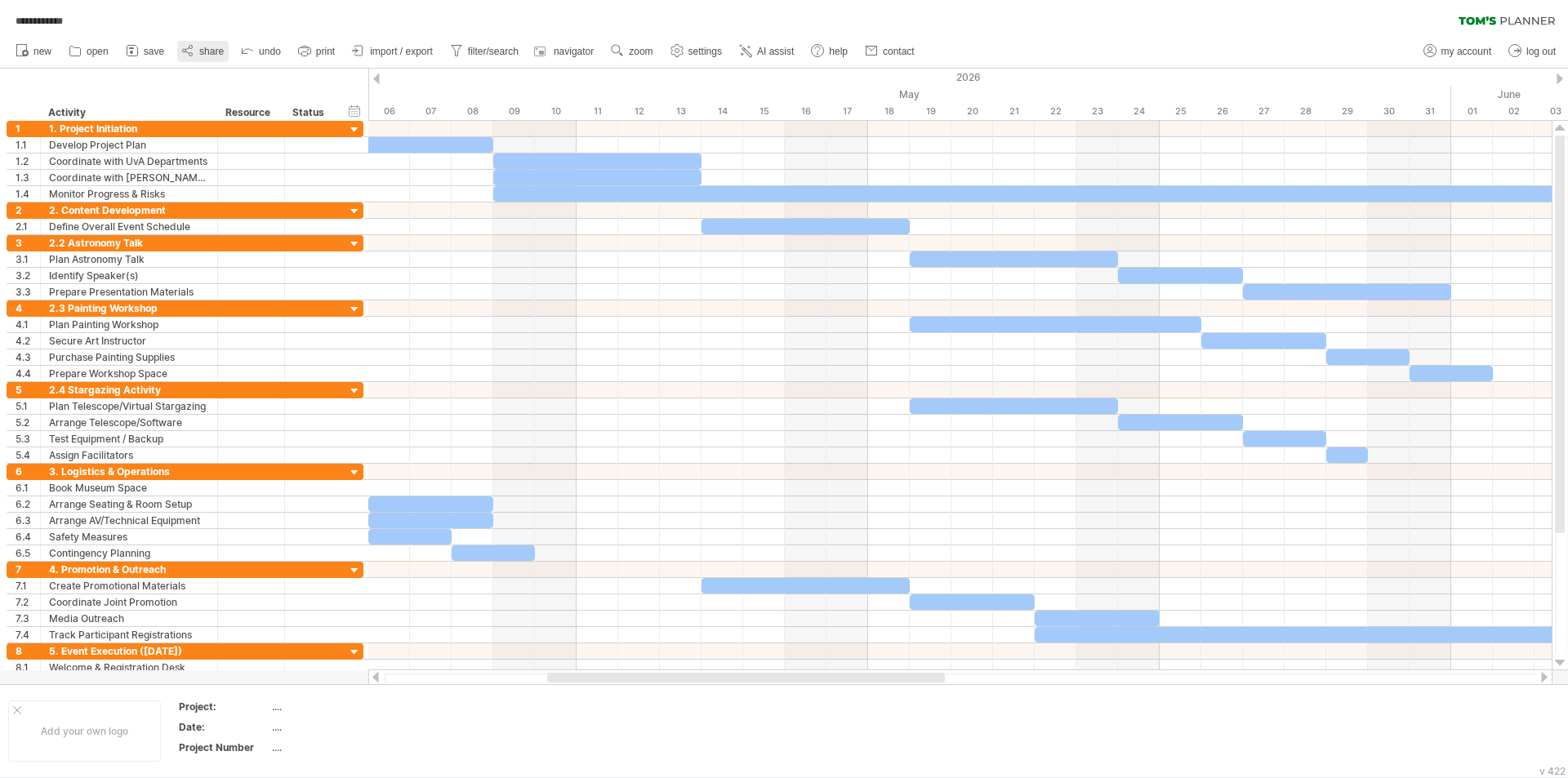
click at [206, 41] on link "share" at bounding box center [202, 51] width 51 height 21
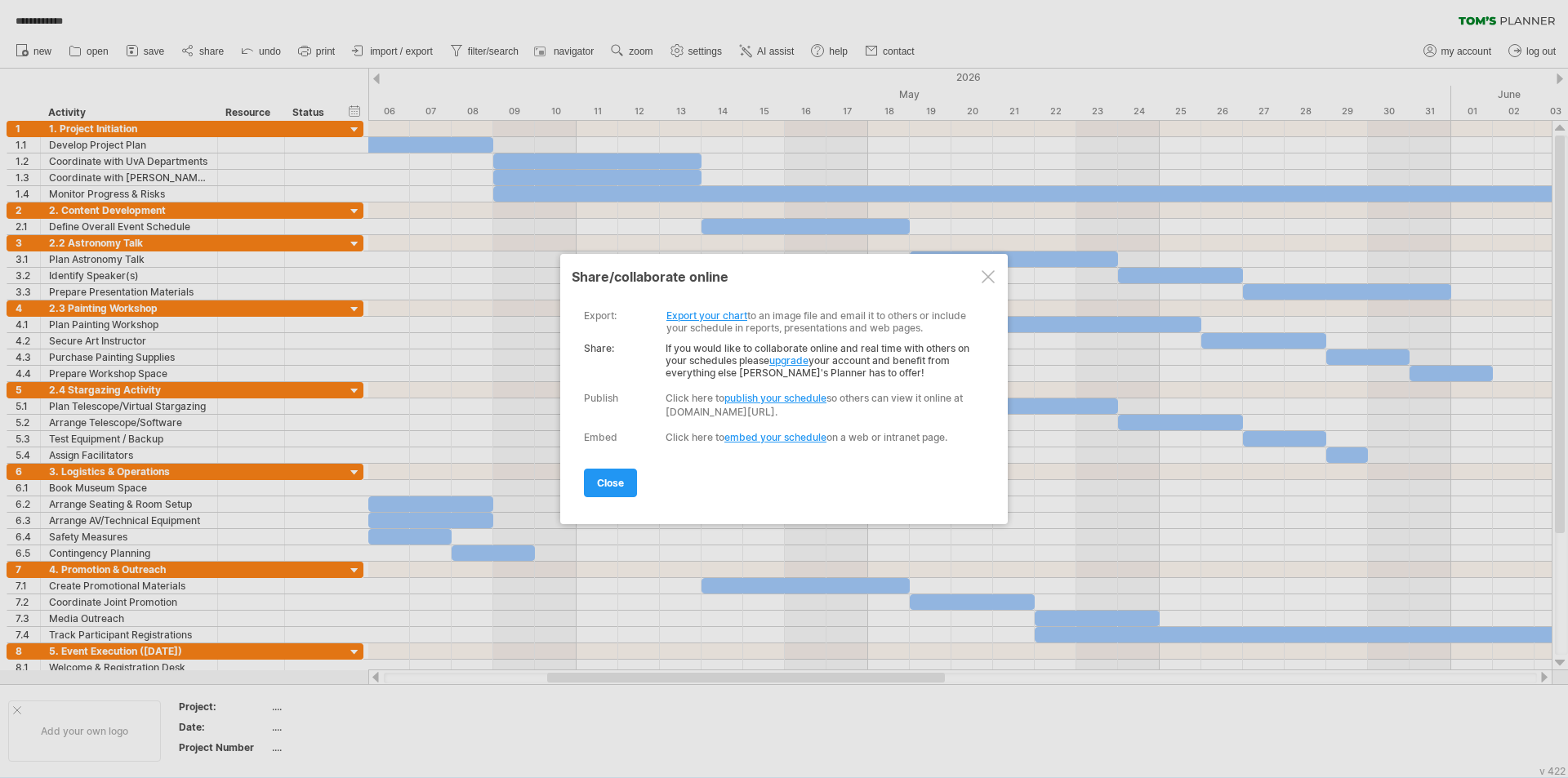
click at [689, 317] on link "Export your chart" at bounding box center [706, 315] width 81 height 12
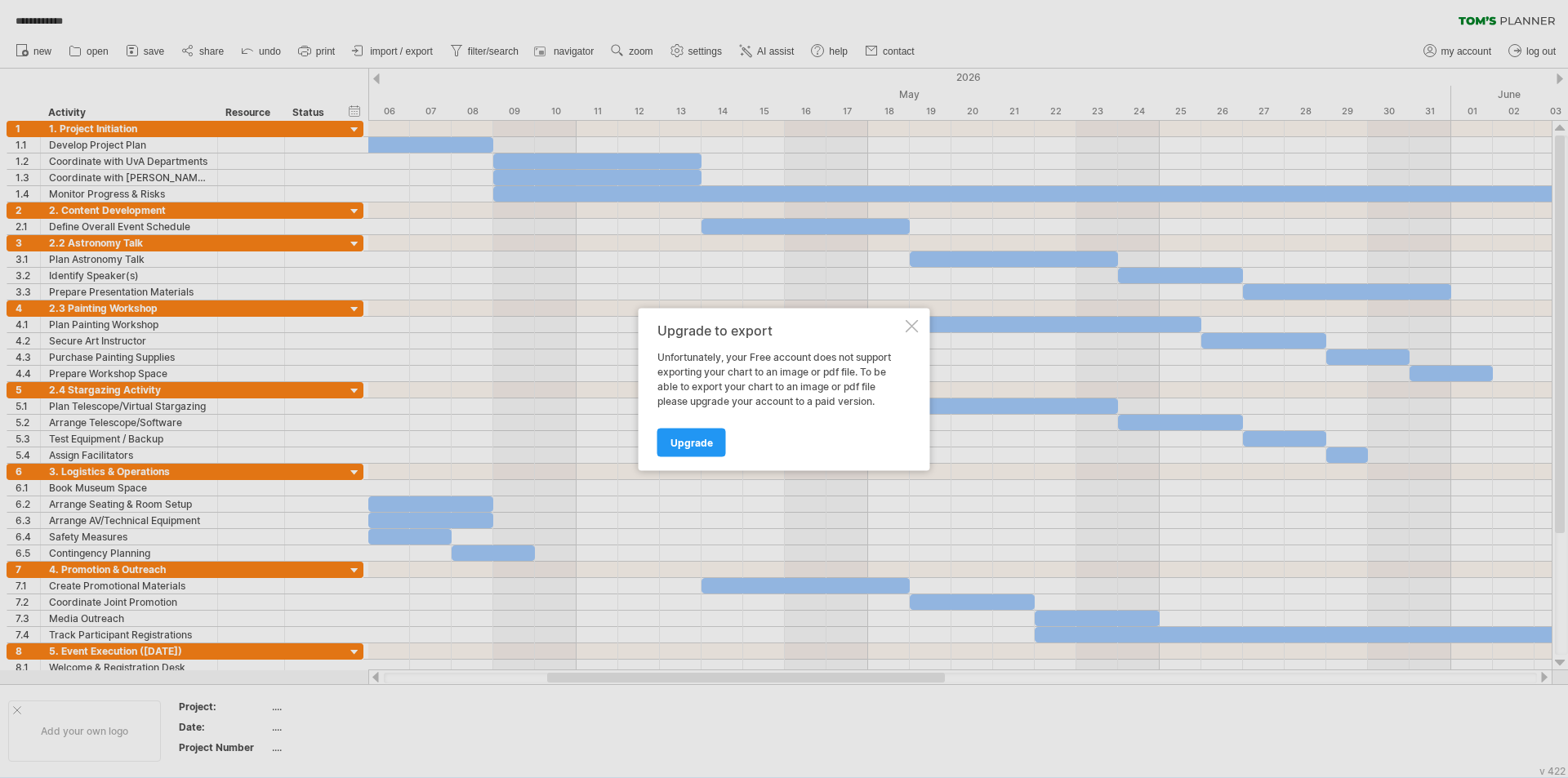
click at [782, 321] on div at bounding box center [912, 326] width 13 height 13
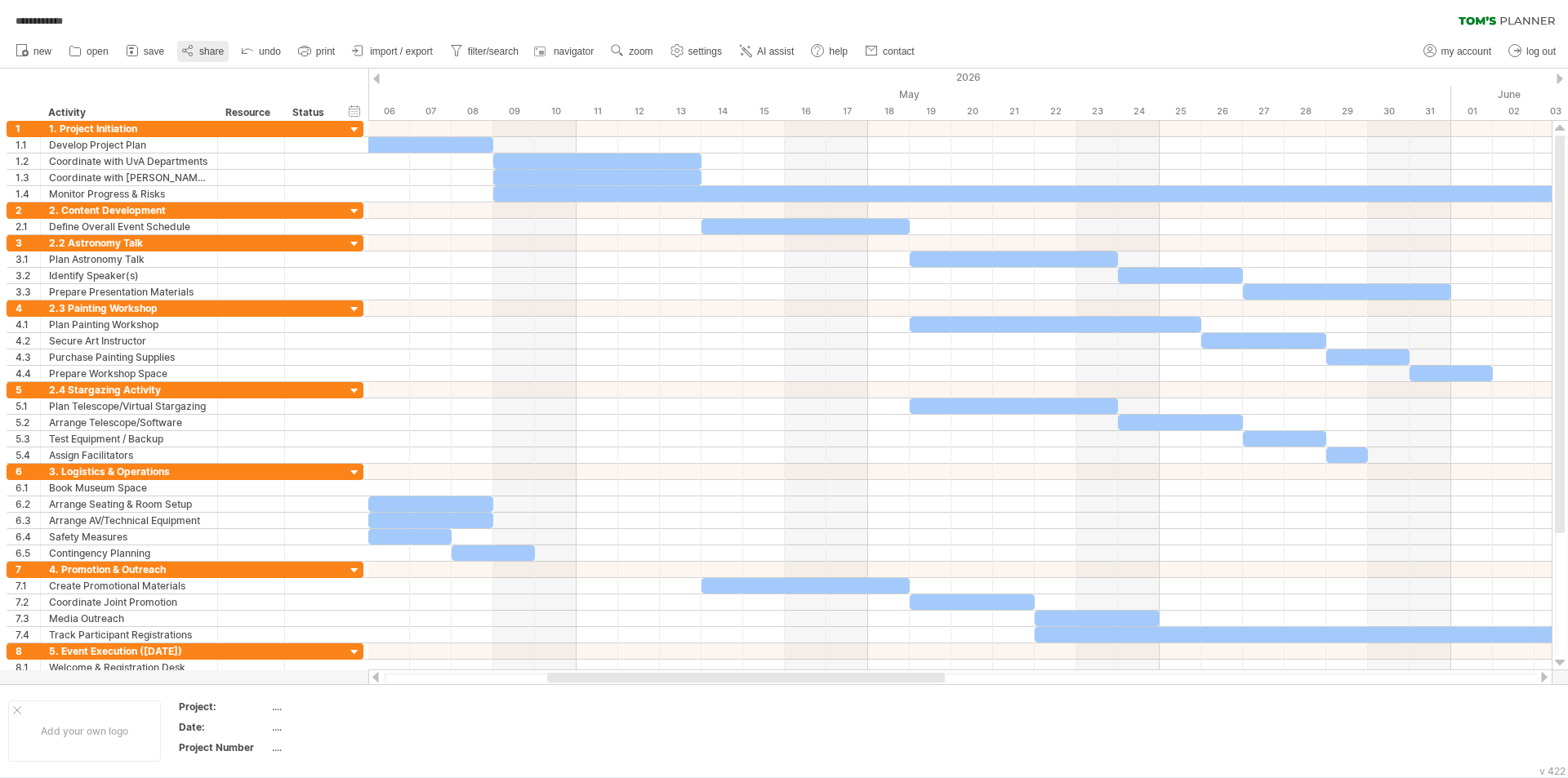
click at [193, 48] on circle at bounding box center [191, 48] width 4 height 4
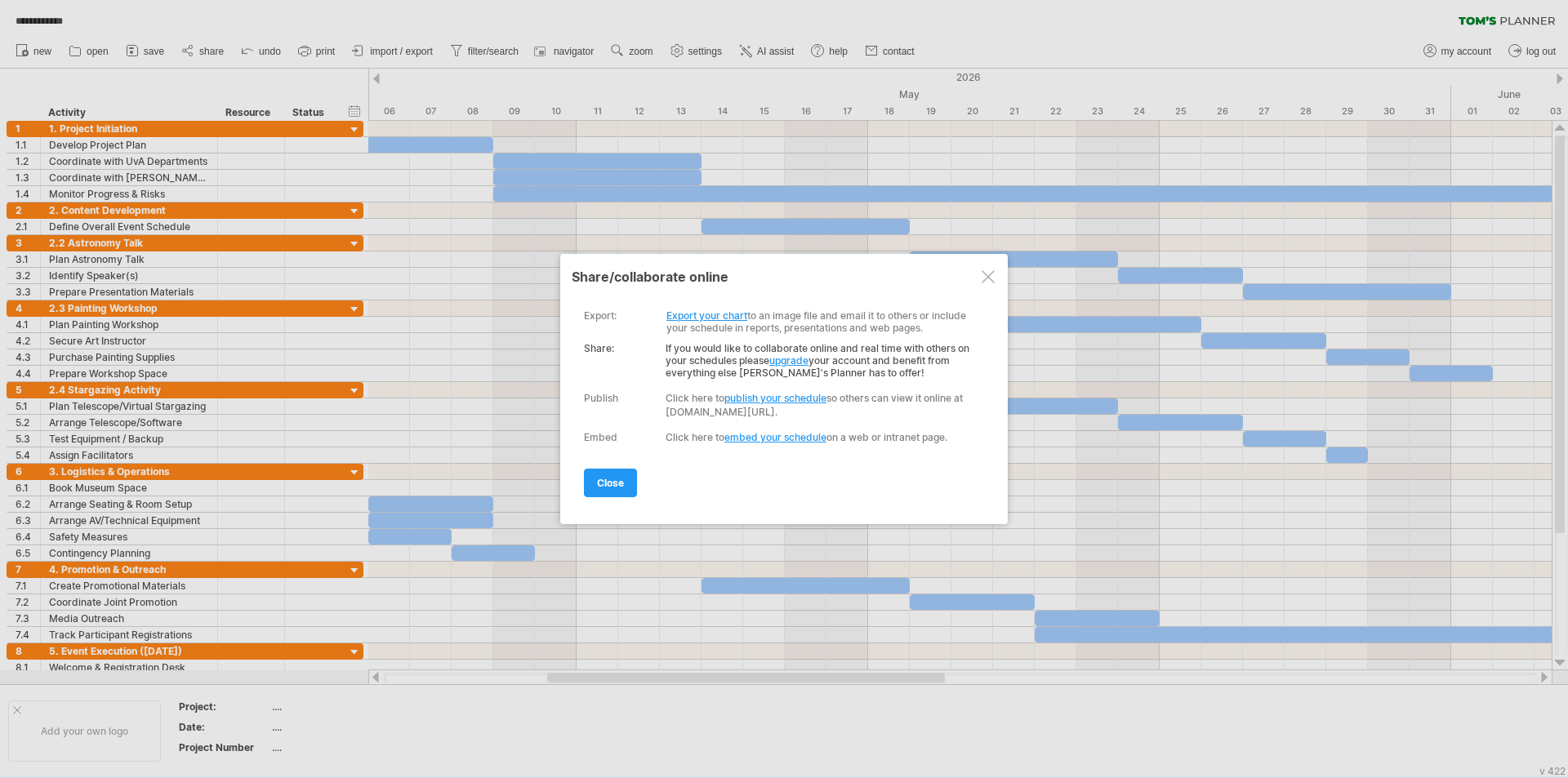
click at [775, 402] on link "publish your schedule" at bounding box center [775, 398] width 102 height 12
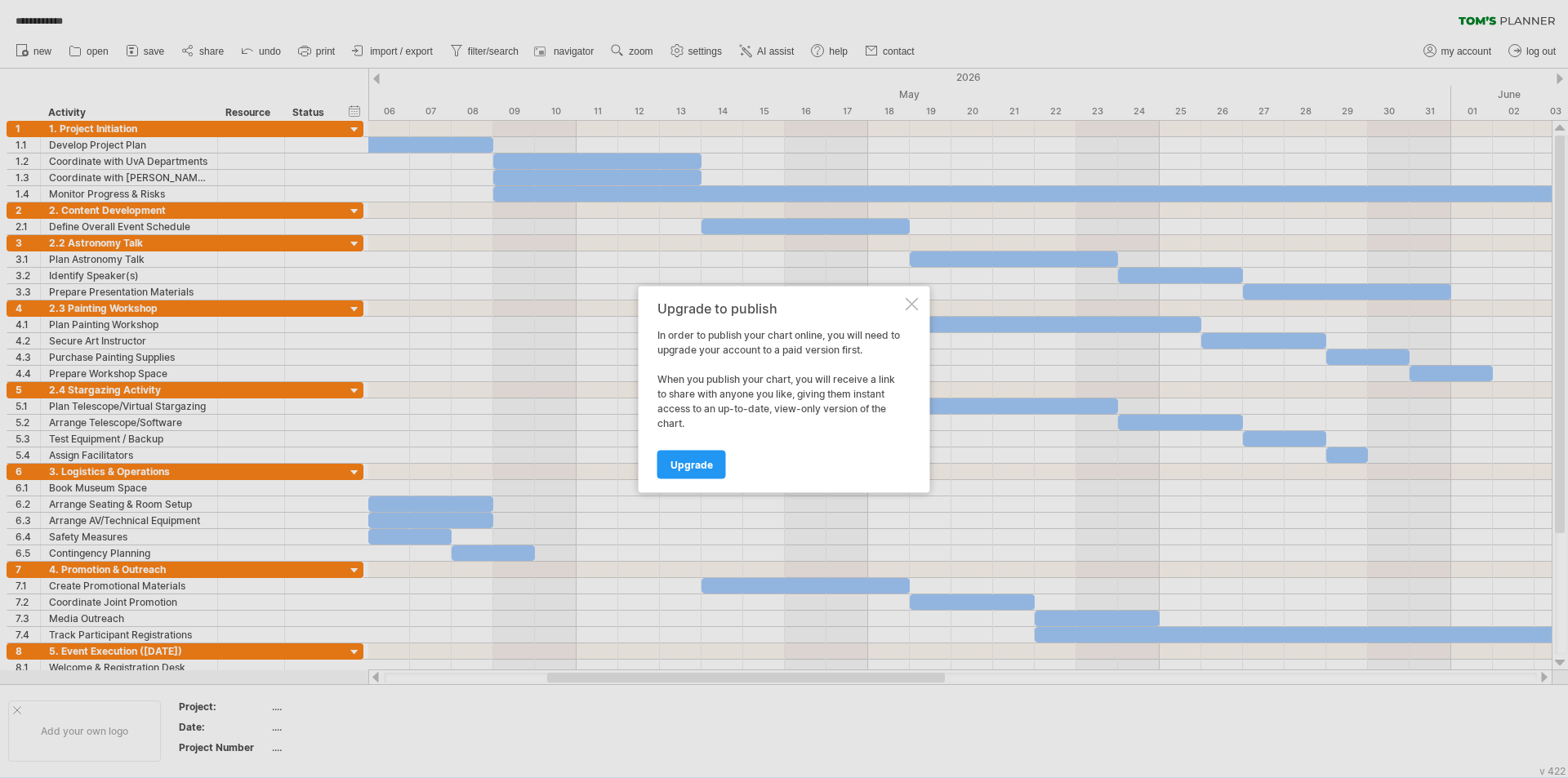
click at [782, 307] on div at bounding box center [912, 304] width 13 height 13
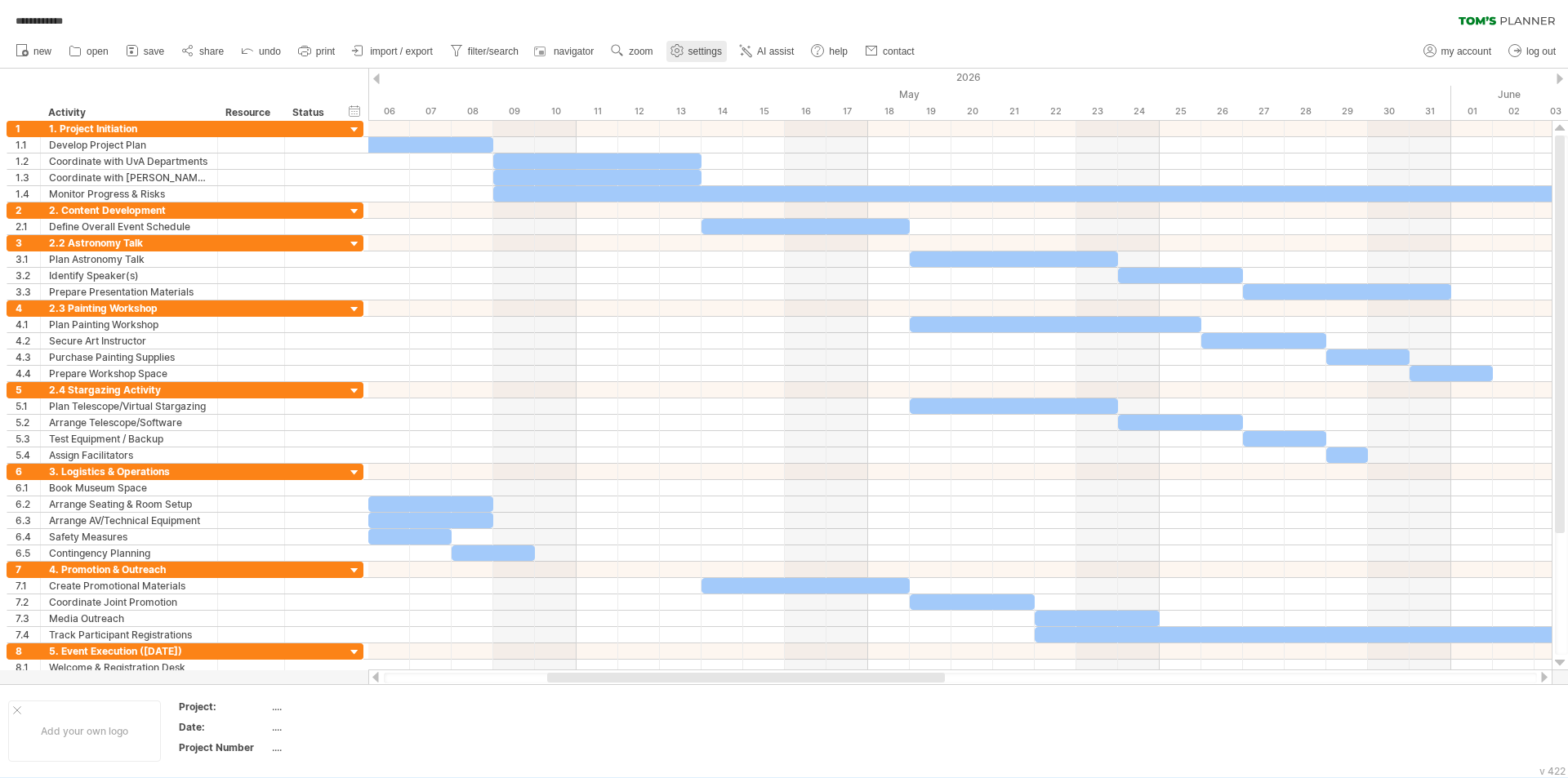
click at [693, 46] on span "settings" at bounding box center [705, 51] width 34 height 11
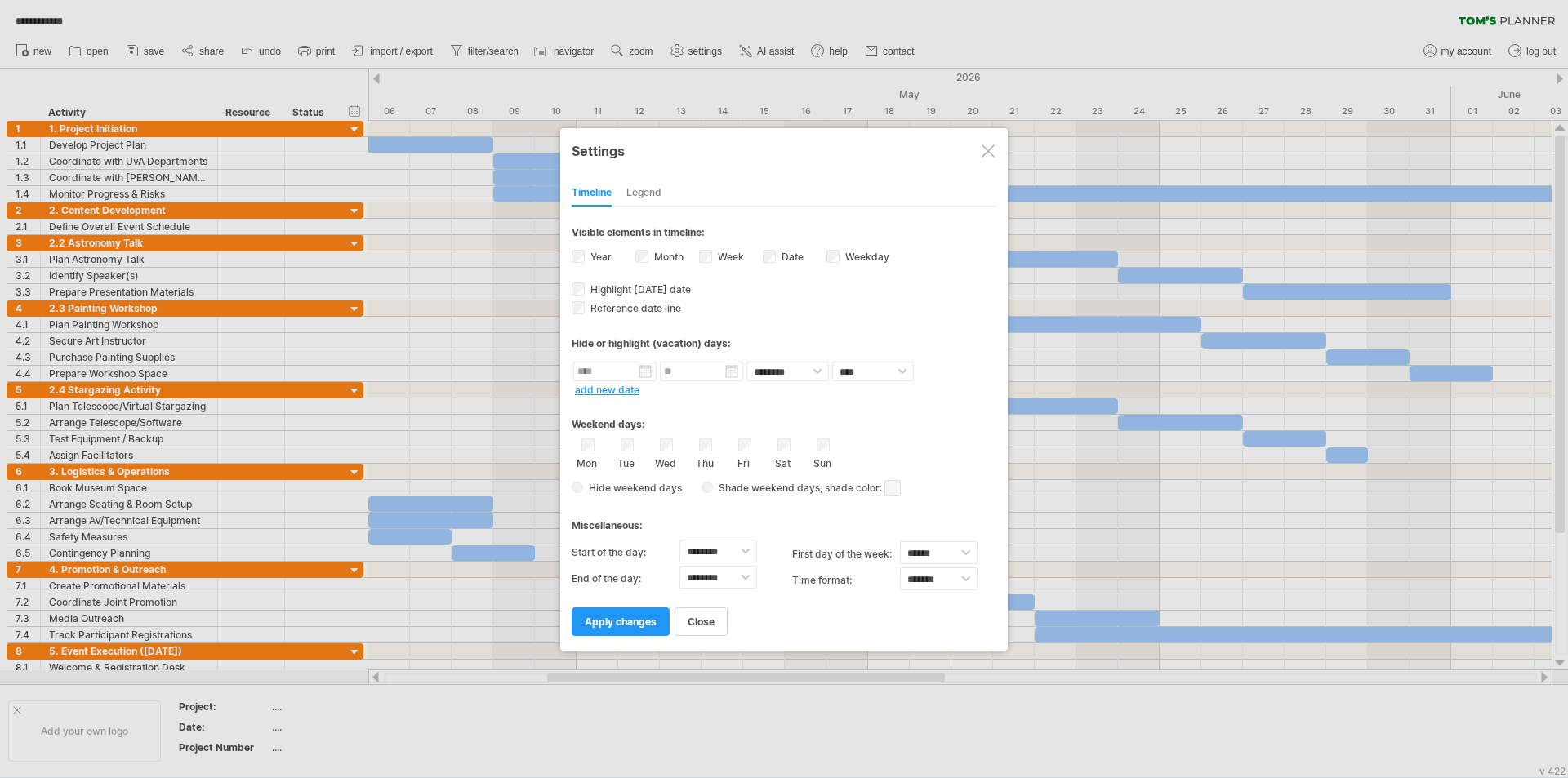
click at [651, 197] on div "Legend" at bounding box center [644, 194] width 35 height 26
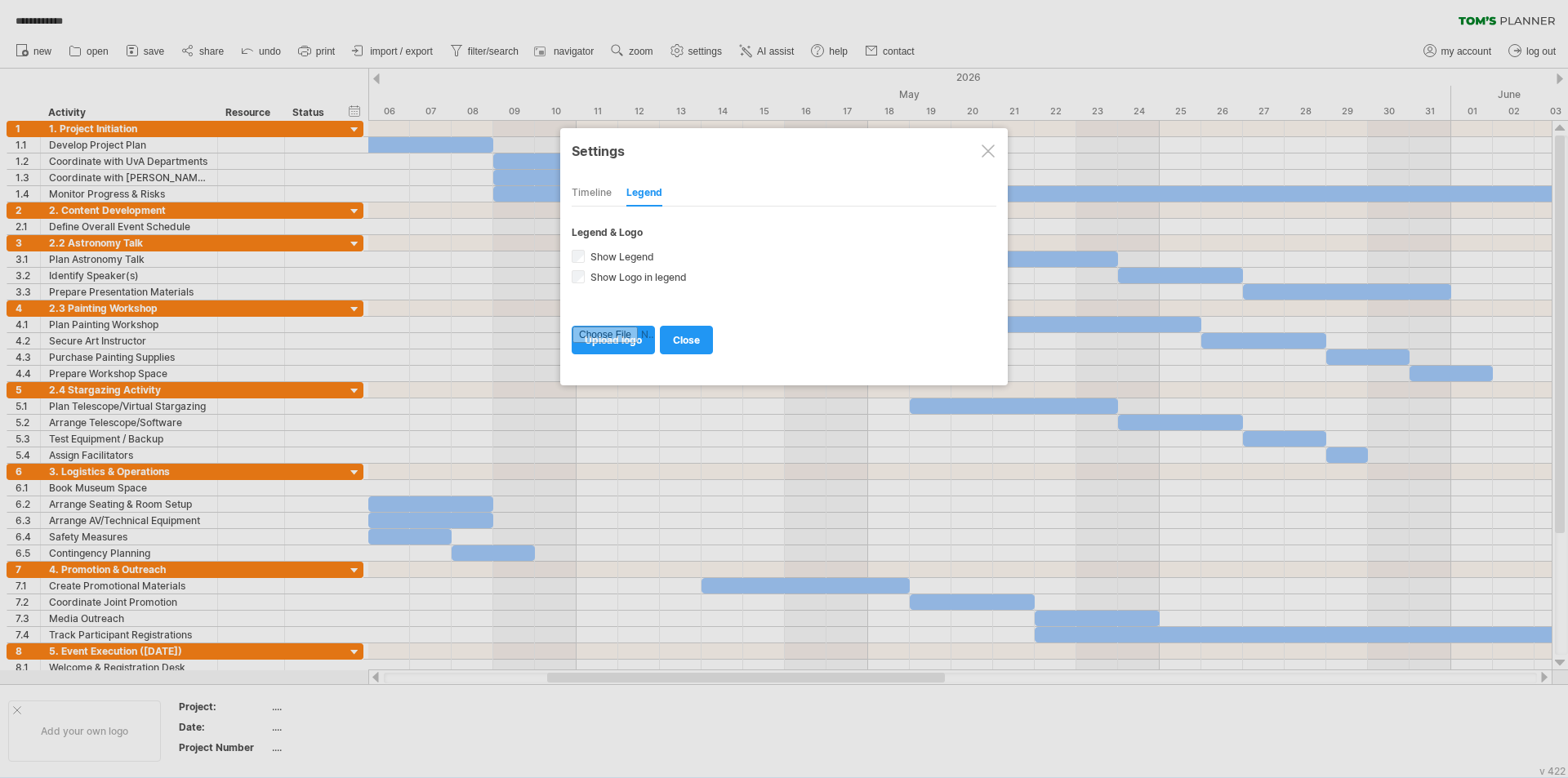
click at [782, 148] on div at bounding box center [988, 151] width 13 height 13
